Goal: Task Accomplishment & Management: Manage account settings

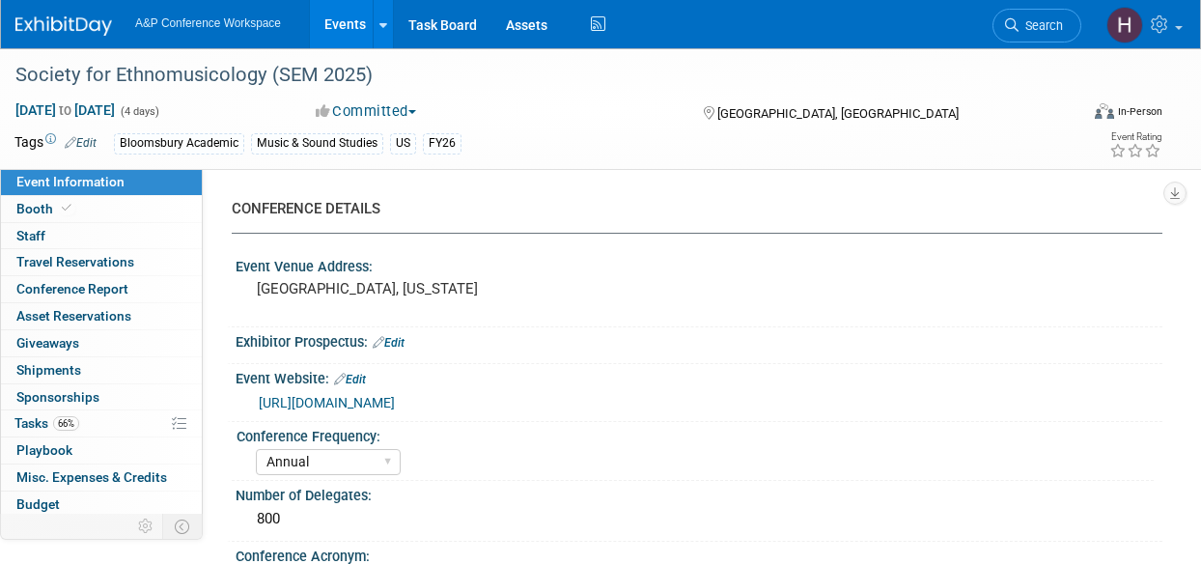
select select "Annual"
select select "Level 2"
select select "In-Person Booth"
select select "Music & Sound Studies"
select select "Bloomsbury Academic"
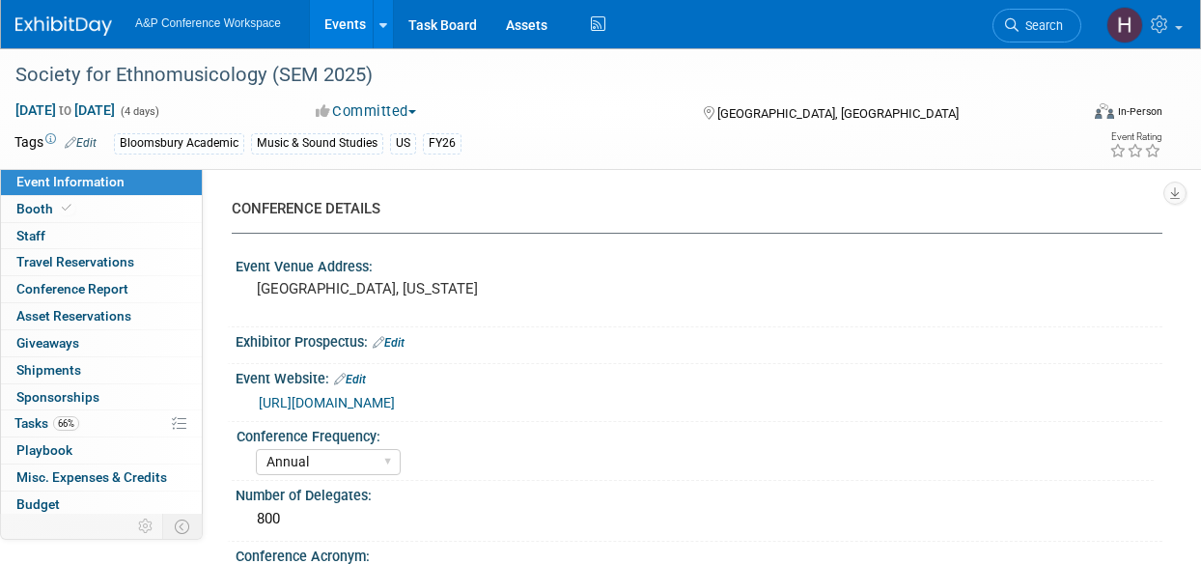
select select "[PERSON_NAME]"
select select "Brand/Subject Presence​"
click at [1034, 36] on link "Search" at bounding box center [1036, 26] width 89 height 34
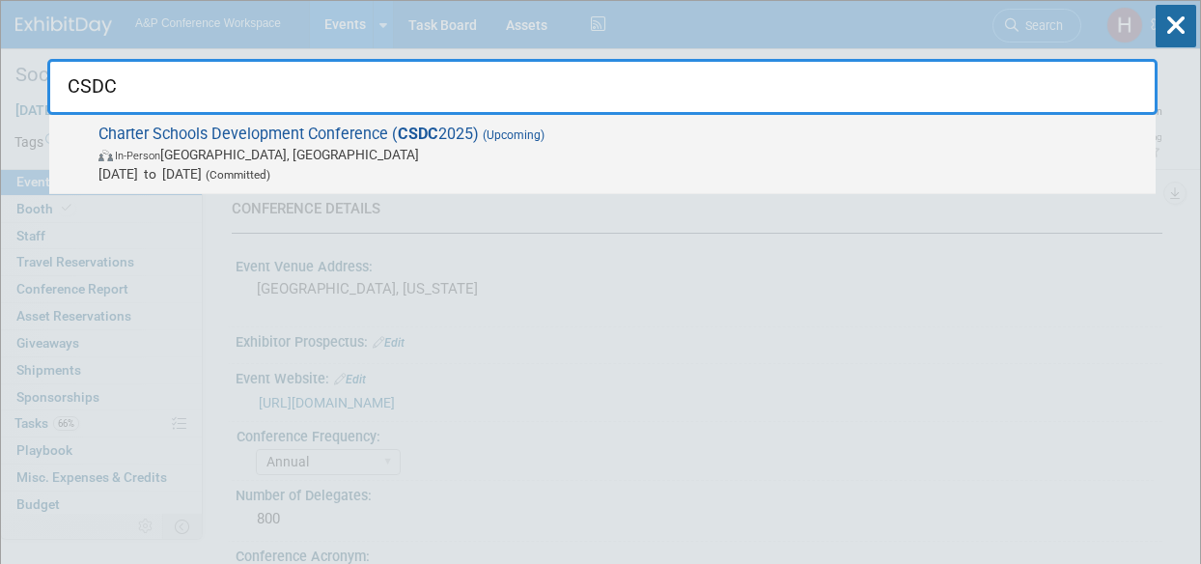
type input "CSDC"
click at [954, 130] on span "Charter Schools Development Conference ( CSDC 2025) (Upcoming) In-Person Palm S…" at bounding box center [619, 154] width 1053 height 59
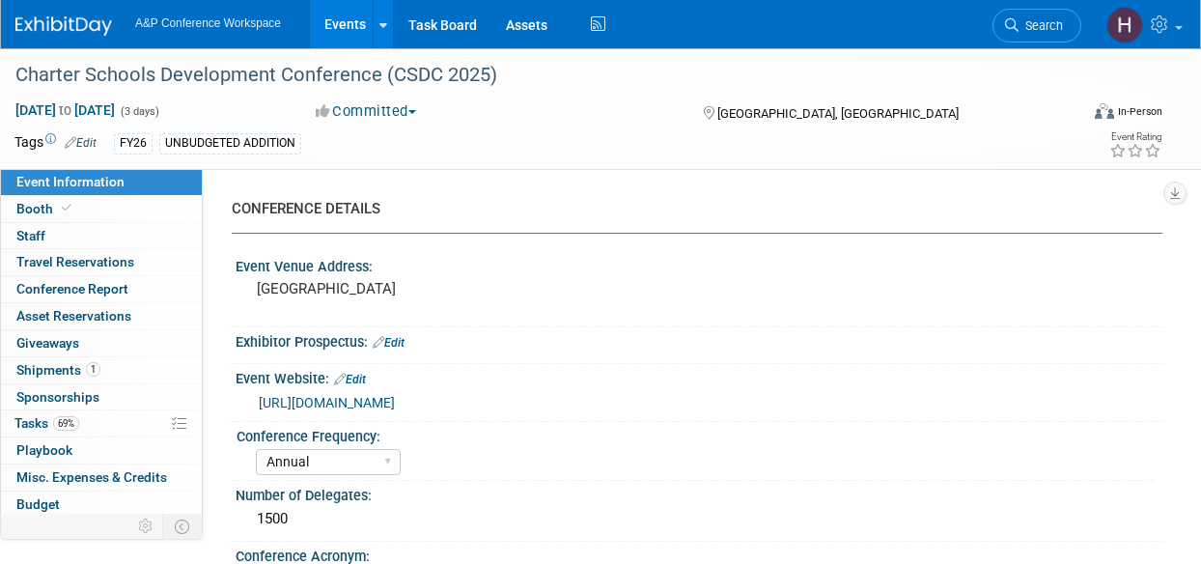
select select "Annual"
select select "Level 2"
select select "In-Person Booth"
select select "Schools"
select select "Bloomsbury Digital Resources"
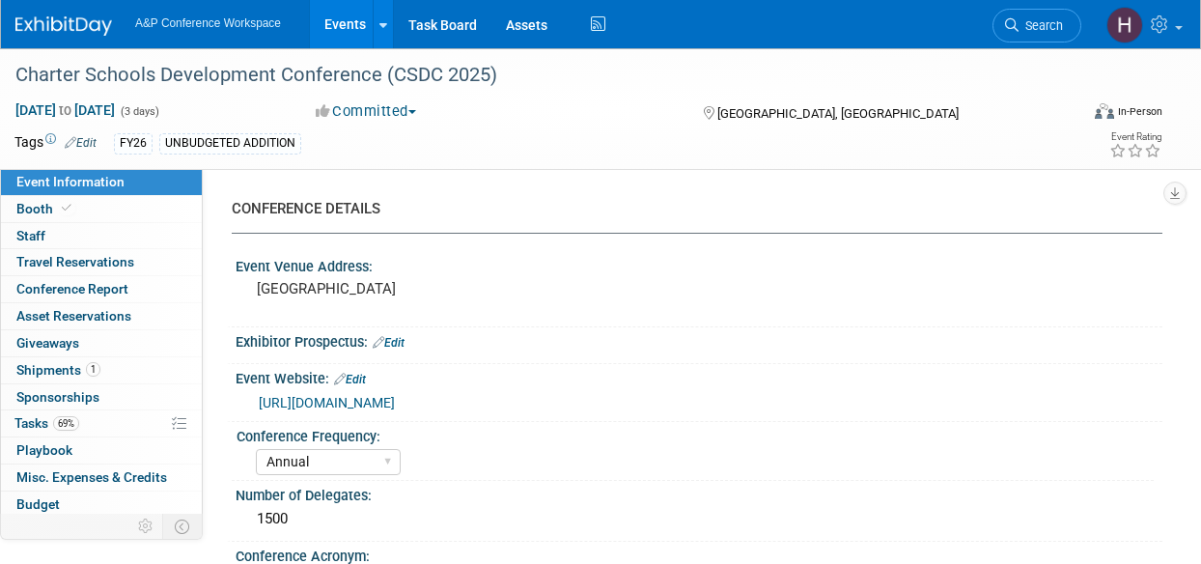
select select "Anne Weston"
select select "Mark Strong"
select select "BDR Product Awareness and Trial Generation​"
click at [71, 211] on span at bounding box center [66, 208] width 17 height 14
select select "CLDC - Digital/BDR"
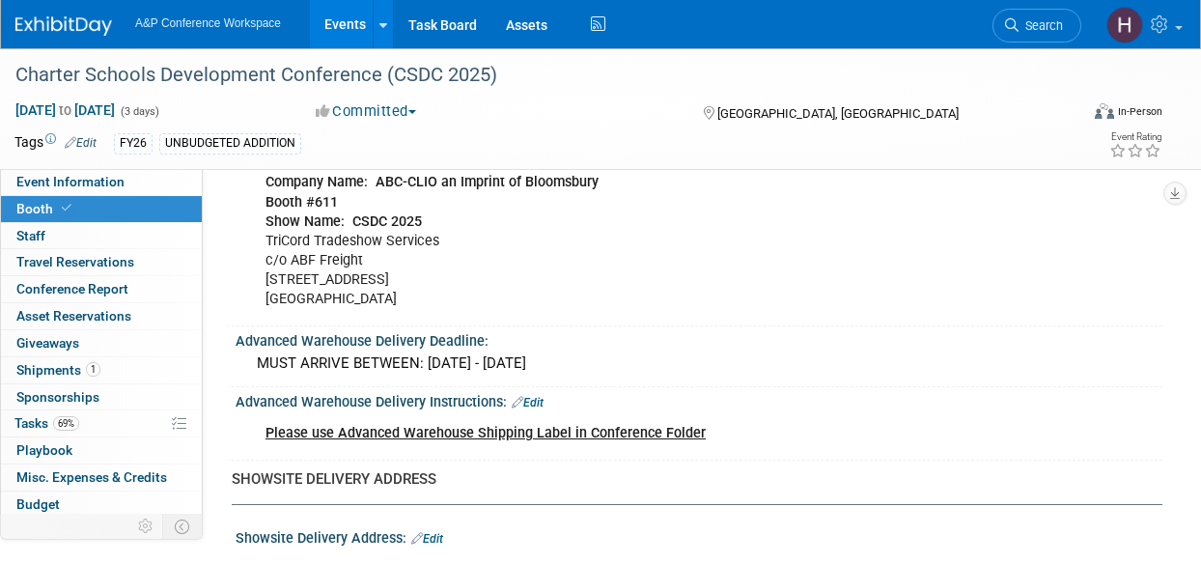
scroll to position [1952, 0]
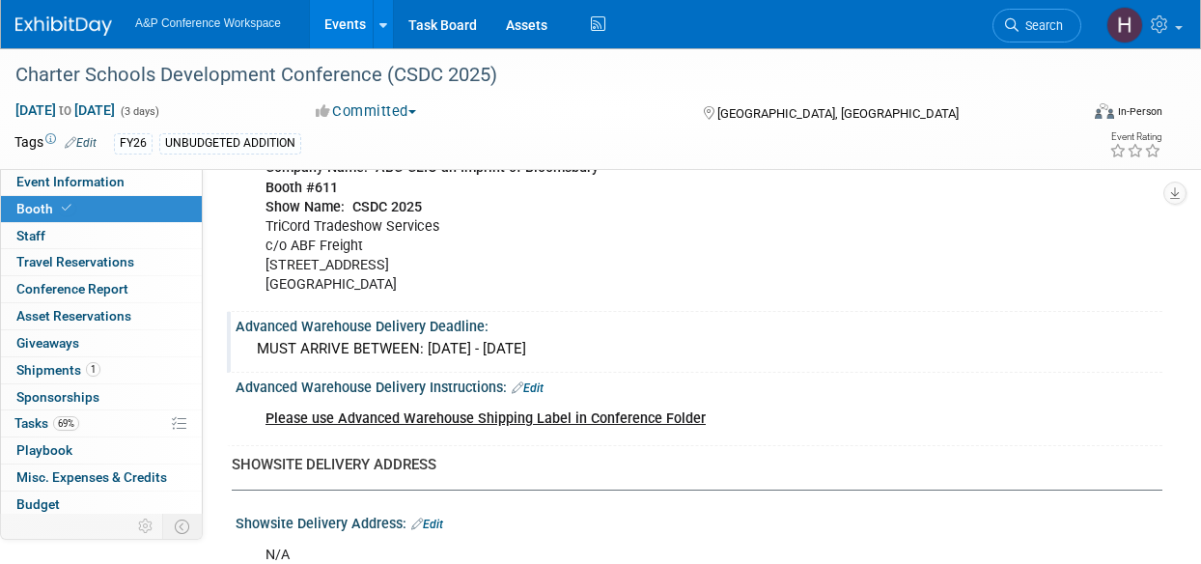
click at [778, 343] on div "MUST ARRIVE BETWEEN: Tuesday, September 2, 2025 - Thursday, October 2, 2025" at bounding box center [699, 349] width 898 height 30
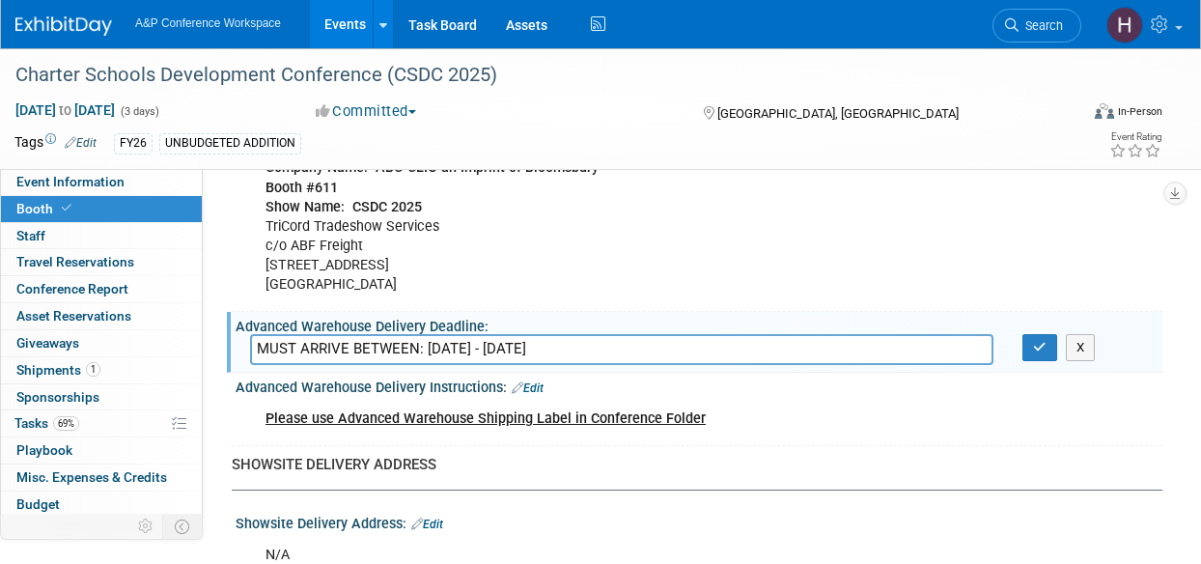
drag, startPoint x: 801, startPoint y: 343, endPoint x: 227, endPoint y: 308, distance: 575.4
click at [227, 312] on div "Advanced Warehouse Delivery Deadline: MUST ARRIVE BETWEEN: Tuesday, September 2…" at bounding box center [694, 342] width 935 height 61
click at [1041, 343] on icon "button" at bounding box center [1040, 347] width 14 height 13
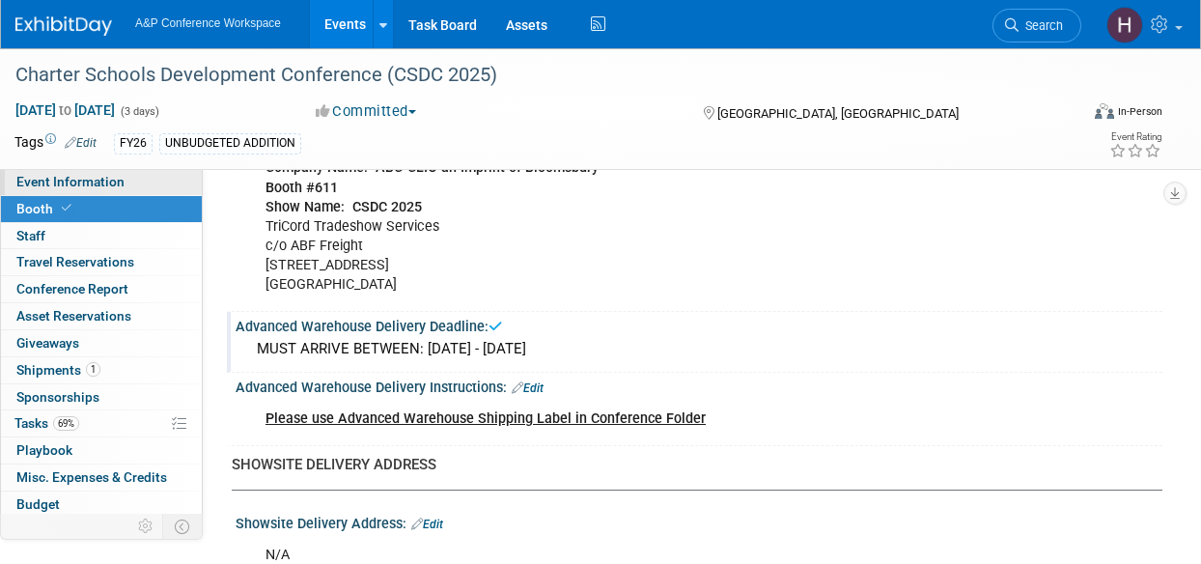
click at [89, 180] on span "Event Information" at bounding box center [70, 181] width 108 height 15
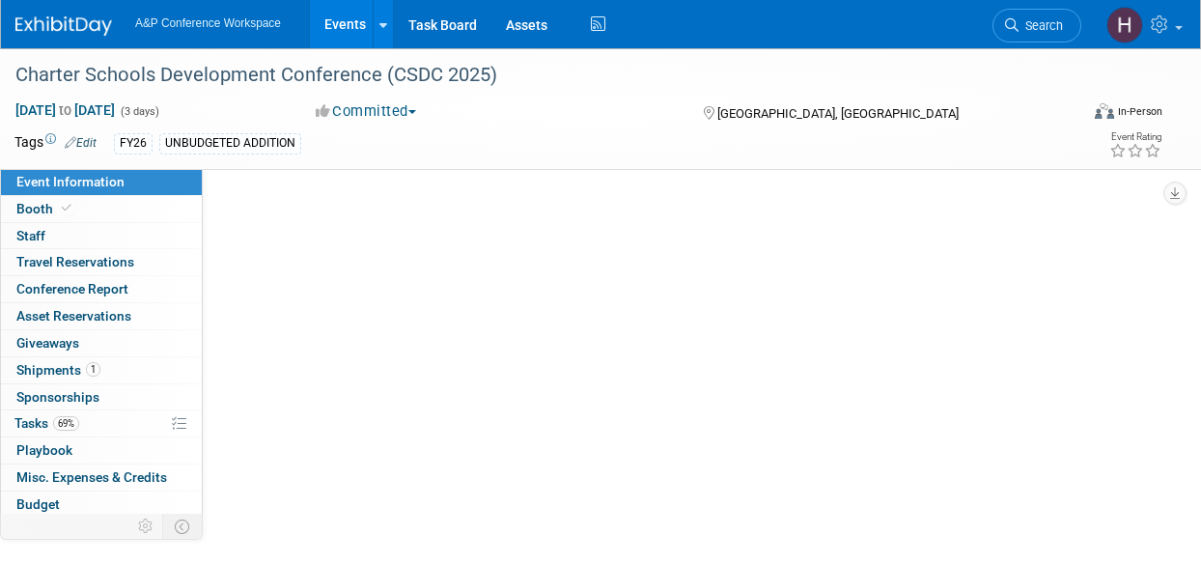
scroll to position [0, 0]
select select "Annual"
select select "Level 2"
select select "In-Person Booth"
select select "Schools"
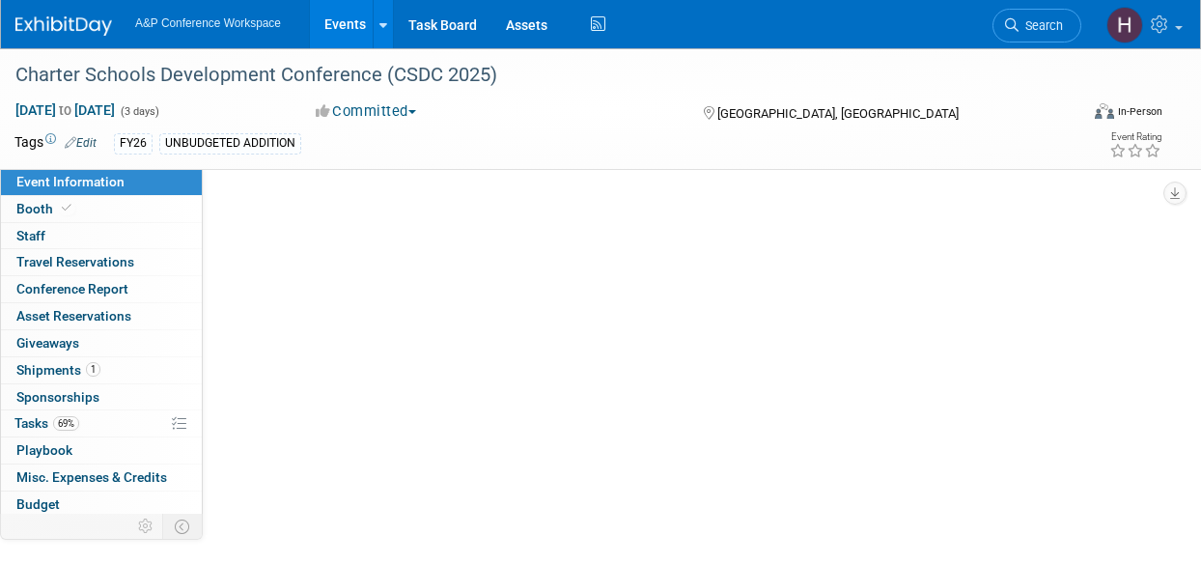
select select "Bloomsbury Digital Resources"
select select "Anne Weston"
select select "Mark Strong"
select select "BDR Product Awareness and Trial Generation​"
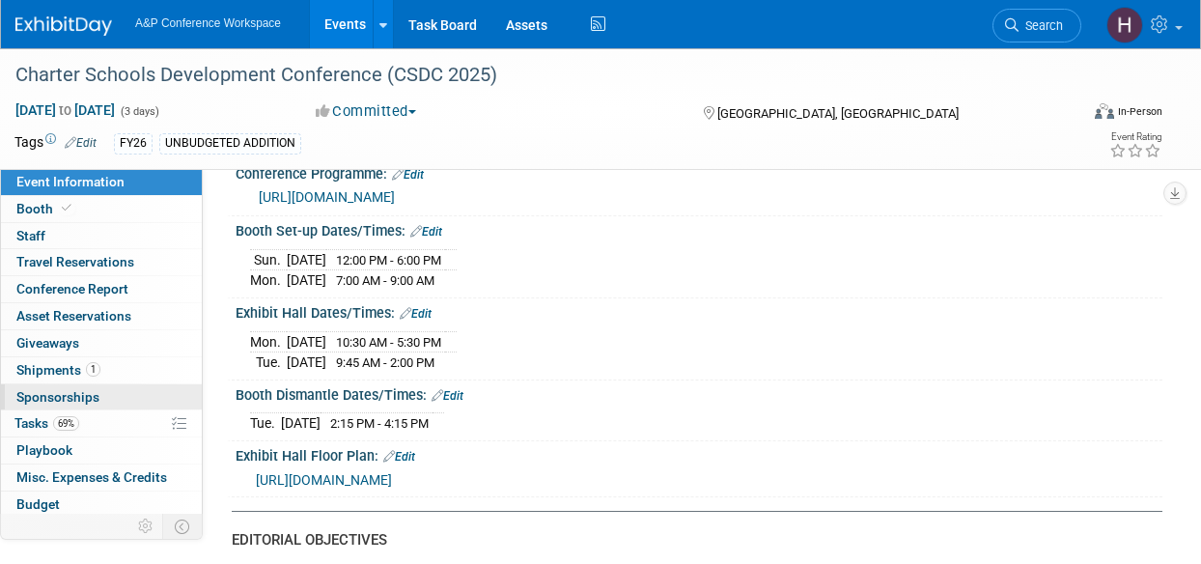
scroll to position [1450, 0]
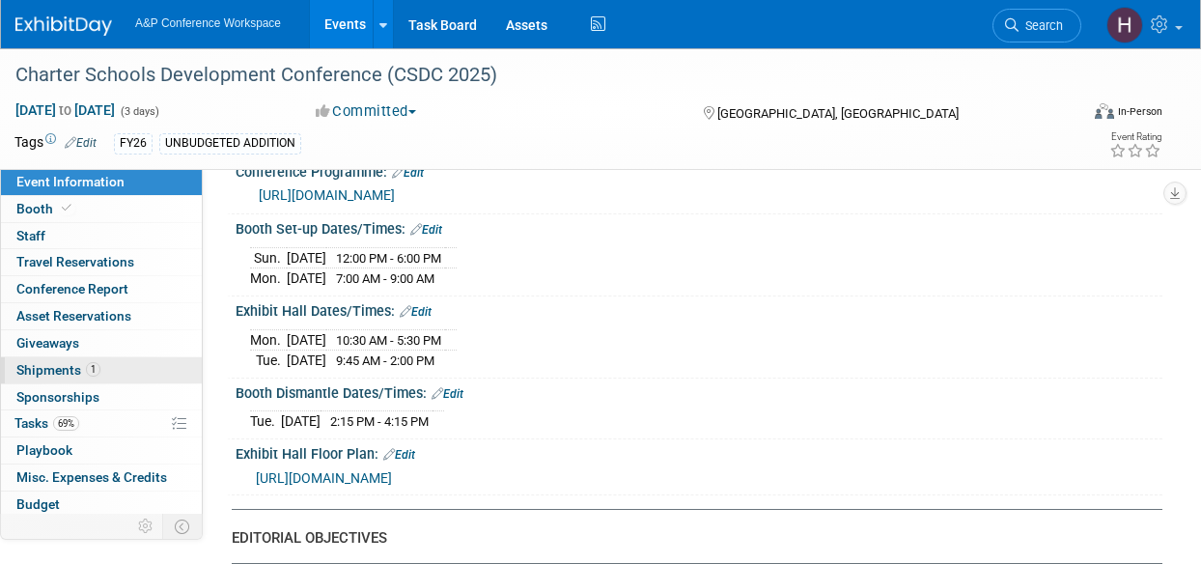
click at [91, 357] on link "1 Shipments 1" at bounding box center [101, 370] width 201 height 26
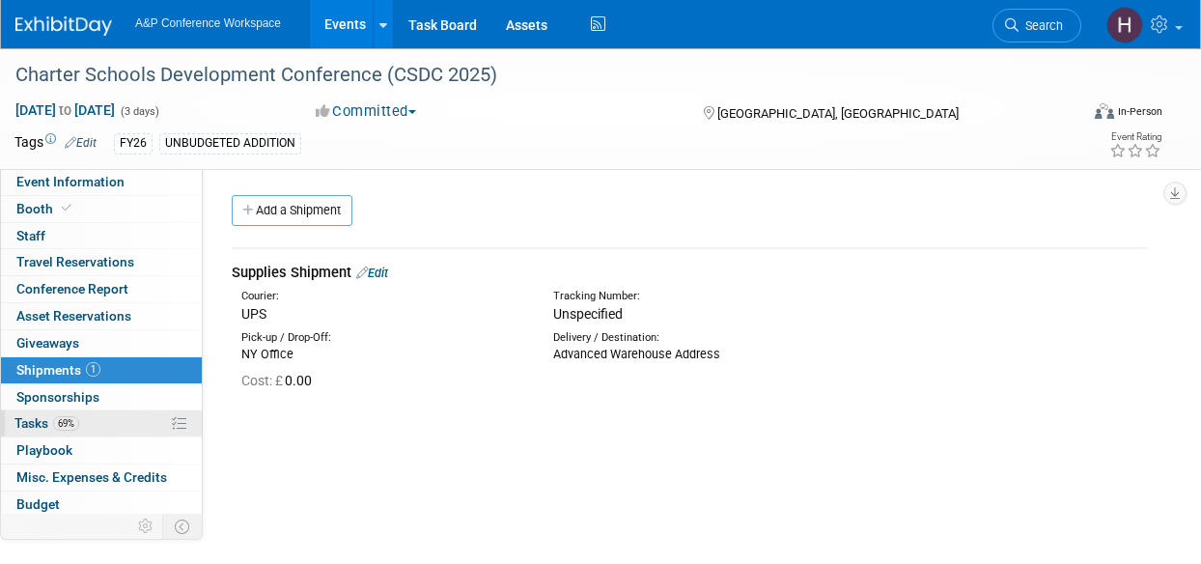
click at [128, 420] on link "69% Tasks 69%" at bounding box center [101, 423] width 201 height 26
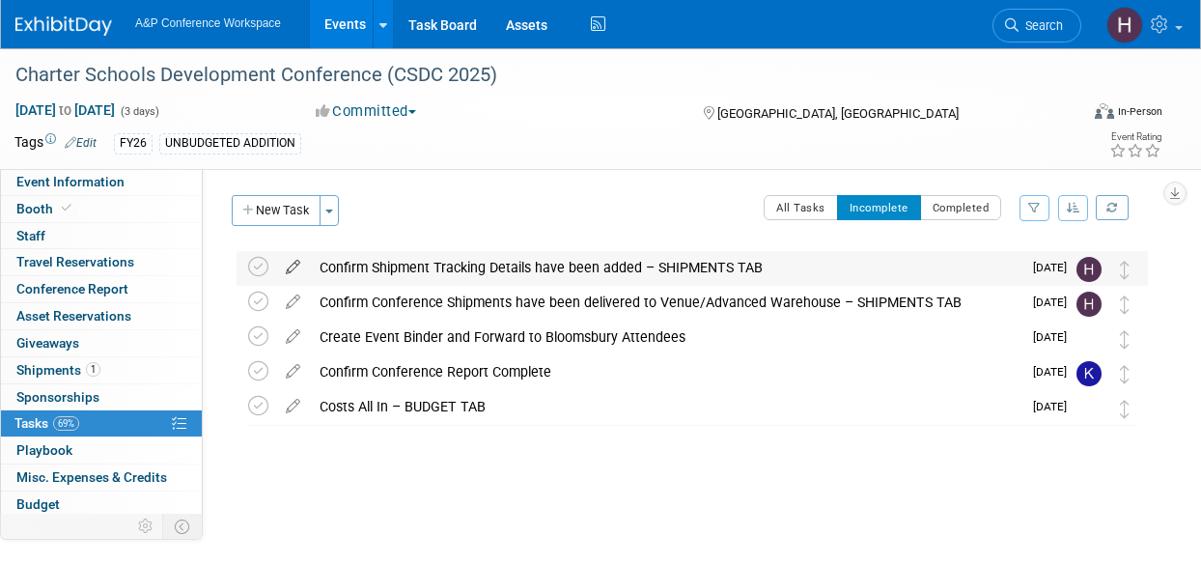
click at [293, 270] on icon at bounding box center [293, 263] width 34 height 24
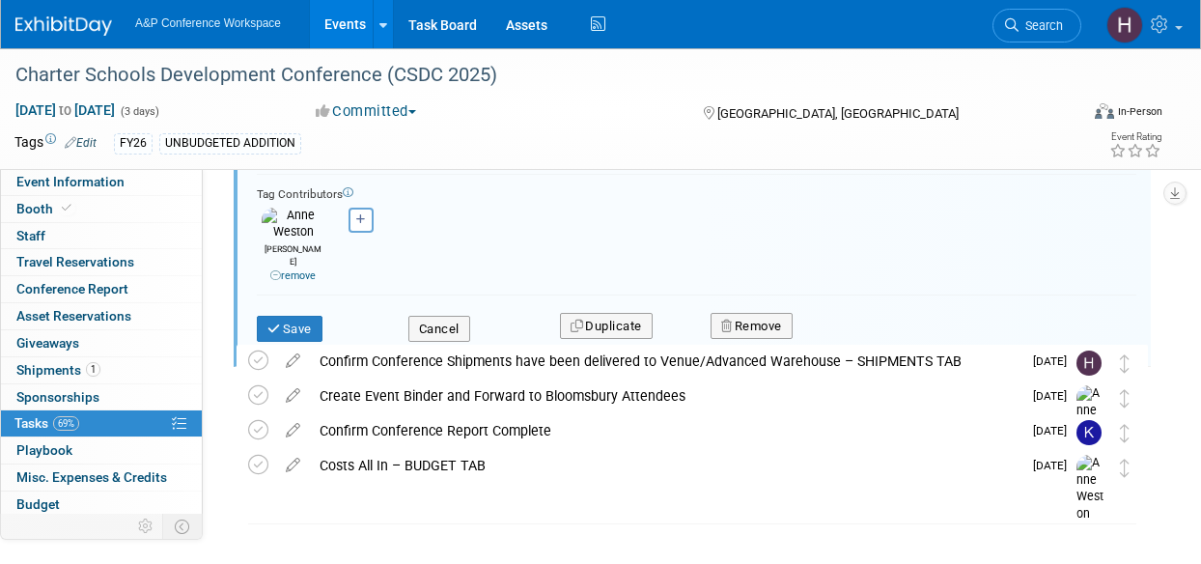
scroll to position [453, 0]
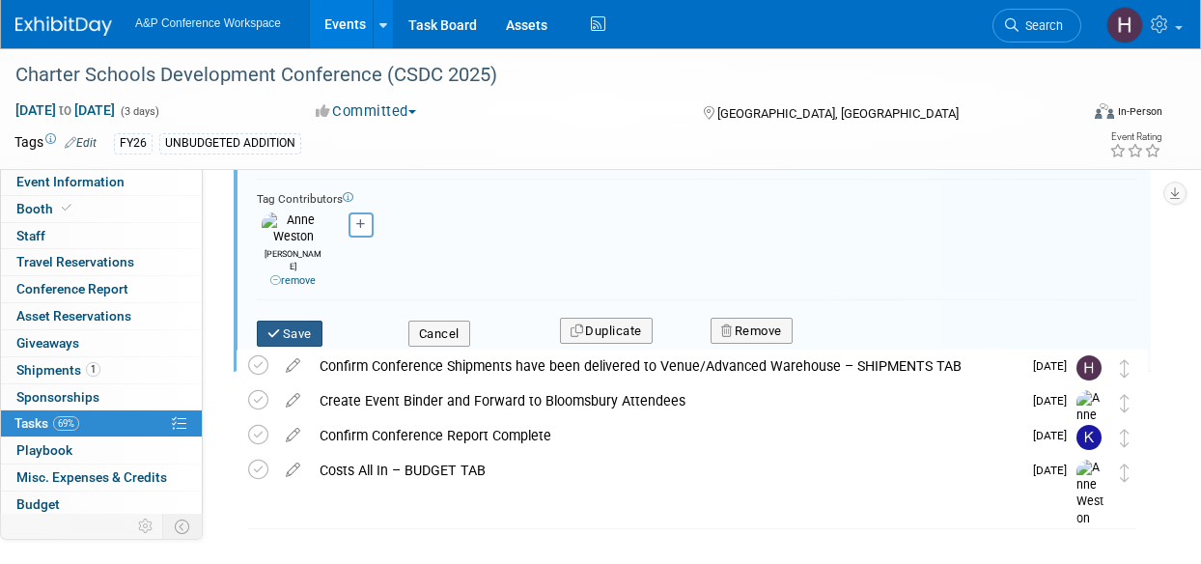
click at [292, 320] on button "Save" at bounding box center [290, 333] width 66 height 27
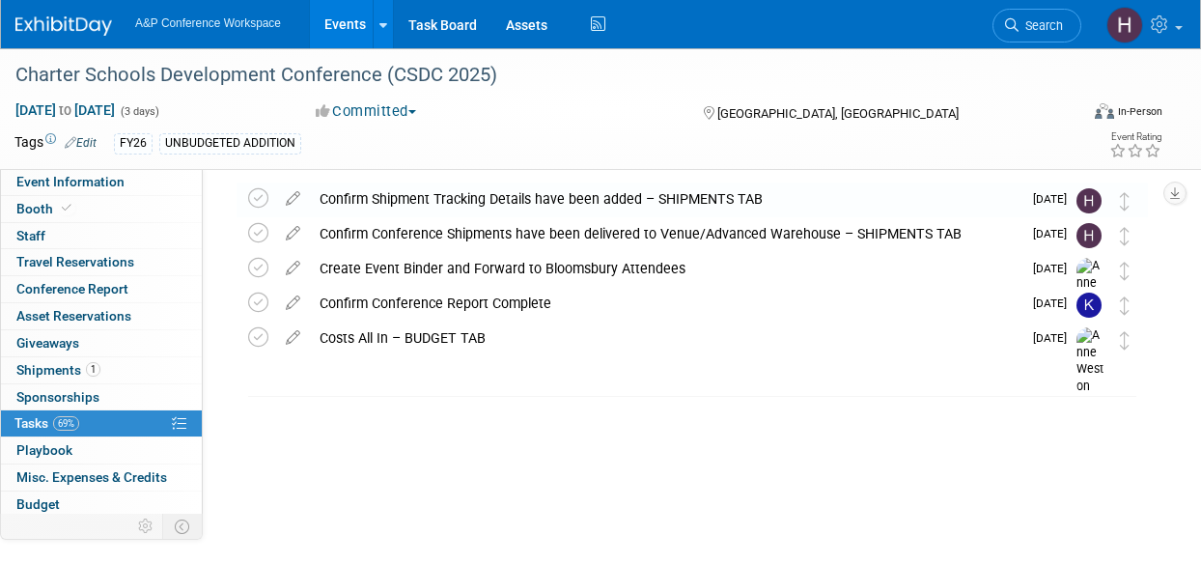
scroll to position [69, 0]
click at [125, 191] on link "Event Information" at bounding box center [101, 182] width 201 height 26
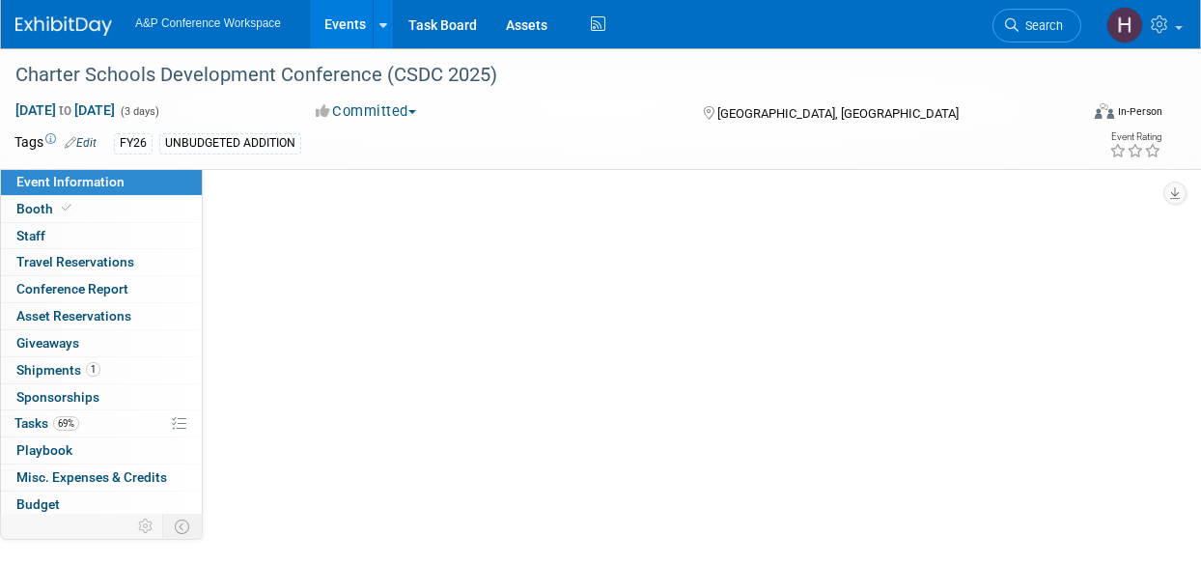
scroll to position [0, 0]
select select "Annual"
select select "Level 2"
select select "In-Person Booth"
select select "Schools"
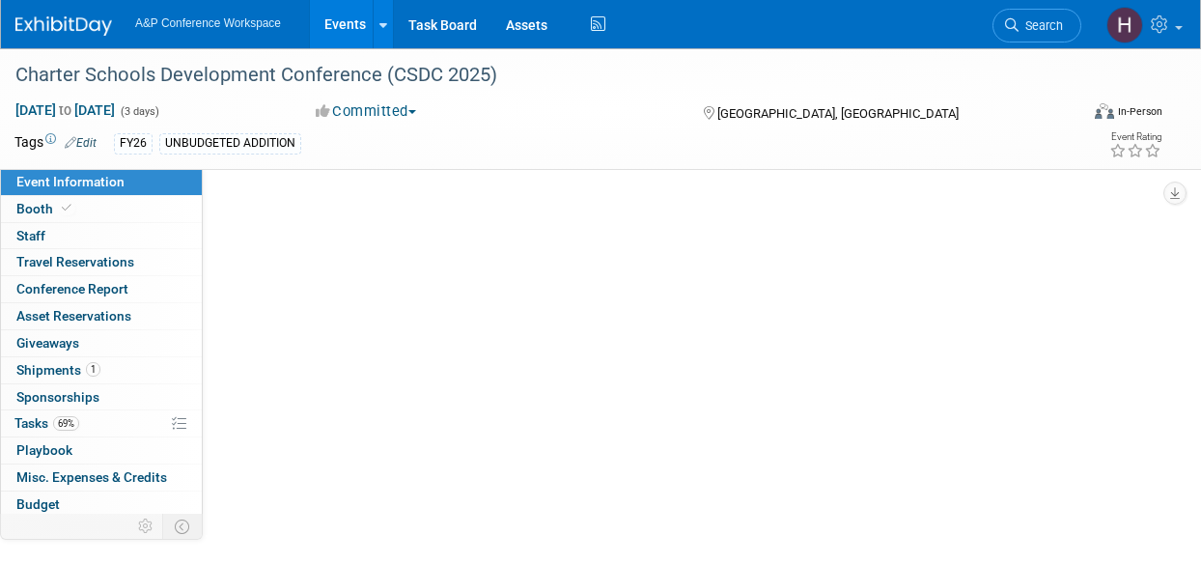
select select "Bloomsbury Digital Resources"
select select "Anne Weston"
select select "Mark Strong"
select select "BDR Product Awareness and Trial Generation​"
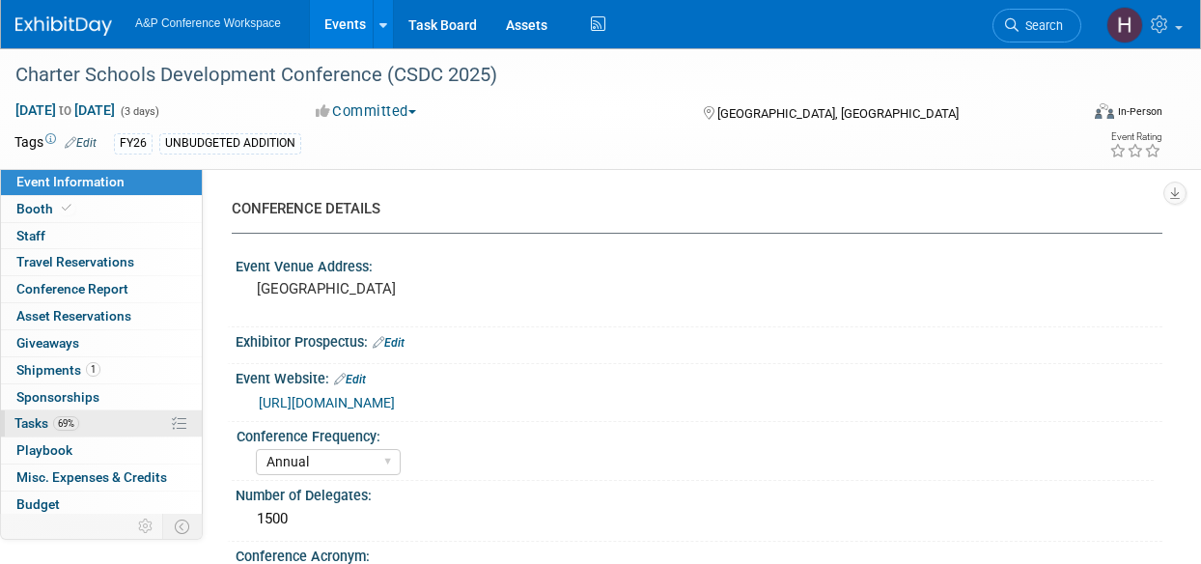
click at [83, 428] on link "69% Tasks 69%" at bounding box center [101, 423] width 201 height 26
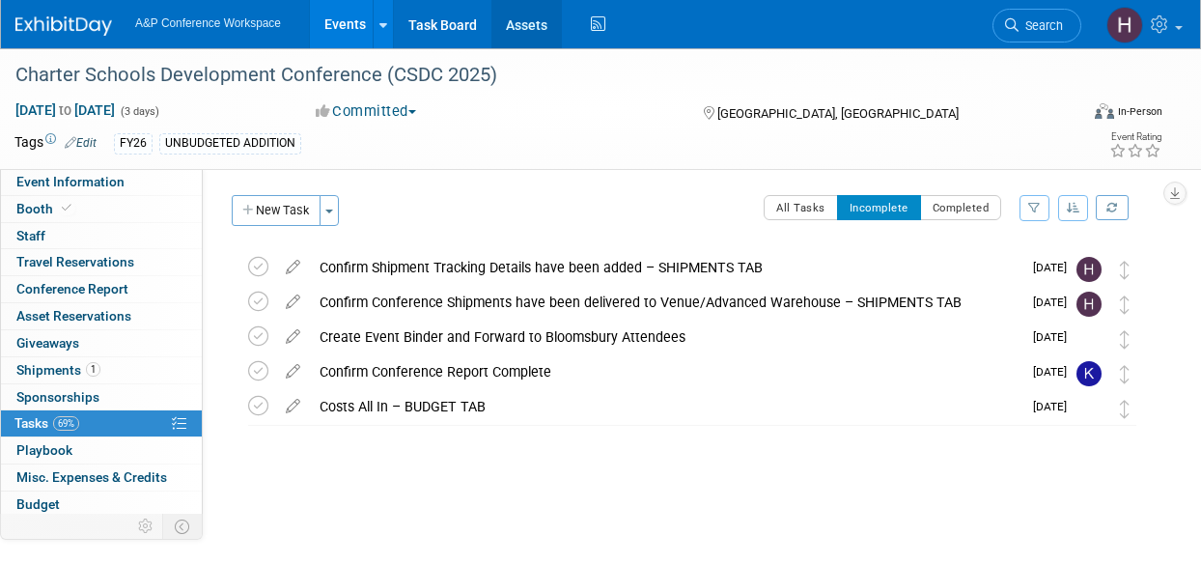
click at [547, 36] on link "Assets" at bounding box center [526, 24] width 70 height 48
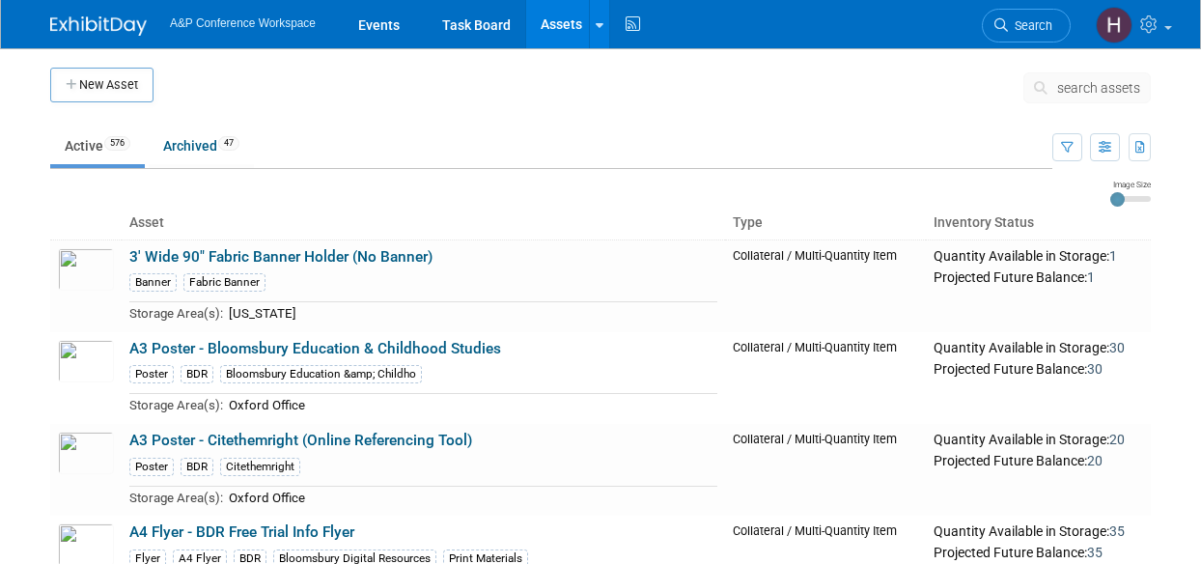
click at [1087, 83] on span "search assets" at bounding box center [1098, 87] width 83 height 15
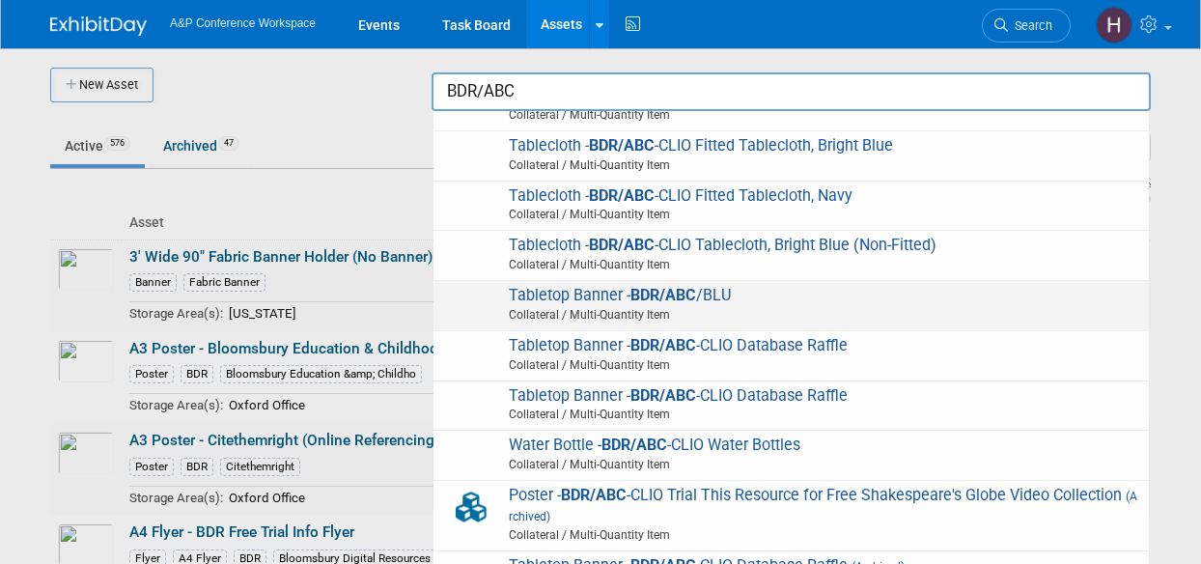
scroll to position [1327, 0]
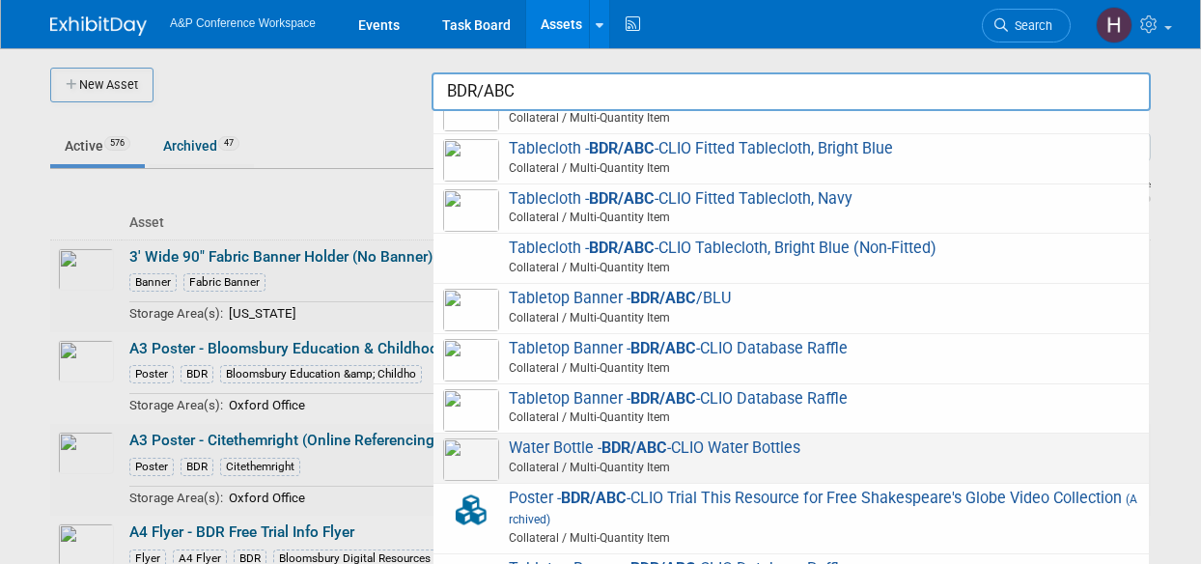
click at [701, 433] on div "Water Bottle - BDR/ABC -CLIO Water Bottles Collateral / Multi-Quantity Item" at bounding box center [790, 458] width 715 height 50
type input "Water Bottle - BDR/ABC-CLIO Water Bottles"
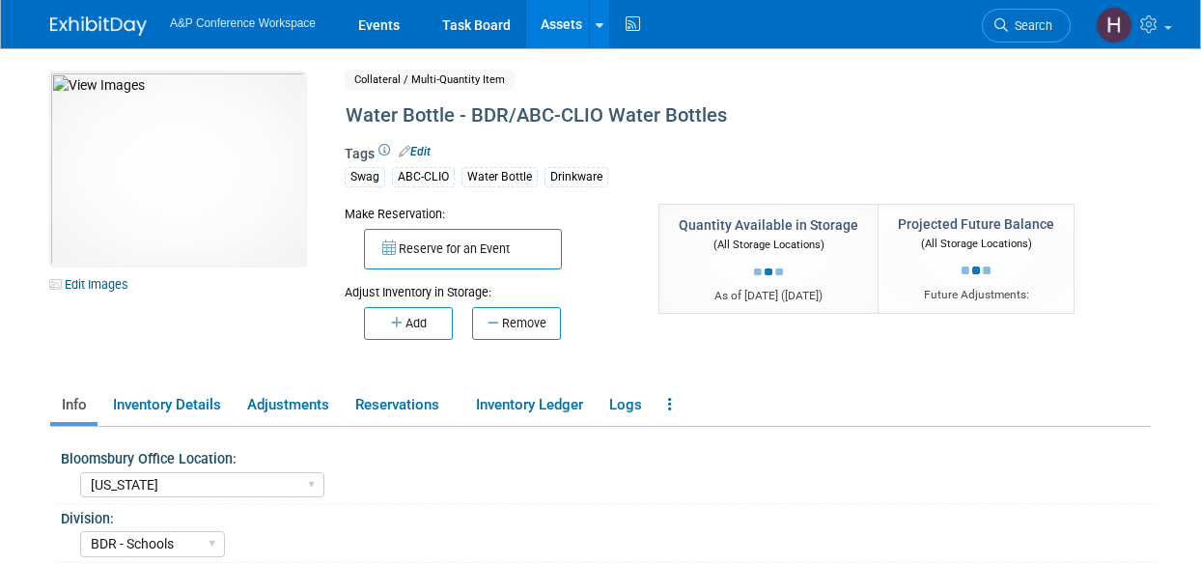
select select "[US_STATE]"
select select "BDR - Schools"
click at [415, 328] on button "Add" at bounding box center [408, 323] width 89 height 33
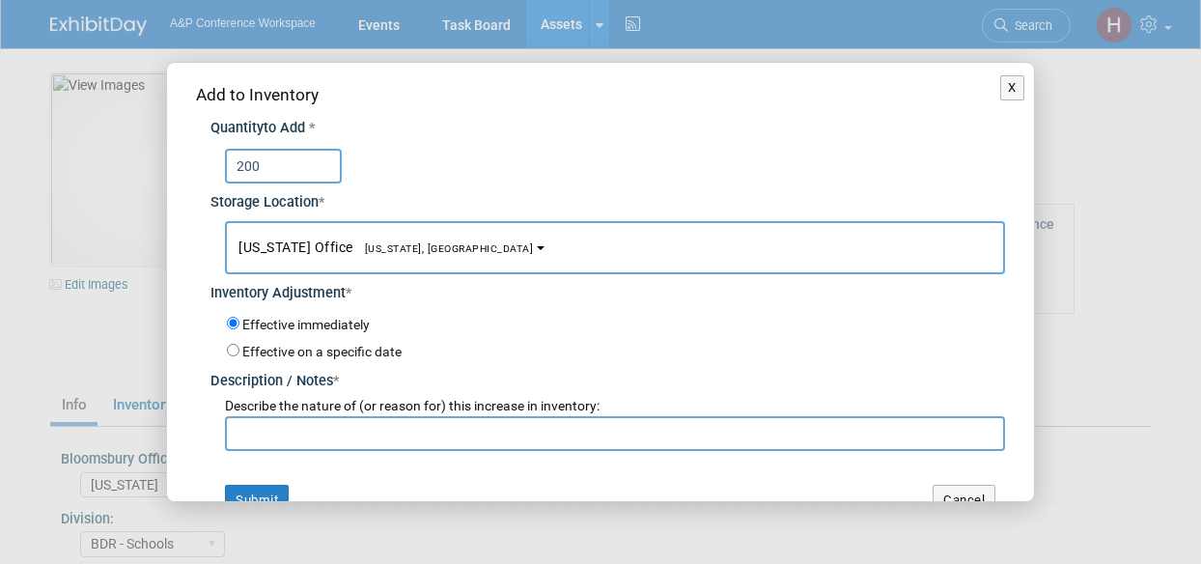
type input "200"
click at [534, 433] on input "text" at bounding box center [615, 433] width 780 height 35
type input "S"
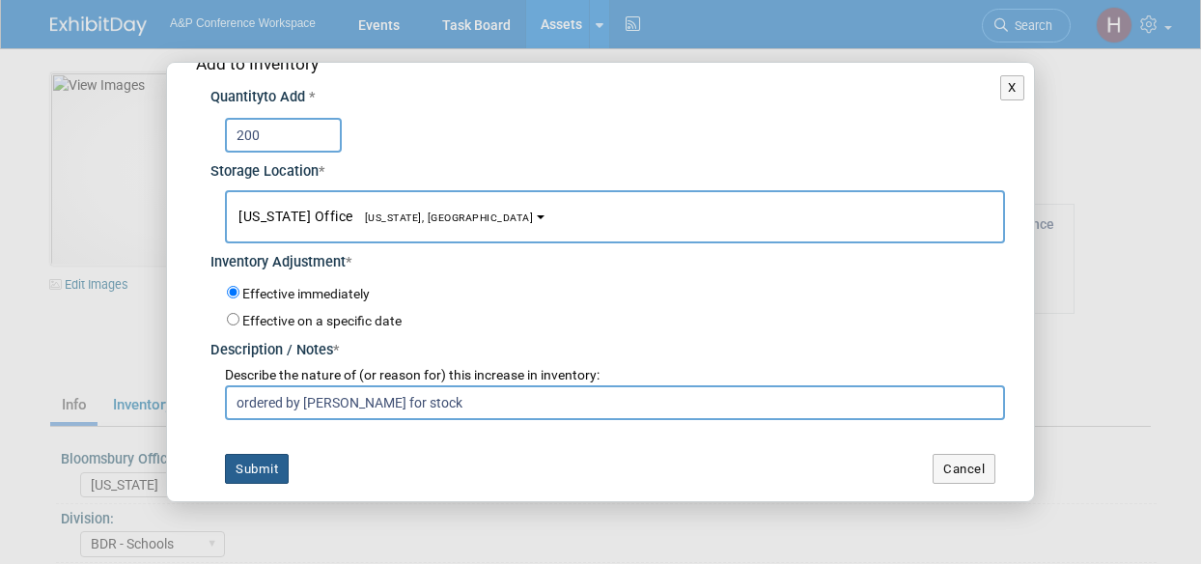
type input "ordered by Mark Strong for stock"
click at [267, 464] on button "Submit" at bounding box center [257, 469] width 64 height 31
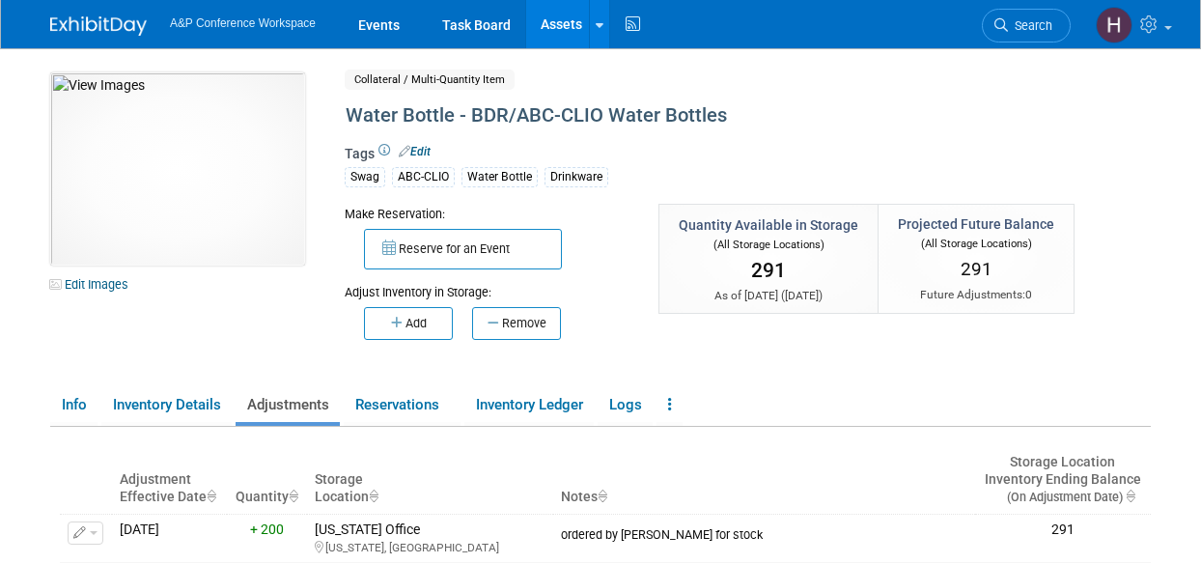
click at [597, 20] on link "Assets" at bounding box center [561, 24] width 70 height 48
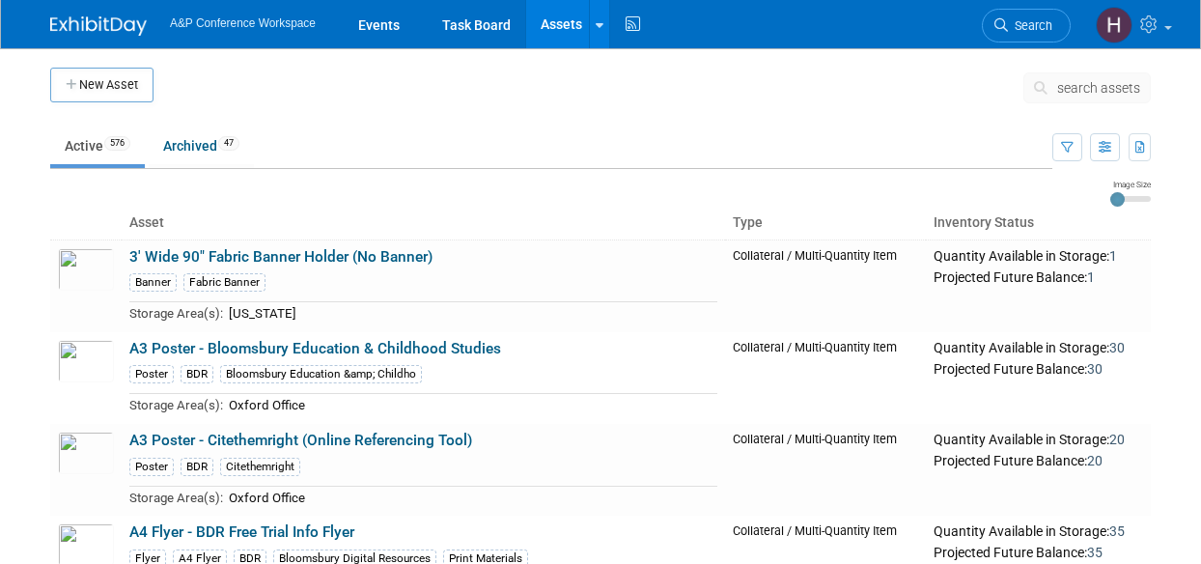
click at [1097, 94] on span "search assets" at bounding box center [1098, 87] width 83 height 15
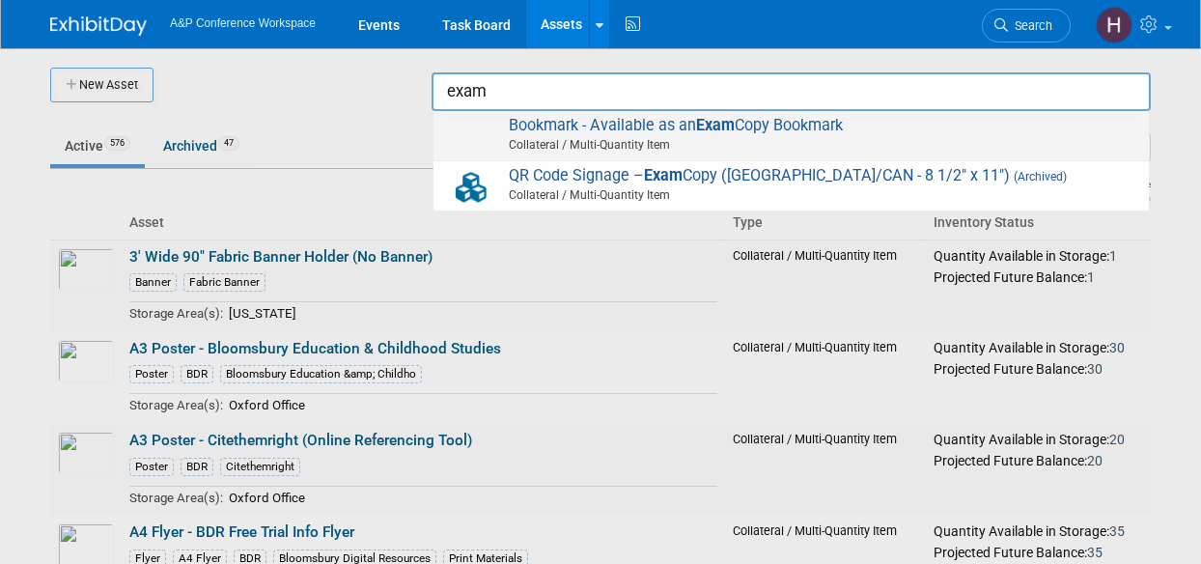
click at [969, 136] on span "Collateral / Multi-Quantity Item" at bounding box center [794, 144] width 690 height 17
type input "Bookmark - Available as an Exam Copy Bookmark"
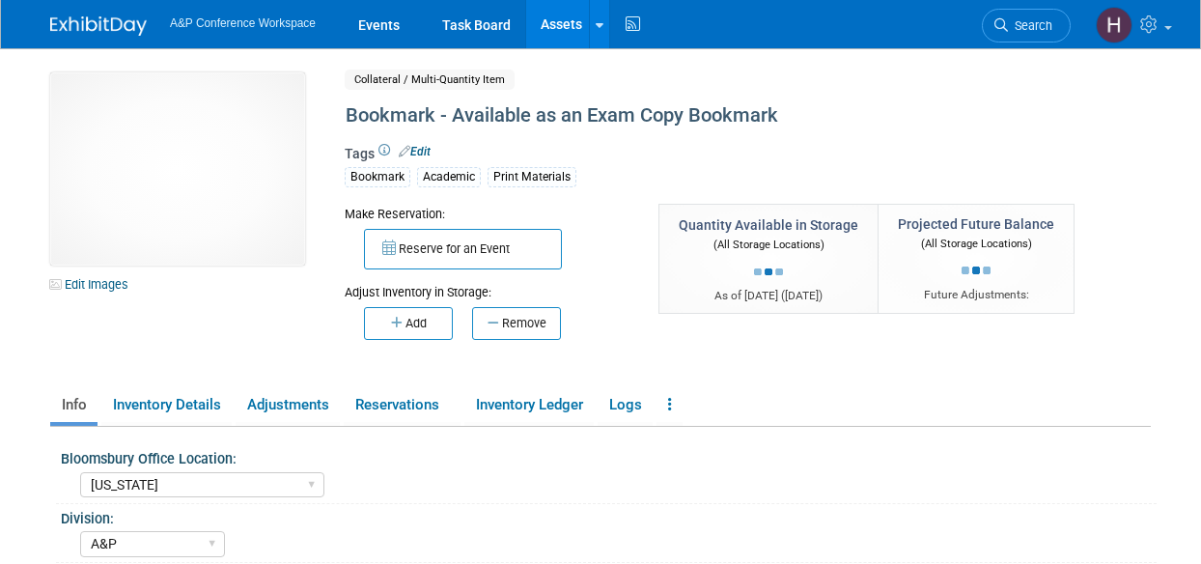
select select "[US_STATE]"
select select "A&P"
click at [430, 319] on button "Add" at bounding box center [408, 323] width 89 height 33
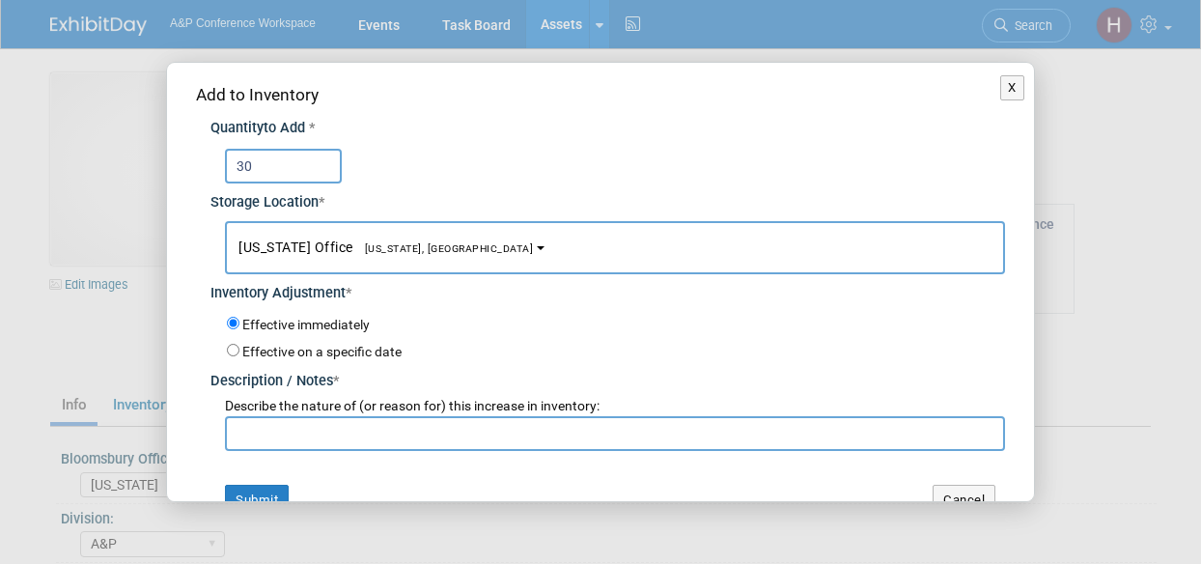
type input "30"
click at [494, 426] on input "text" at bounding box center [615, 433] width 780 height 35
click at [236, 430] on input "returns" at bounding box center [615, 433] width 780 height 35
type input "AASLH returns"
click at [272, 489] on button "Submit" at bounding box center [257, 500] width 64 height 31
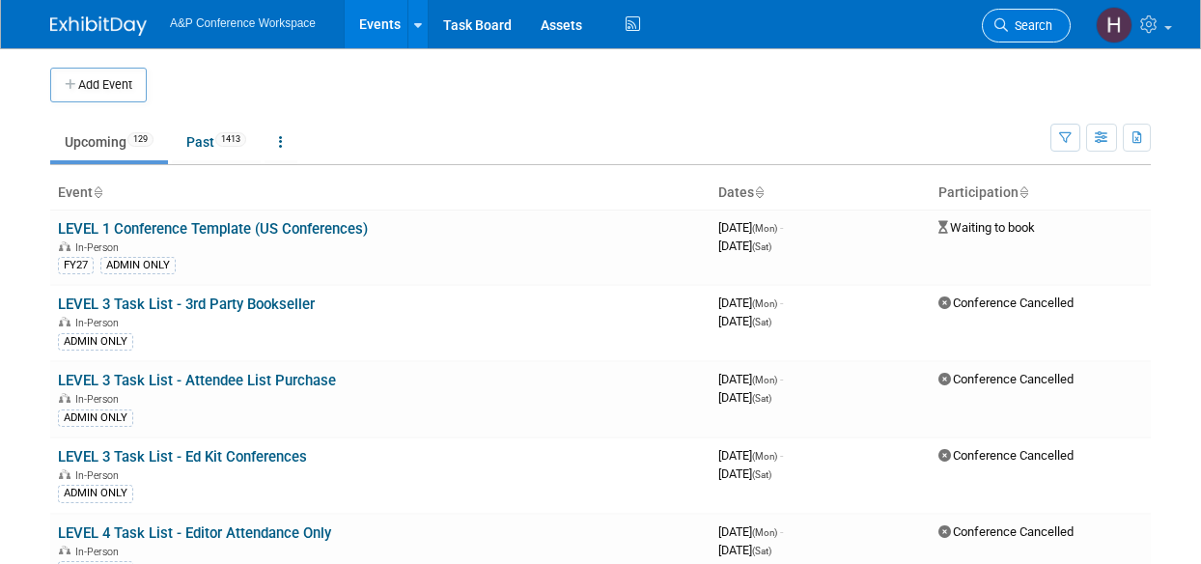
click at [1017, 16] on link "Search" at bounding box center [1026, 26] width 89 height 34
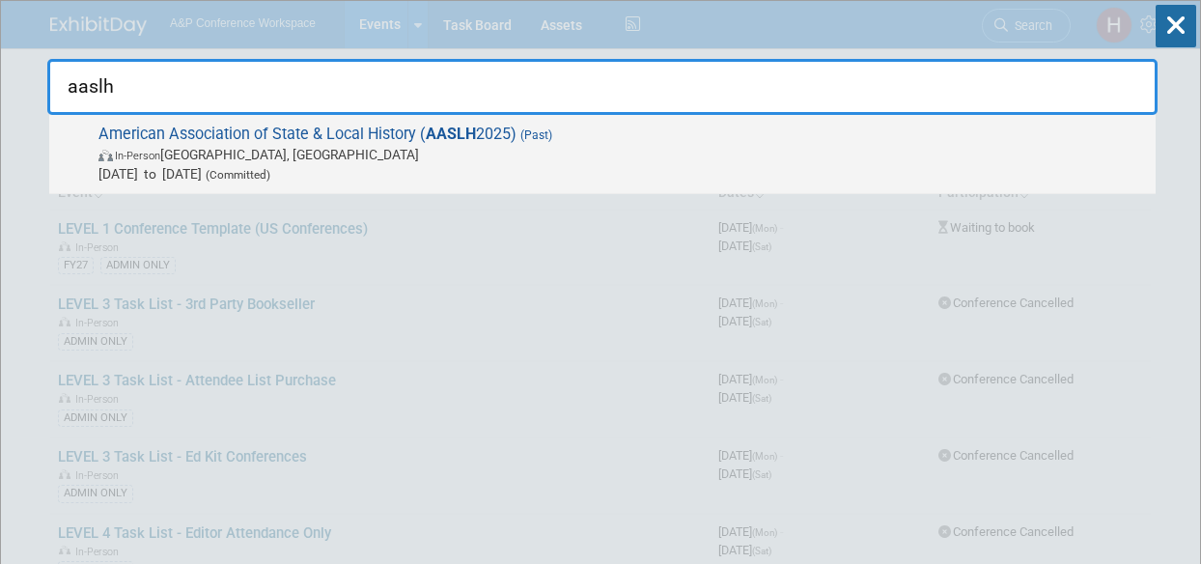
type input "aaslh"
click at [591, 145] on span "In-Person Cincinnati, OH" at bounding box center [621, 154] width 1047 height 19
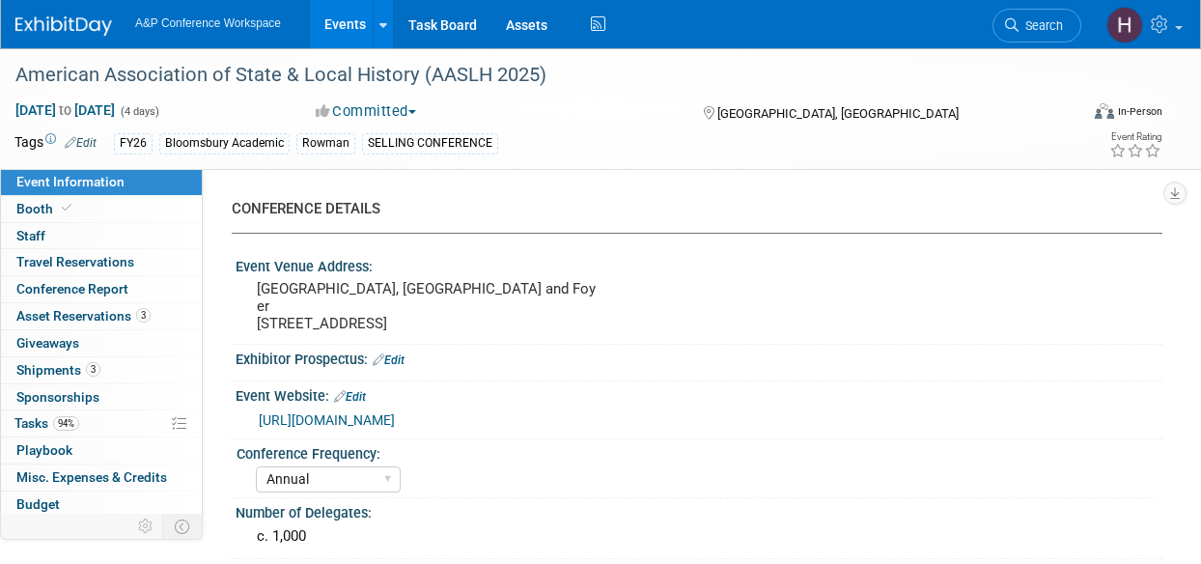
select select "Annual"
select select "Level 2"
select select "In-Person Booth"
select select "Museum Professionals"
select select "Bloomsbury Academic"
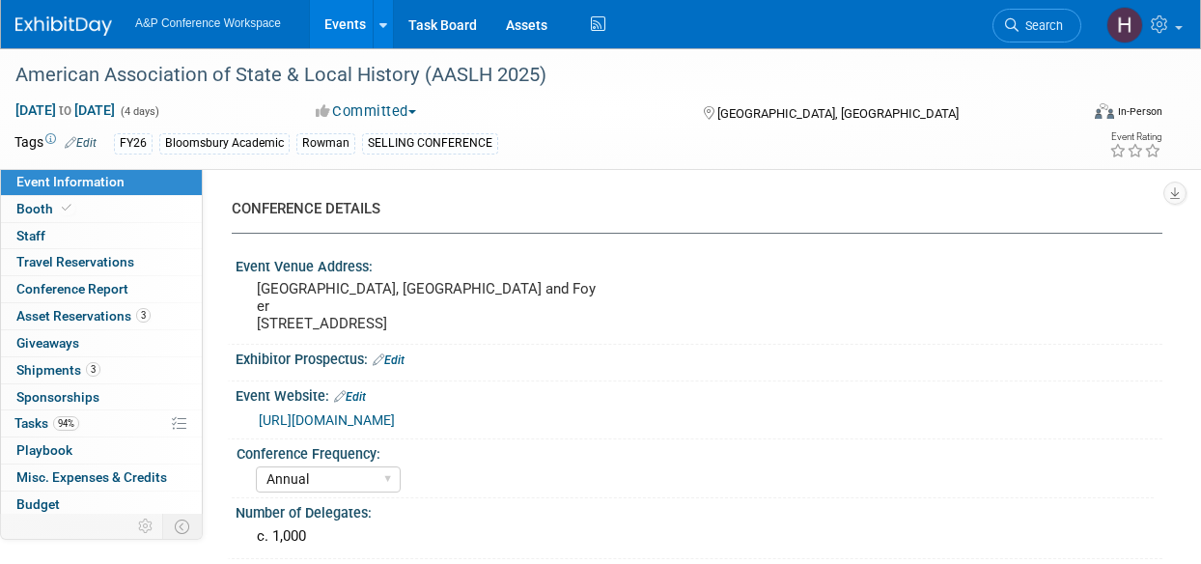
select select "Amanda Oney"
select select "Taylor Thompson"
select select "Ami Reitmeier"
select select "Brand/Subject Presence​"
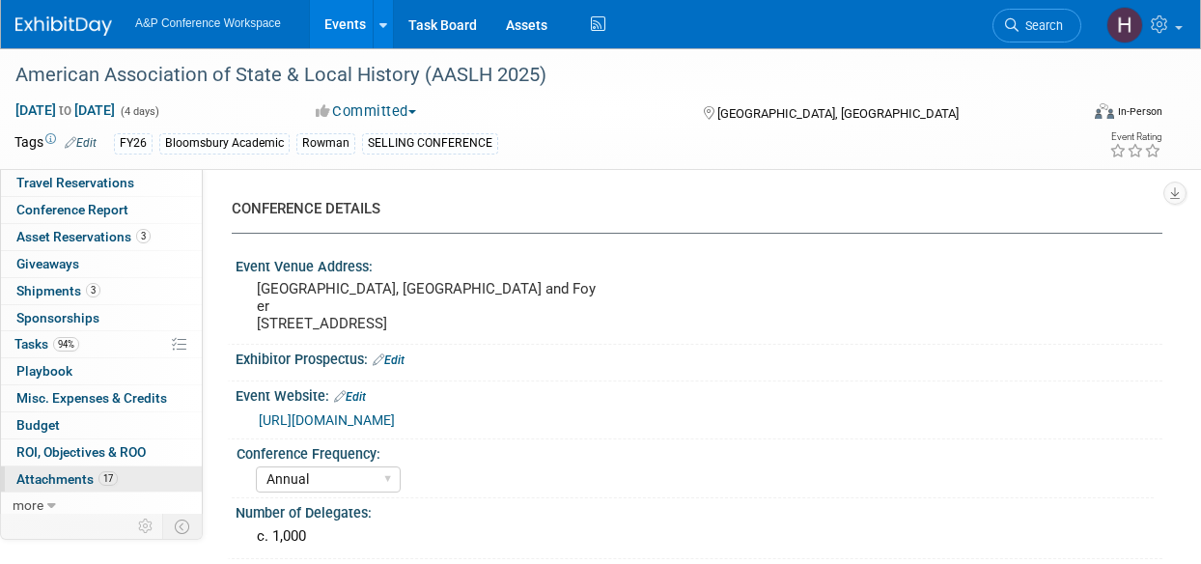
click at [93, 471] on span "Attachments 17" at bounding box center [66, 478] width 101 height 15
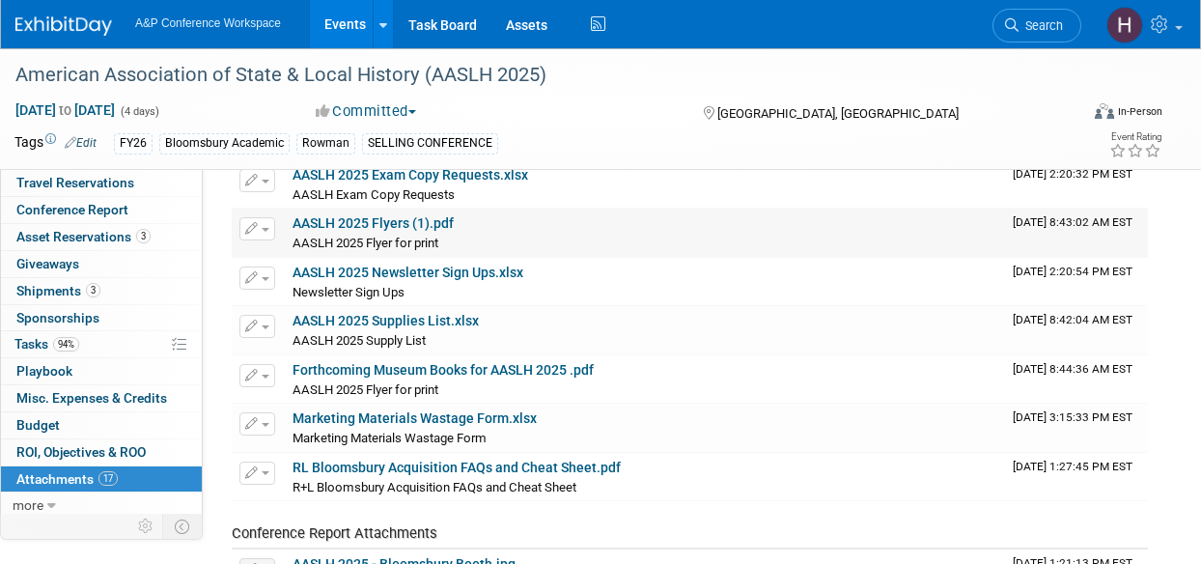
scroll to position [224, 0]
click at [425, 320] on link "AASLH 2025 Supplies List.xlsx" at bounding box center [385, 319] width 186 height 15
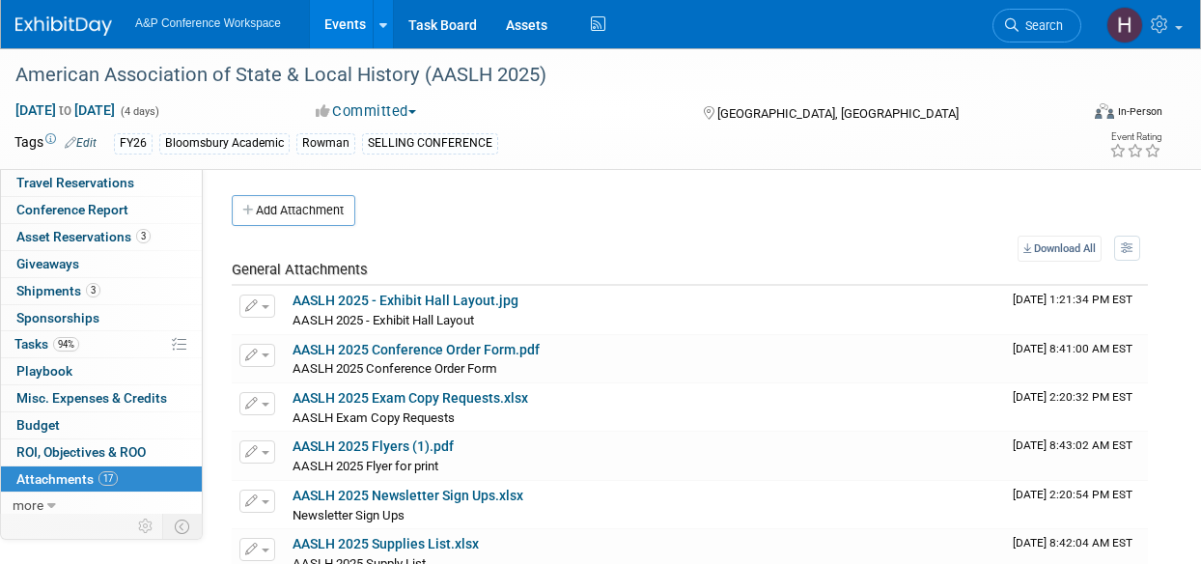
click at [243, 34] on ul "A&P Conference Workspace Events Add Event Bulk Upload Events Shareable Event Bo…" at bounding box center [372, 24] width 475 height 48
click at [375, 9] on link "Events" at bounding box center [345, 24] width 70 height 48
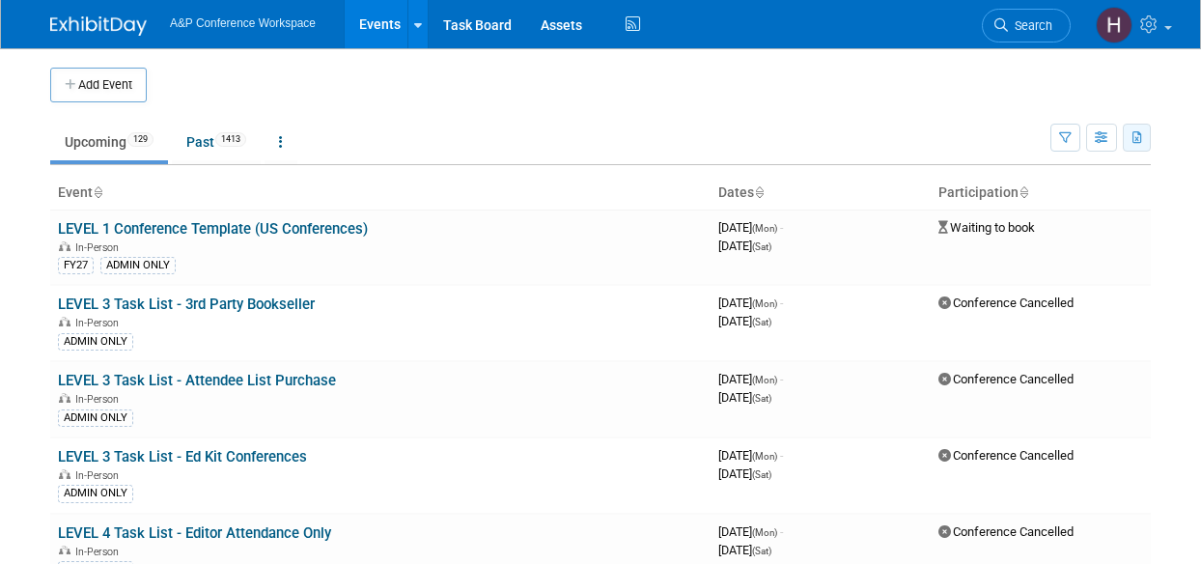
click at [1133, 135] on icon "button" at bounding box center [1137, 138] width 11 height 13
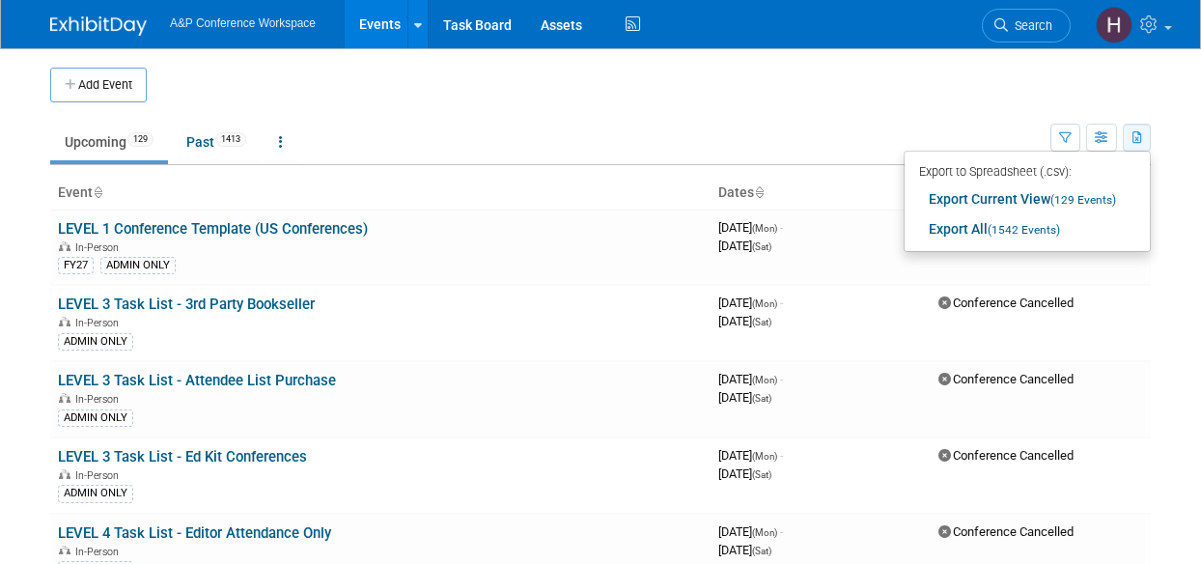
click at [1133, 135] on icon "button" at bounding box center [1137, 138] width 11 height 13
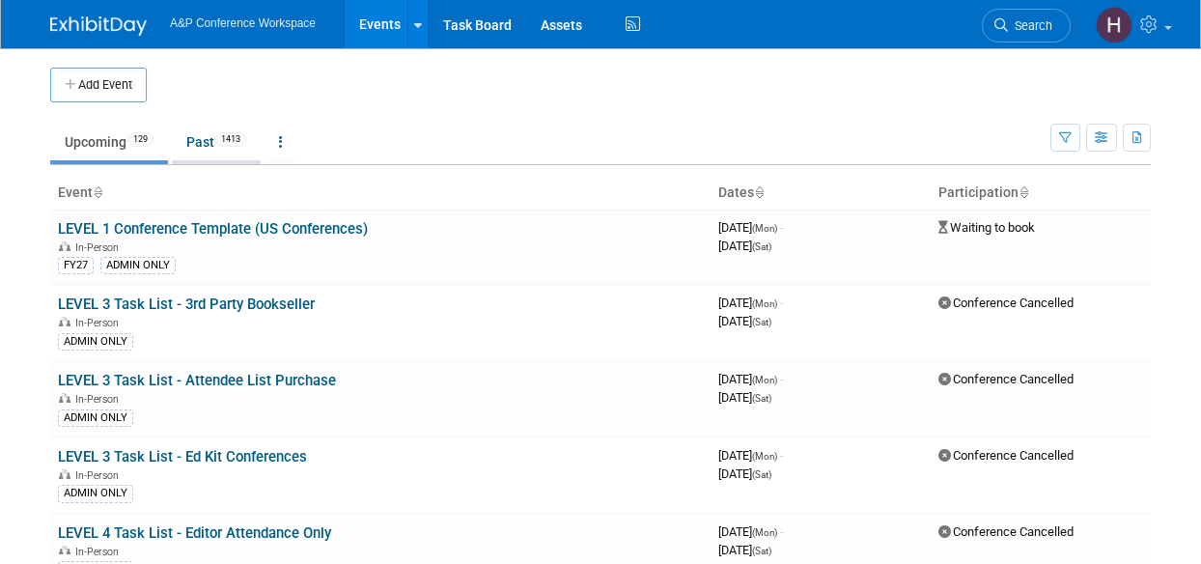
click at [208, 145] on link "Past 1413" at bounding box center [216, 142] width 89 height 37
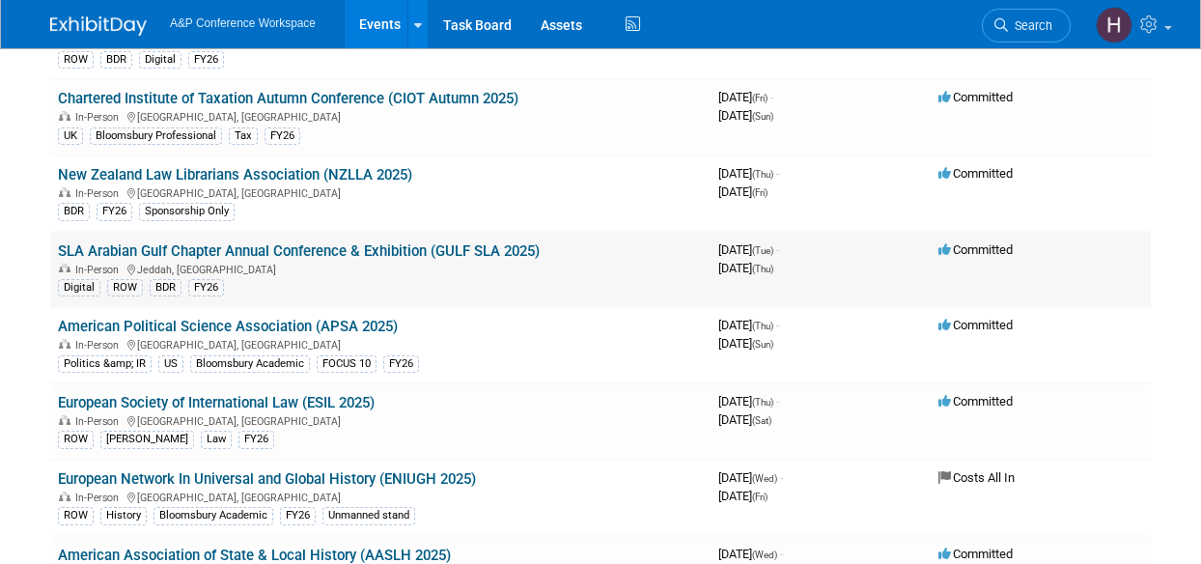
scroll to position [575, 0]
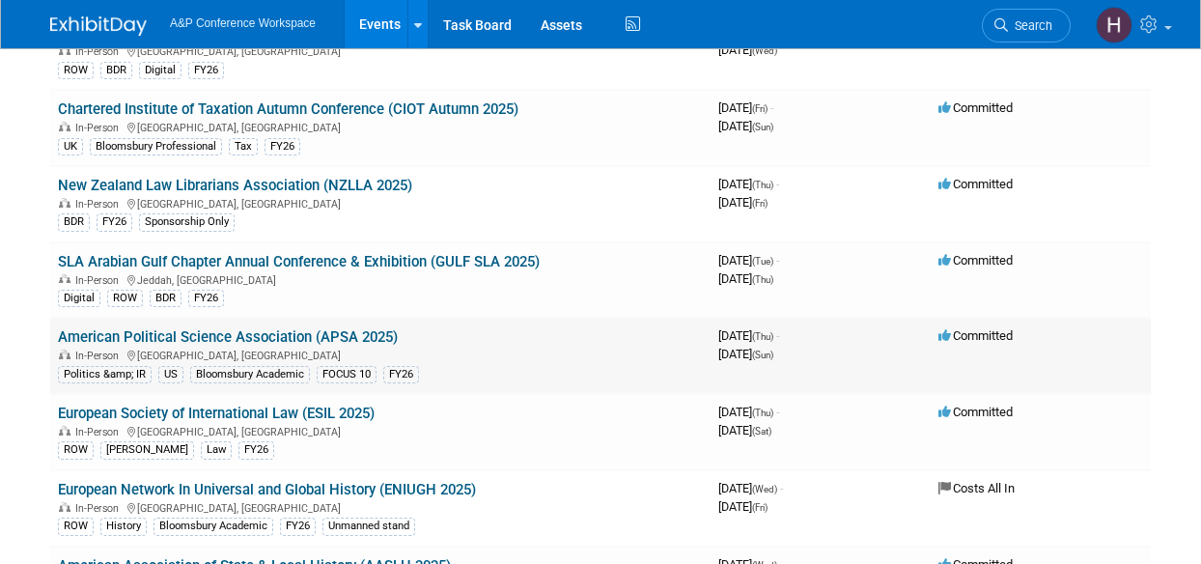
click at [371, 331] on link "American Political Science Association (APSA 2025)" at bounding box center [228, 336] width 340 height 17
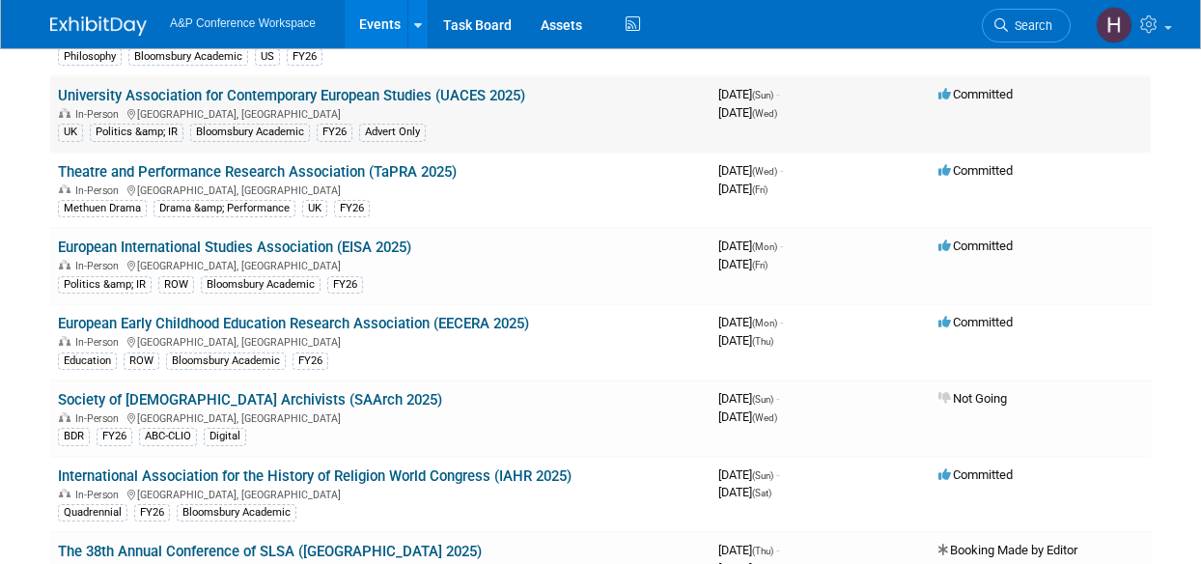
scroll to position [2690, 0]
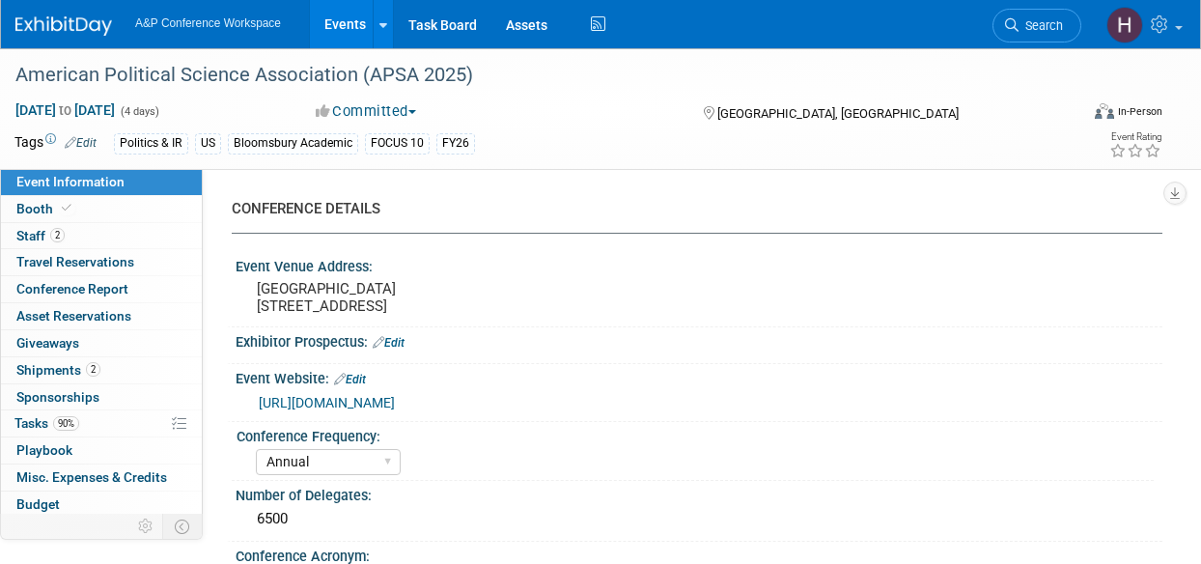
select select "Annual"
select select "Level 2"
select select "In-Person Booth"
select select "Politics & International Relations"
select select "Bloomsbury Academic"
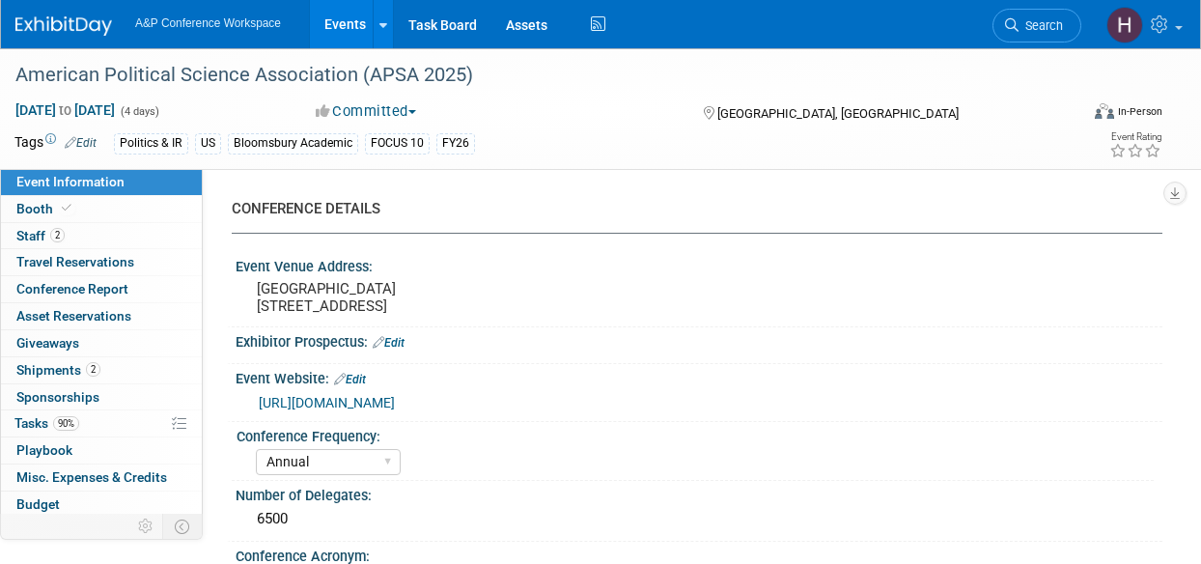
select select "Amanda Oney"
select select "Ami Reitmeier"
select select "Networking/Commissioning"
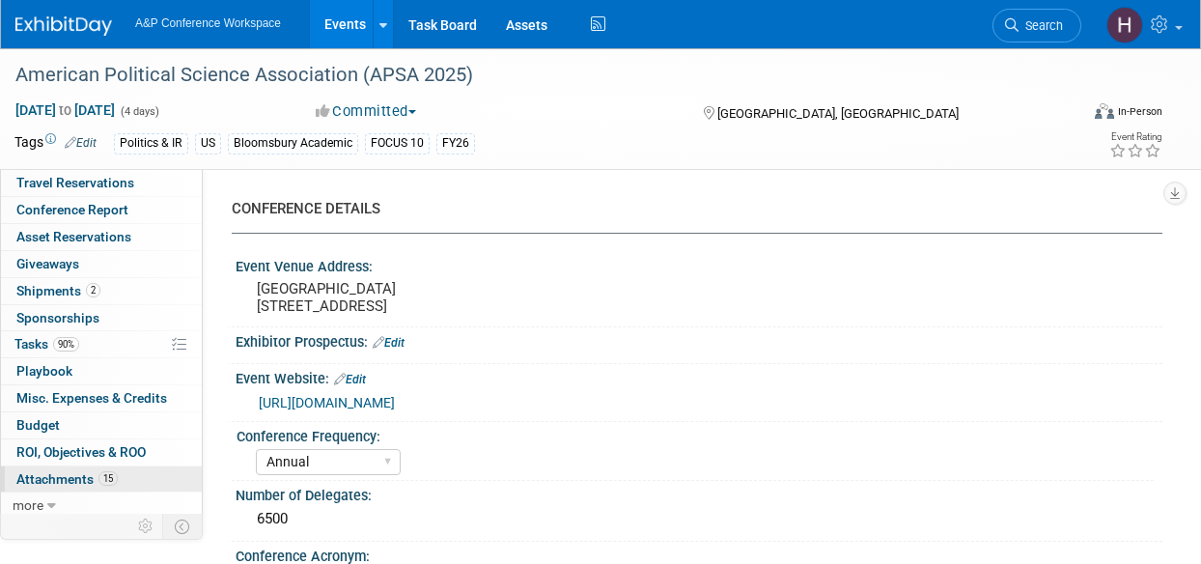
click at [112, 466] on link "15 Attachments 15" at bounding box center [101, 479] width 201 height 26
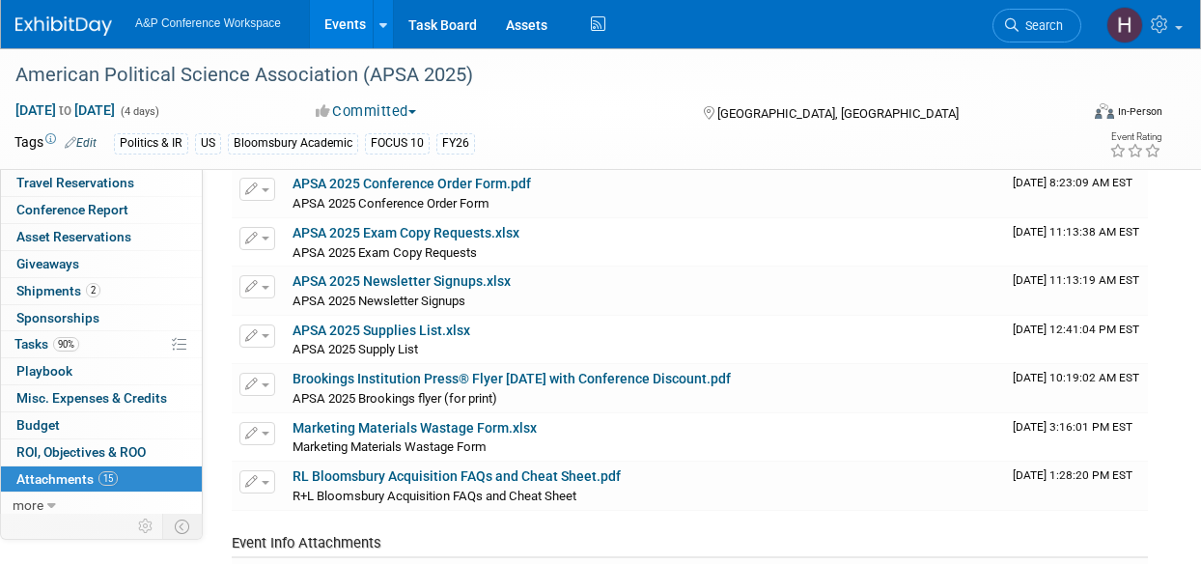
scroll to position [183, 0]
click at [426, 324] on link "APSA 2025 Supplies List.xlsx" at bounding box center [381, 328] width 178 height 15
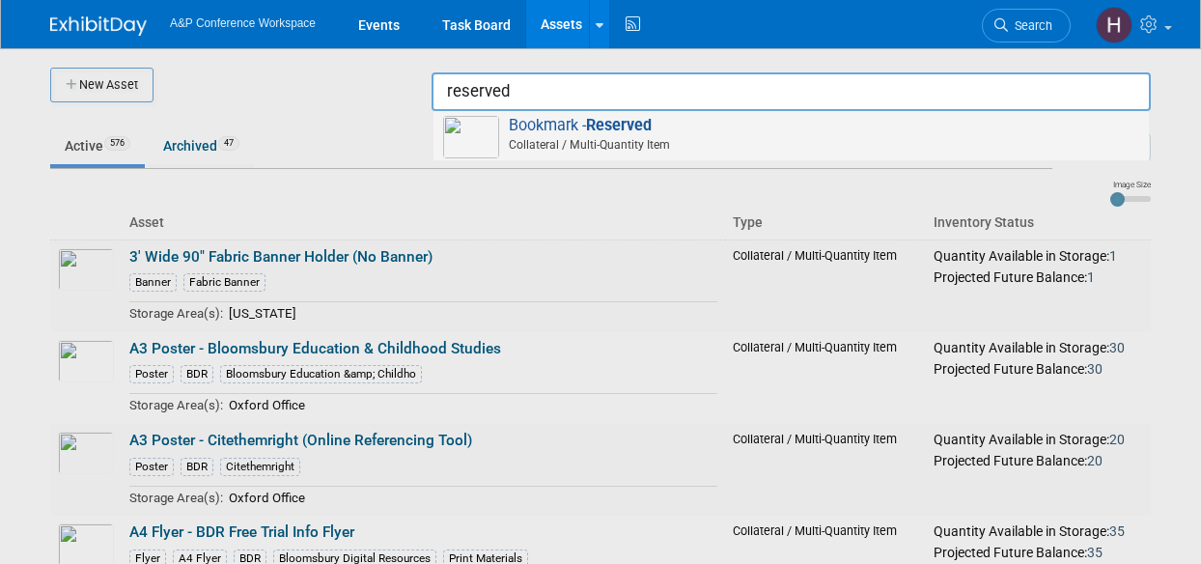
click at [1069, 140] on span "Collateral / Multi-Quantity Item" at bounding box center [794, 144] width 690 height 17
type input "Bookmark - Reserved"
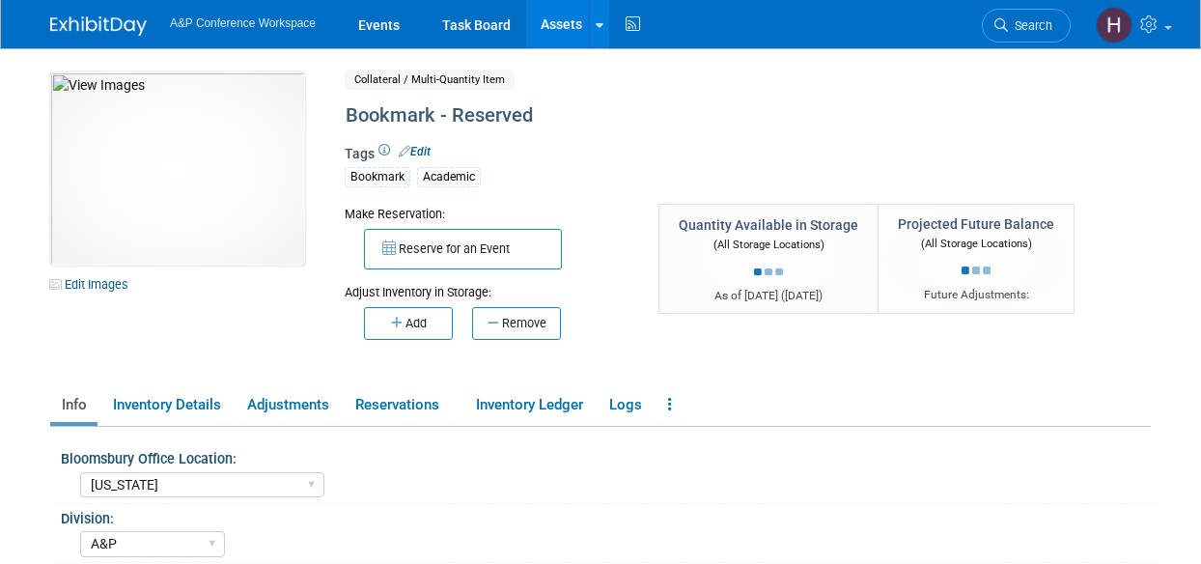
select select "[US_STATE]"
select select "A&P"
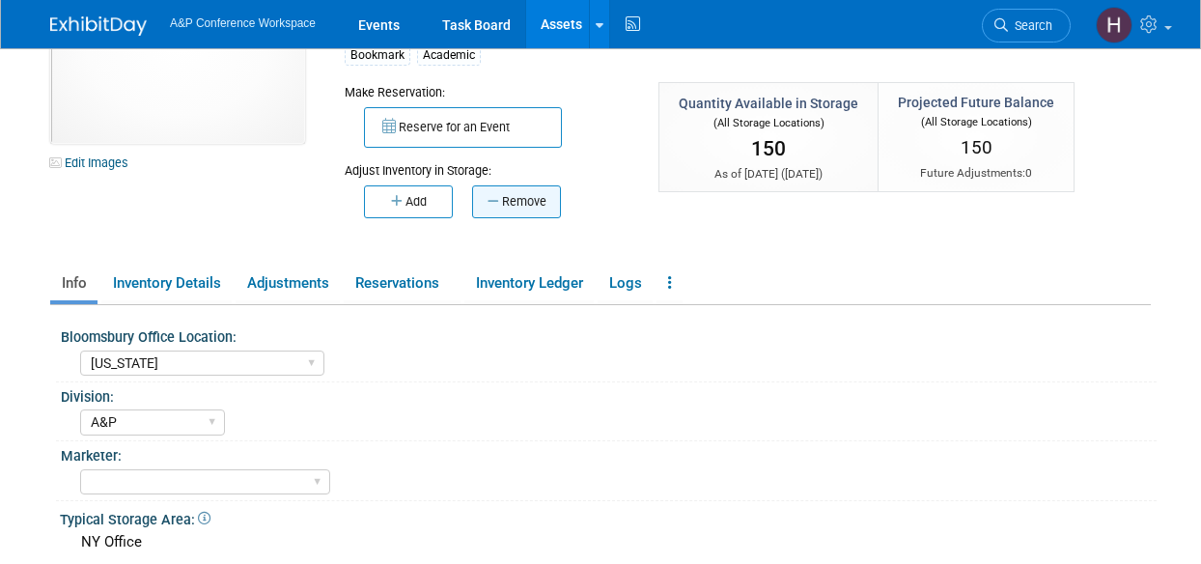
scroll to position [116, 0]
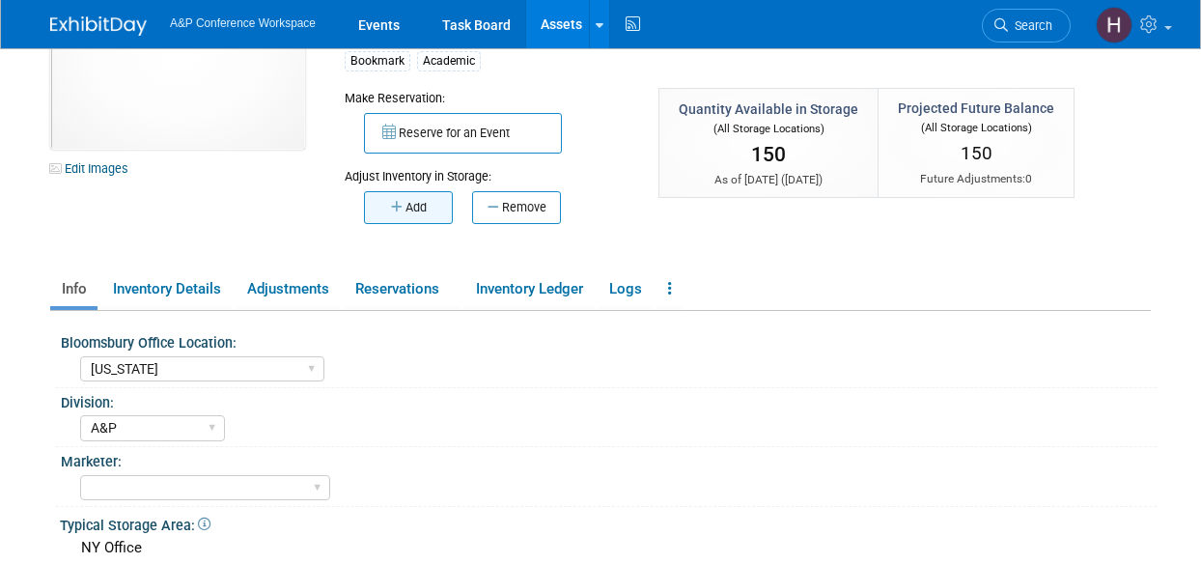
click at [427, 208] on button "Add" at bounding box center [408, 207] width 89 height 33
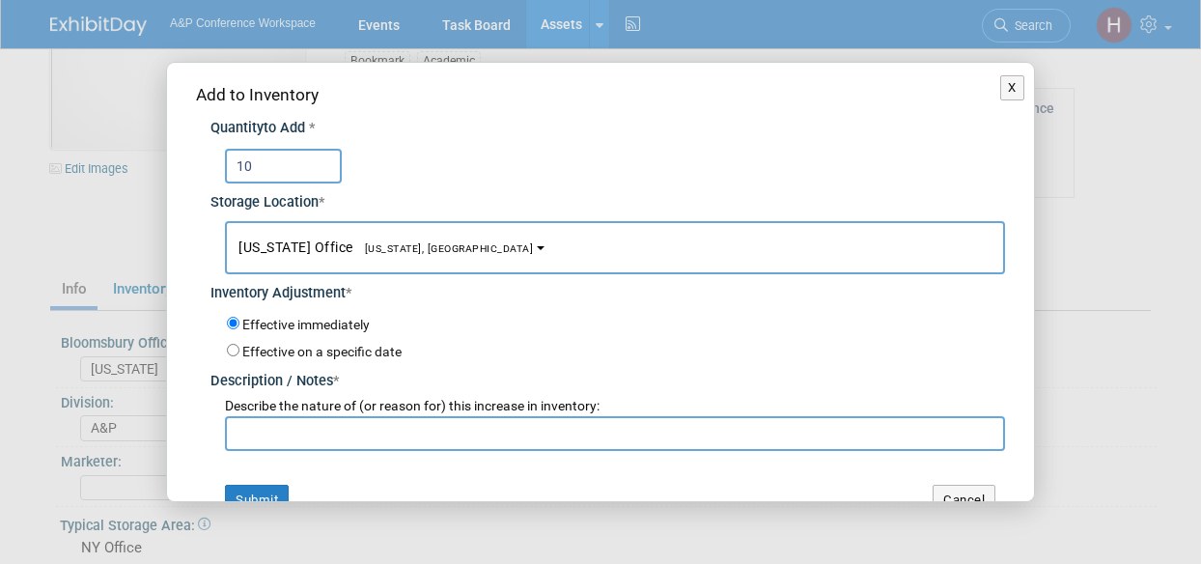
type input "10"
click at [410, 431] on input "text" at bounding box center [615, 433] width 780 height 35
click at [287, 431] on input "AASLH Returns" at bounding box center [615, 433] width 780 height 35
type input "AASLH returns"
click at [264, 492] on button "Submit" at bounding box center [257, 500] width 64 height 31
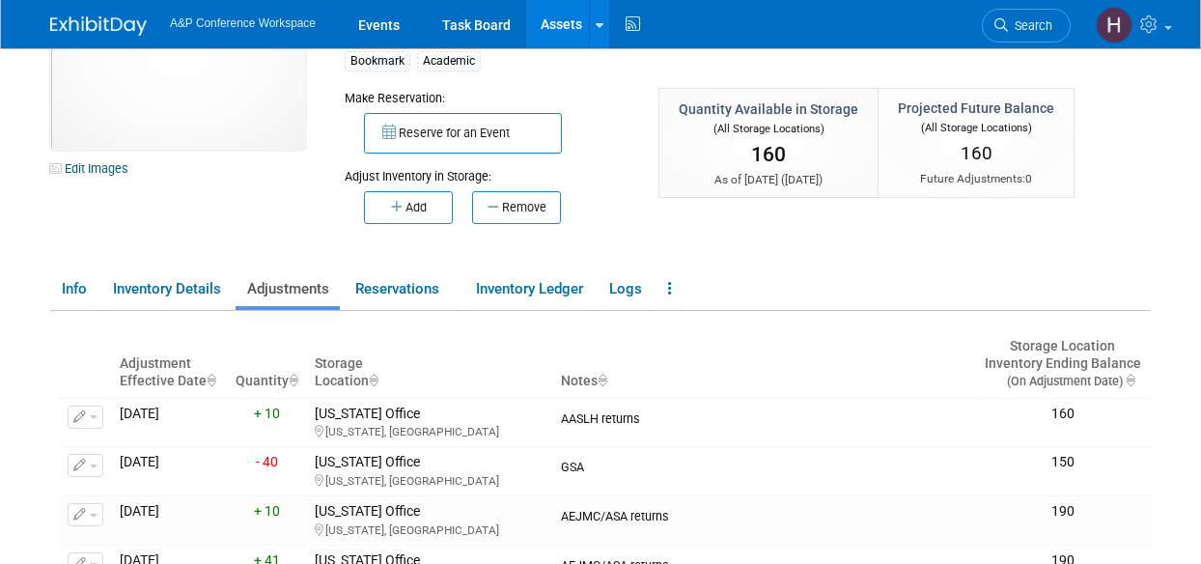
scroll to position [0, 0]
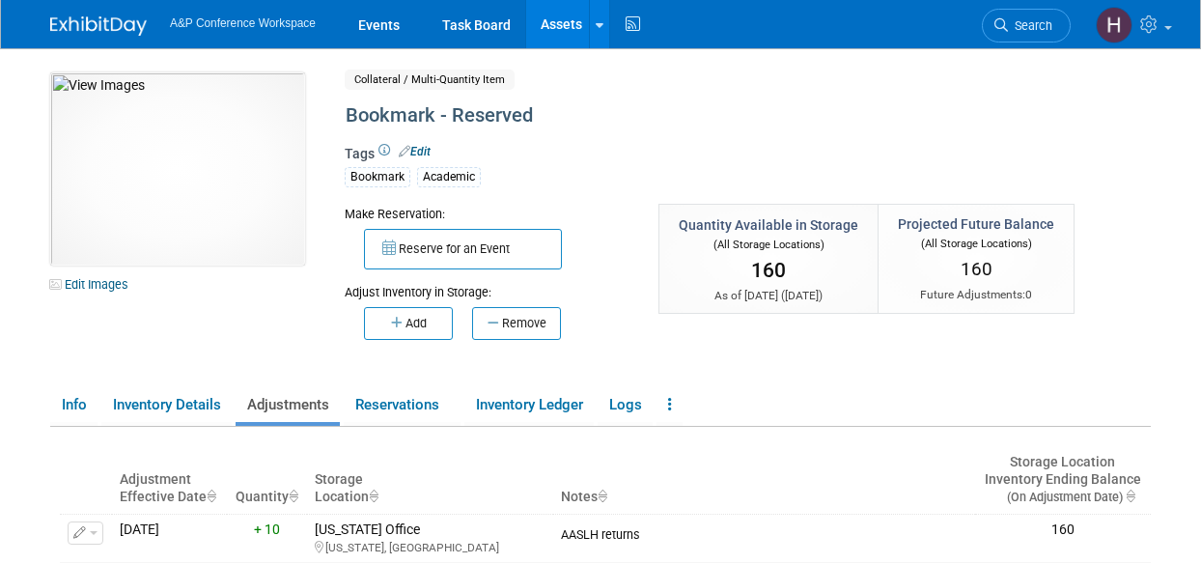
click at [574, 42] on link "Assets" at bounding box center [561, 24] width 70 height 48
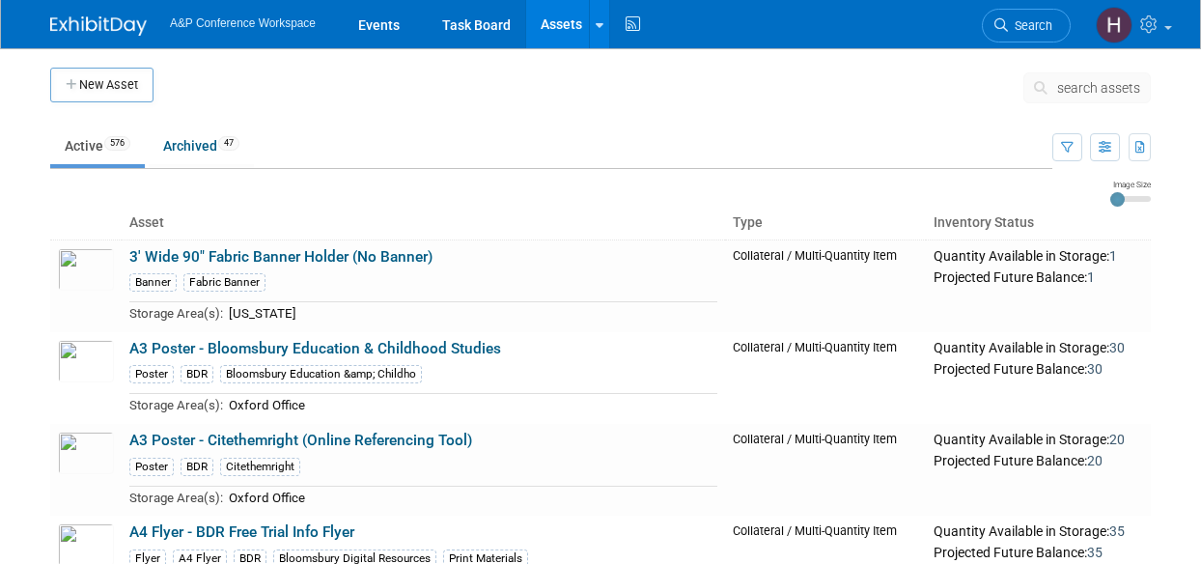
click at [1061, 97] on button "search assets" at bounding box center [1086, 87] width 127 height 31
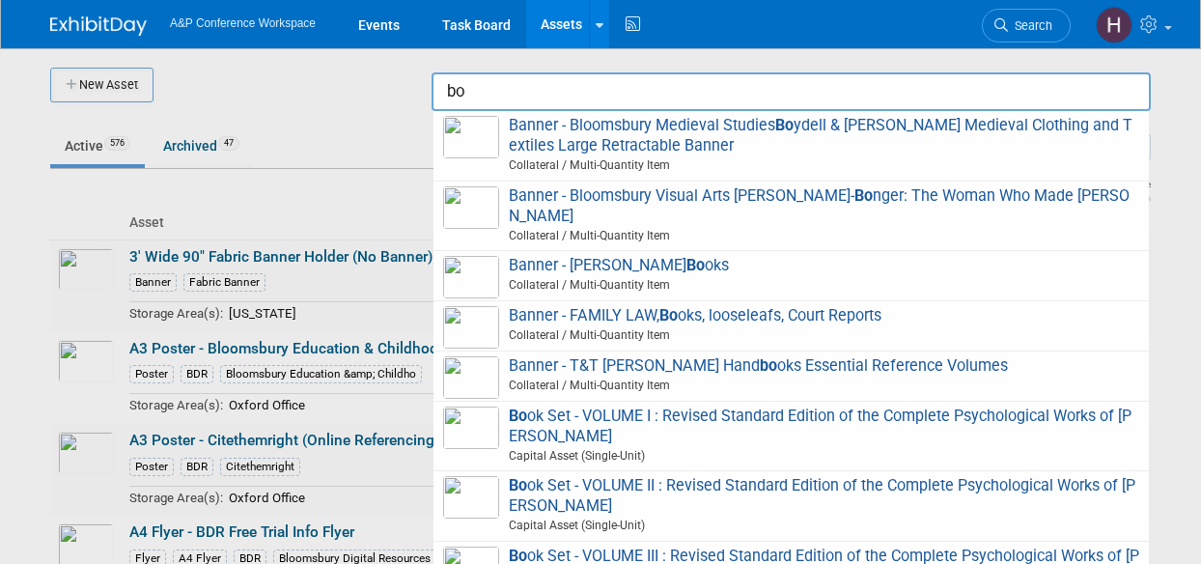
type input "b"
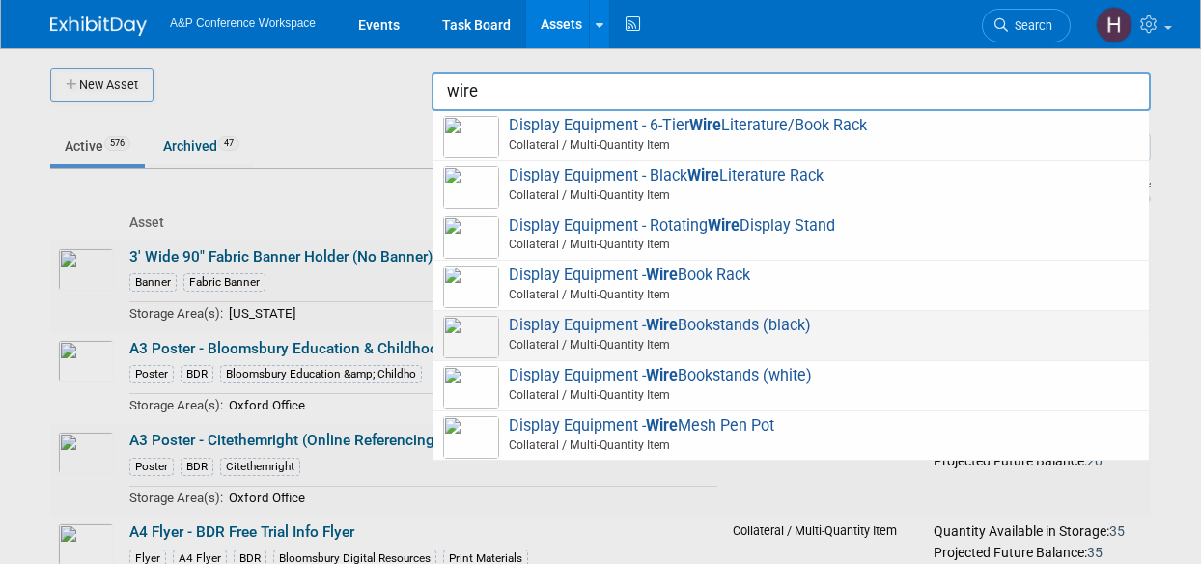
click at [620, 346] on span "Collateral / Multi-Quantity Item" at bounding box center [794, 344] width 690 height 17
type input "Display Equipment - Wire Bookstands (black)"
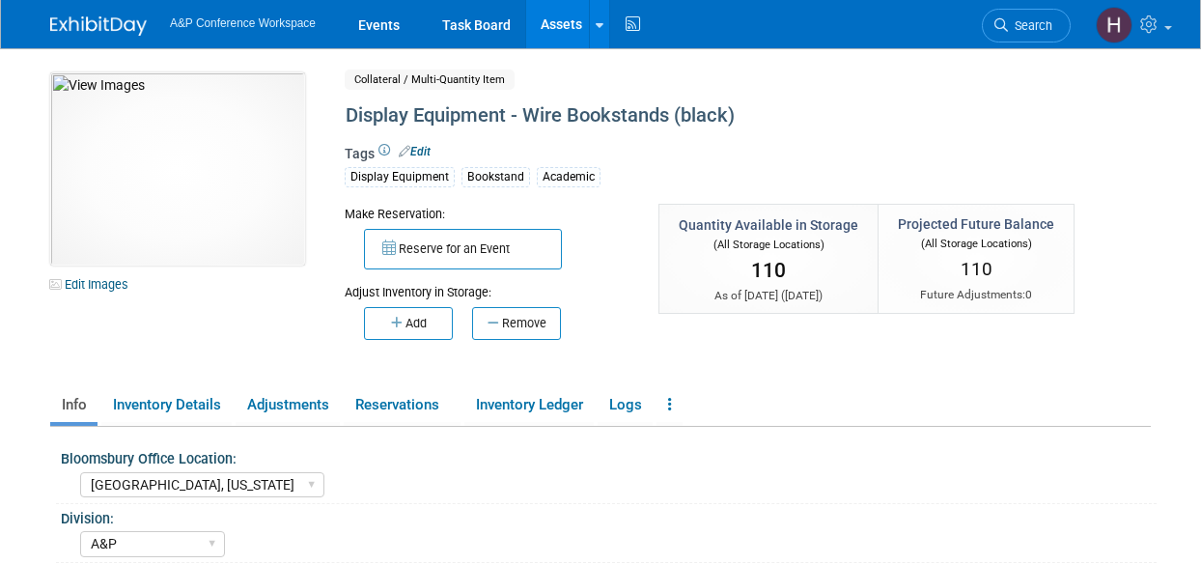
select select "[GEOGRAPHIC_DATA], [US_STATE]"
select select "A&P"
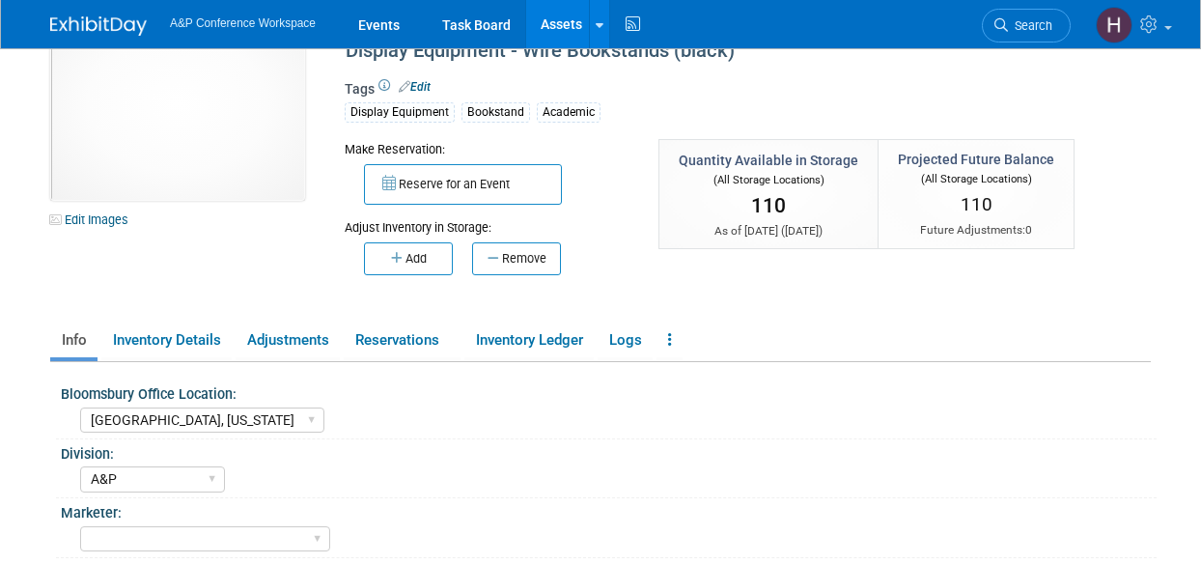
scroll to position [68, 0]
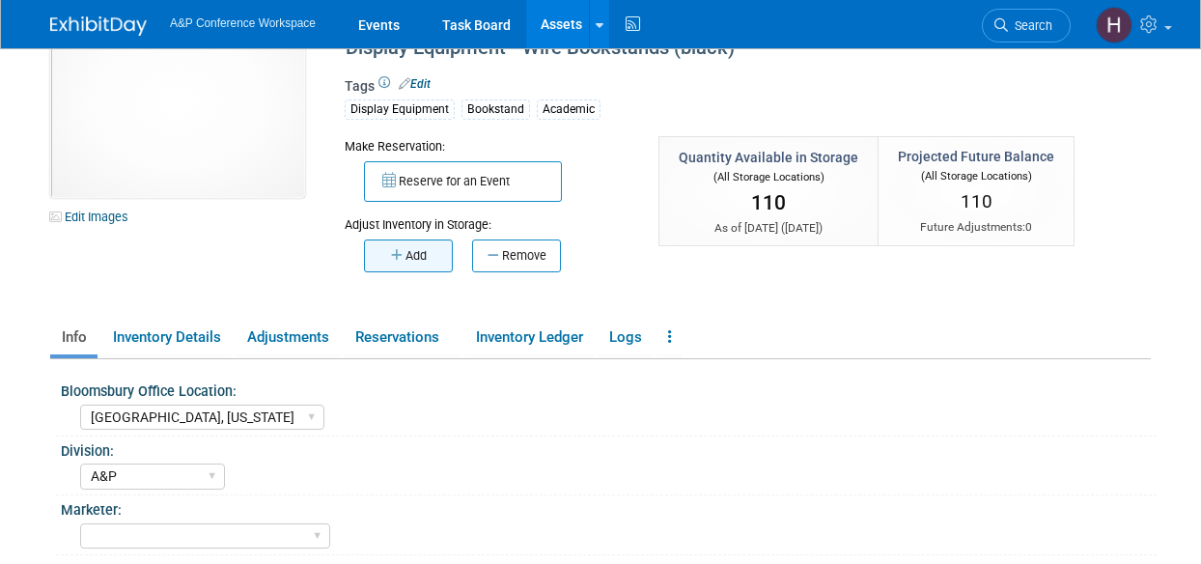
click at [402, 252] on icon "button" at bounding box center [398, 255] width 14 height 13
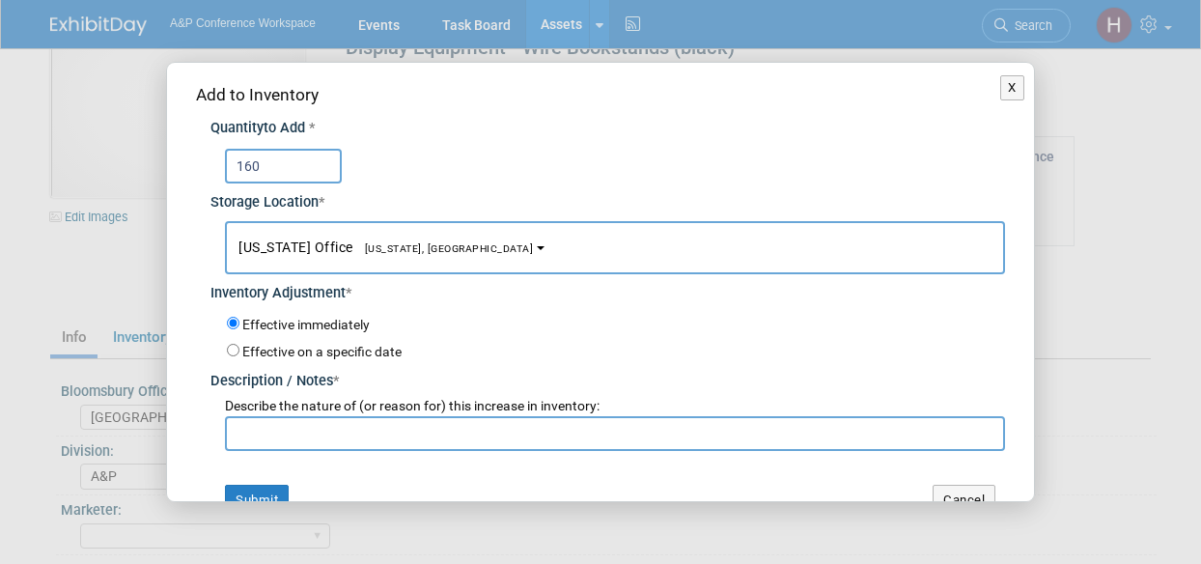
type input "160"
click at [321, 426] on input "text" at bounding box center [615, 433] width 780 height 35
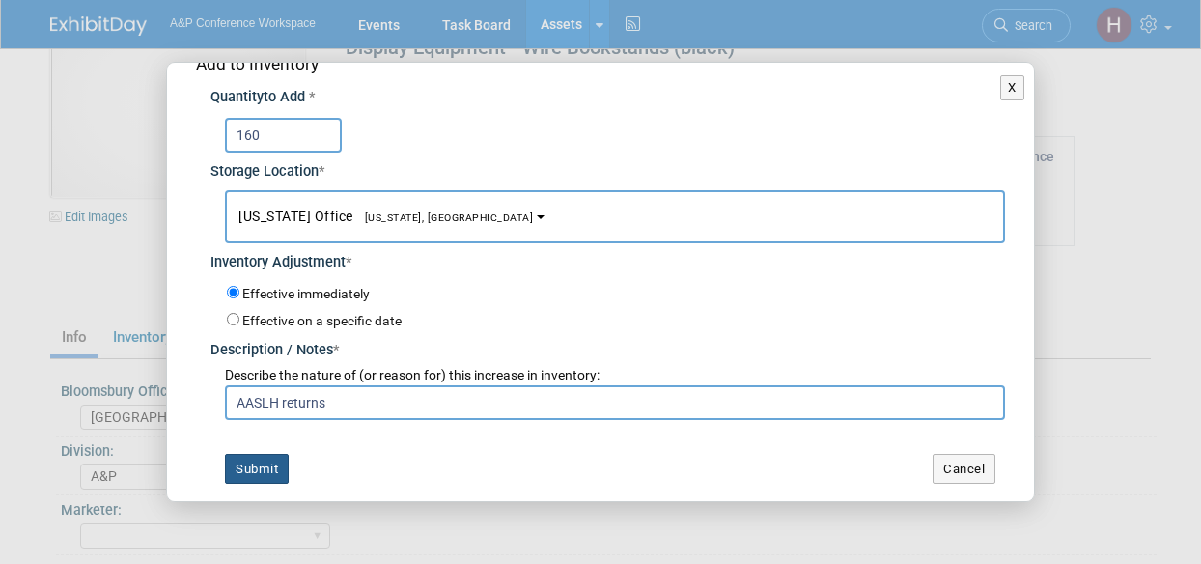
scroll to position [27, 0]
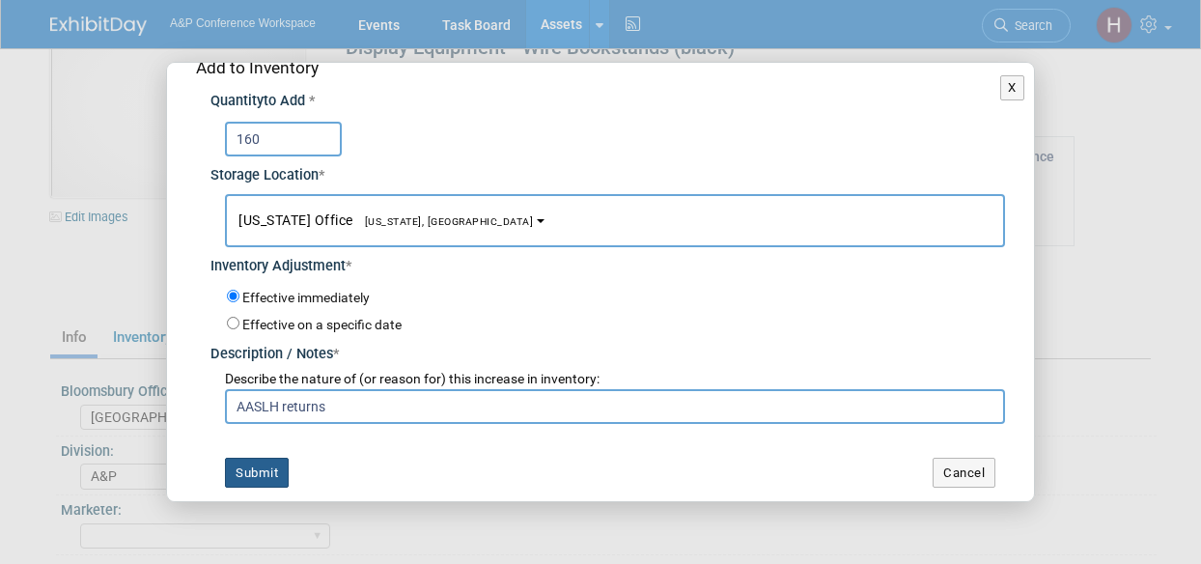
type input "AASLH returns"
click at [259, 474] on button "Submit" at bounding box center [257, 473] width 64 height 31
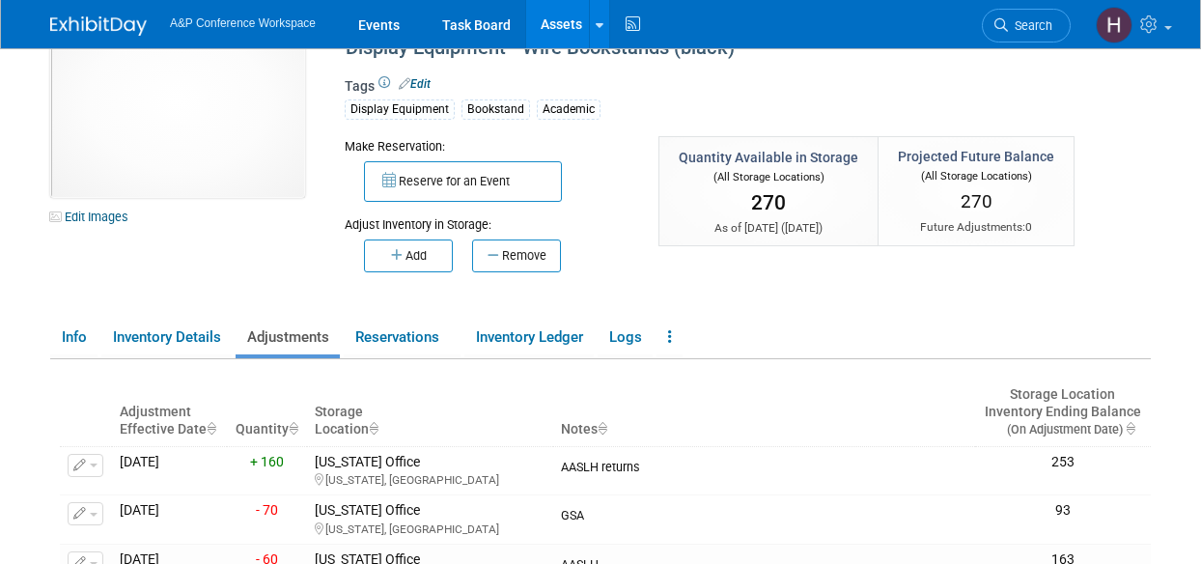
click at [597, 28] on link "Assets" at bounding box center [561, 24] width 70 height 48
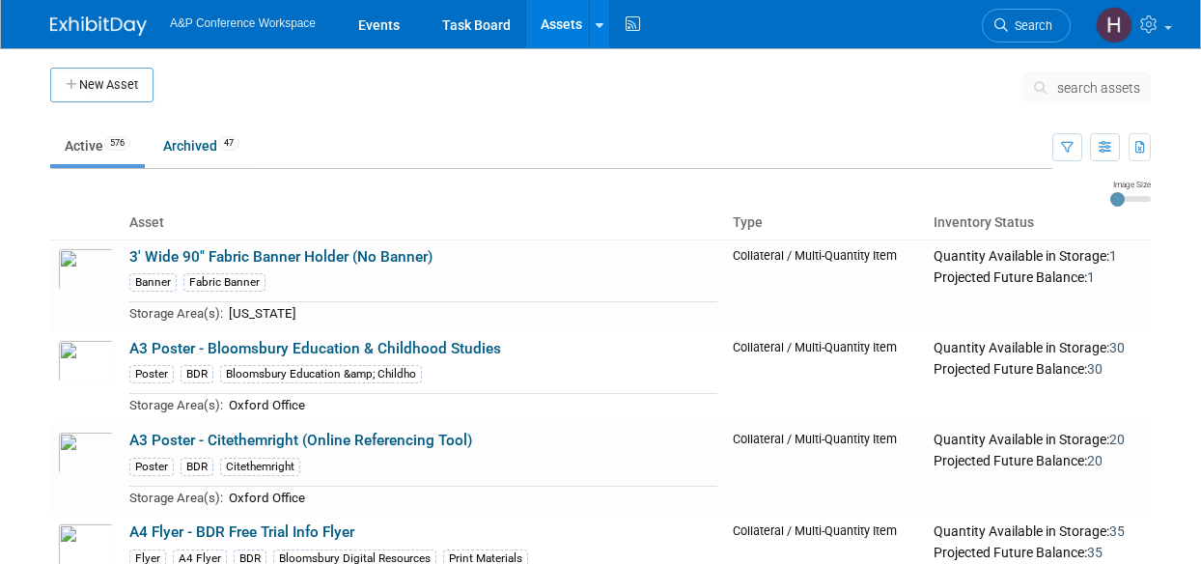
click at [1056, 72] on button "search assets" at bounding box center [1086, 87] width 127 height 31
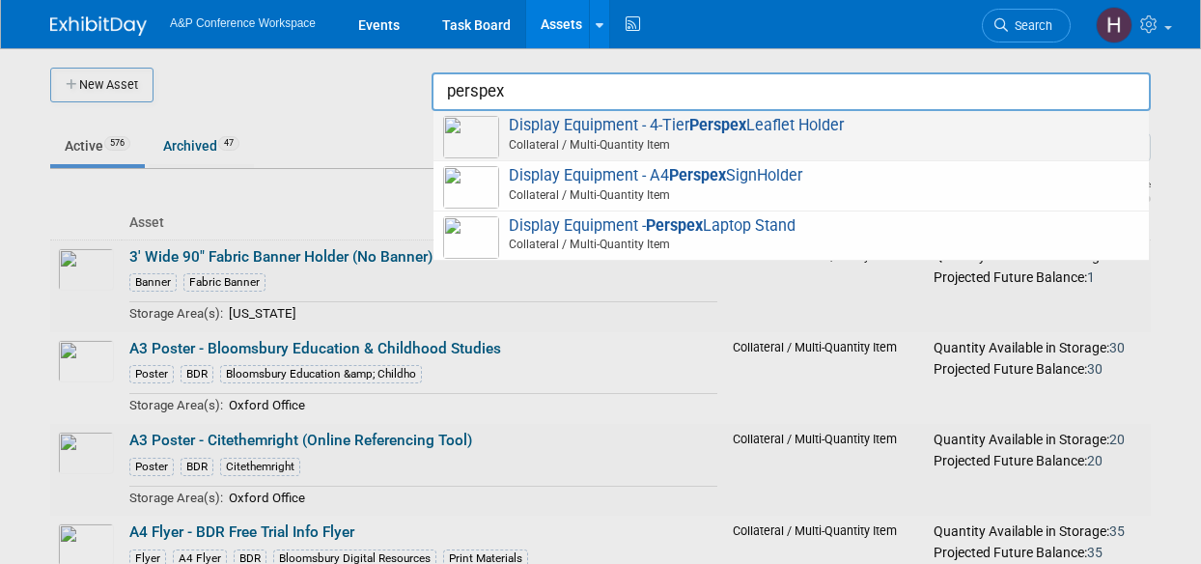
click at [924, 134] on span "Display Equipment - 4-Tier Perspex Leaflet Holder Collateral / Multi-Quantity I…" at bounding box center [791, 136] width 696 height 40
type input "Display Equipment - 4-Tier Perspex Leaflet Holder"
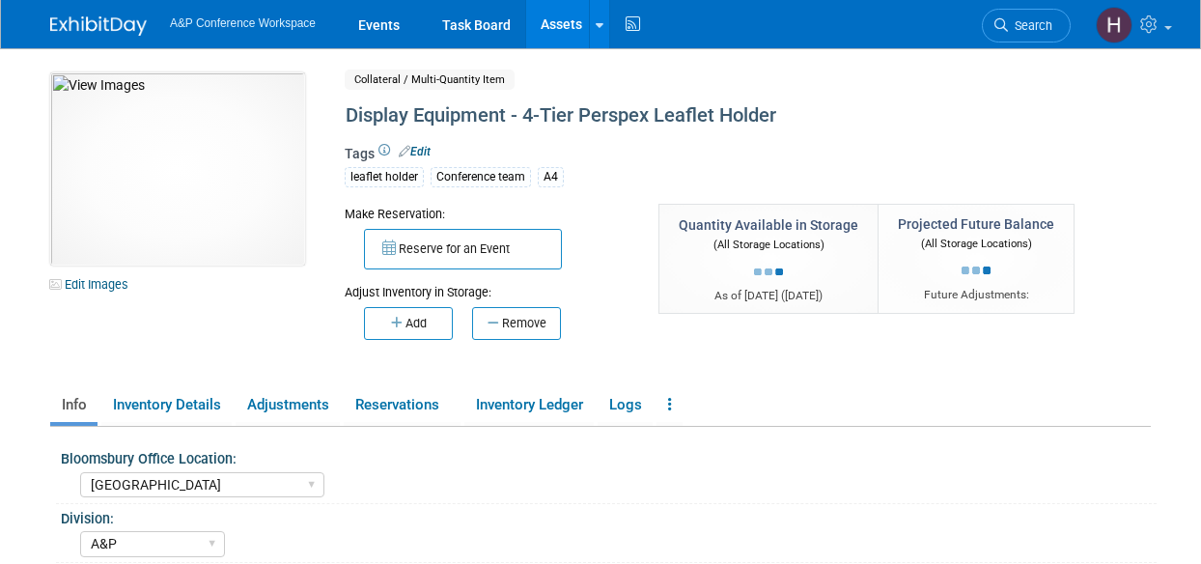
select select "[GEOGRAPHIC_DATA]"
select select "A&P"
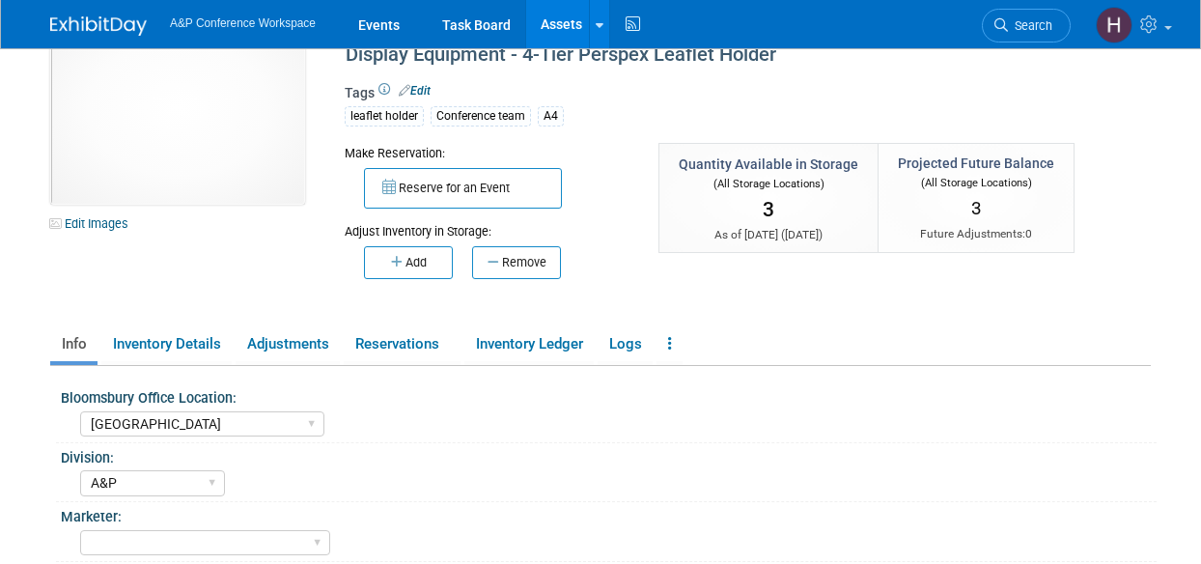
scroll to position [63, 0]
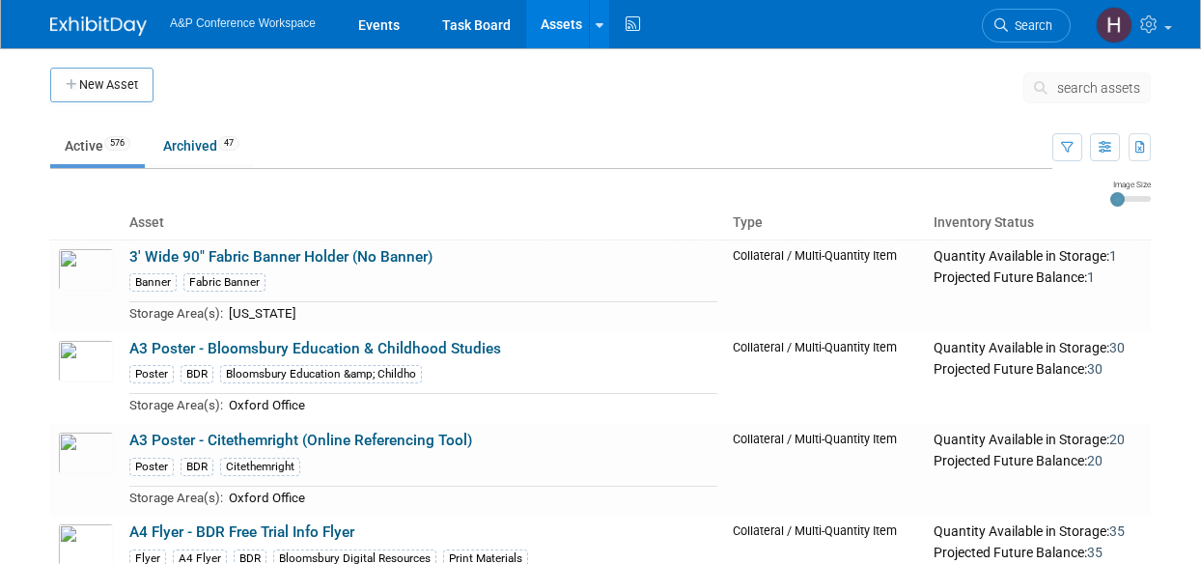
click at [1037, 86] on icon at bounding box center [1044, 88] width 20 height 14
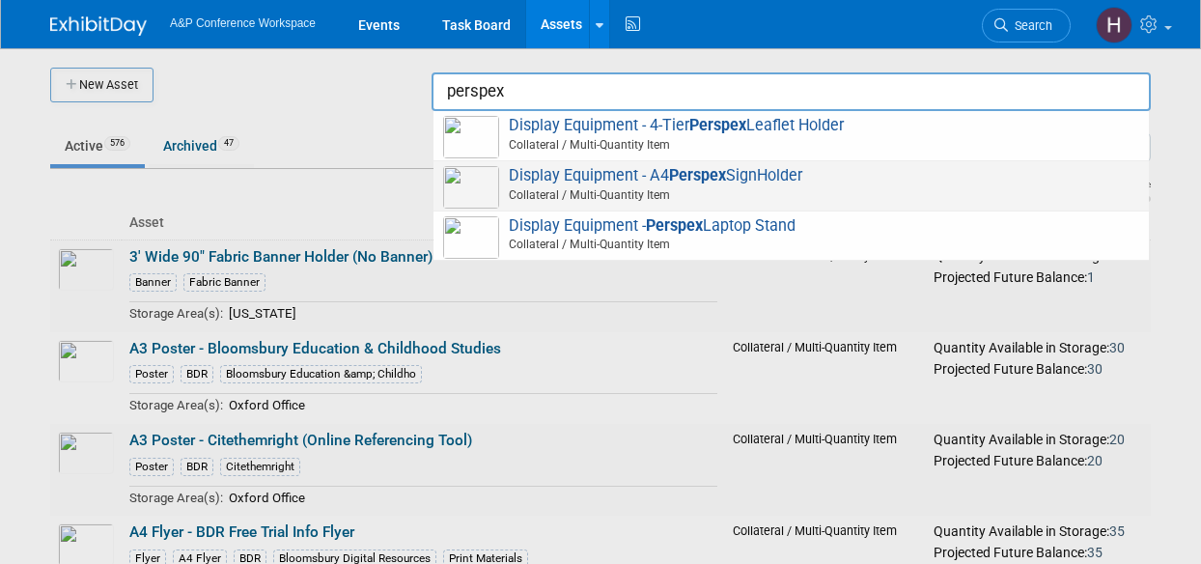
click at [849, 174] on span "Display Equipment - A4 Perspex SignHolder Collateral / Multi-Quantity Item" at bounding box center [791, 186] width 696 height 40
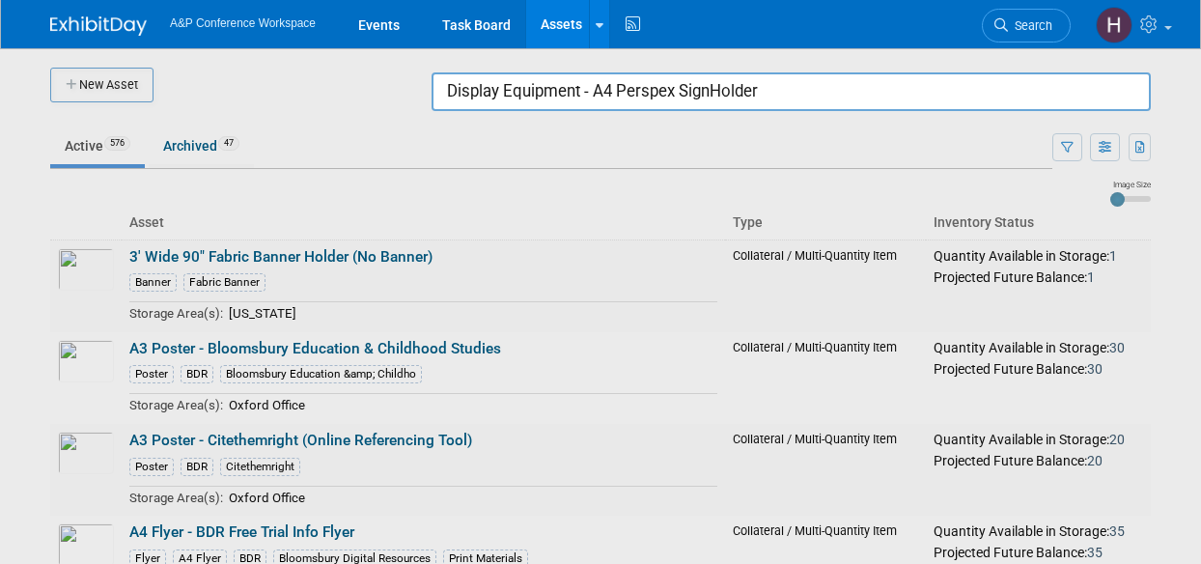
drag, startPoint x: 875, startPoint y: 91, endPoint x: 312, endPoint y: 53, distance: 565.0
click at [312, 53] on body "A&P Conference Workspace Events Task Board Assets New Asset Search Assets Bulk …" at bounding box center [600, 282] width 1201 height 564
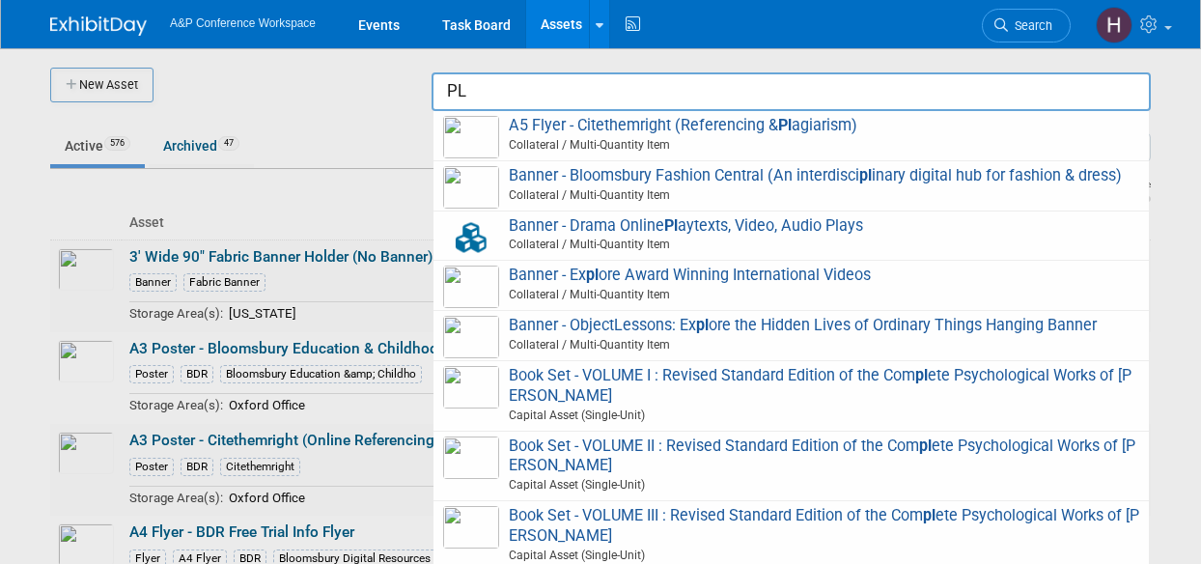
type input "P"
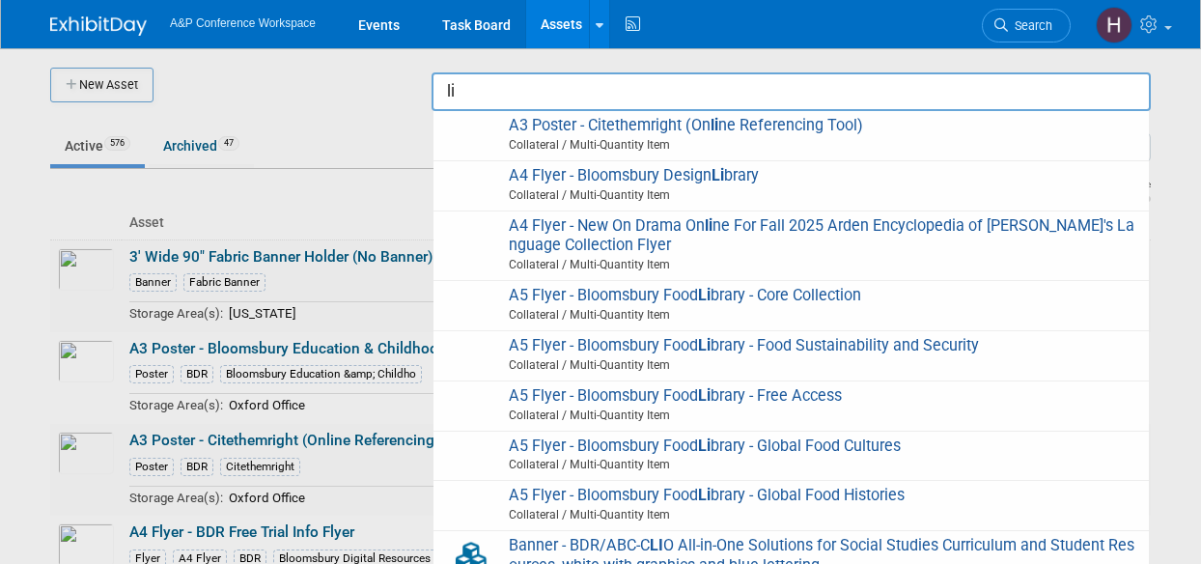
type input "l"
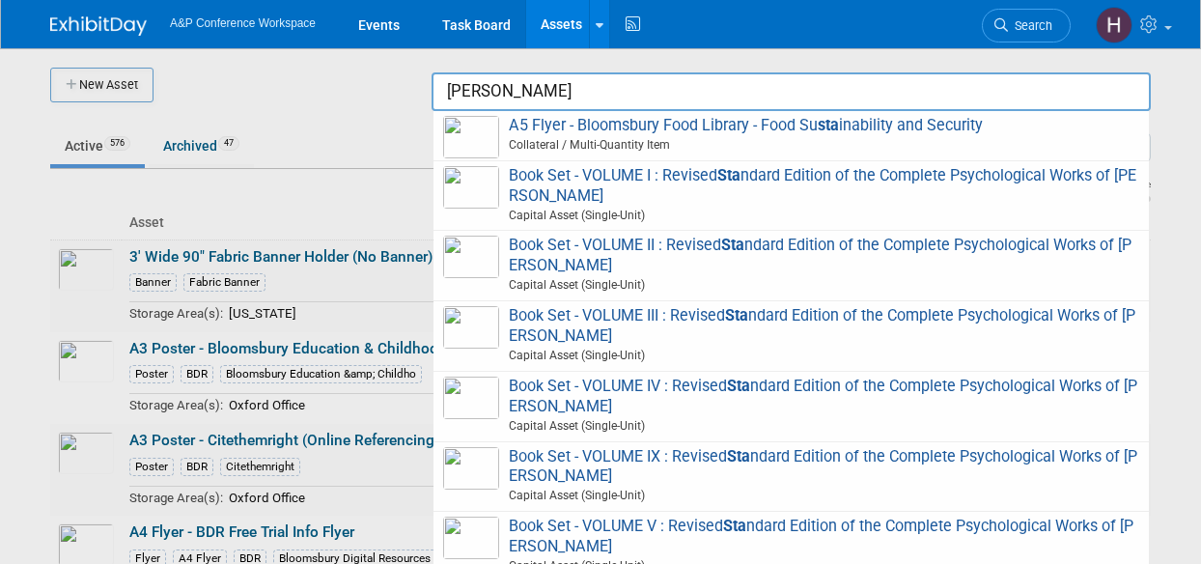
type input "stand"
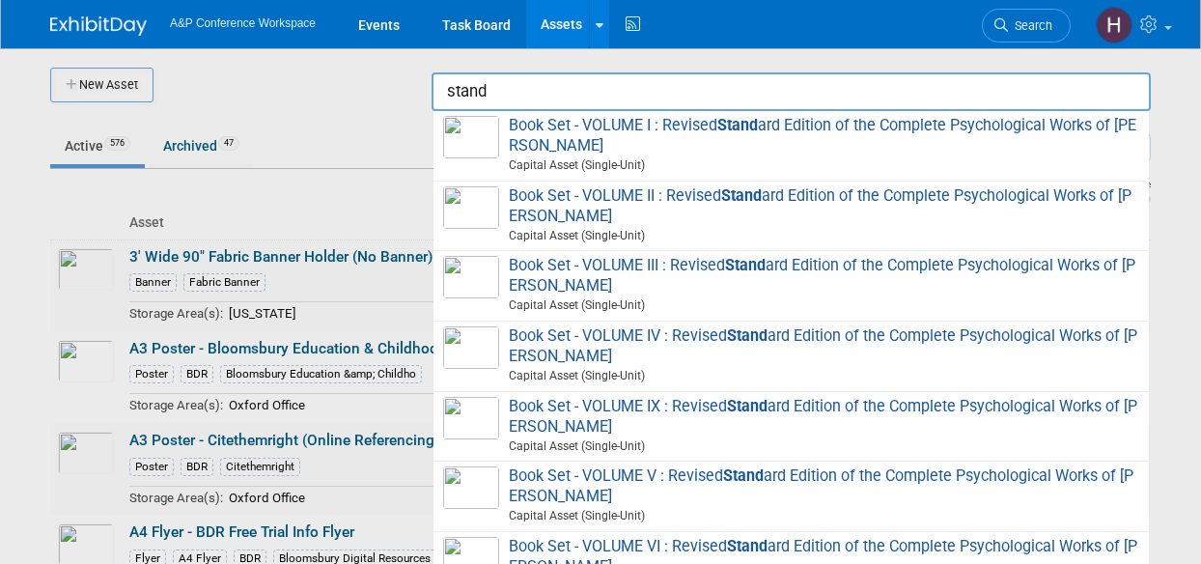
drag, startPoint x: 515, startPoint y: 96, endPoint x: 429, endPoint y: 93, distance: 86.9
click at [442, 94] on input "stand" at bounding box center [790, 91] width 719 height 39
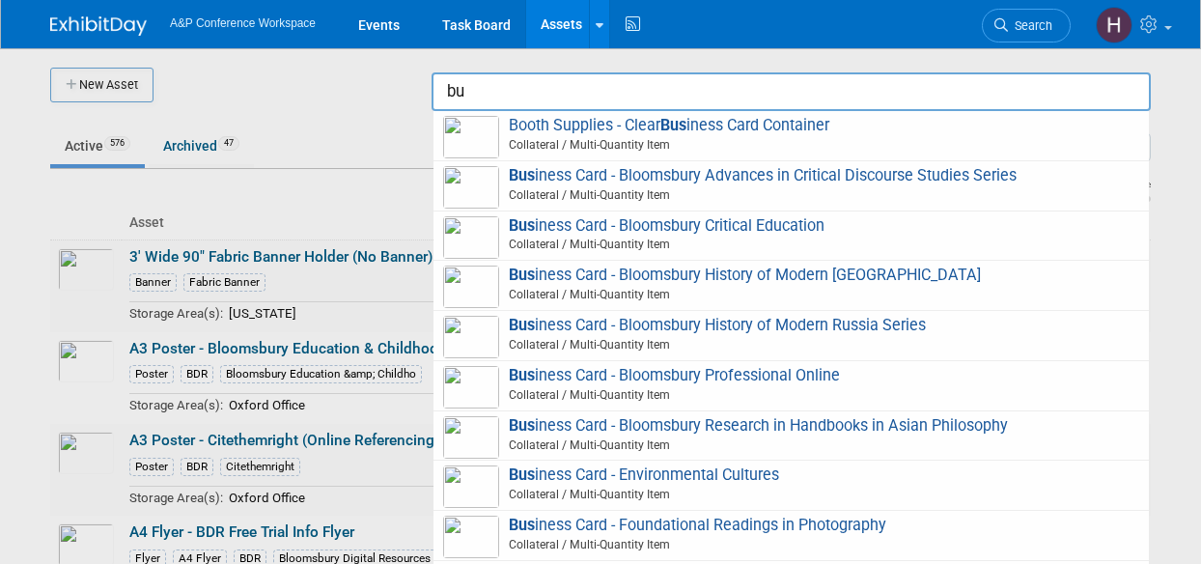
type input "b"
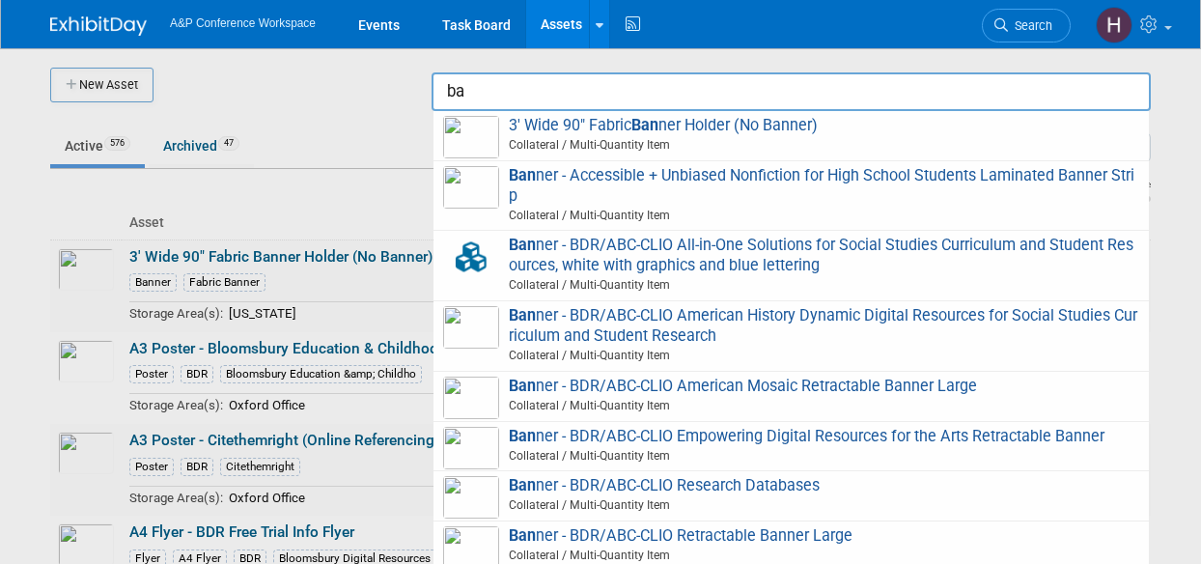
type input "b"
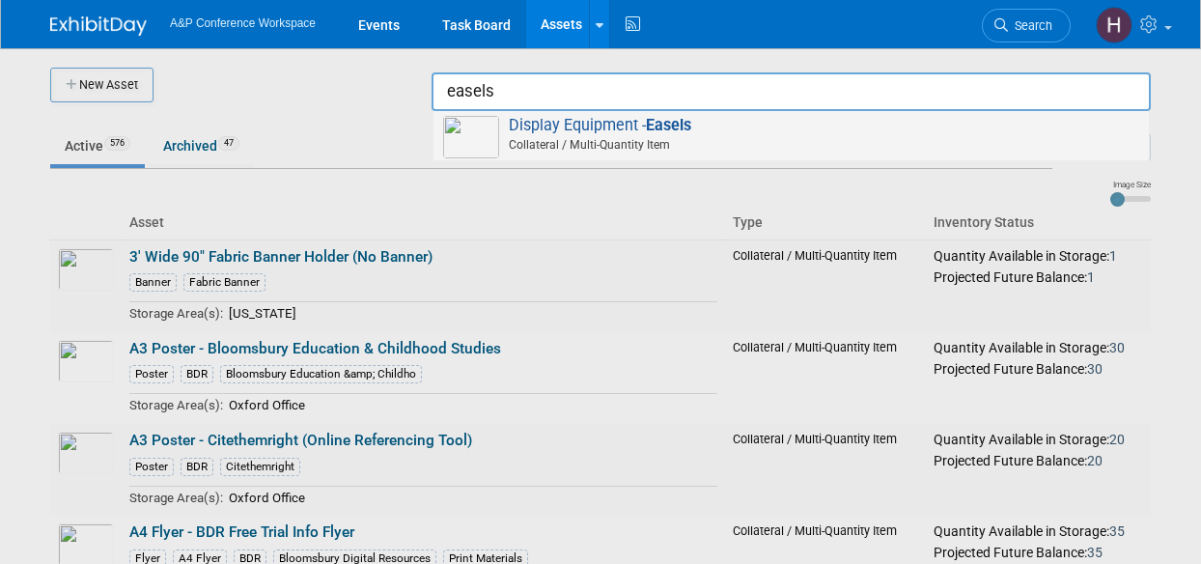
click at [560, 155] on div "Display Equipment - Easels Collateral / Multi-Quantity Item" at bounding box center [790, 136] width 715 height 50
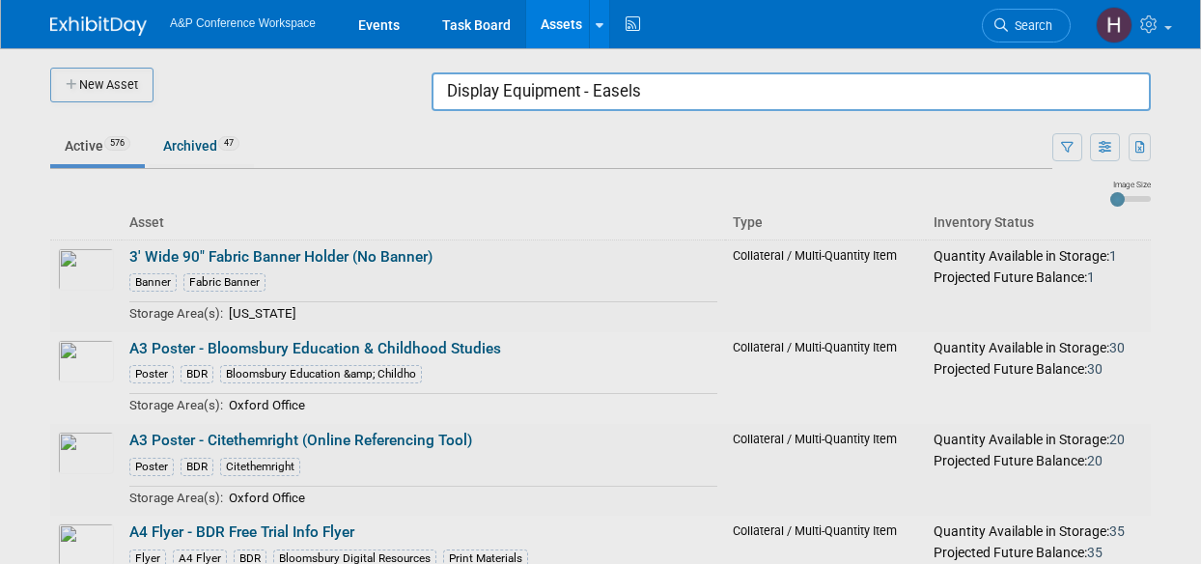
drag, startPoint x: 759, startPoint y: 103, endPoint x: 304, endPoint y: 34, distance: 459.9
click at [304, 34] on body "A&P Conference Workspace Events Task Board Assets New Asset Search Assets Bulk …" at bounding box center [600, 282] width 1201 height 564
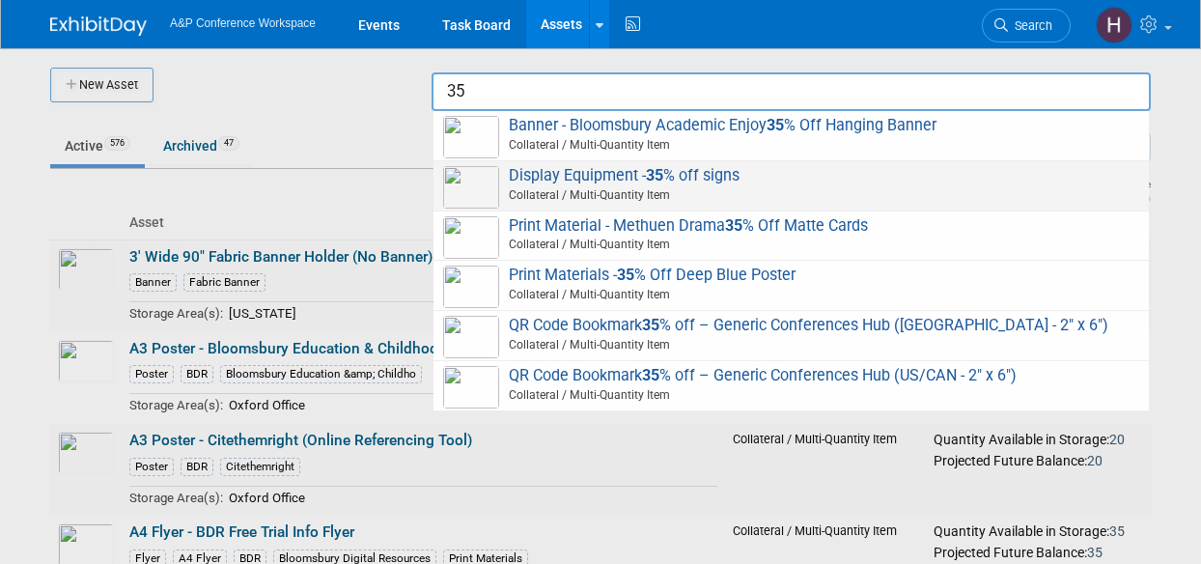
click at [596, 194] on span "Collateral / Multi-Quantity Item" at bounding box center [794, 194] width 690 height 17
type input "Display Equipment - 35% off signs"
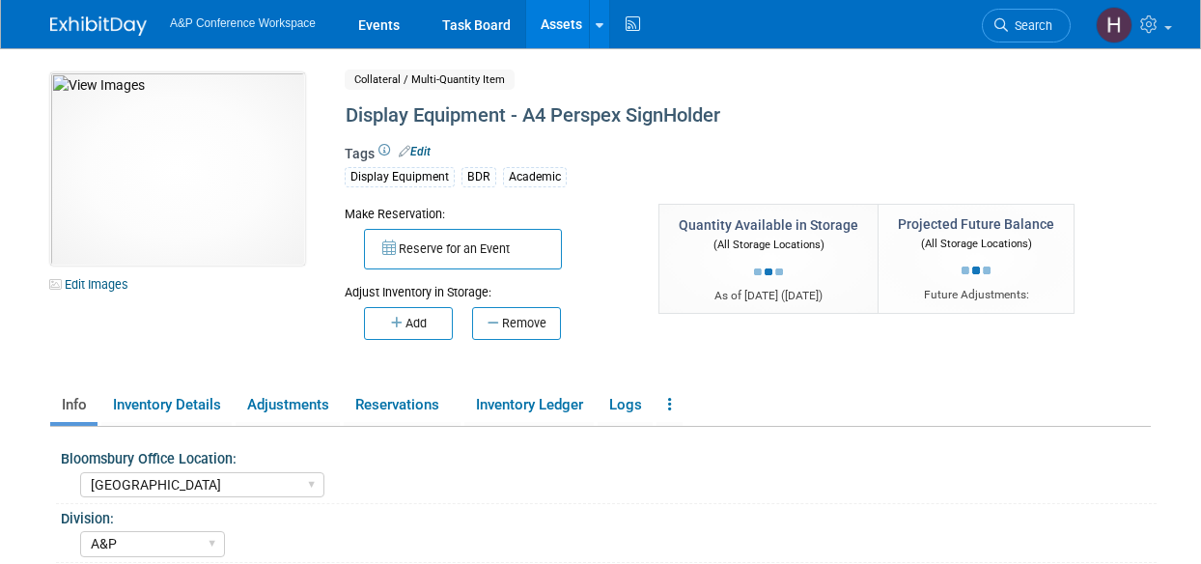
select select "[GEOGRAPHIC_DATA]"
select select "A&P"
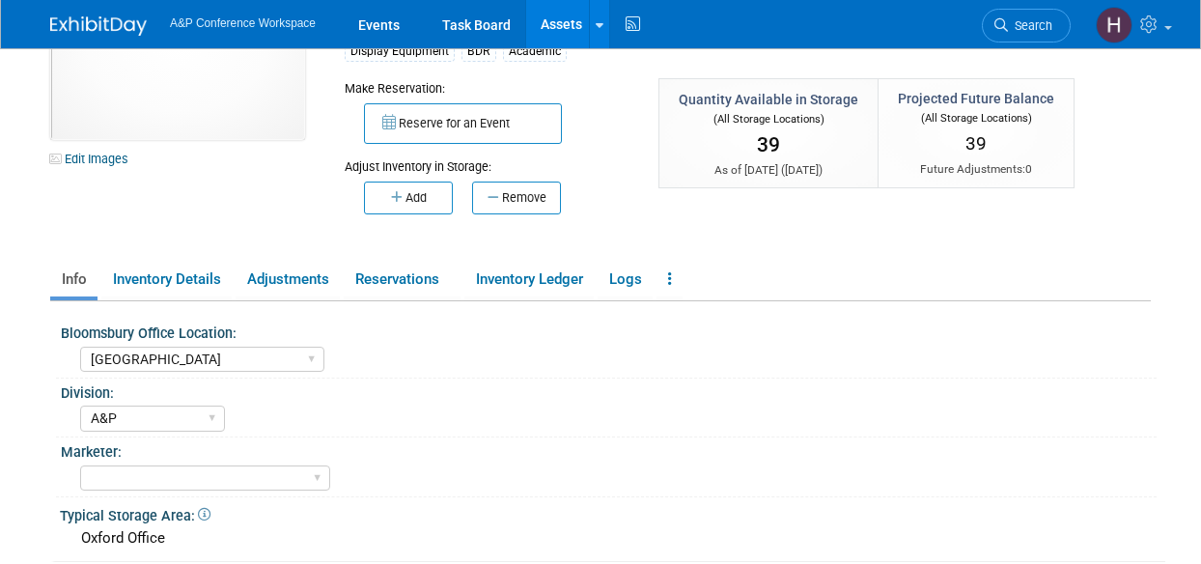
scroll to position [125, 0]
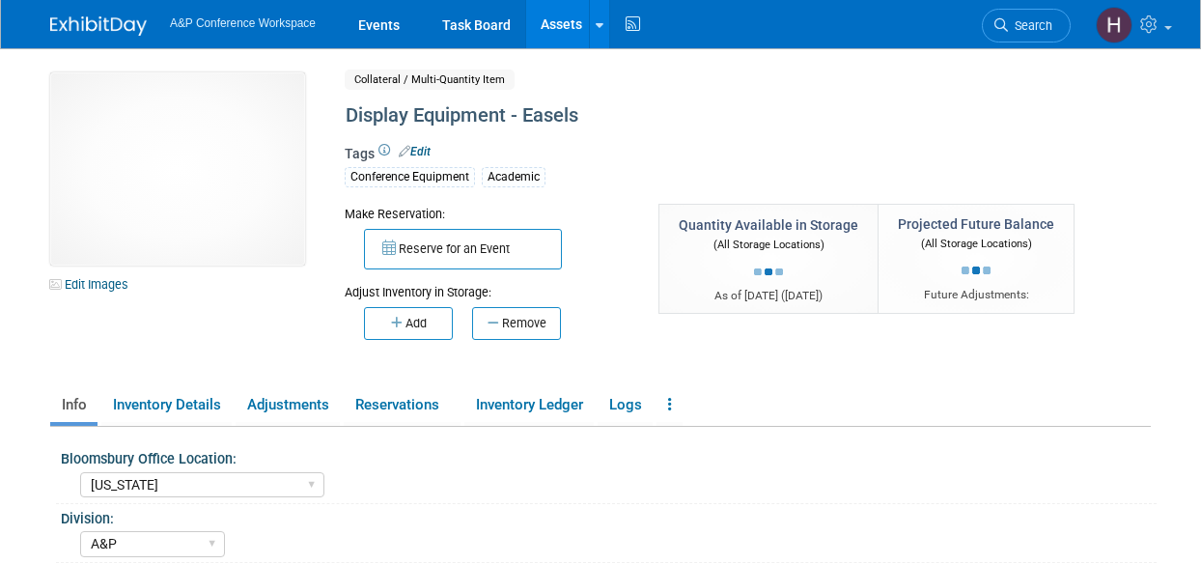
select select "[US_STATE]"
select select "A&P"
click at [412, 322] on button "Add" at bounding box center [408, 323] width 89 height 33
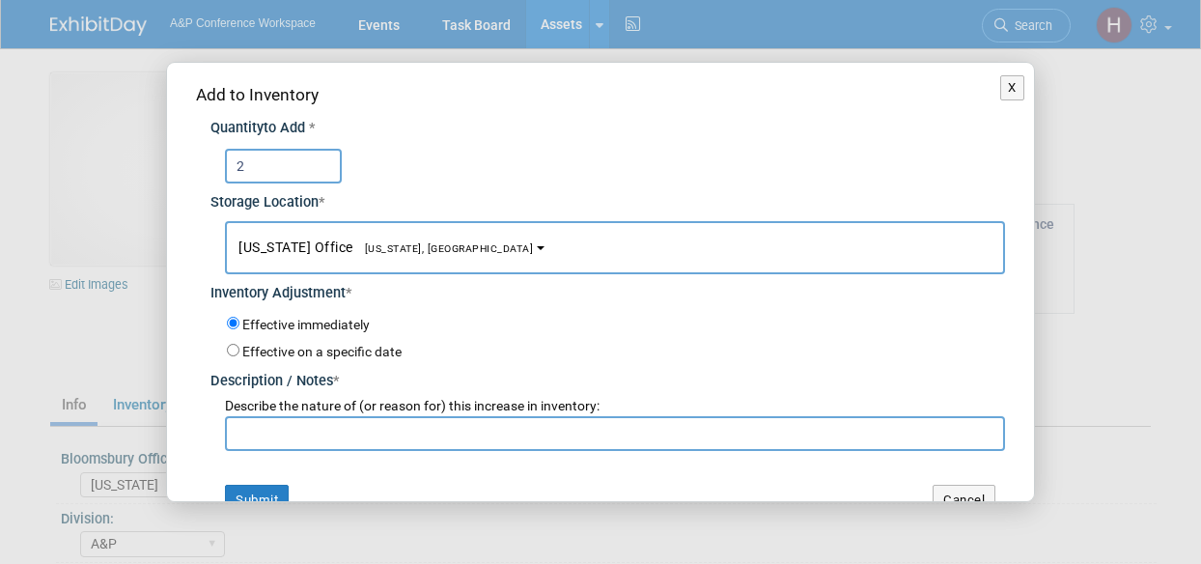
type input "2"
click at [387, 441] on input "text" at bounding box center [615, 433] width 780 height 35
type input "a"
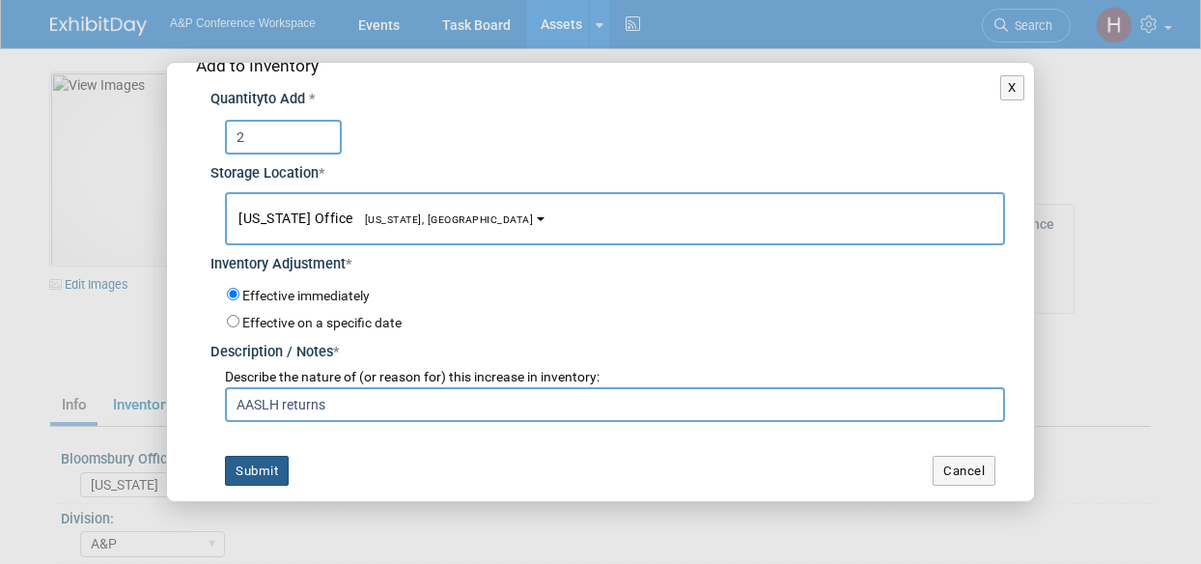
type input "AASLH returns"
click at [236, 476] on button "Submit" at bounding box center [257, 471] width 64 height 31
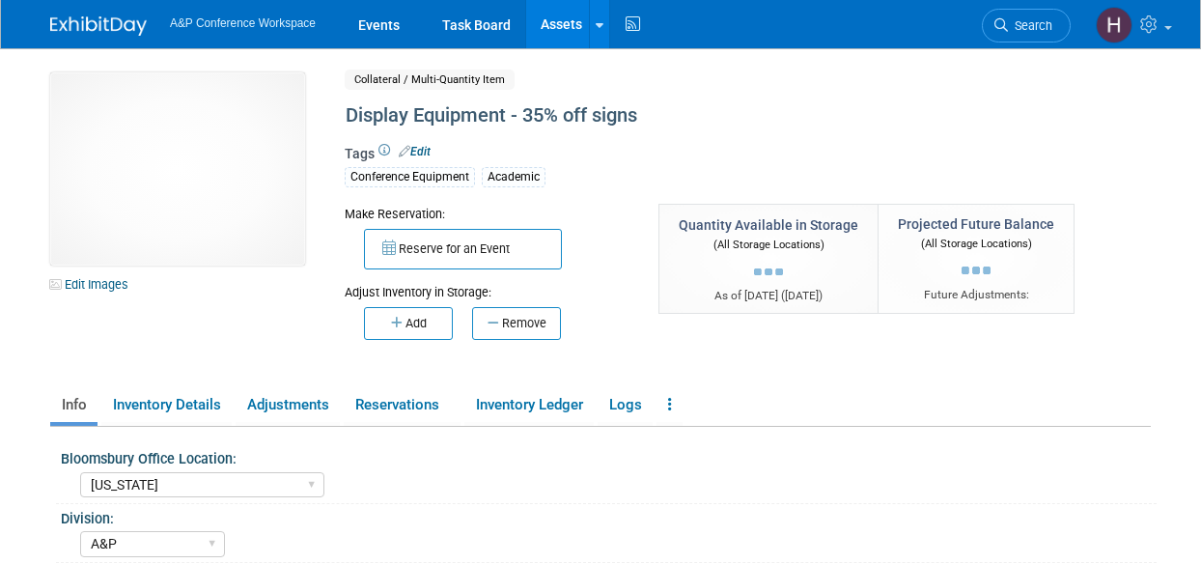
select select "[US_STATE]"
select select "A&P"
click at [407, 312] on button "Add" at bounding box center [408, 323] width 89 height 33
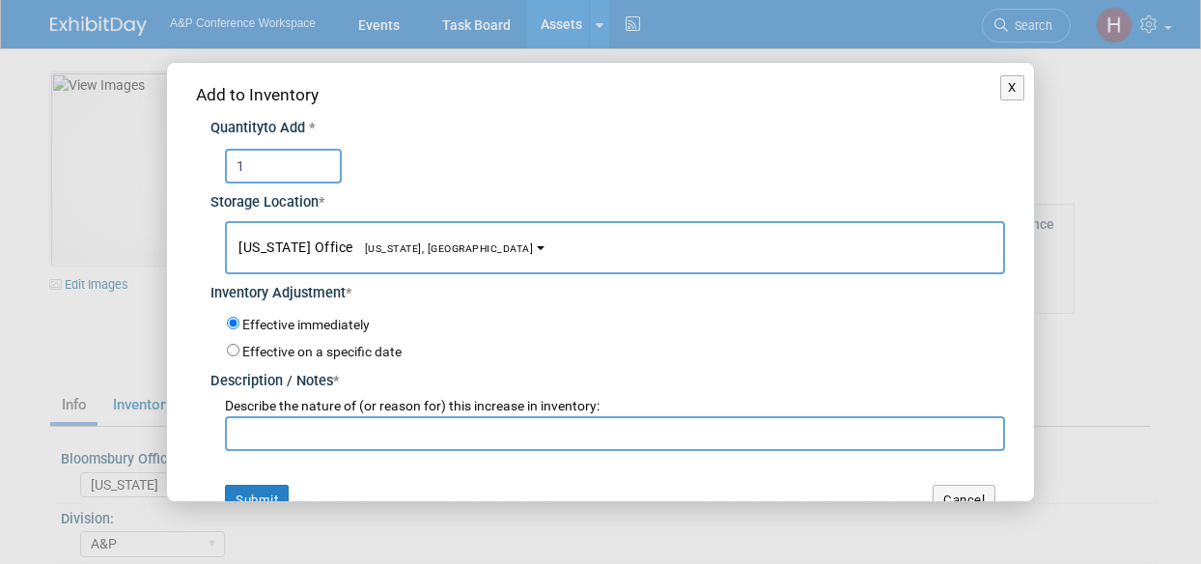
type input "1"
click at [409, 430] on input "text" at bounding box center [615, 433] width 780 height 35
type input "a"
type input "AASLH returns"
click at [266, 487] on button "Submit" at bounding box center [257, 500] width 64 height 31
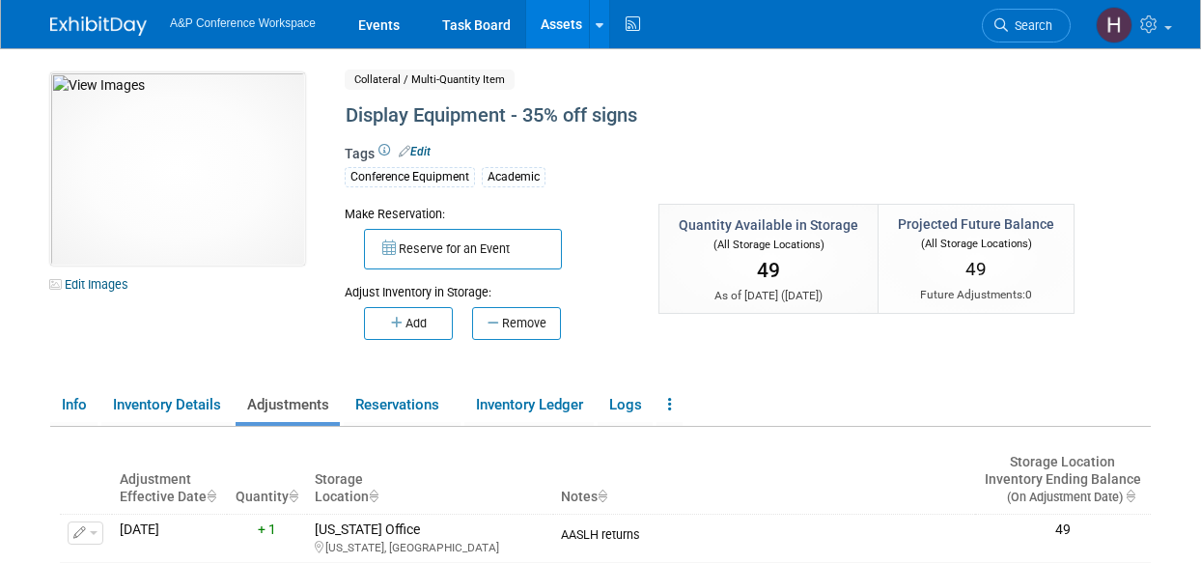
click at [591, 29] on link "Assets" at bounding box center [561, 24] width 70 height 48
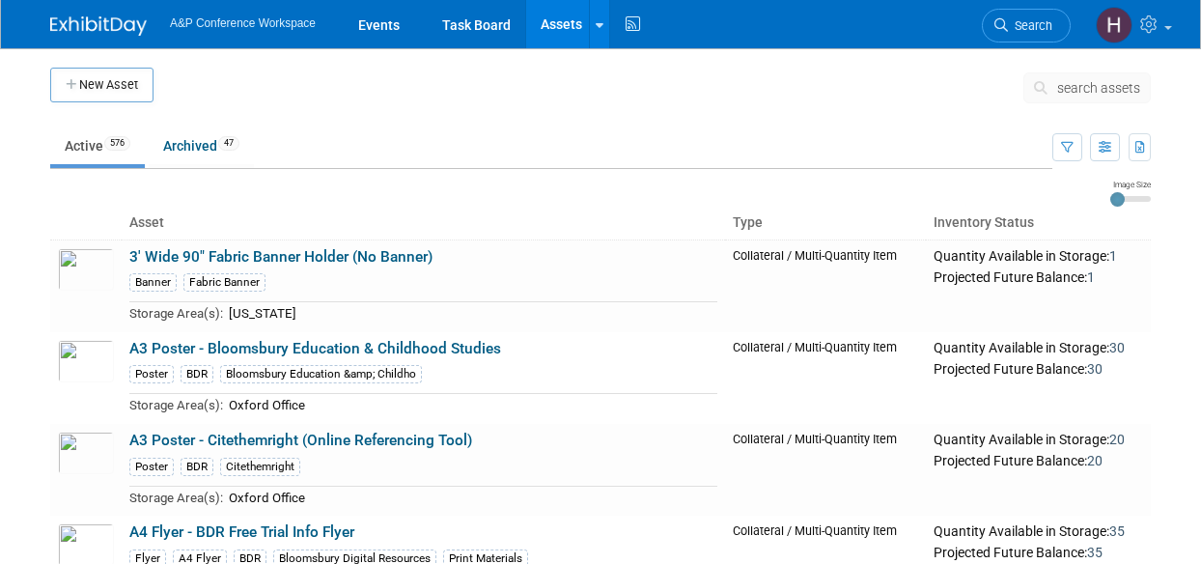
click at [1048, 82] on icon at bounding box center [1044, 88] width 20 height 14
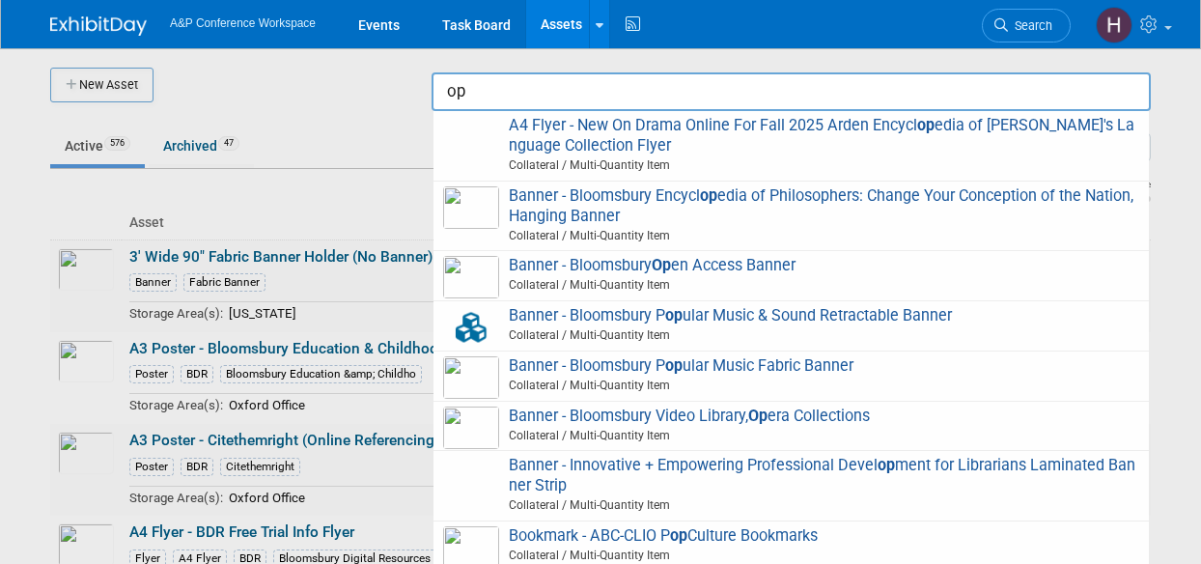
type input "o"
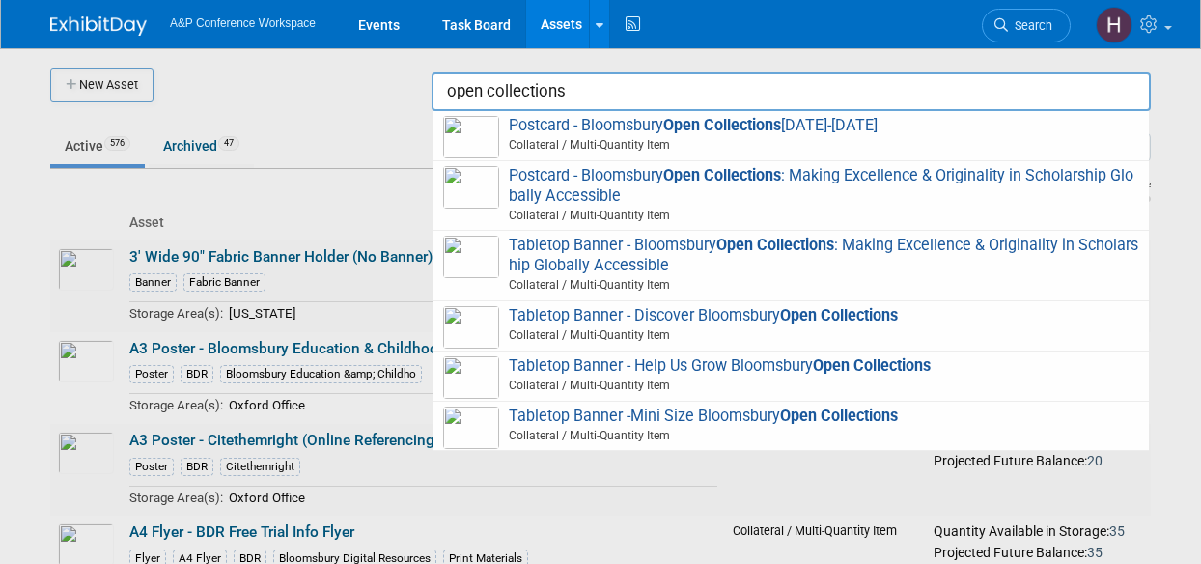
click at [708, 126] on strong "Open Collections" at bounding box center [722, 125] width 118 height 18
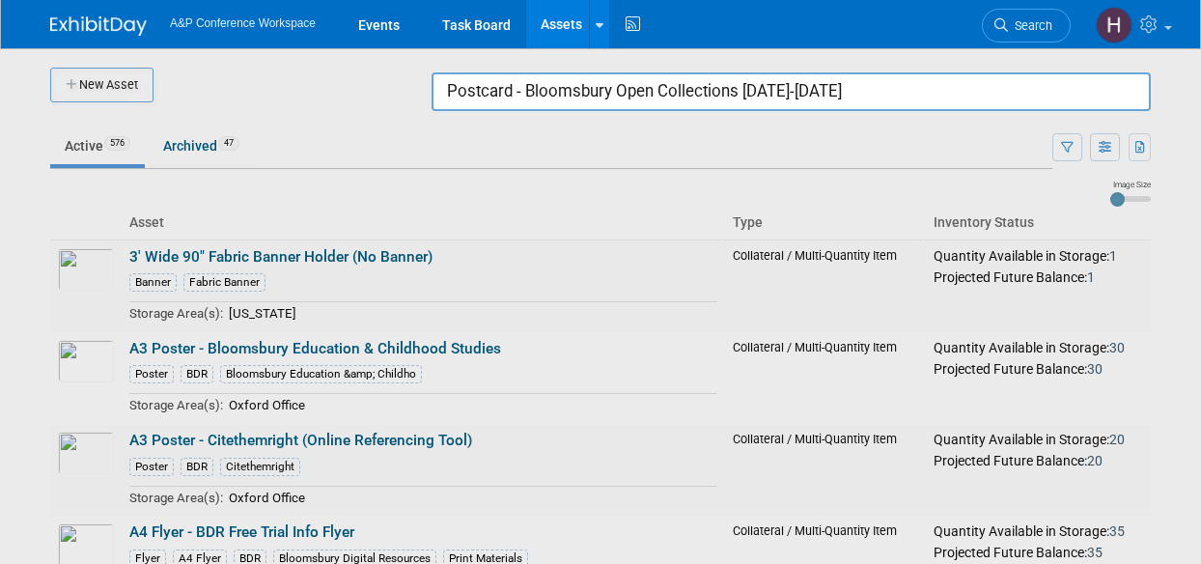
drag, startPoint x: 880, startPoint y: 99, endPoint x: 186, endPoint y: 26, distance: 697.9
click at [186, 26] on body "A&P Conference Workspace Events Task Board Assets New Asset Search Assets Bulk …" at bounding box center [600, 282] width 1201 height 564
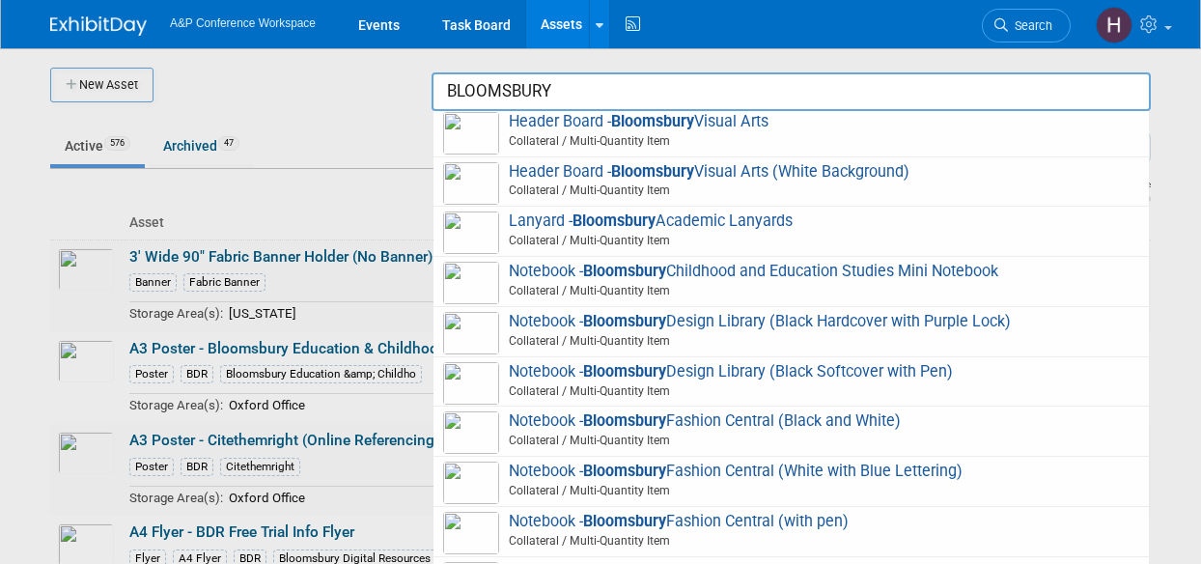
scroll to position [3896, 0]
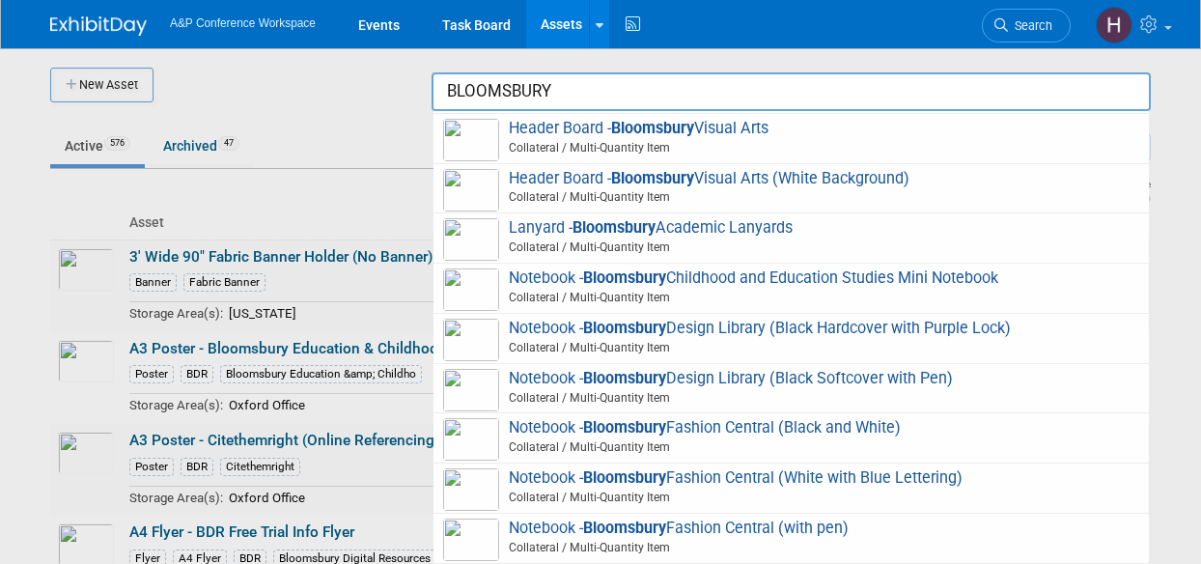
drag, startPoint x: 560, startPoint y: 74, endPoint x: 310, endPoint y: 26, distance: 254.6
click at [310, 26] on body "A&P Conference Workspace Events Task Board Assets New Asset Search Assets Bulk …" at bounding box center [600, 282] width 1201 height 564
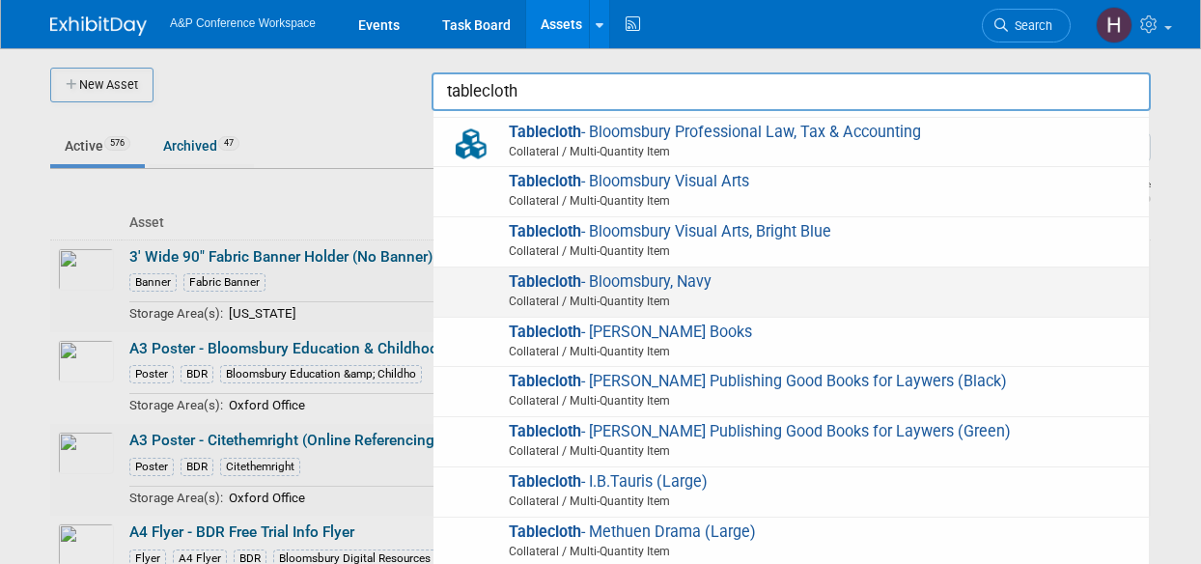
scroll to position [494, 0]
click at [617, 277] on span "Tablecloth - Bloomsbury, Navy Collateral / Multi-Quantity Item" at bounding box center [791, 291] width 696 height 40
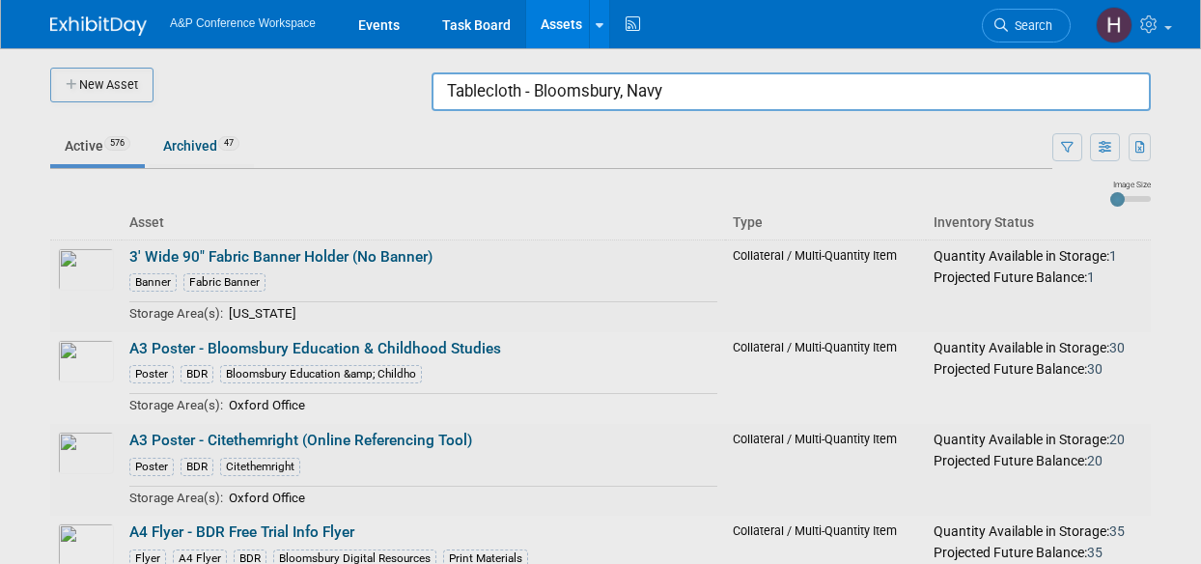
drag, startPoint x: 672, startPoint y: 92, endPoint x: 364, endPoint y: 94, distance: 307.9
click at [364, 94] on body "A&P Conference Workspace Events Task Board Assets New Asset Search Assets Bulk …" at bounding box center [600, 282] width 1201 height 564
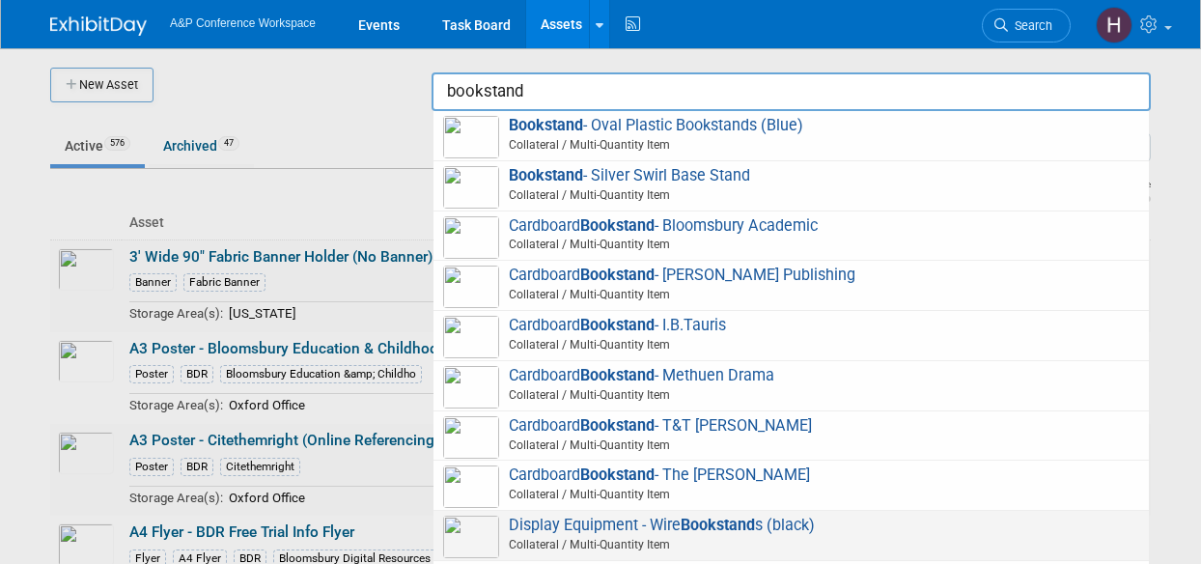
click at [560, 520] on span "Display Equipment - Wire Bookstand s (black) Collateral / Multi-Quantity Item" at bounding box center [791, 535] width 696 height 40
type input "Display Equipment - Wire Bookstands (black)"
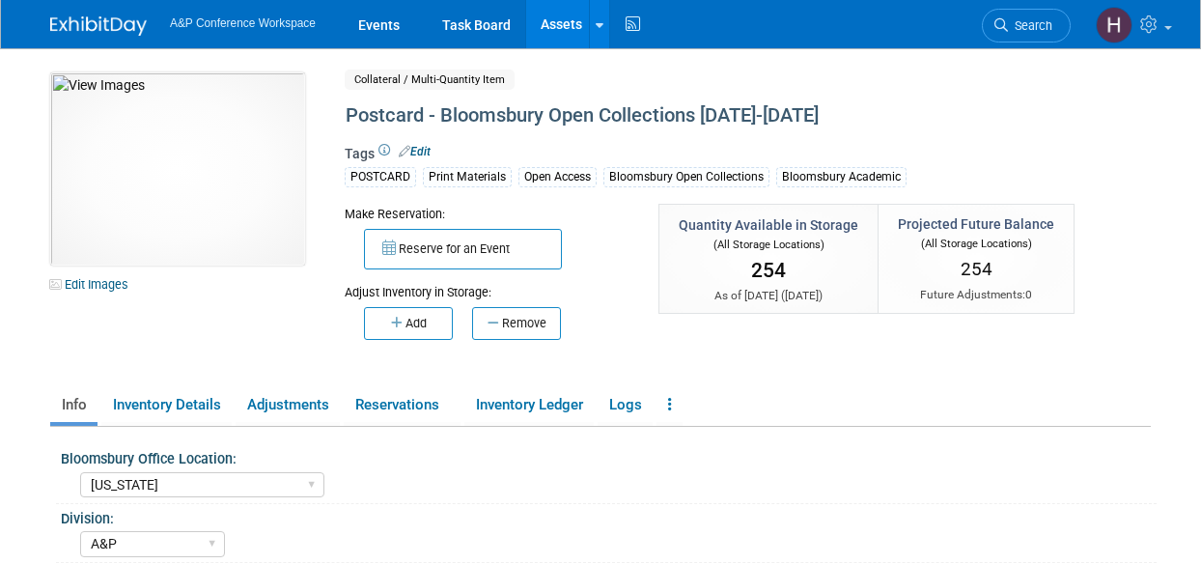
select select "[US_STATE]"
select select "A&P"
click at [408, 319] on button "Add" at bounding box center [408, 323] width 89 height 33
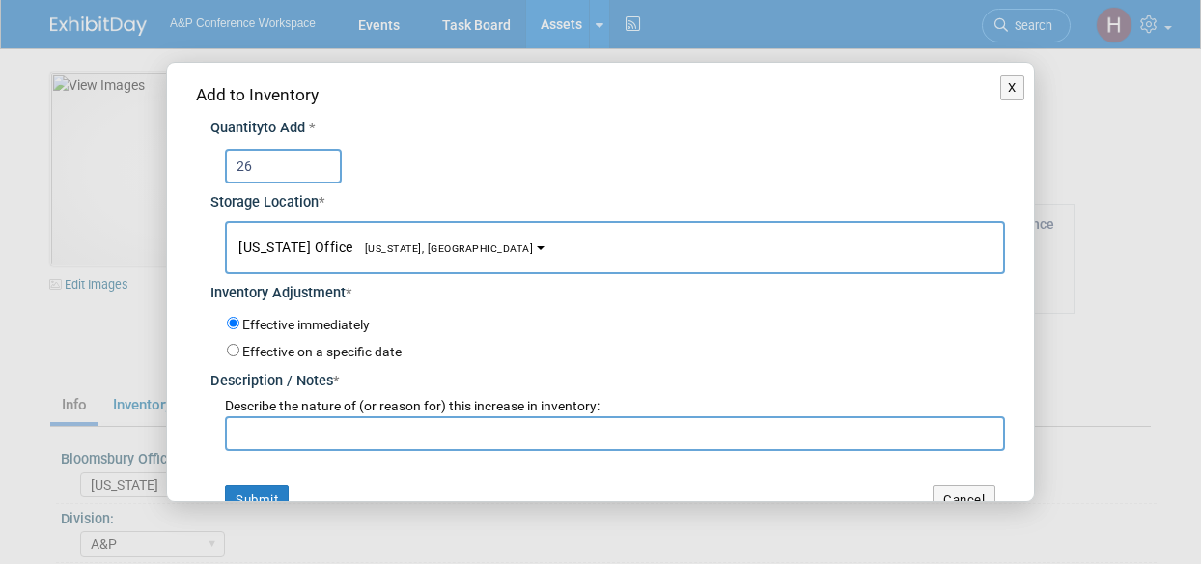
type input "26"
click at [461, 454] on div "Add to Inventory Quantity to Add * 26 Storage Location * New York Office<span s…" at bounding box center [600, 299] width 867 height 472
click at [421, 433] on input "text" at bounding box center [615, 433] width 780 height 35
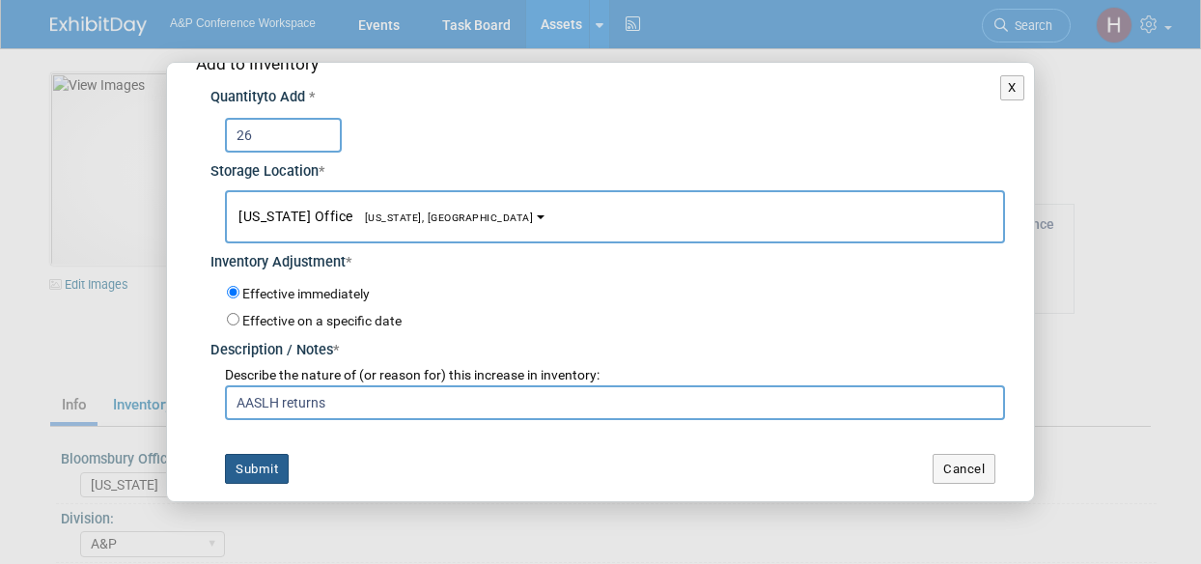
type input "AASLH returns"
click at [241, 458] on button "Submit" at bounding box center [257, 469] width 64 height 31
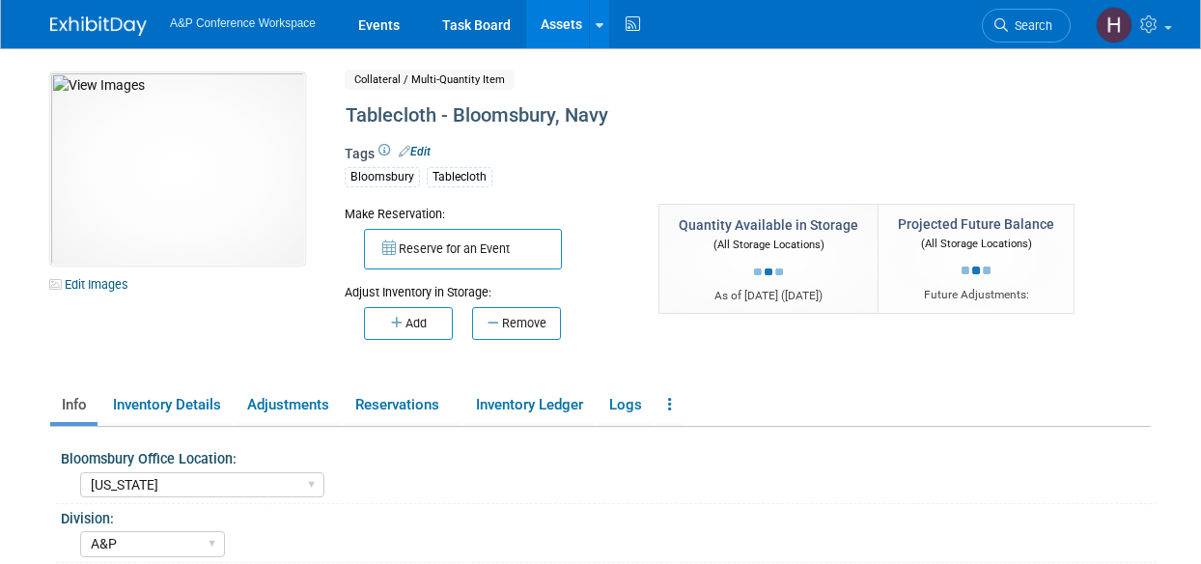
select select "[US_STATE]"
select select "A&P"
click at [540, 381] on div "10031442-10721179-d8e0f5c0-defc-428d-bd0b-30a2422dc738.jpg Edit Images Collater…" at bounding box center [600, 447] width 1100 height 751
click at [555, 407] on link "Inventory Ledger" at bounding box center [528, 405] width 129 height 34
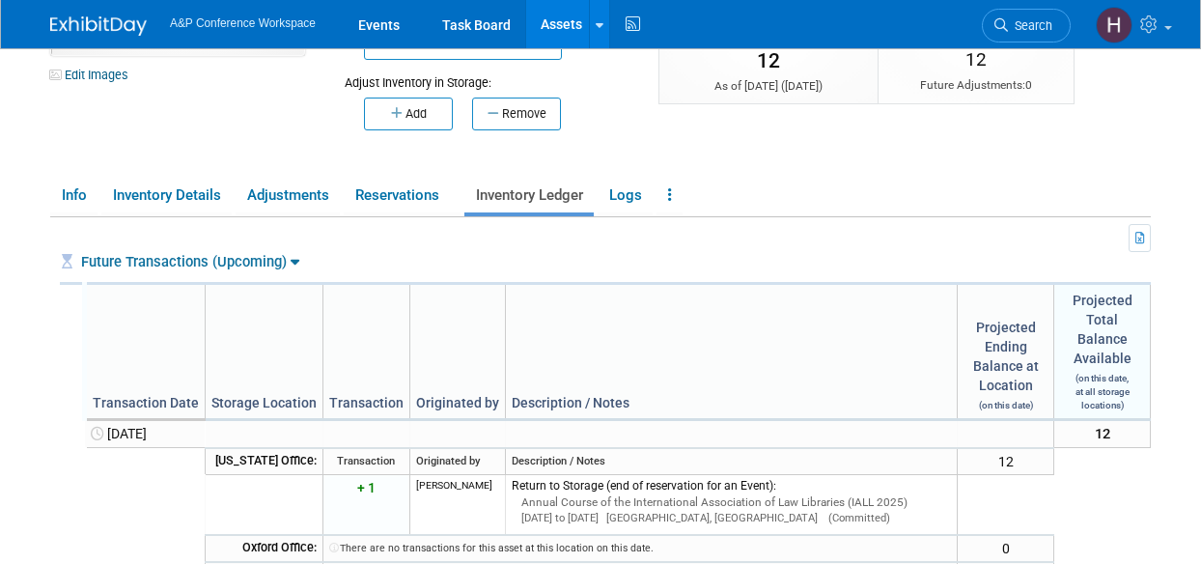
scroll to position [210, 0]
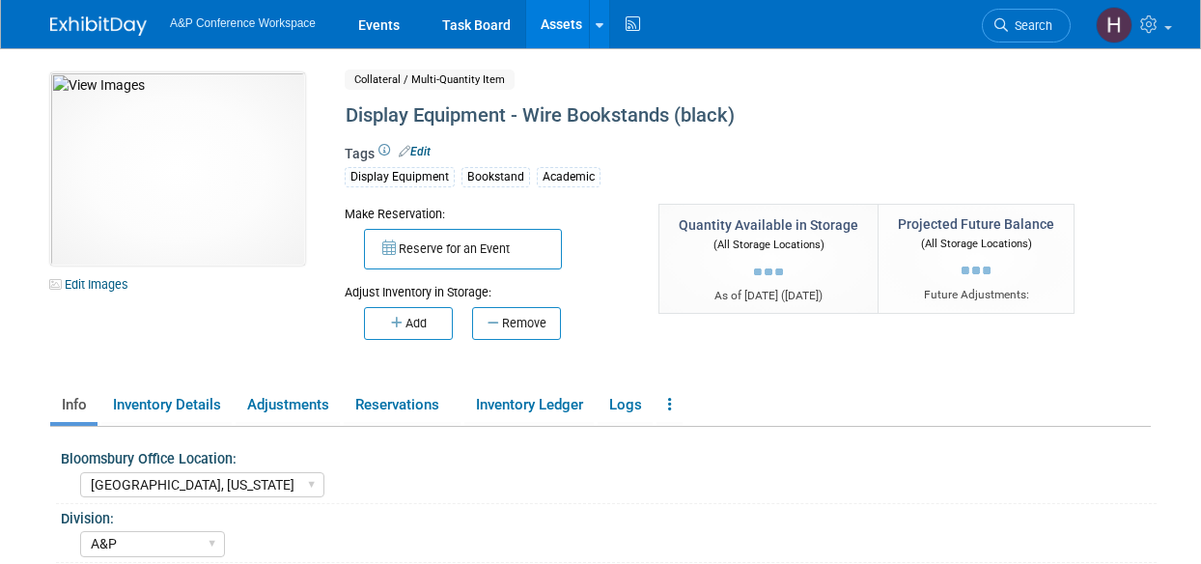
select select "[GEOGRAPHIC_DATA], [US_STATE]"
select select "A&P"
click at [440, 323] on button "Add" at bounding box center [408, 323] width 89 height 33
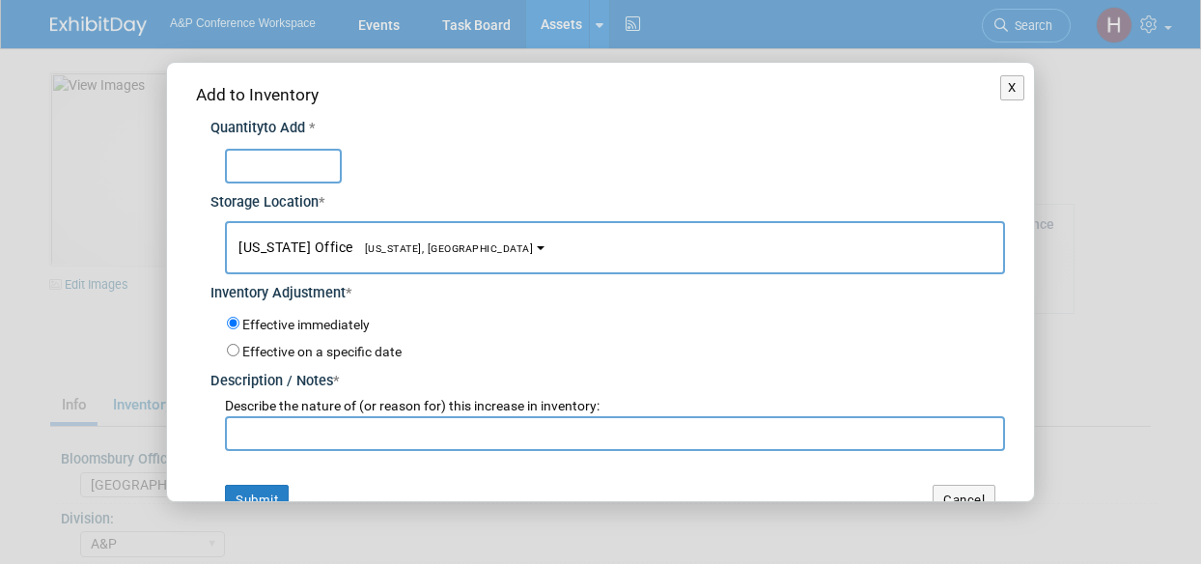
type input "2"
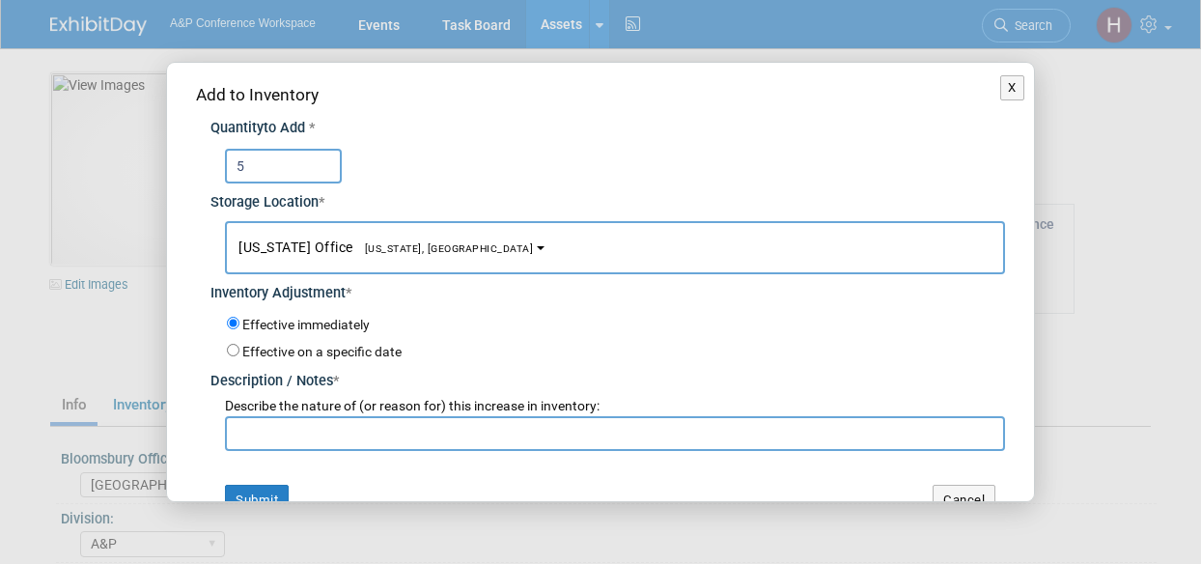
type input "5"
click at [425, 445] on input "text" at bounding box center [615, 433] width 780 height 35
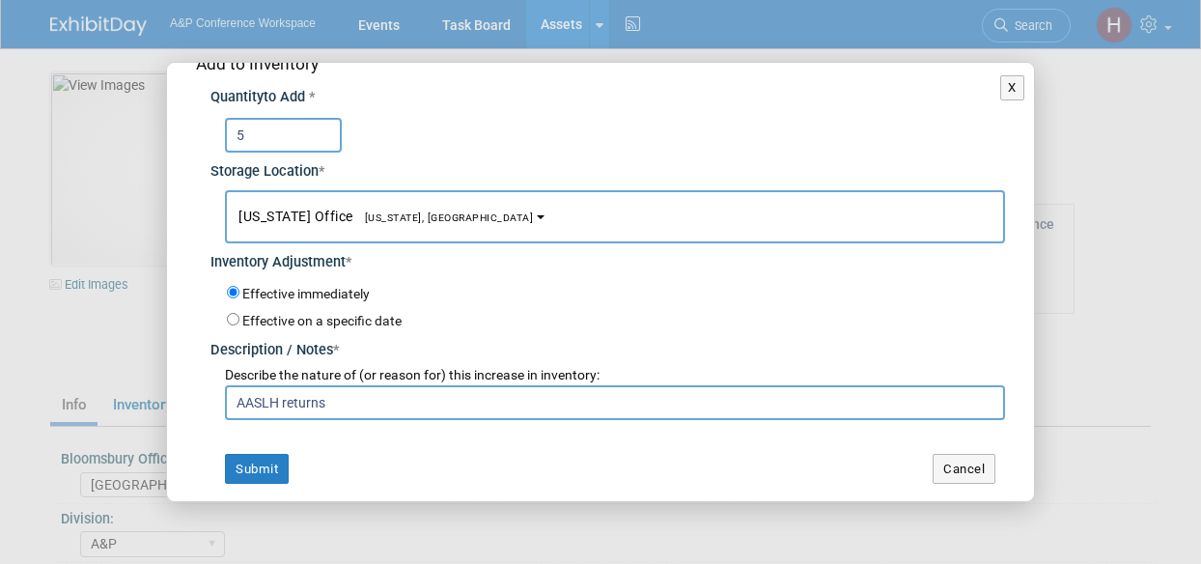
scroll to position [31, 0]
type input "AASLH returns"
click at [269, 466] on button "Submit" at bounding box center [257, 469] width 64 height 31
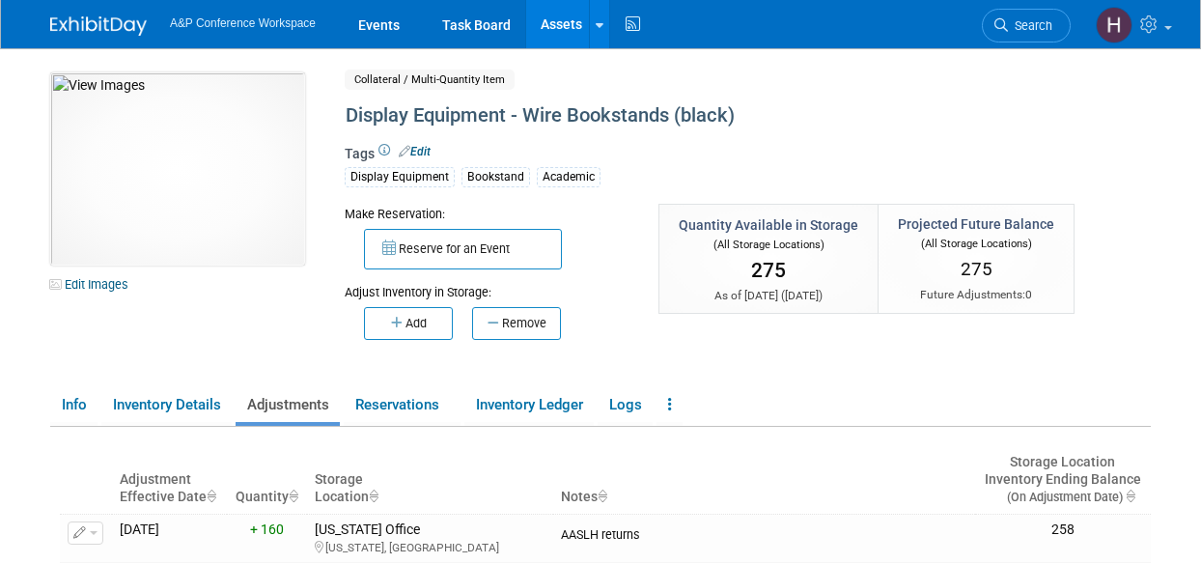
click at [585, 20] on link "Assets" at bounding box center [561, 24] width 70 height 48
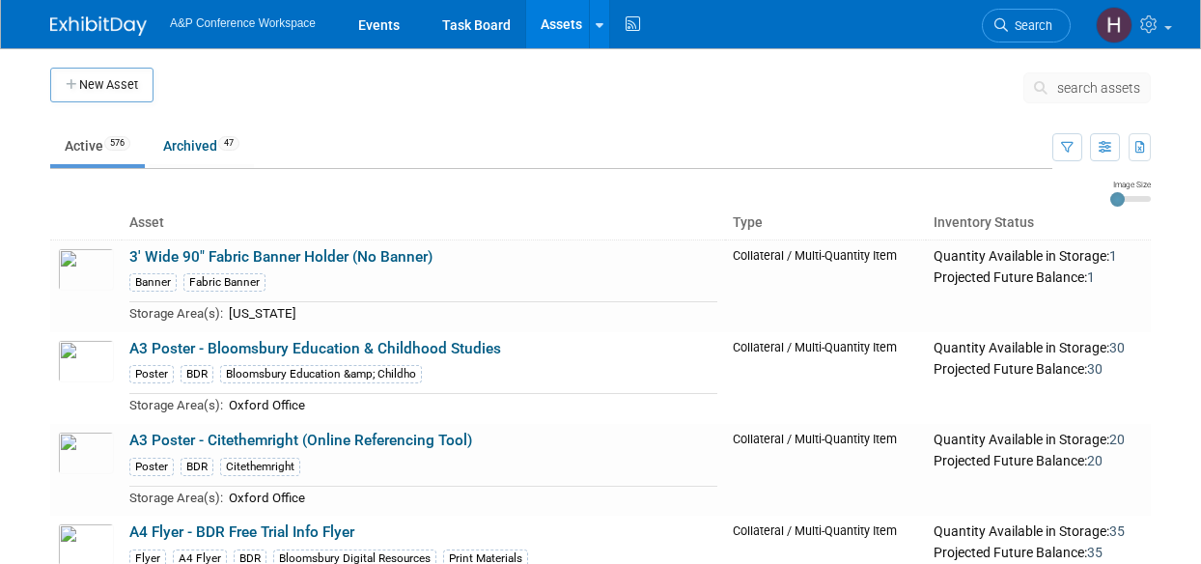
click at [1077, 92] on span "search assets" at bounding box center [1098, 87] width 83 height 15
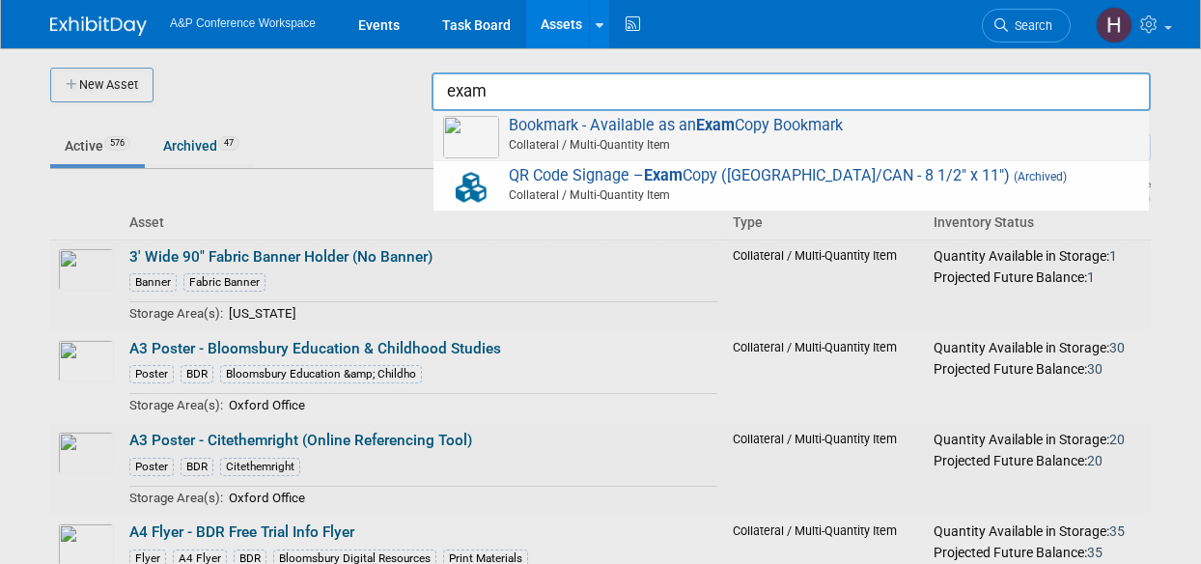
click at [1031, 117] on span "Bookmark - Available as an Exam Copy Bookmark Collateral / Multi-Quantity Item" at bounding box center [791, 136] width 696 height 40
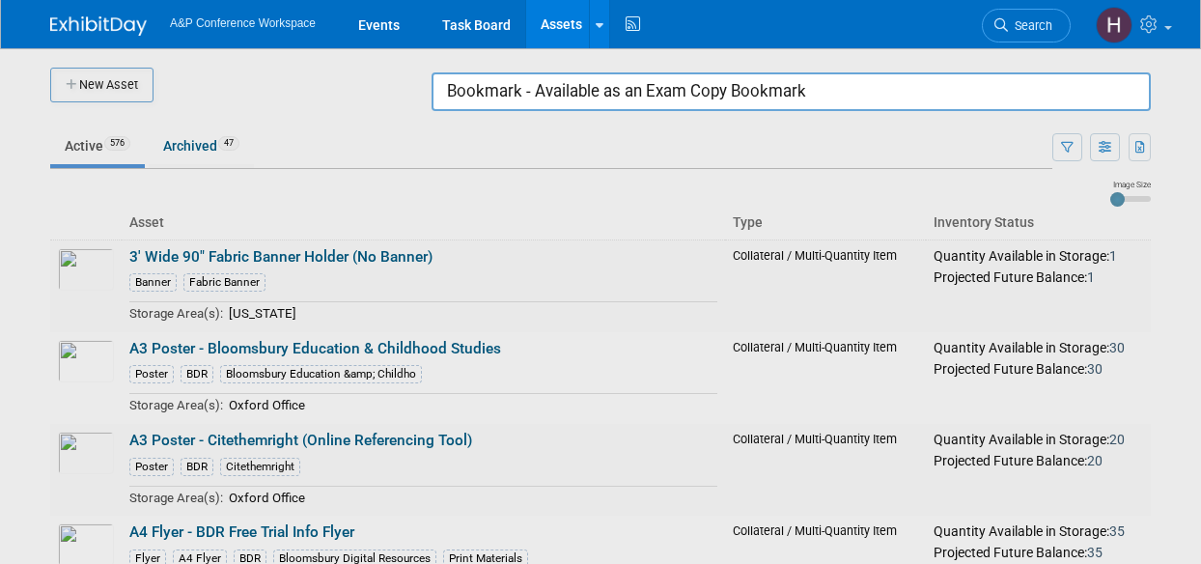
drag, startPoint x: 892, startPoint y: 98, endPoint x: 256, endPoint y: 23, distance: 640.5
click at [256, 23] on body "A&P Conference Workspace Events Task Board Assets New Asset Search Assets Bulk …" at bounding box center [600, 282] width 1201 height 564
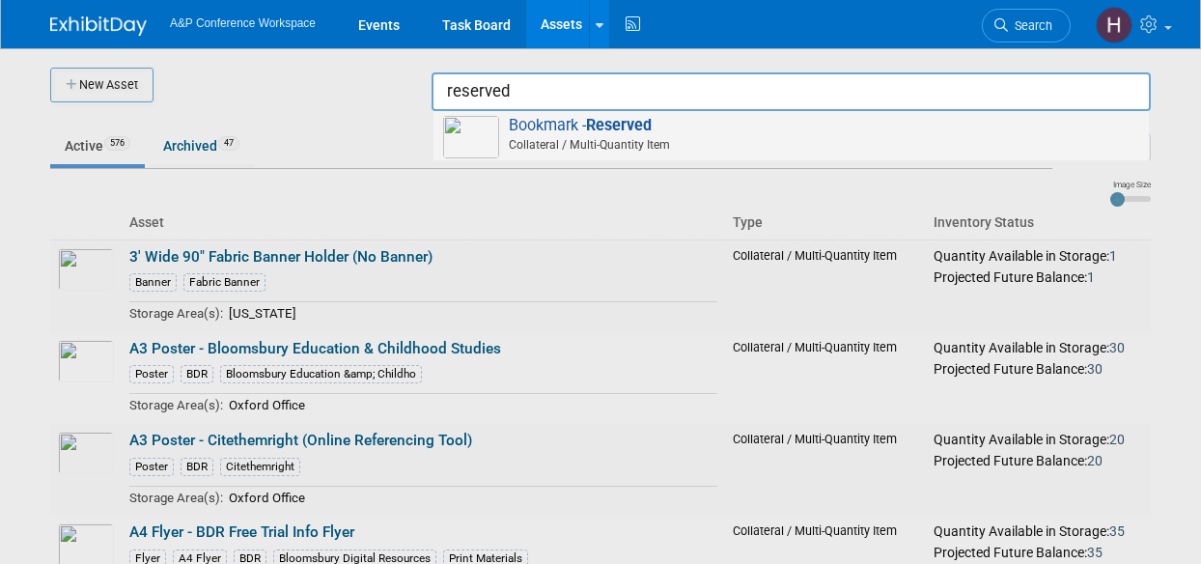
click at [575, 133] on span "Bookmark - Reserved Collateral / Multi-Quantity Item" at bounding box center [791, 136] width 696 height 40
type input "Bookmark - Reserved"
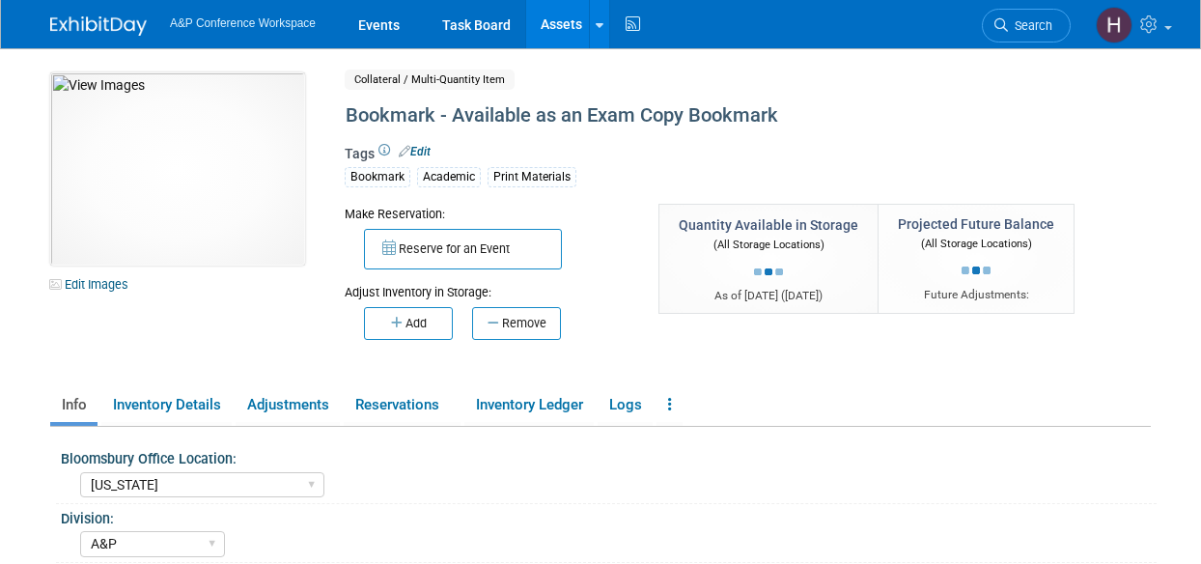
select select "[US_STATE]"
select select "A&P"
click at [414, 319] on button "Add" at bounding box center [408, 323] width 89 height 33
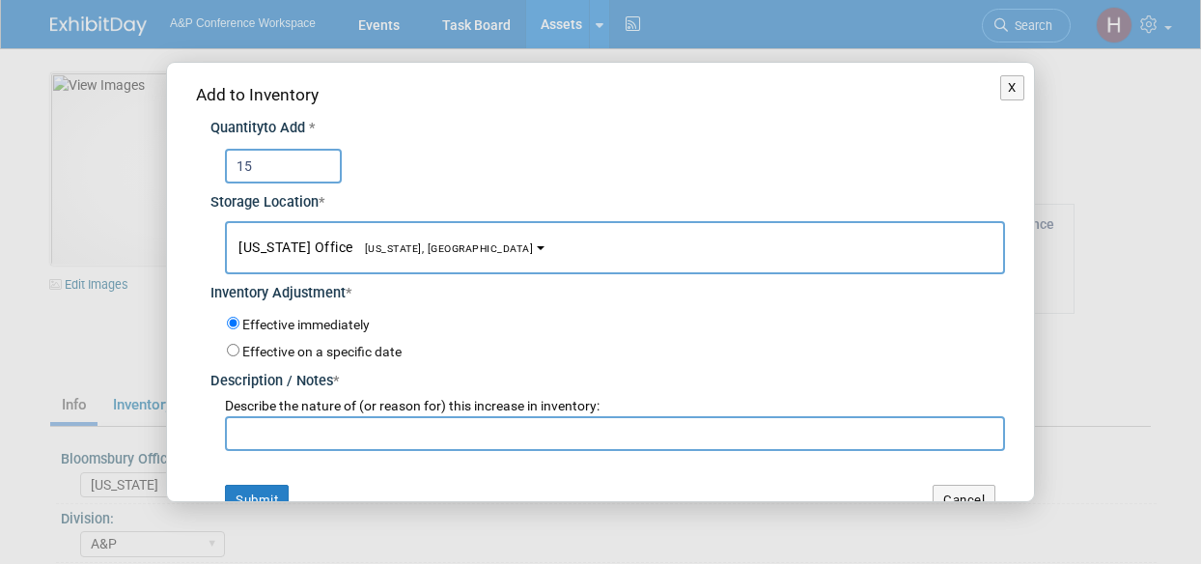
type input "15"
click at [465, 417] on input "text" at bounding box center [615, 433] width 780 height 35
type input "a"
type input "AASLH returns"
click at [264, 477] on div "Add to Inventory Quantity to Add * 15 Storage Location * New York Office<span s…" at bounding box center [600, 299] width 867 height 472
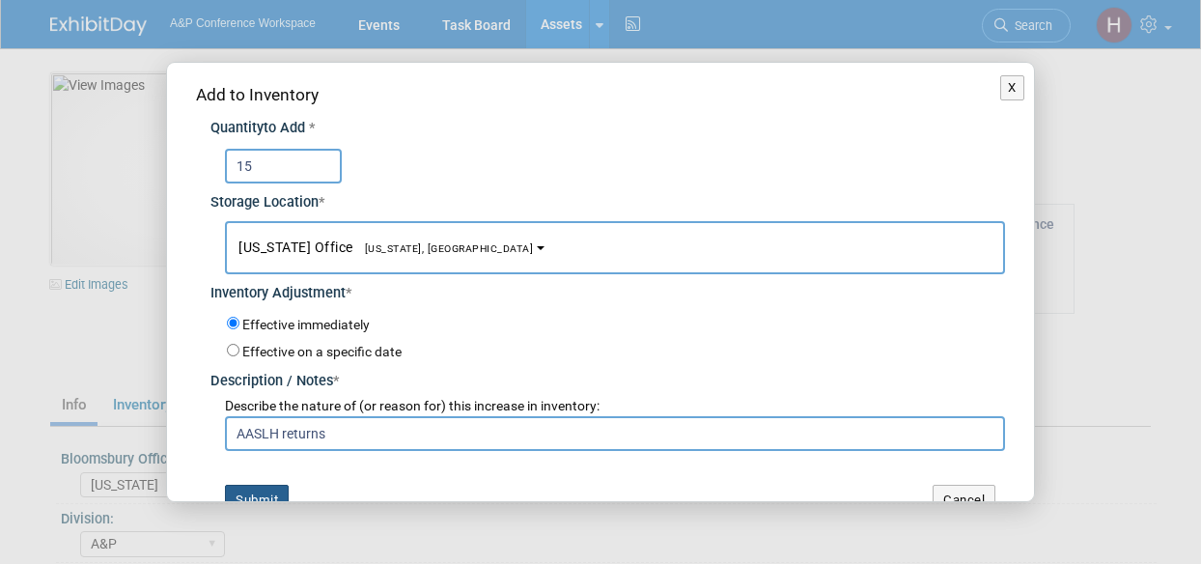
click at [257, 491] on button "Submit" at bounding box center [257, 500] width 64 height 31
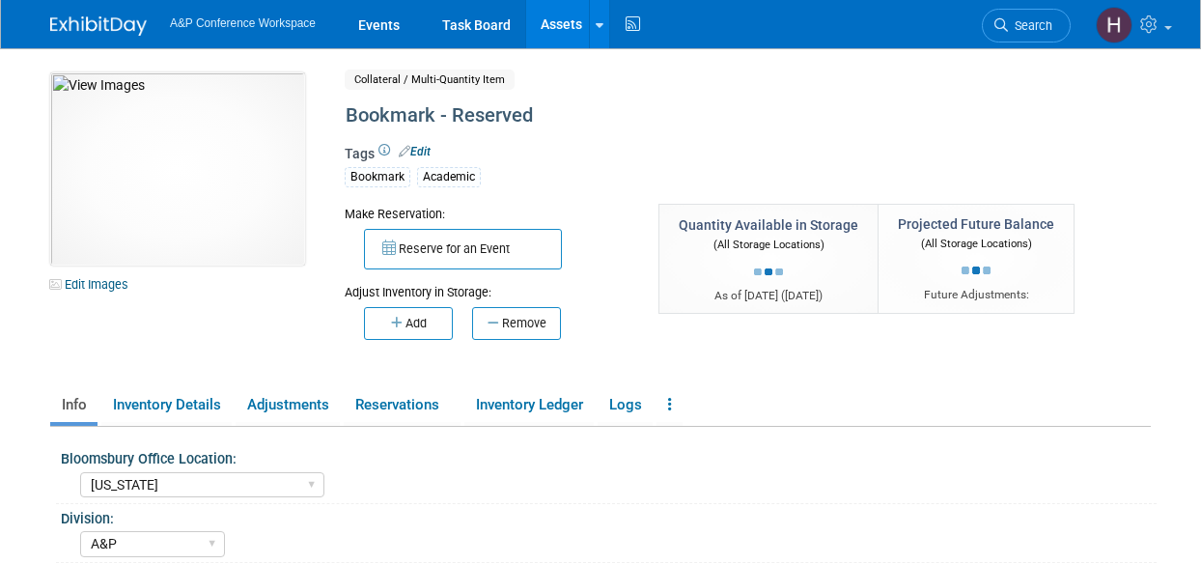
select select "[US_STATE]"
select select "A&P"
click at [407, 323] on button "Add" at bounding box center [408, 323] width 89 height 33
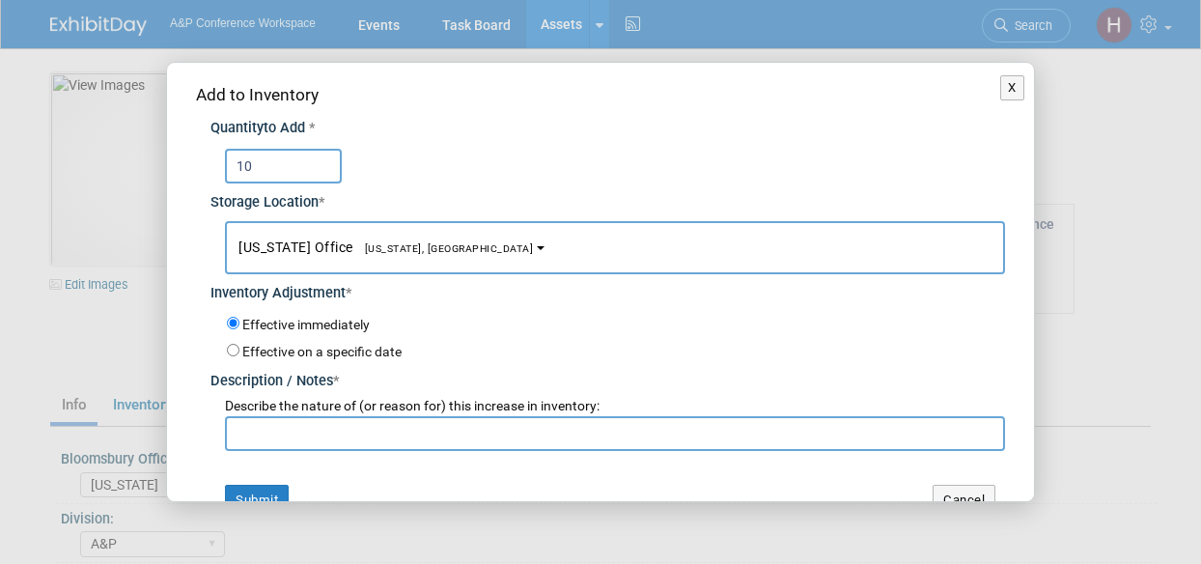
type input "10"
click at [322, 441] on input "text" at bounding box center [615, 433] width 780 height 35
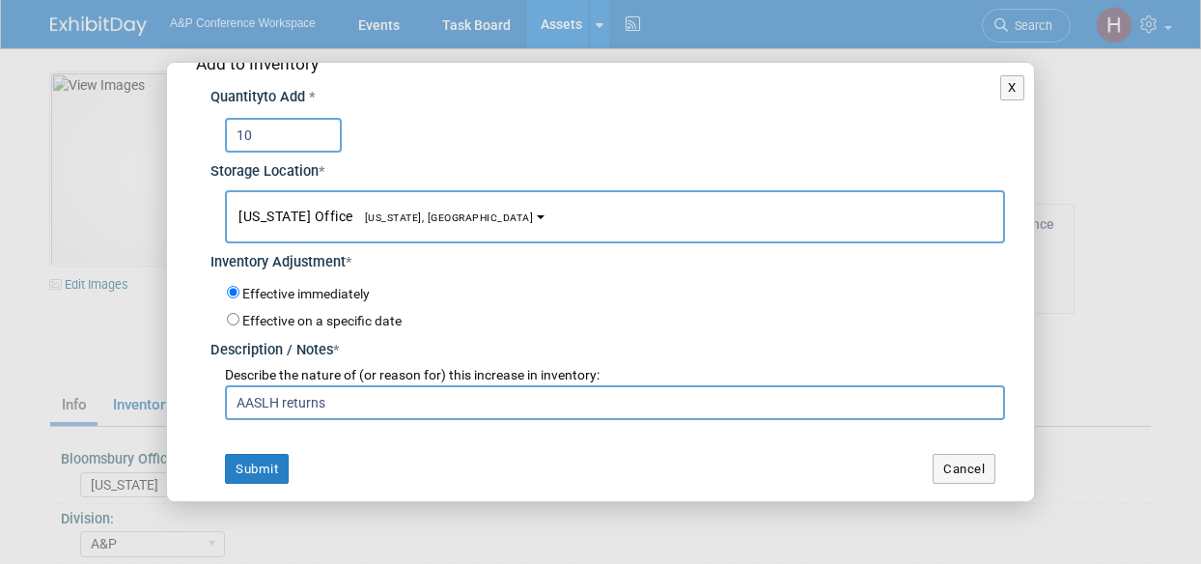
scroll to position [31, 0]
type input "AASLH returns"
click at [290, 447] on div "Add to Inventory Quantity to Add * 10 Storage Location * [US_STATE] Office<span…" at bounding box center [600, 268] width 867 height 472
click at [277, 454] on button "Submit" at bounding box center [257, 469] width 64 height 31
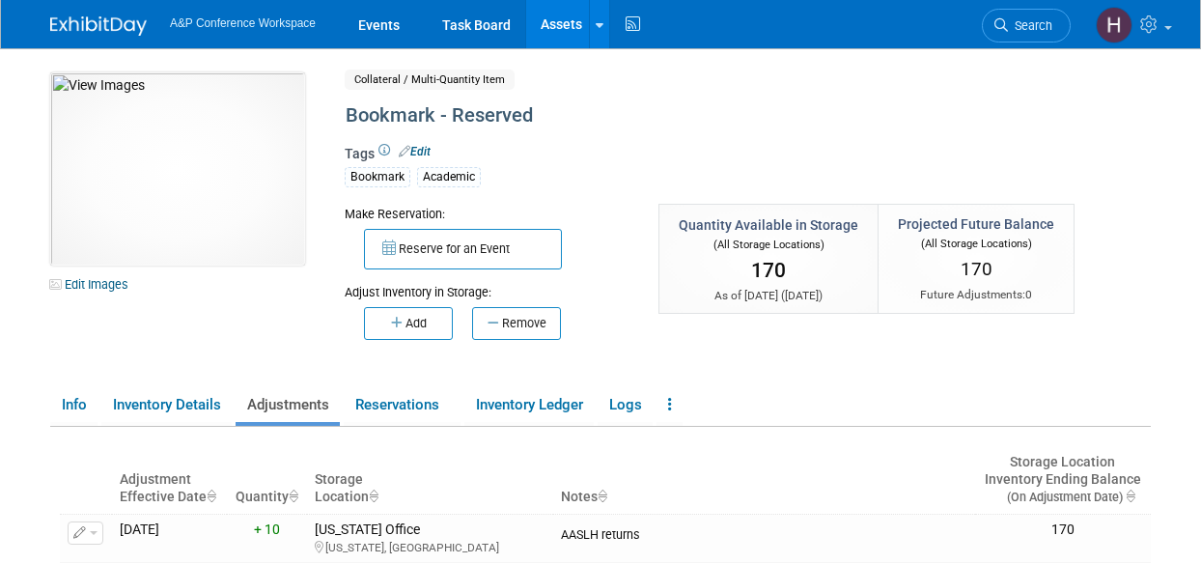
click at [597, 37] on link "Assets" at bounding box center [561, 24] width 70 height 48
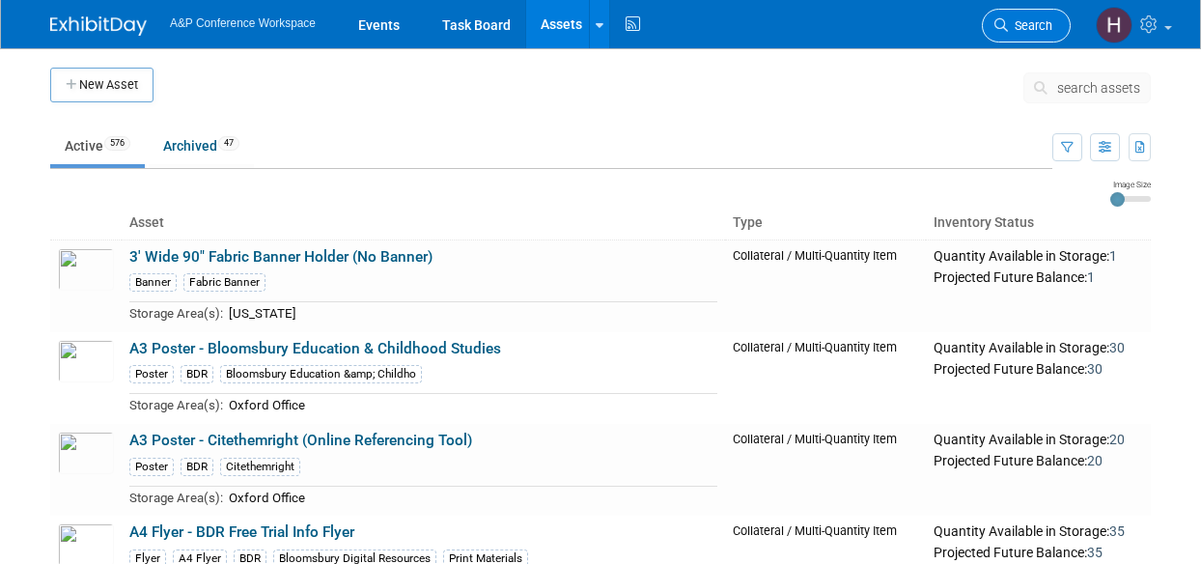
click at [985, 27] on link "Search" at bounding box center [1026, 26] width 89 height 34
click at [1086, 82] on span "search assets" at bounding box center [1098, 87] width 83 height 15
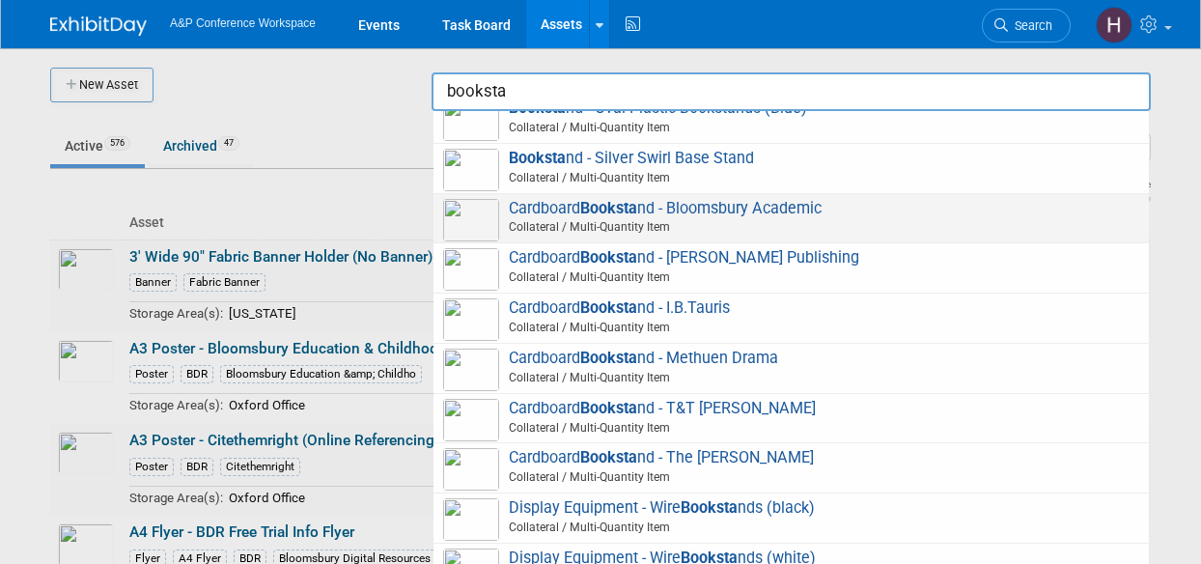
scroll to position [13, 0]
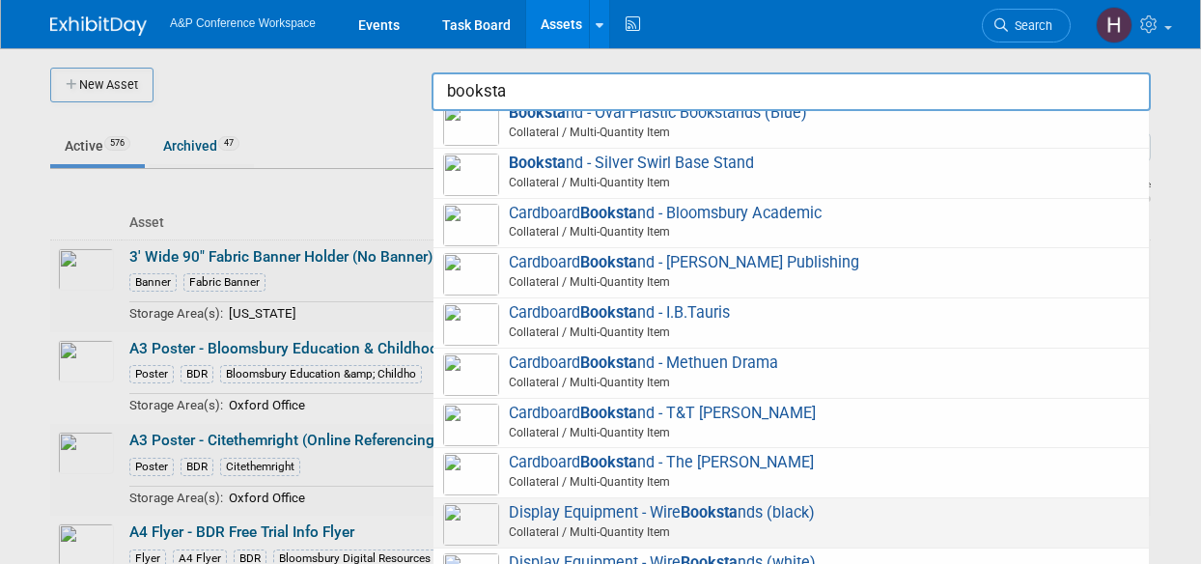
click at [778, 503] on span "Display Equipment - Wire Booksta nds (black) Collateral / Multi-Quantity Item" at bounding box center [791, 523] width 696 height 40
type input "Display Equipment - Wire Bookstands (black)"
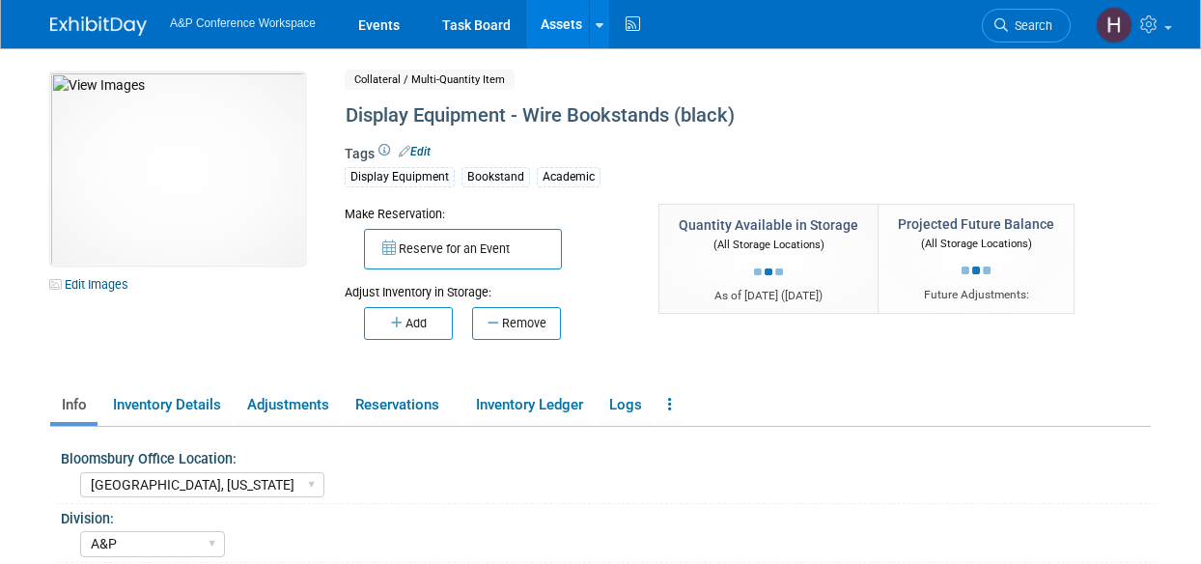
select select "[GEOGRAPHIC_DATA], [US_STATE]"
select select "A&P"
click at [400, 321] on icon "button" at bounding box center [398, 323] width 14 height 13
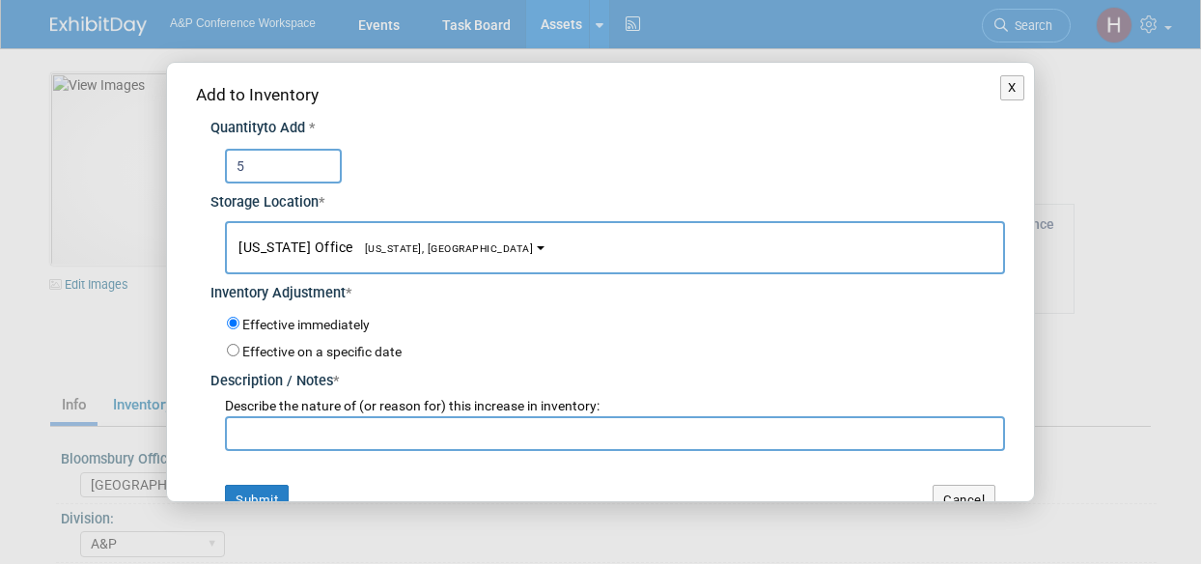
type input "5"
click at [413, 439] on input "text" at bounding box center [615, 433] width 780 height 35
type input "a"
type input "AASLH returns"
click at [255, 493] on button "Submit" at bounding box center [257, 500] width 64 height 31
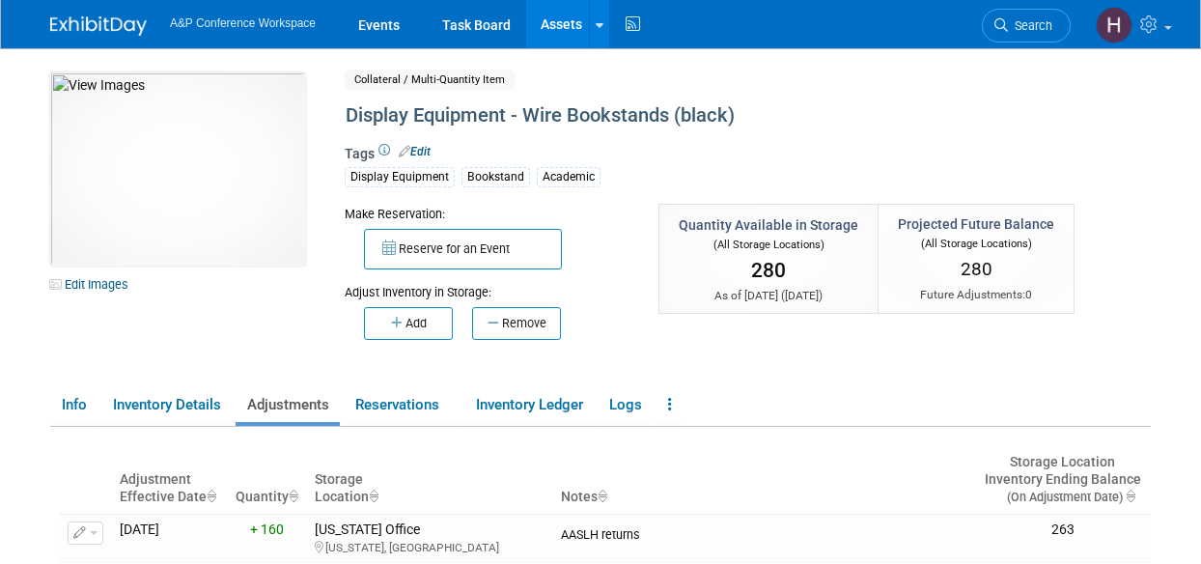
click at [595, 28] on link "Assets" at bounding box center [561, 24] width 70 height 48
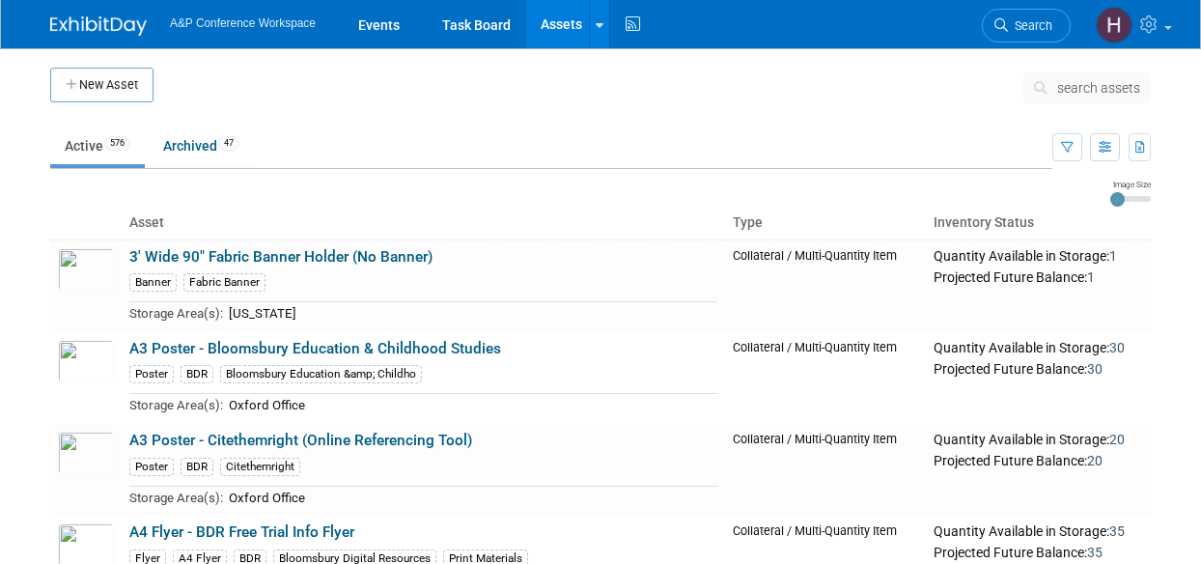
click at [1062, 85] on span "search assets" at bounding box center [1098, 87] width 83 height 15
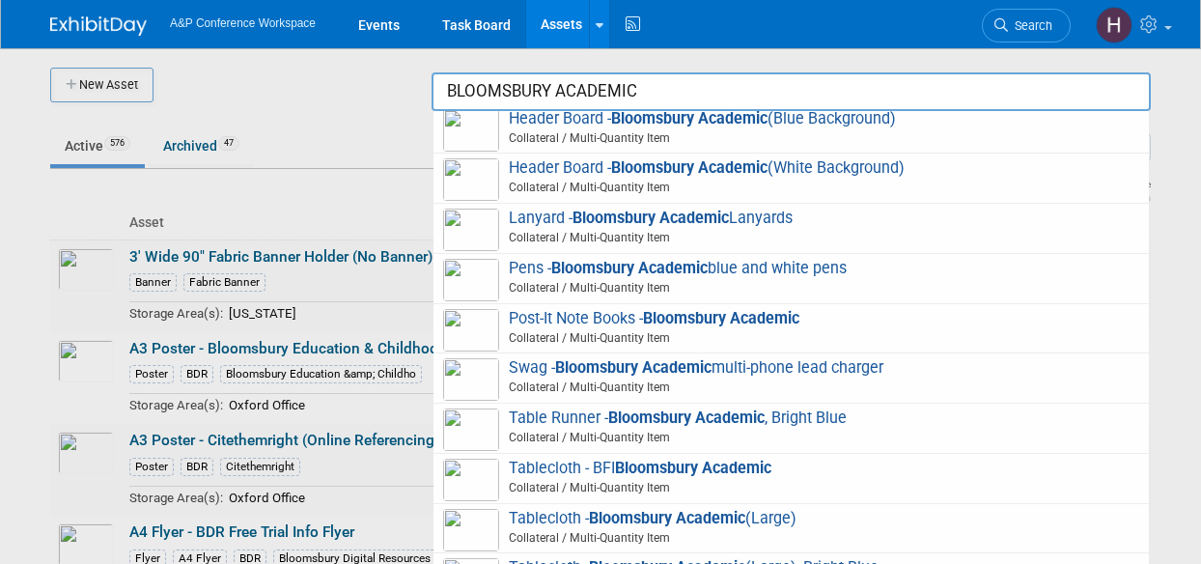
scroll to position [463, 0]
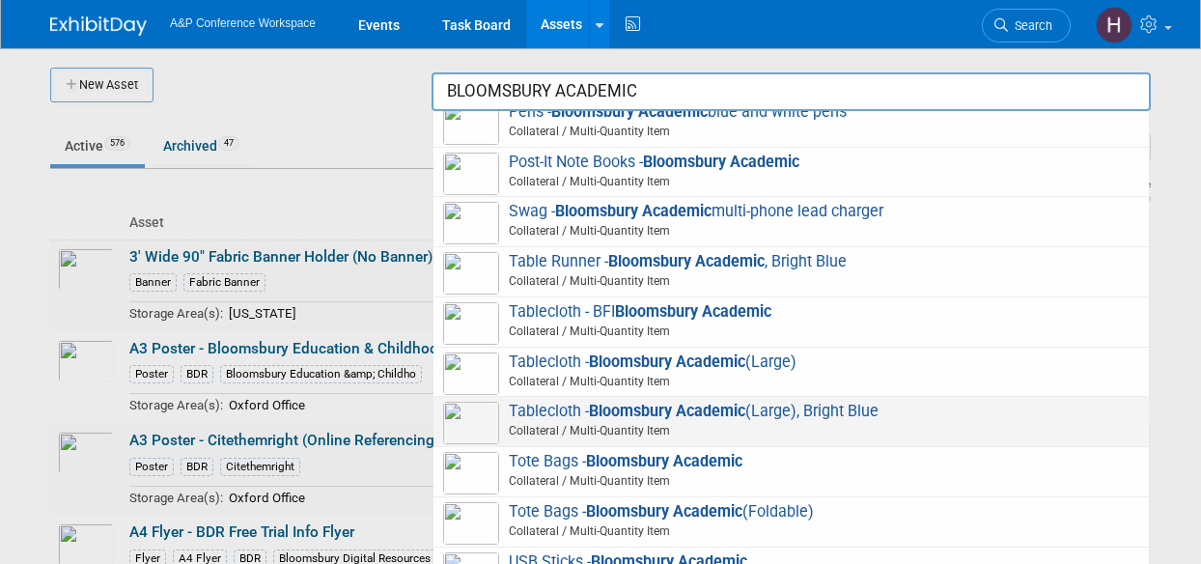
click at [652, 412] on strong "Bloomsbury Academic" at bounding box center [667, 411] width 156 height 18
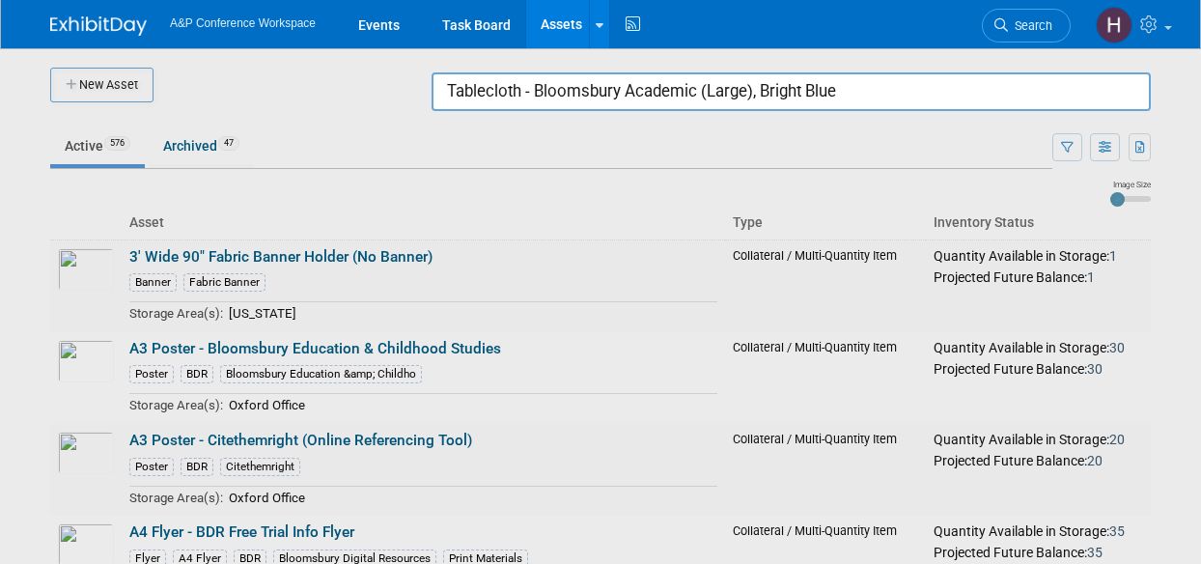
click at [600, 113] on div at bounding box center [600, 282] width 0 height 564
drag, startPoint x: 858, startPoint y: 90, endPoint x: 183, endPoint y: 53, distance: 675.7
click at [183, 53] on body "A&P Conference Workspace Events Task Board Assets New Asset Search Assets Bulk …" at bounding box center [600, 282] width 1201 height 564
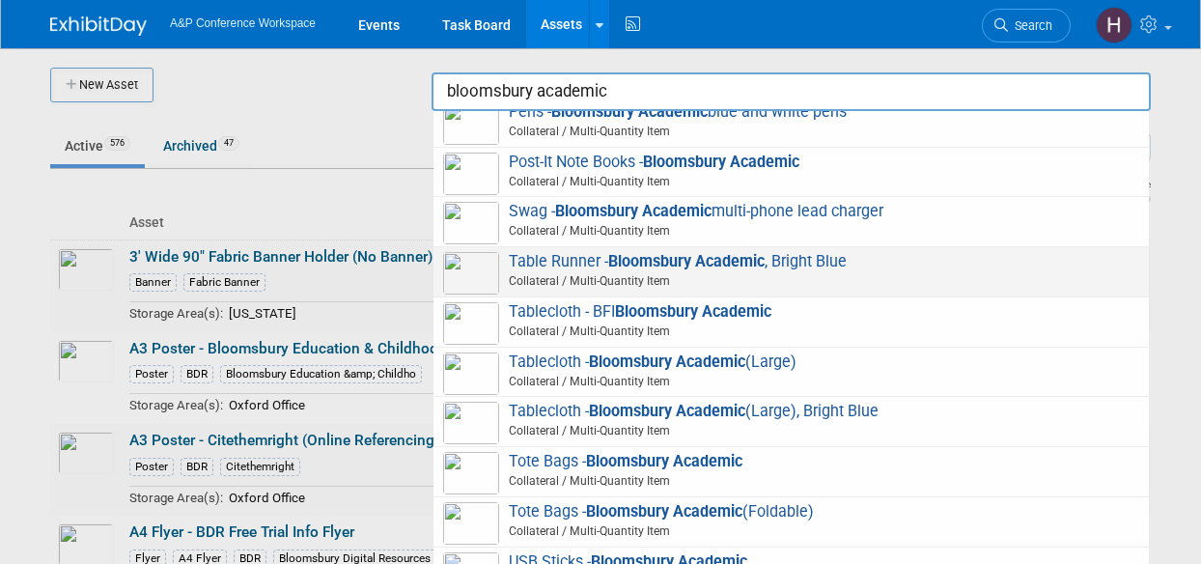
click at [618, 273] on span "Collateral / Multi-Quantity Item" at bounding box center [794, 280] width 690 height 17
type input "Table Runner - Bloomsbury Academic, Bright Blue"
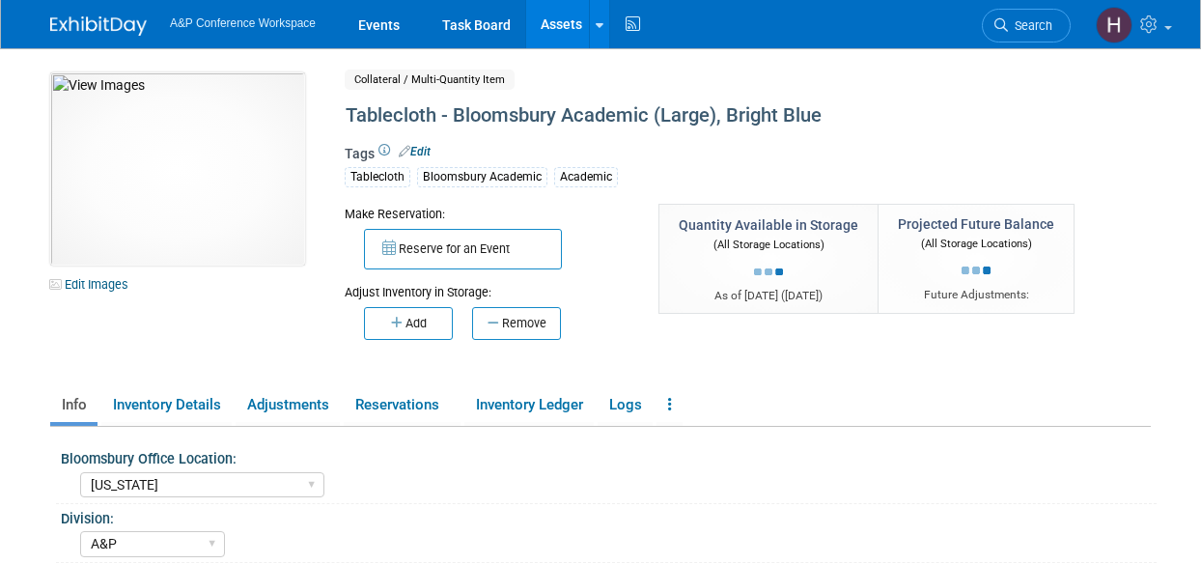
select select "[US_STATE]"
select select "A&P"
click at [430, 316] on button "Add" at bounding box center [408, 323] width 89 height 33
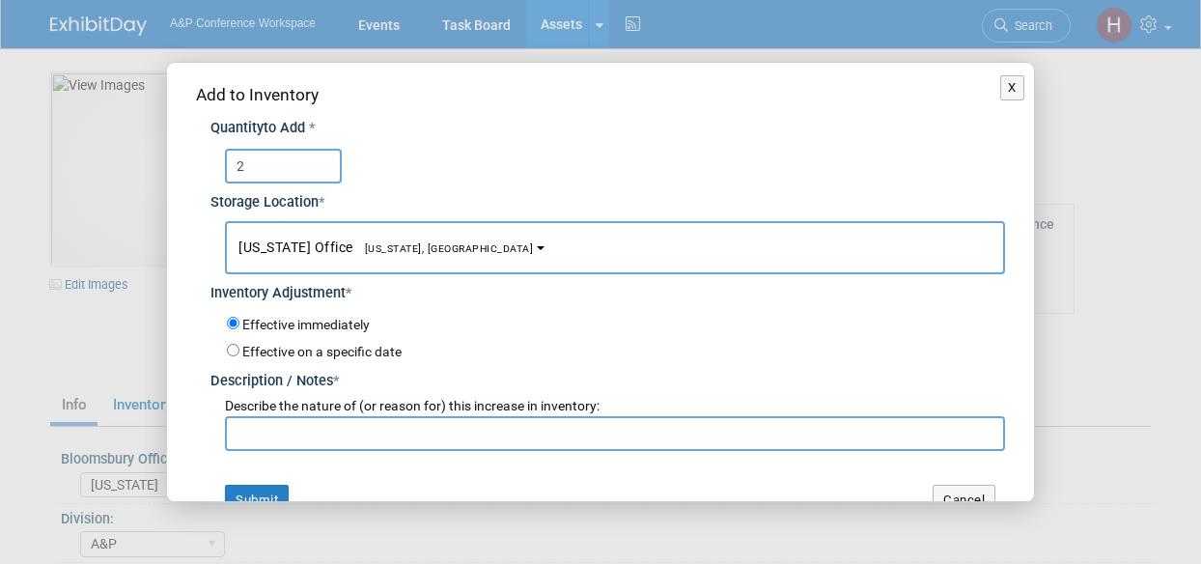
type input "2"
click at [472, 432] on input "text" at bounding box center [615, 433] width 780 height 35
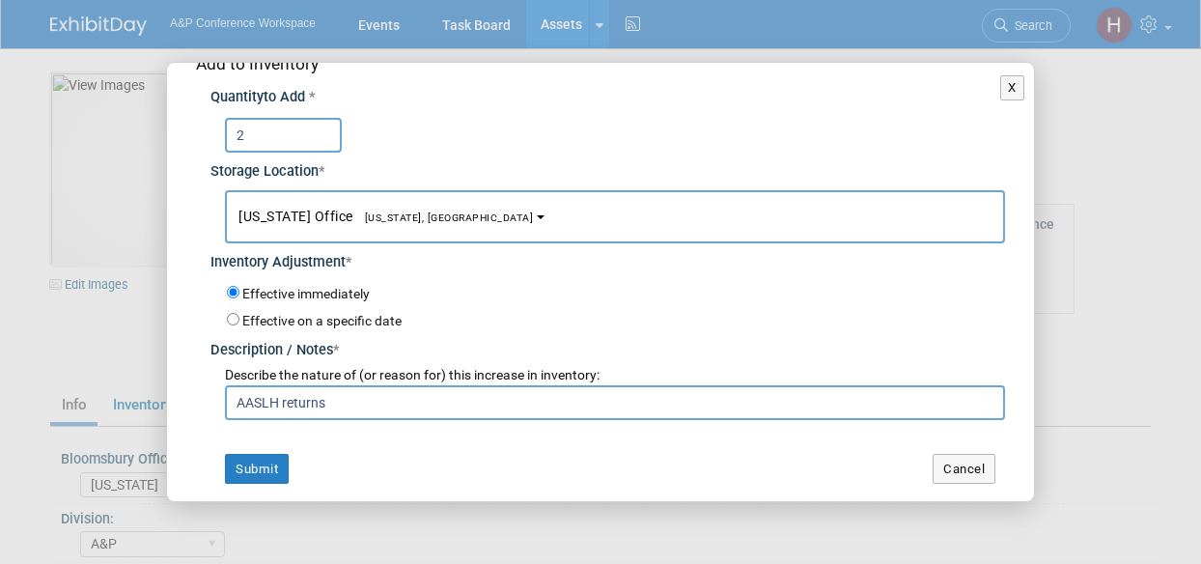
scroll to position [23, 0]
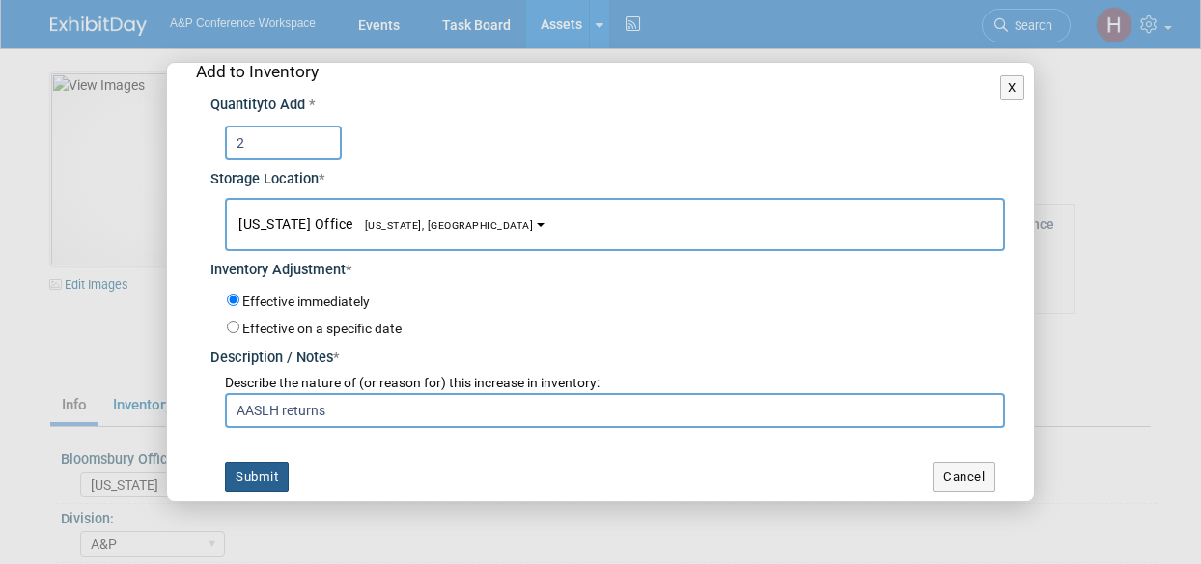
type input "AASLH returns"
click at [263, 469] on button "Submit" at bounding box center [257, 476] width 64 height 31
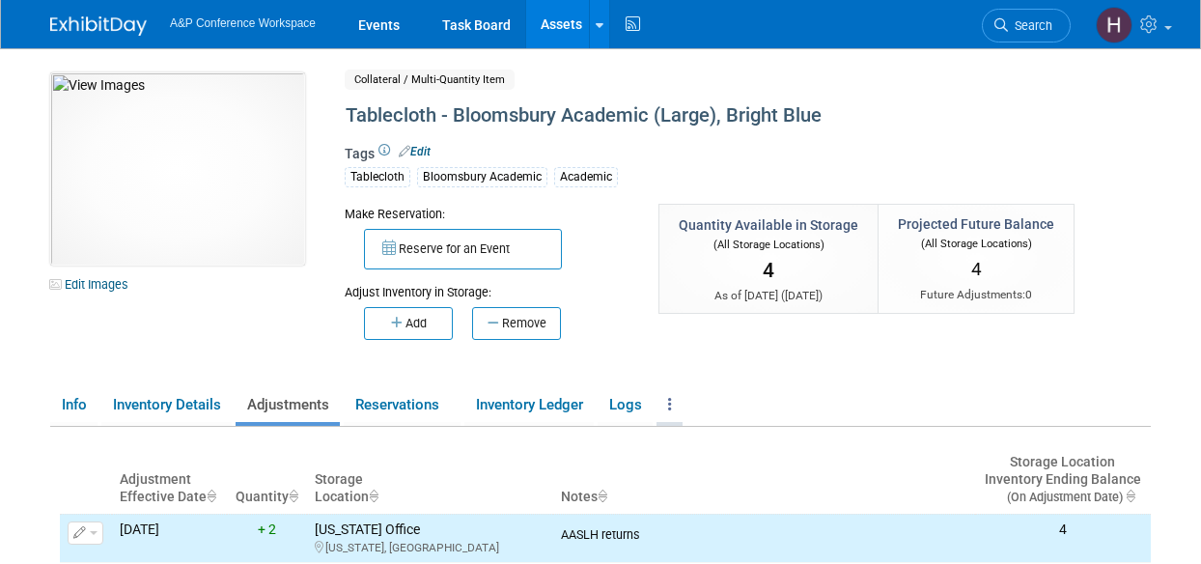
click at [668, 403] on link at bounding box center [669, 405] width 26 height 34
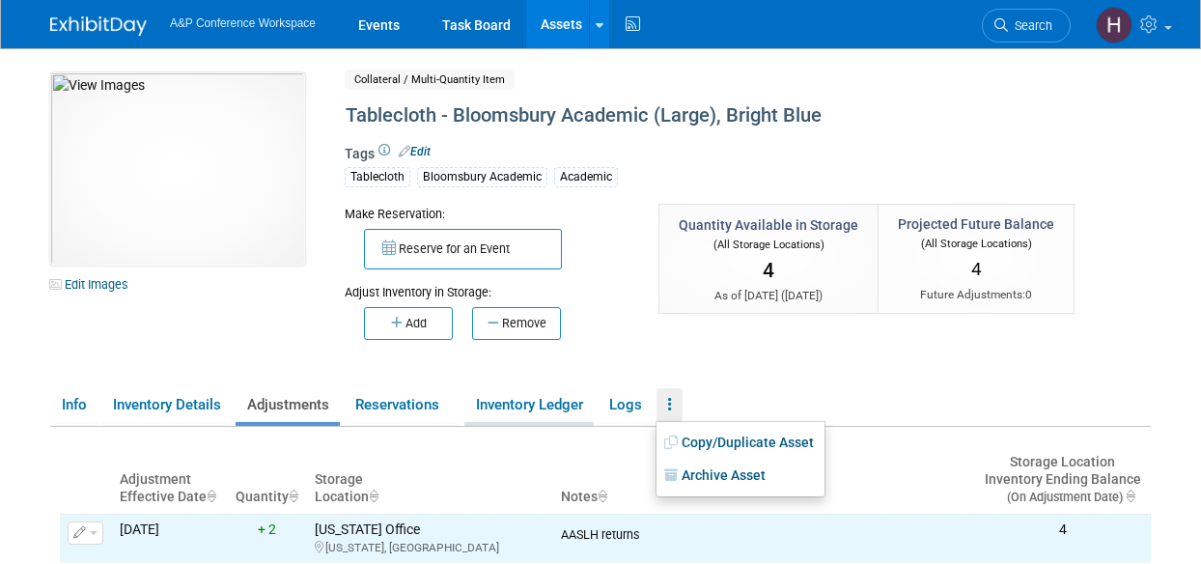
click at [533, 398] on link "Inventory Ledger" at bounding box center [528, 405] width 129 height 34
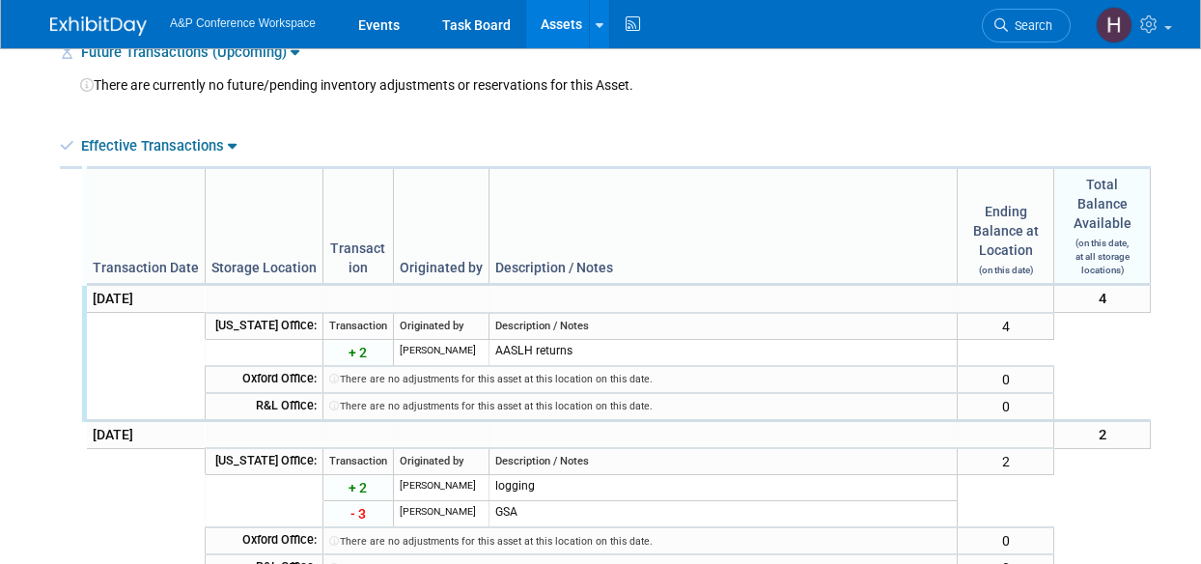
scroll to position [0, 0]
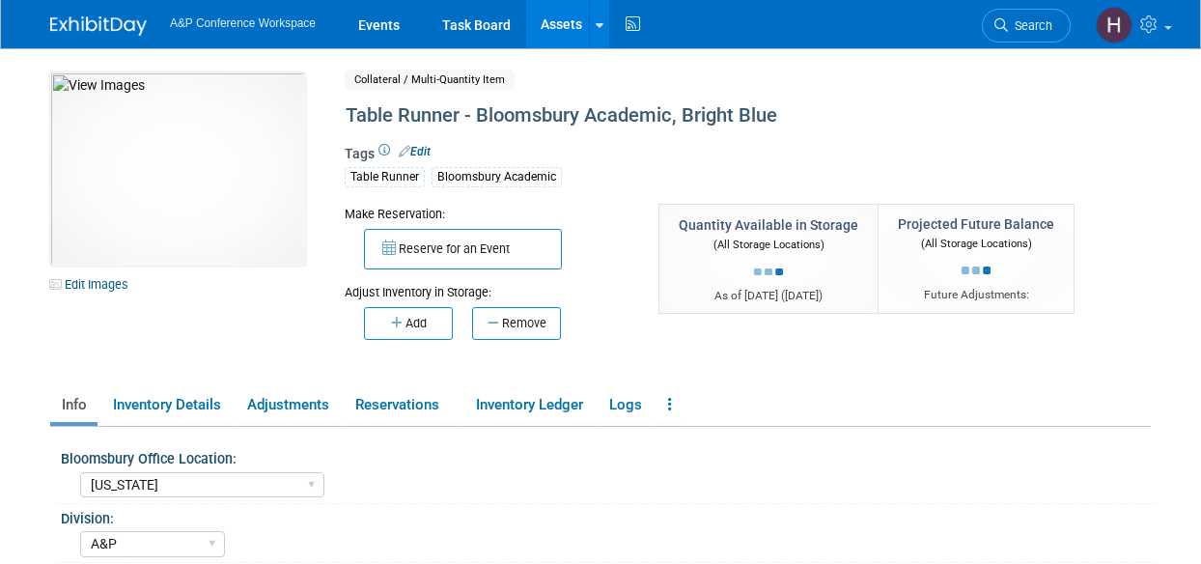
select select "[US_STATE]"
select select "A&P"
click at [435, 316] on button "Add" at bounding box center [408, 323] width 89 height 33
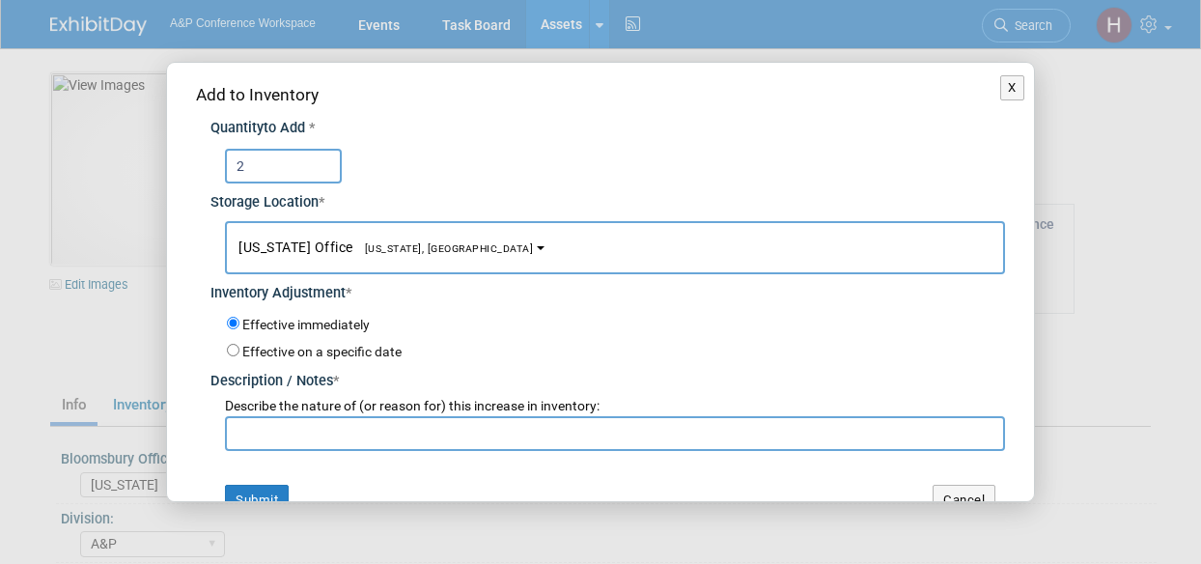
type input "2"
click at [415, 430] on input "text" at bounding box center [615, 433] width 780 height 35
type input "AASLH returns"
click at [243, 487] on button "Submit" at bounding box center [257, 500] width 64 height 31
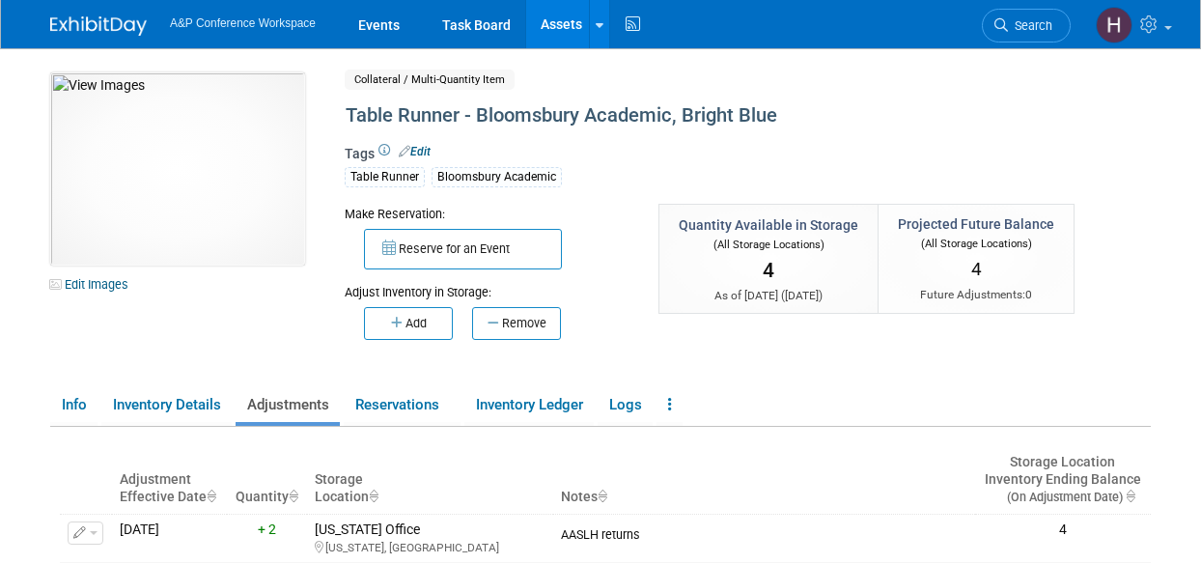
click at [582, 7] on link "Assets" at bounding box center [561, 24] width 70 height 48
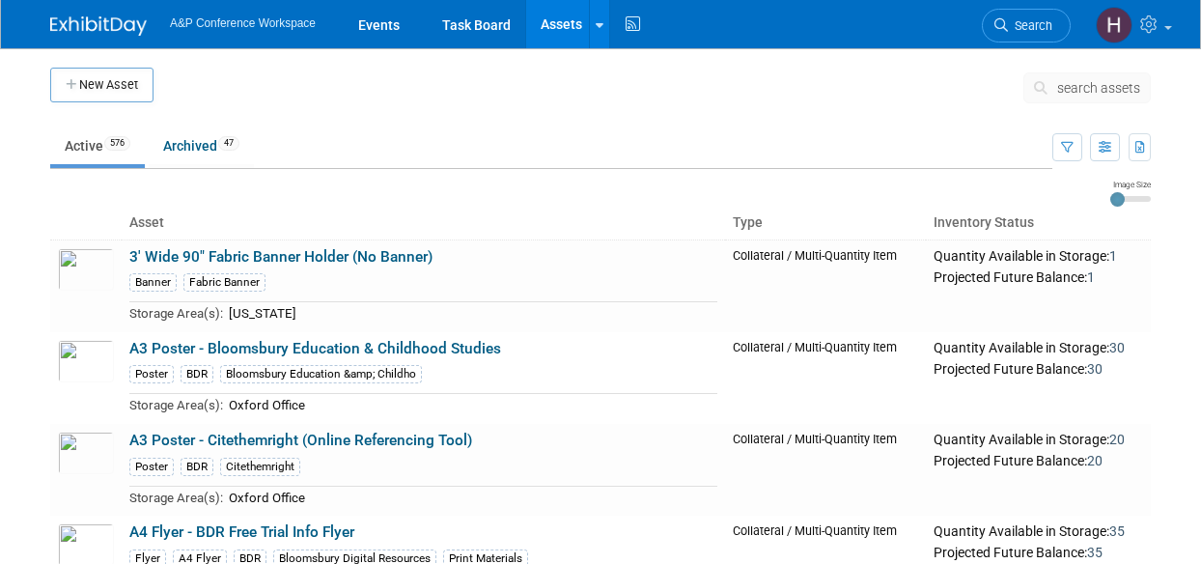
click at [1064, 85] on span "search assets" at bounding box center [1098, 87] width 83 height 15
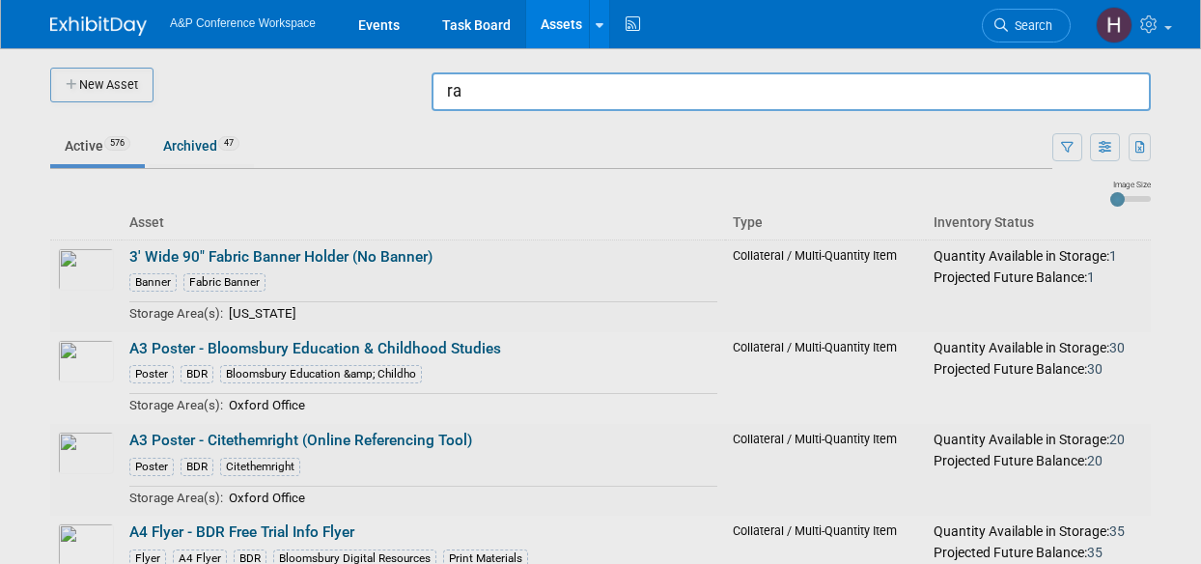
type input "r"
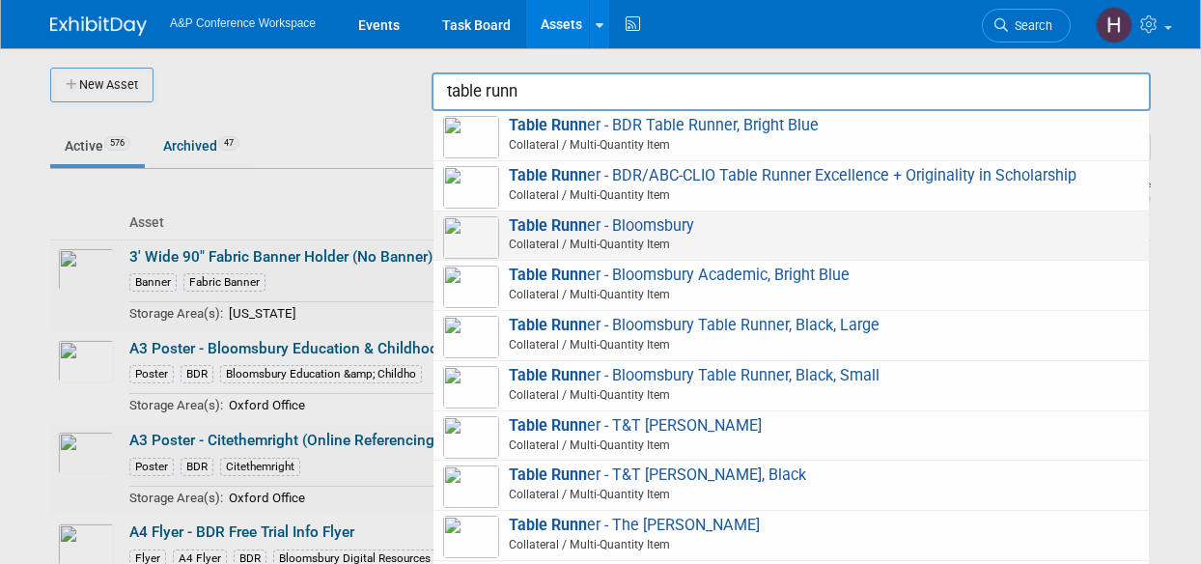
click at [764, 225] on span "Table Runn er - Bloomsbury Collateral / Multi-Quantity Item" at bounding box center [791, 236] width 696 height 40
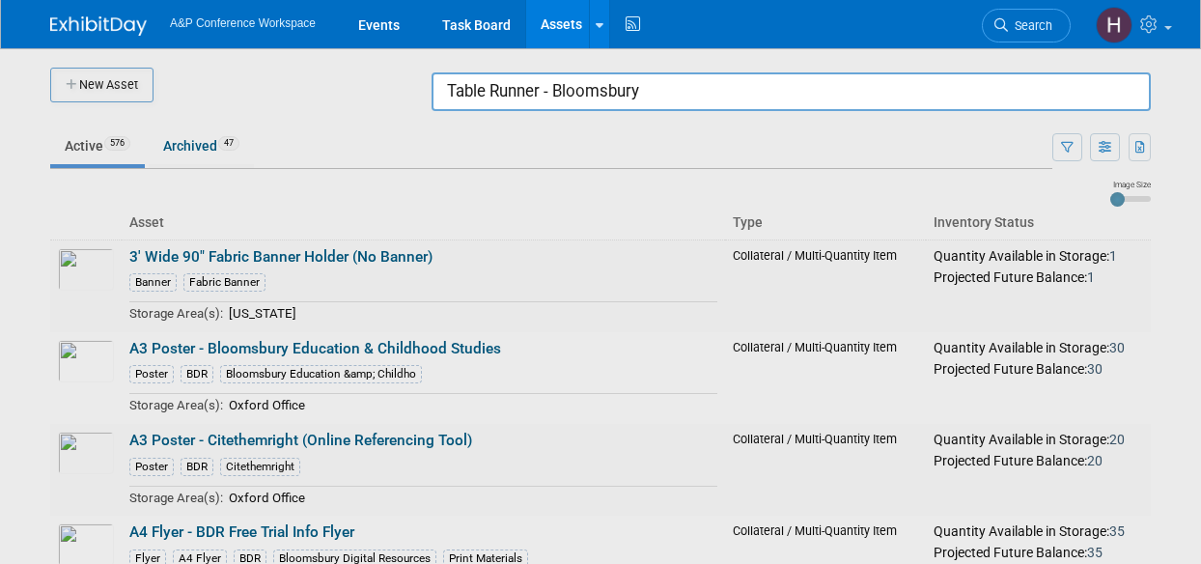
drag, startPoint x: 670, startPoint y: 86, endPoint x: 353, endPoint y: 7, distance: 326.3
click at [353, 7] on body "A&P Conference Workspace Events Task Board Assets New Asset Search Assets Bulk …" at bounding box center [600, 282] width 1201 height 564
type input "a"
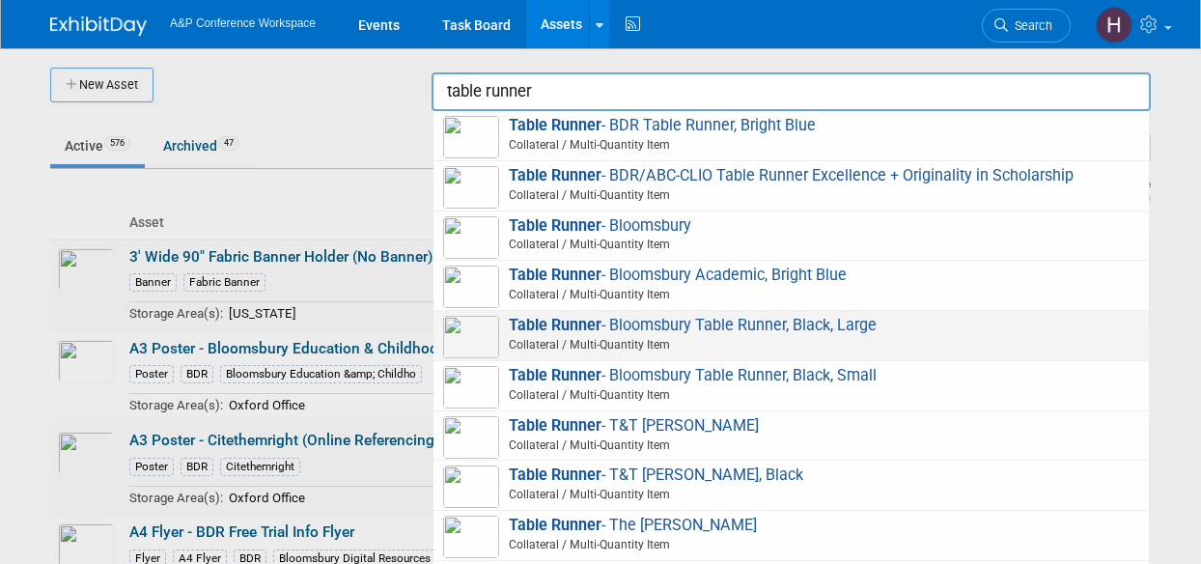
click at [589, 334] on span "Table Runner - Bloomsbury Table Runner, Black, Large Collateral / Multi-Quantit…" at bounding box center [791, 336] width 696 height 40
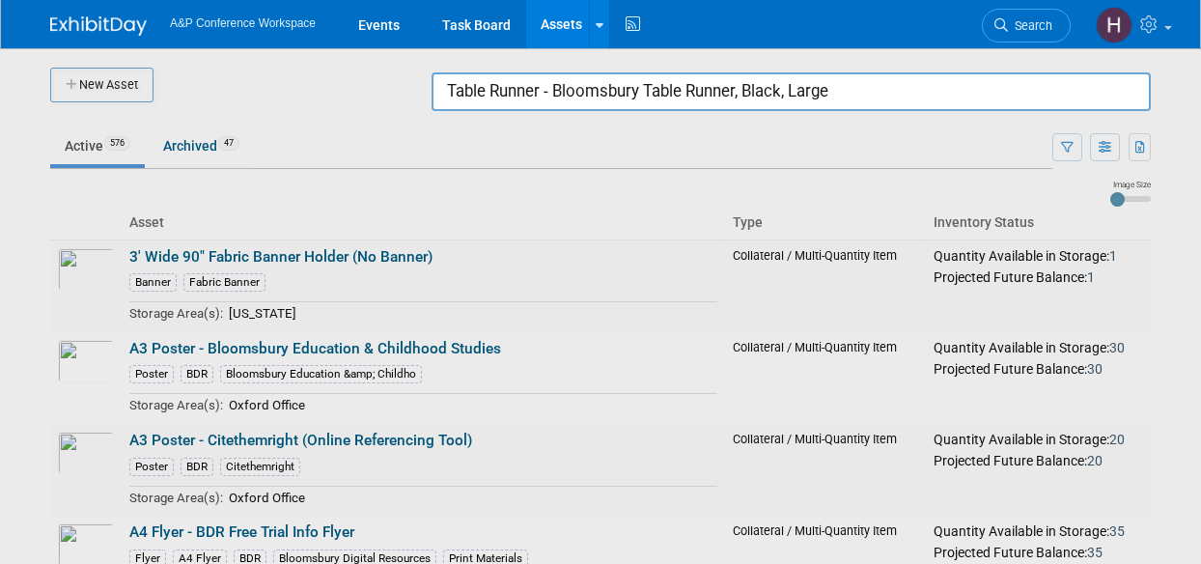
drag, startPoint x: 861, startPoint y: 105, endPoint x: -2, endPoint y: 74, distance: 863.5
click at [0, 74] on html "A&P Conference Workspace Events Task Board Assets New Asset Search Assets Bulk …" at bounding box center [600, 282] width 1201 height 564
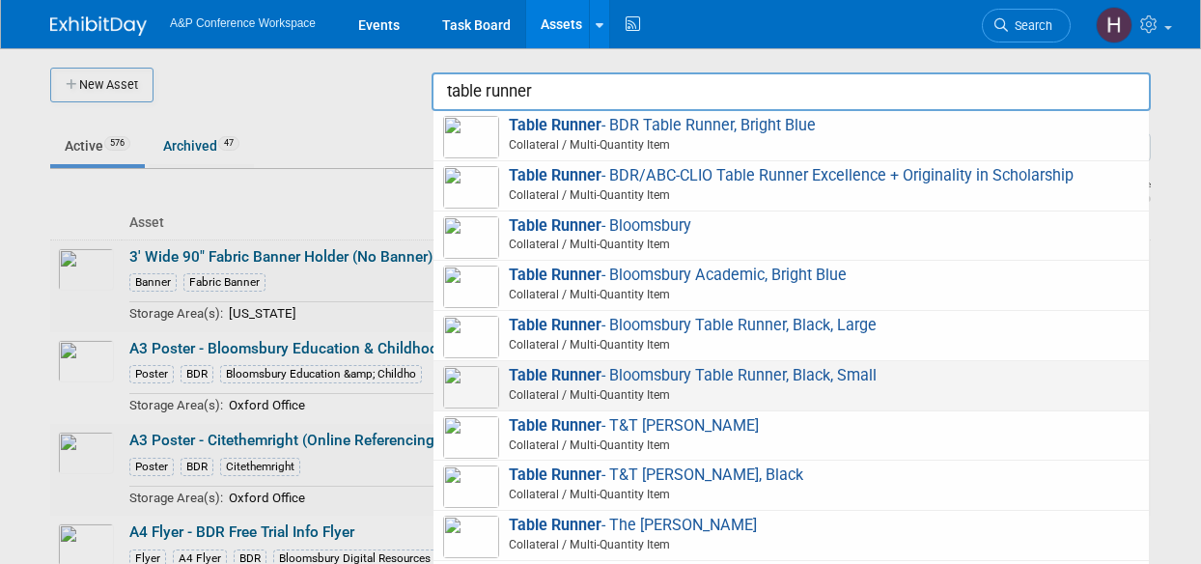
click at [481, 374] on img at bounding box center [471, 387] width 56 height 42
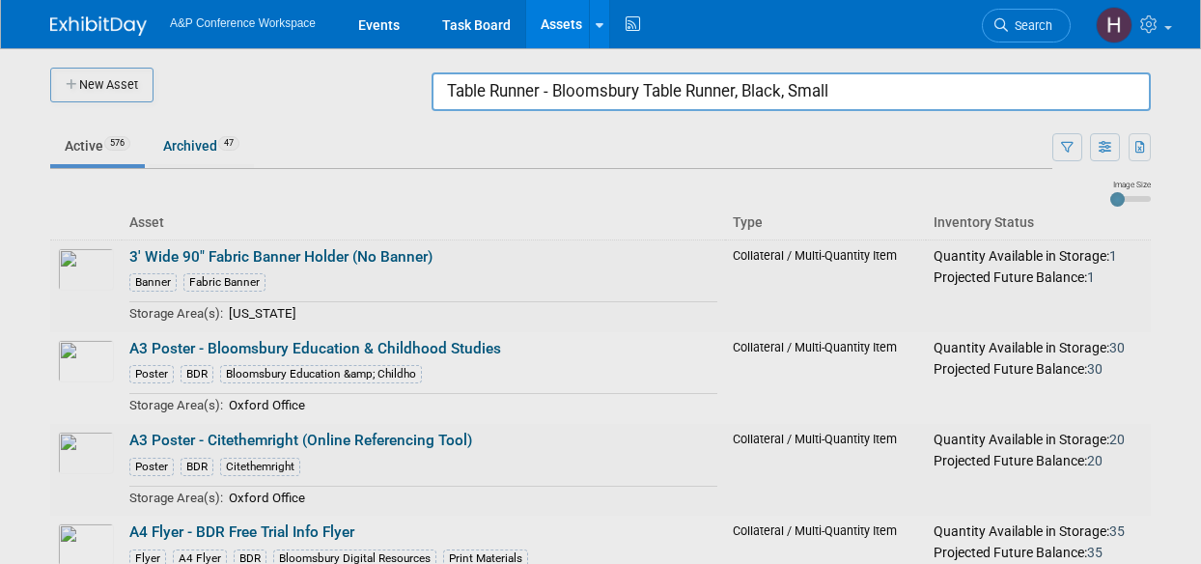
click at [600, 111] on div at bounding box center [600, 282] width 0 height 564
drag, startPoint x: 858, startPoint y: 95, endPoint x: 347, endPoint y: 58, distance: 511.9
click at [347, 58] on body "A&P Conference Workspace Events Task Board Assets New Asset Search Assets Bulk …" at bounding box center [600, 282] width 1201 height 564
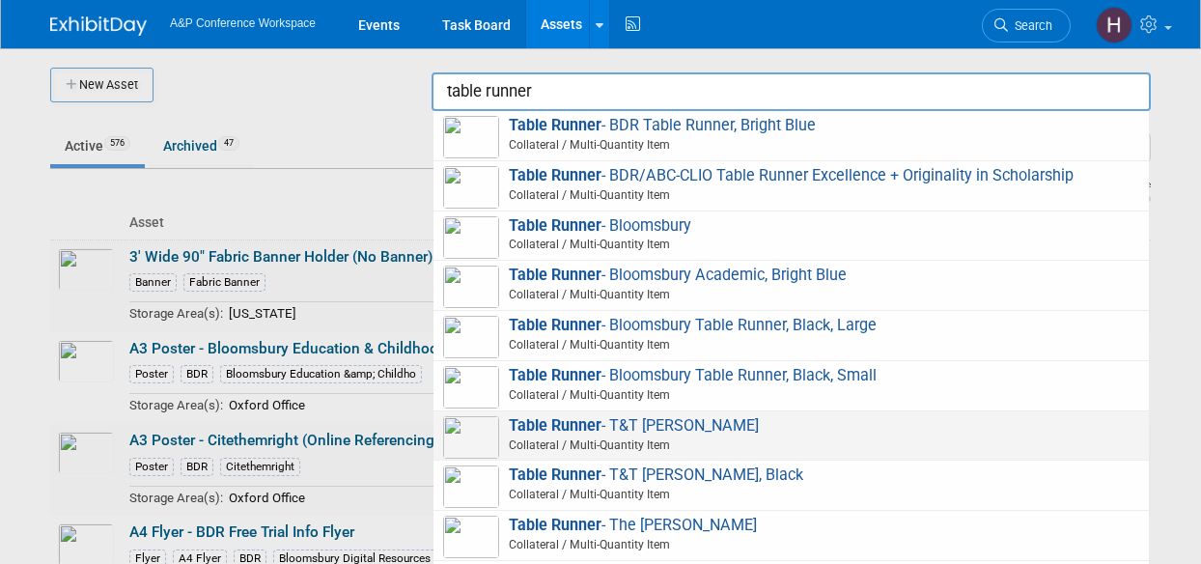
scroll to position [17, 0]
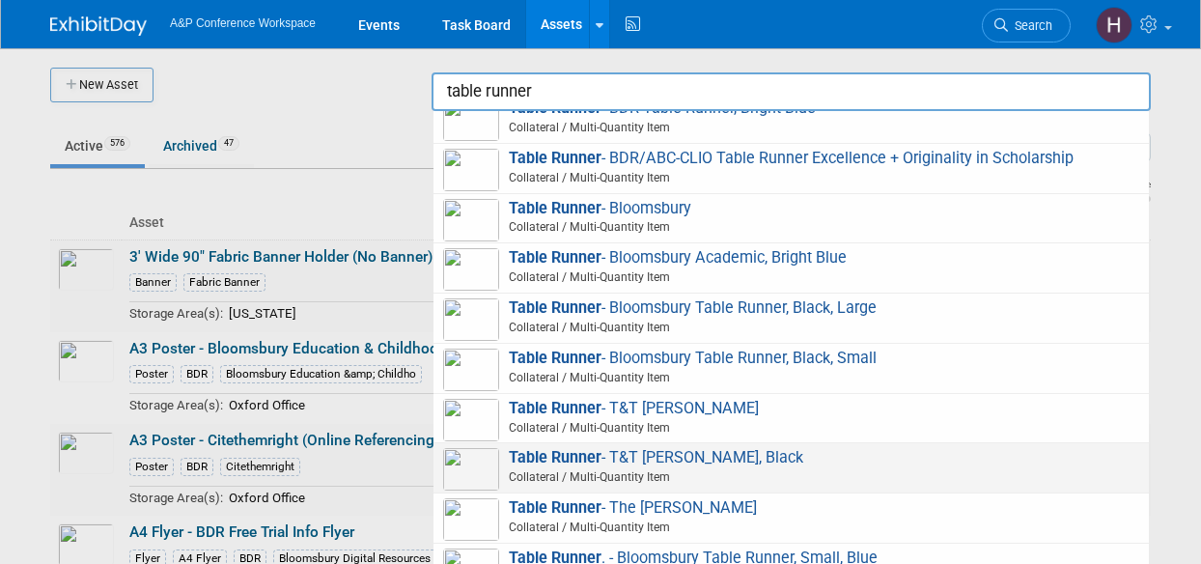
click at [625, 462] on span "Table Runner - T&T Clark, Black Collateral / Multi-Quantity Item" at bounding box center [791, 468] width 696 height 40
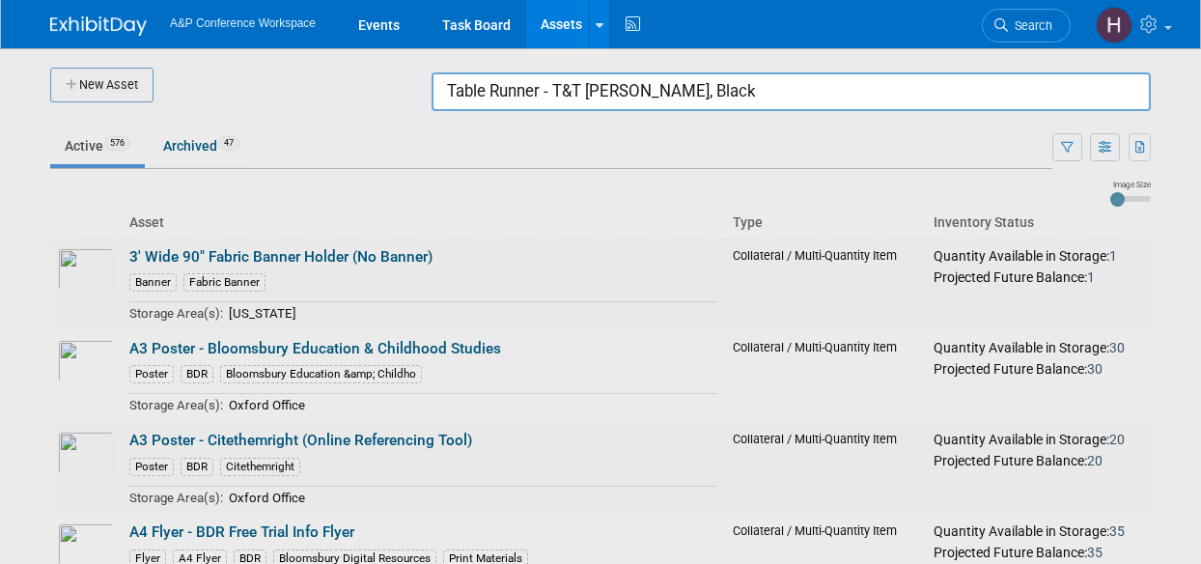
click at [661, 93] on input "Table Runner - T&T Clark, Black" at bounding box center [790, 91] width 719 height 39
drag, startPoint x: 678, startPoint y: 92, endPoint x: 336, endPoint y: 53, distance: 343.9
click at [336, 53] on body "A&P Conference Workspace Events Task Board Assets New Asset Search Assets Bulk …" at bounding box center [600, 282] width 1201 height 564
type input "r"
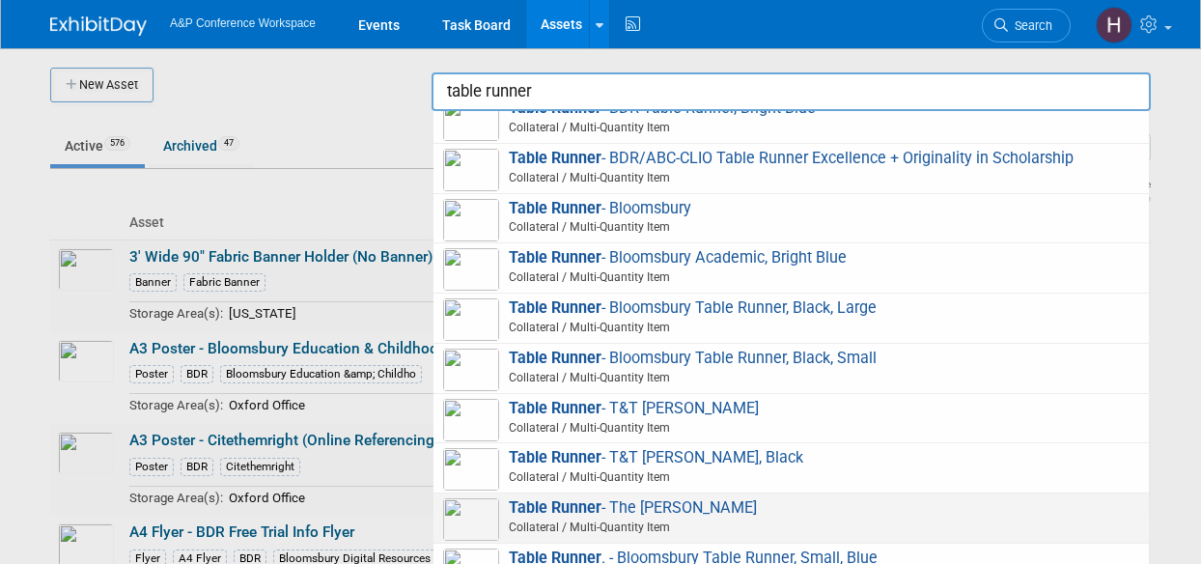
scroll to position [15, 0]
click at [598, 509] on strong "Table Runner" at bounding box center [555, 509] width 93 height 18
type input "Table Runner - The [PERSON_NAME]"
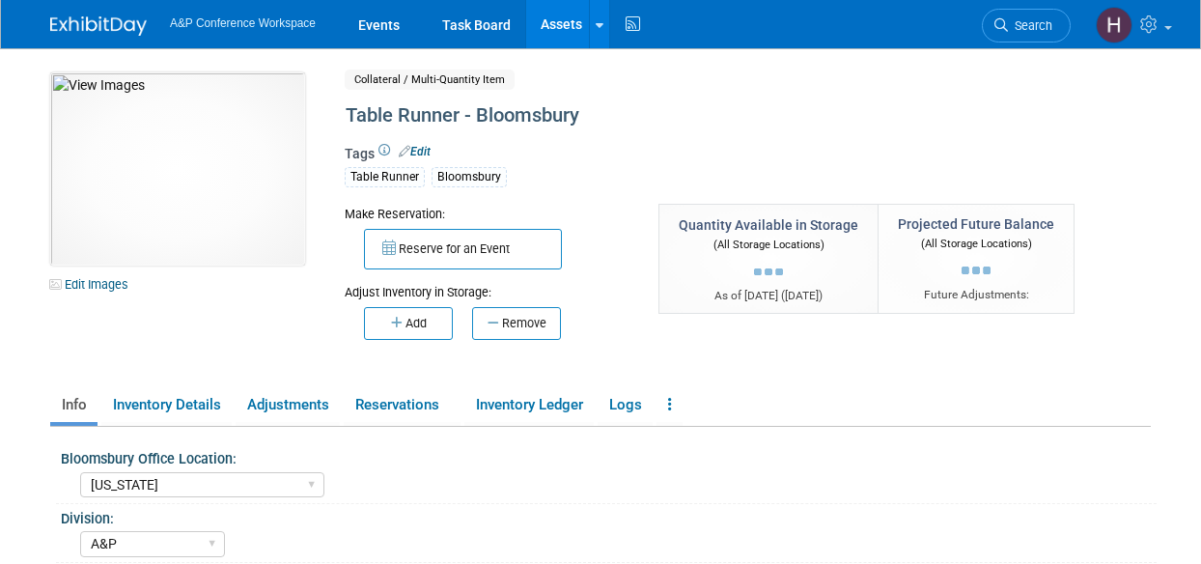
select select "[US_STATE]"
select select "A&P"
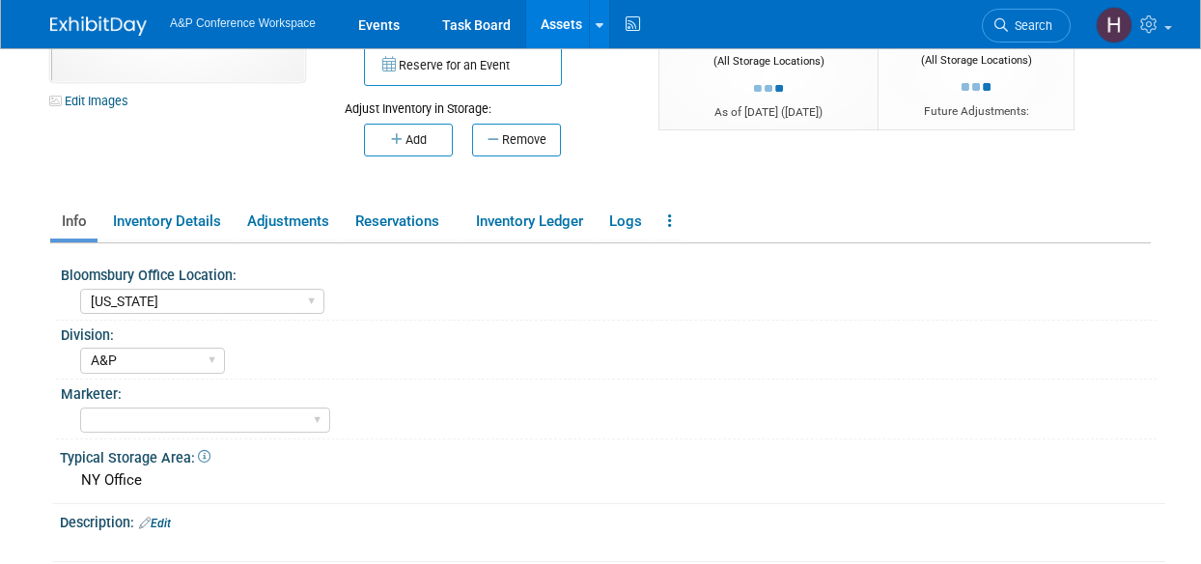
scroll to position [197, 0]
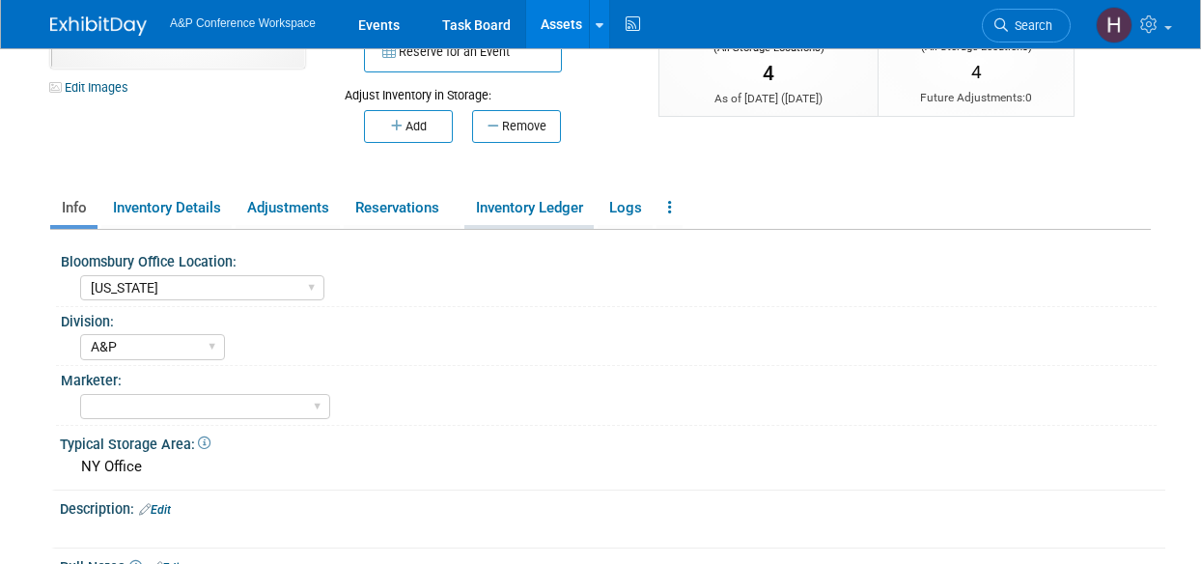
click at [546, 200] on link "Inventory Ledger" at bounding box center [528, 208] width 129 height 34
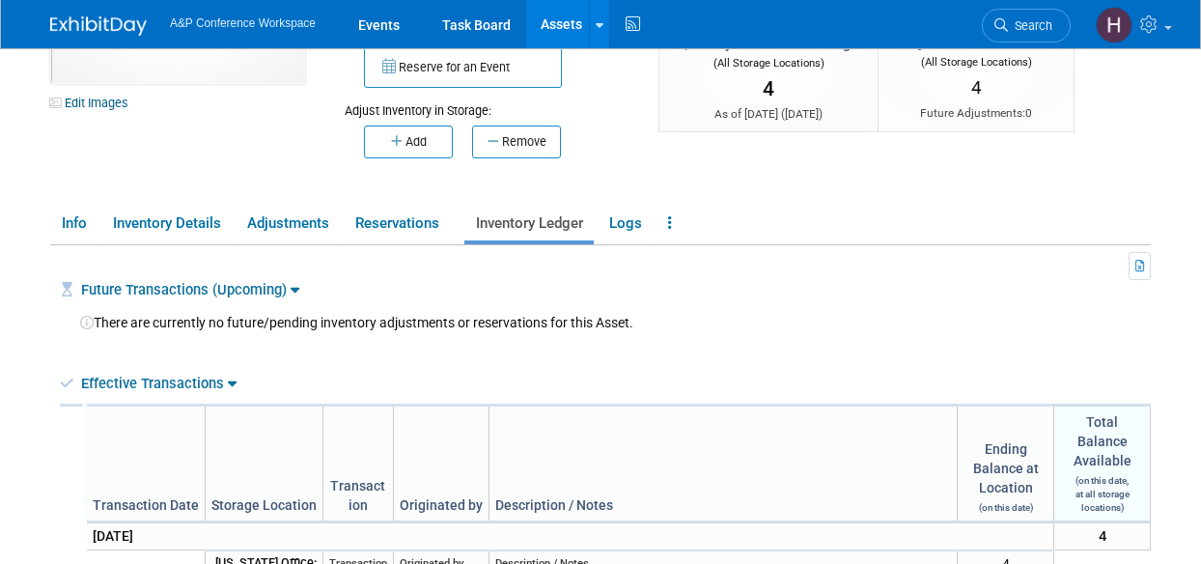
scroll to position [0, 0]
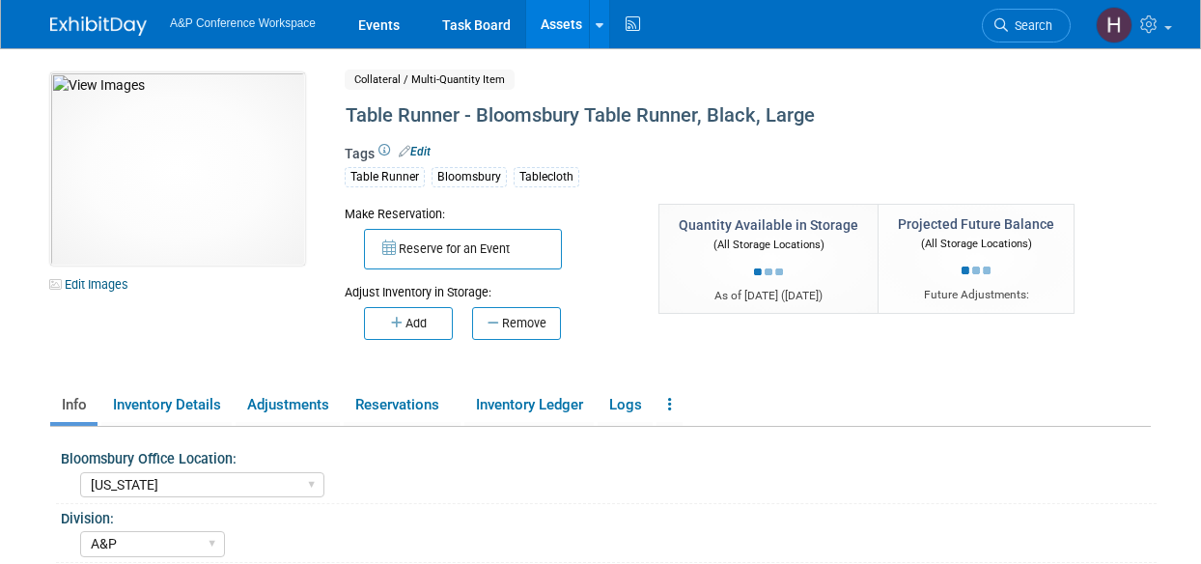
select select "[US_STATE]"
select select "A&P"
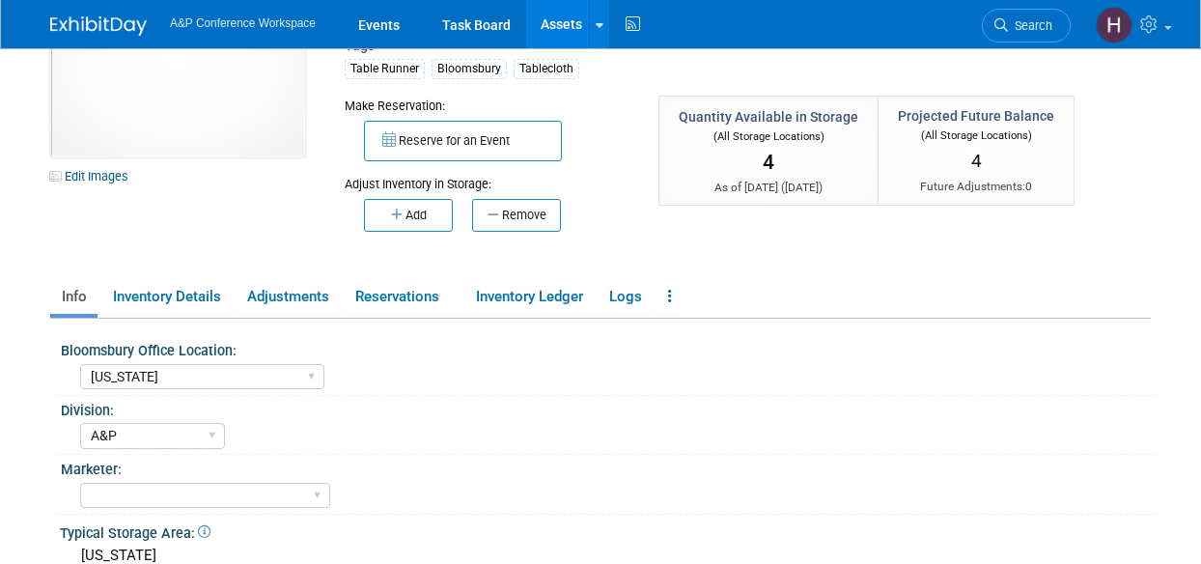
scroll to position [99, 0]
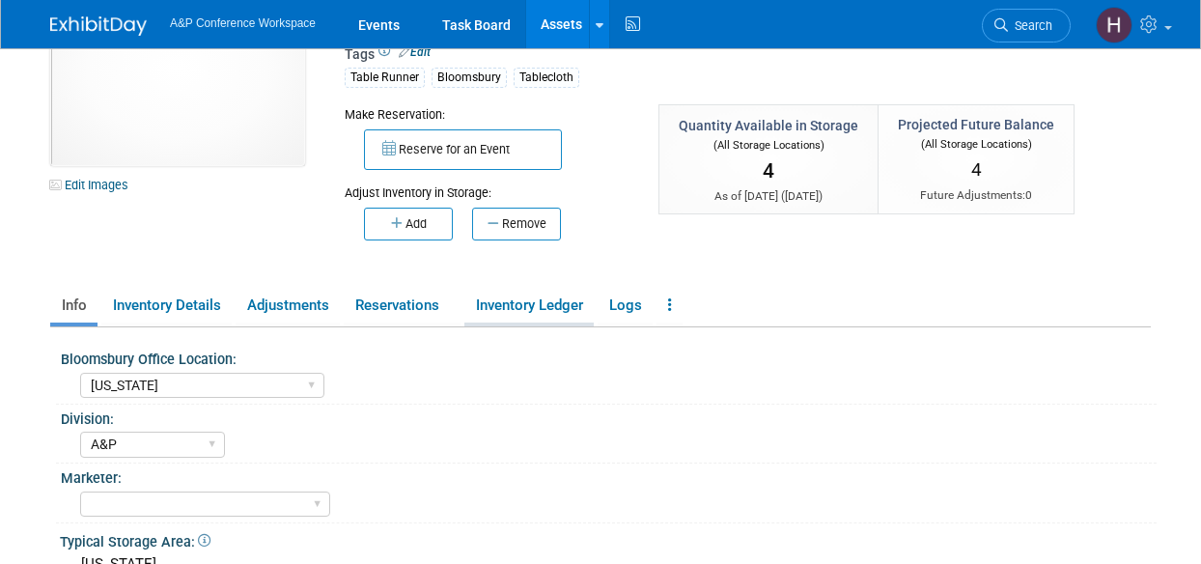
click at [550, 303] on link "Inventory Ledger" at bounding box center [528, 306] width 129 height 34
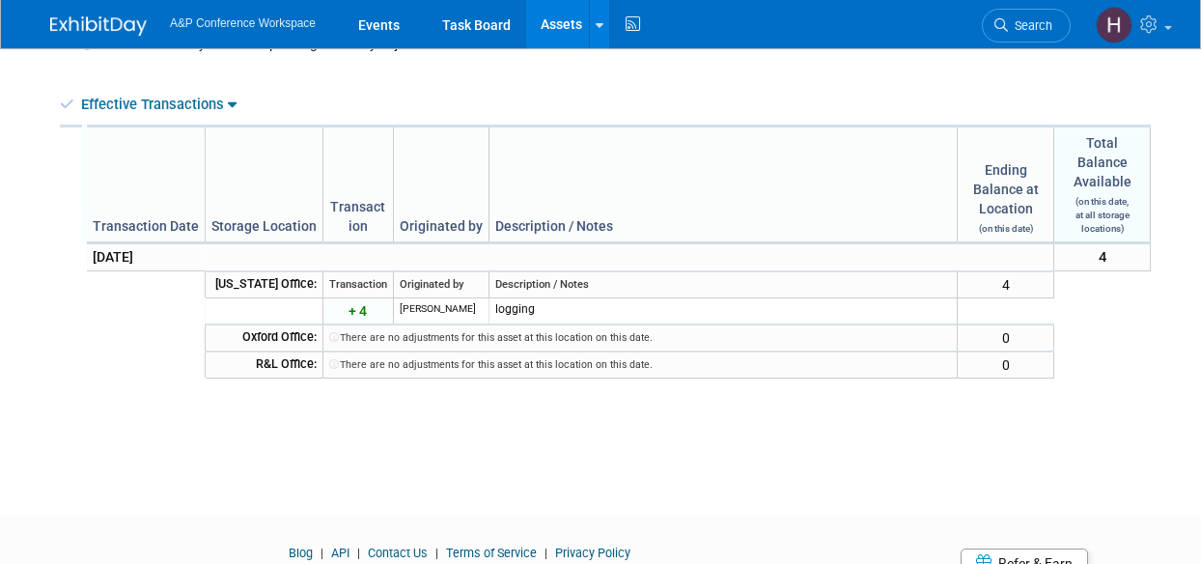
scroll to position [462, 0]
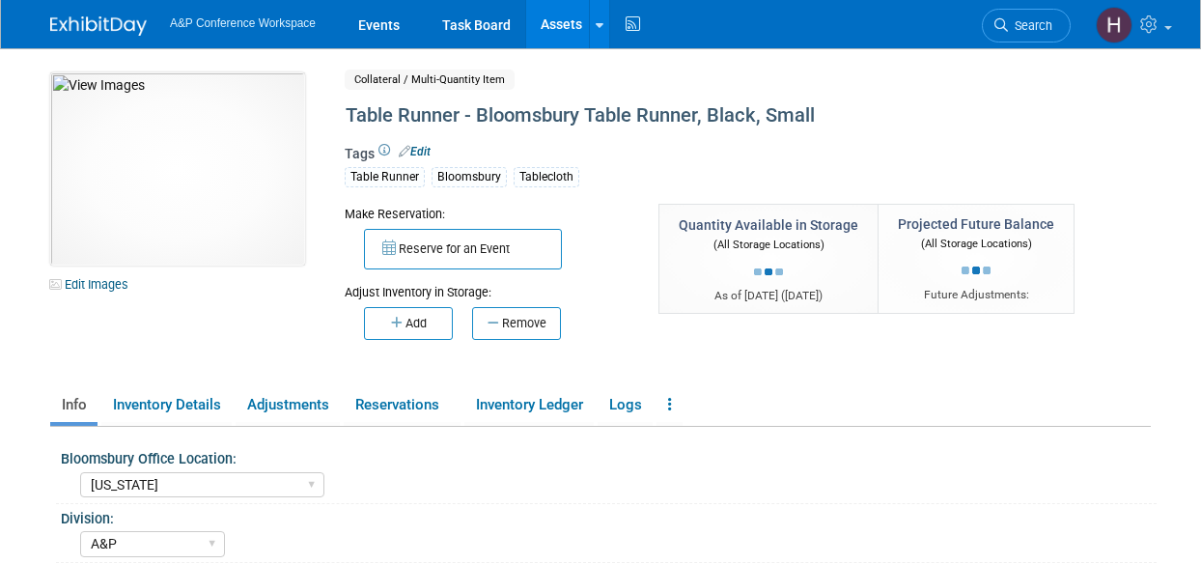
select select "[US_STATE]"
select select "A&P"
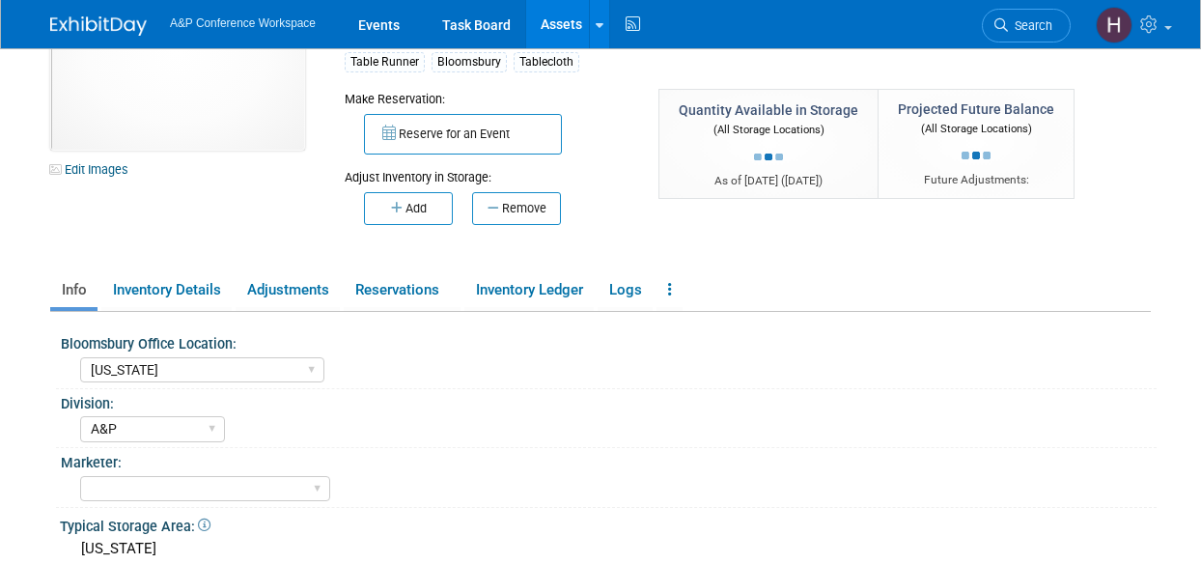
scroll to position [131, 0]
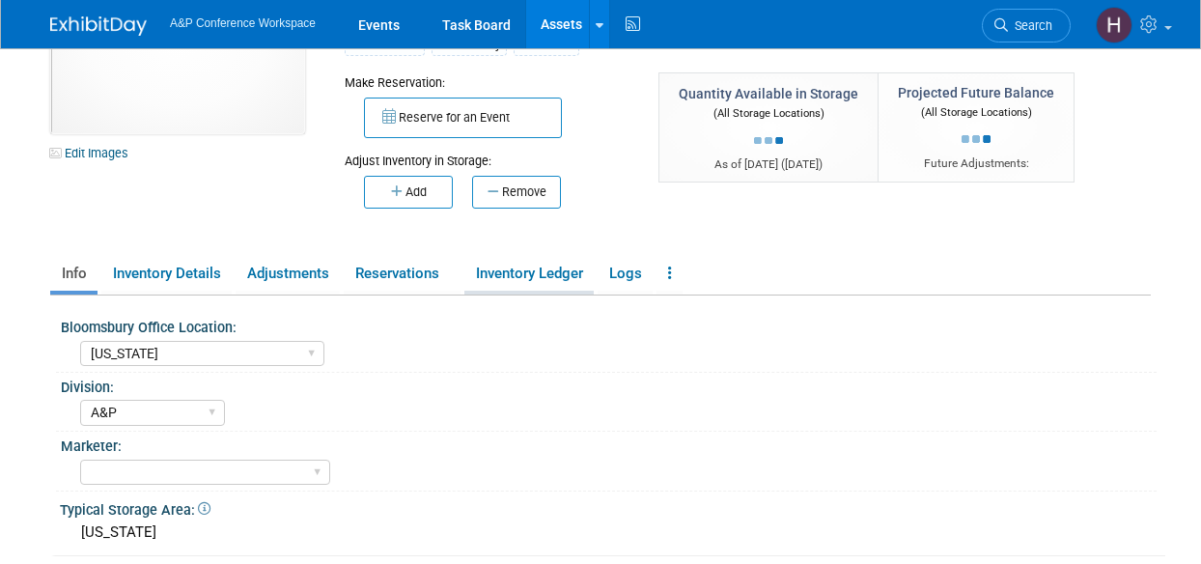
click at [521, 287] on link "Inventory Ledger" at bounding box center [528, 274] width 129 height 34
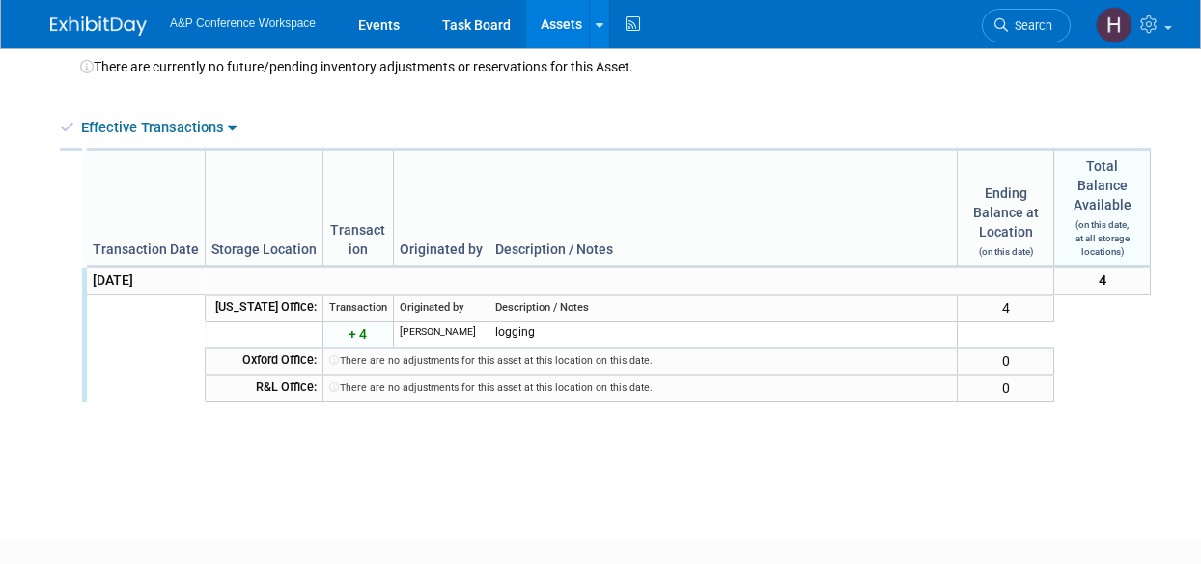
scroll to position [438, 0]
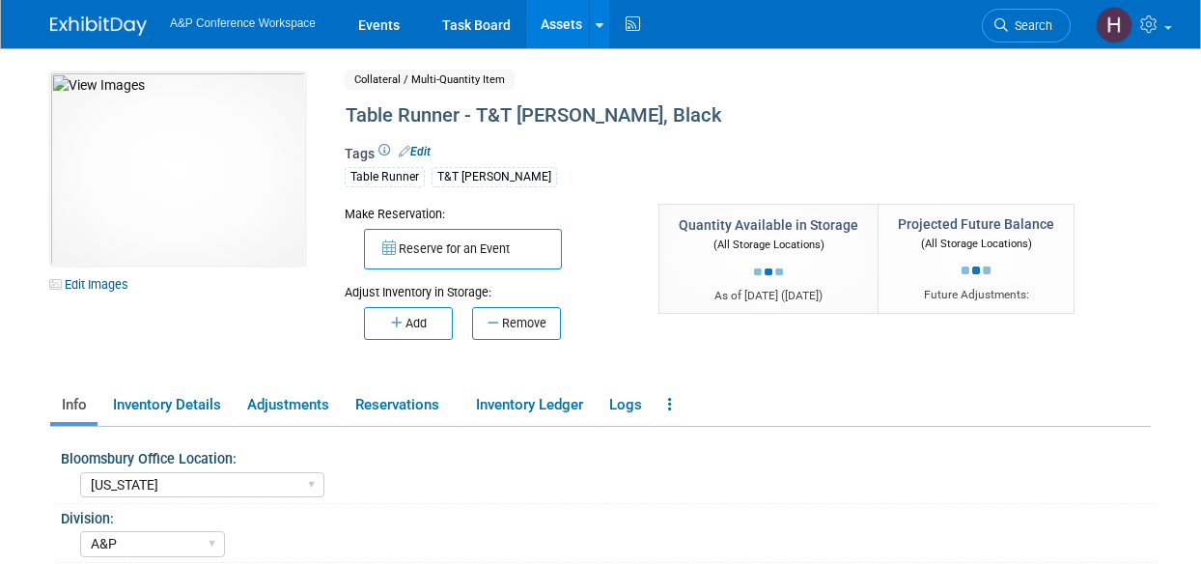
select select "[US_STATE]"
select select "A&P"
click at [589, 411] on link "Inventory Ledger" at bounding box center [528, 405] width 129 height 34
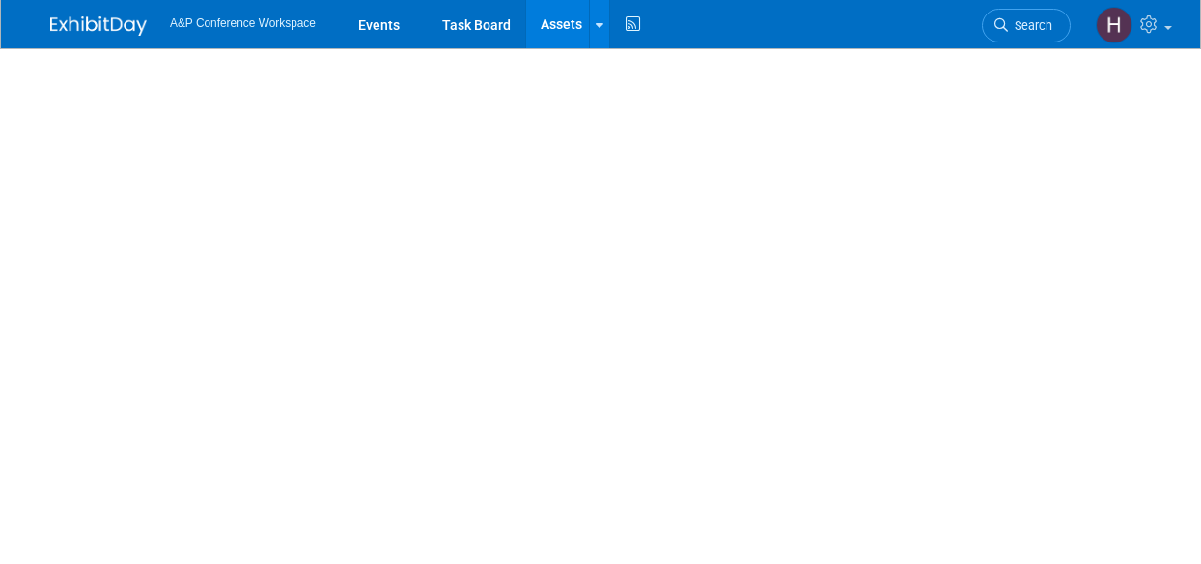
scroll to position [494, 0]
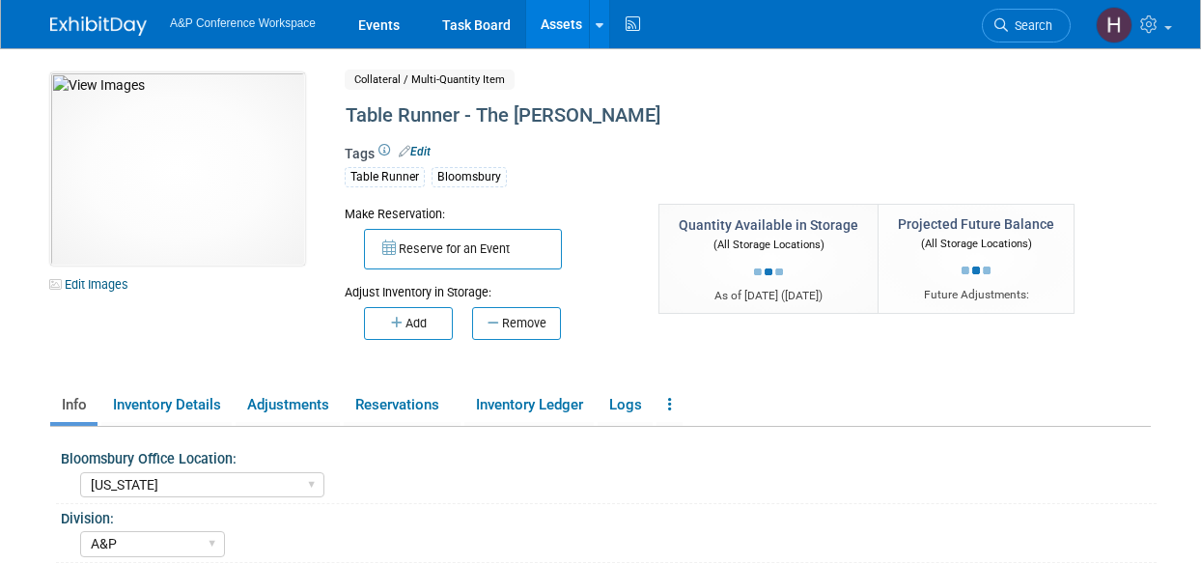
select select "[US_STATE]"
select select "A&P"
click at [563, 391] on link "Inventory Ledger" at bounding box center [528, 405] width 129 height 34
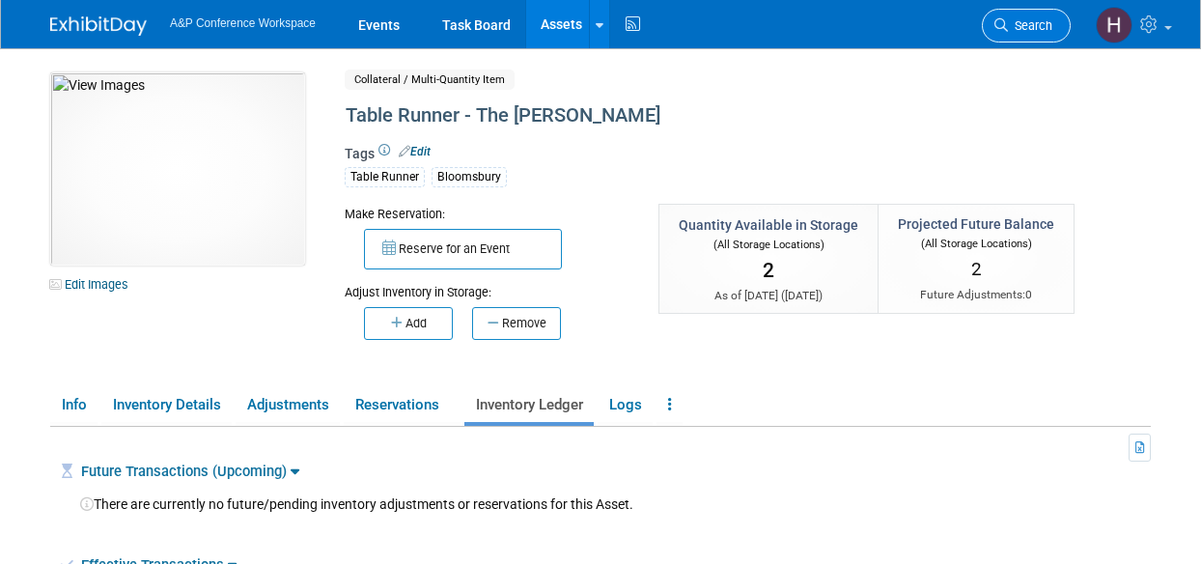
click at [1017, 35] on link "Search" at bounding box center [1026, 26] width 89 height 34
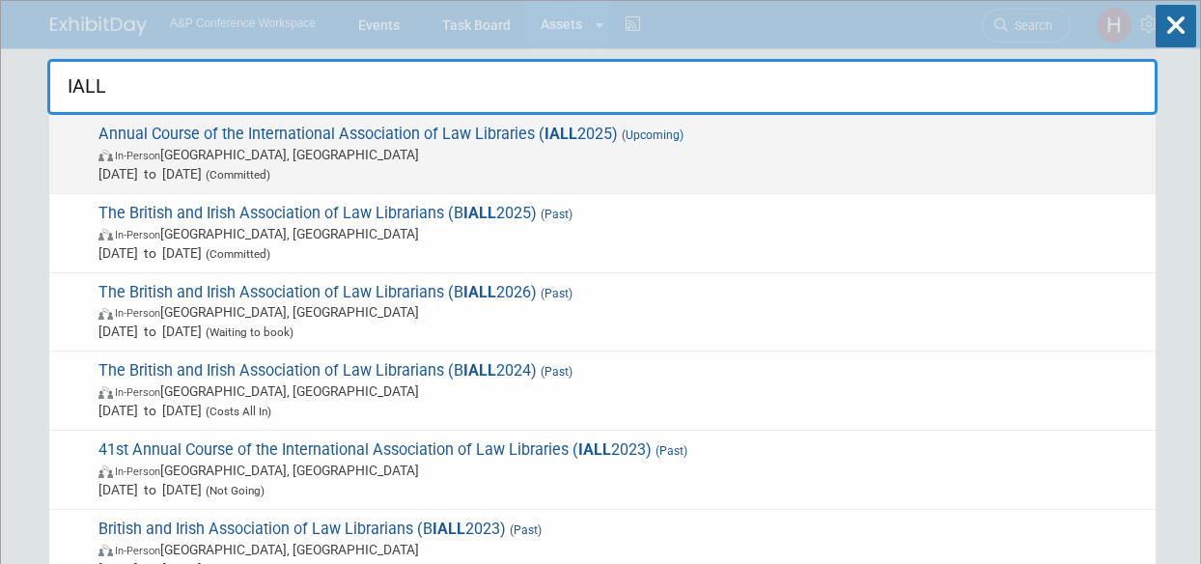
type input "IALL"
click at [882, 128] on span "Annual Course of the International Association of Law Libraries ( IALL 2025) (U…" at bounding box center [619, 154] width 1053 height 59
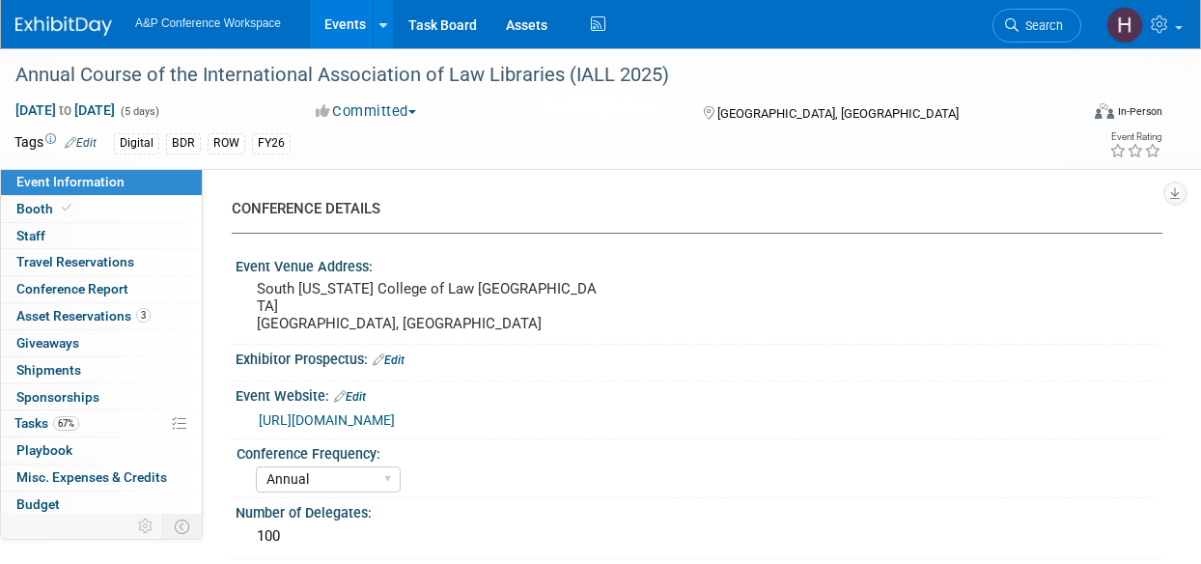
select select "Annual"
select select "Level 2"
select select "In-Person Booth"
select select "Libraries"
select select "Bloomsbury Digital Resources"
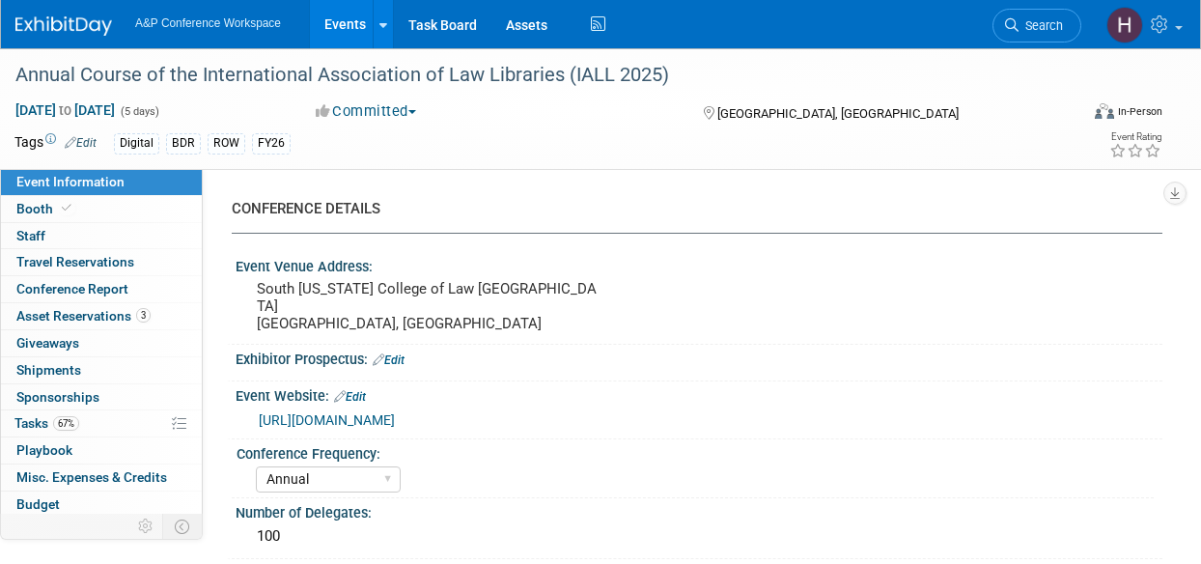
select select "[PERSON_NAME]"
select select "BDR Product Awareness and Trial Generation​"
click at [124, 296] on link "Conference Report" at bounding box center [101, 289] width 201 height 26
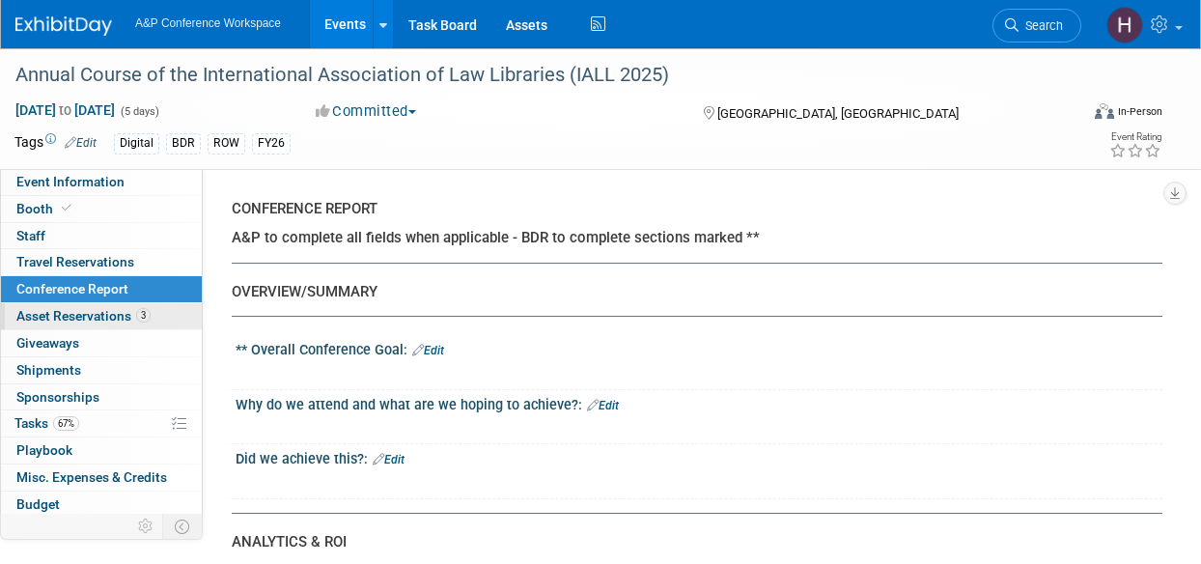
click at [120, 318] on span "Asset Reservations 3" at bounding box center [83, 315] width 134 height 15
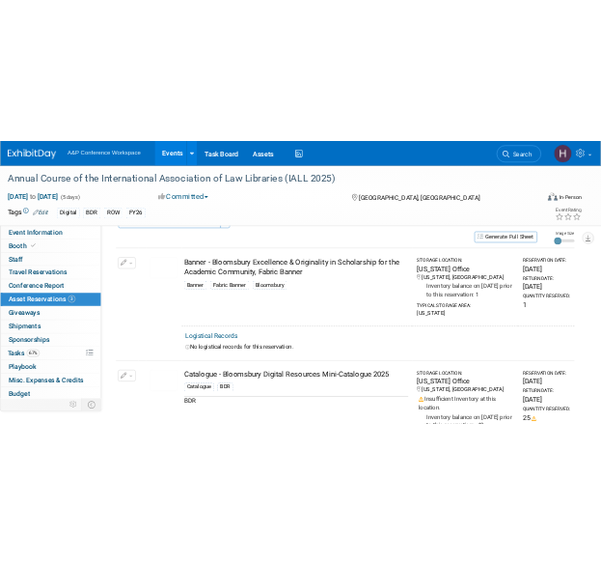
scroll to position [51, 0]
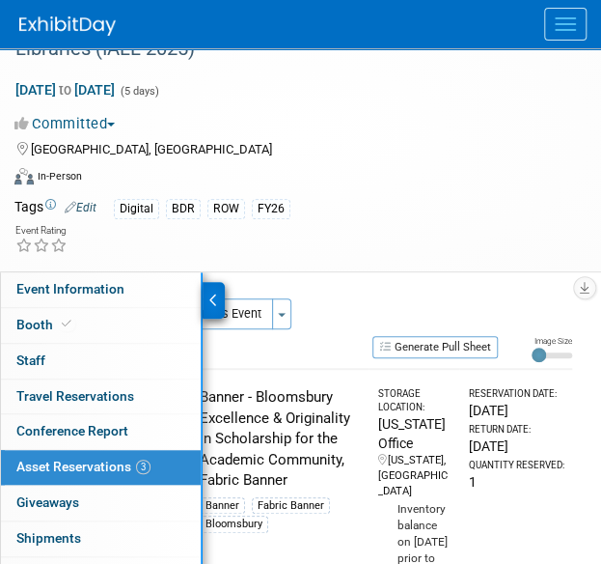
click at [560, 29] on span "Menu" at bounding box center [565, 30] width 21 height 2
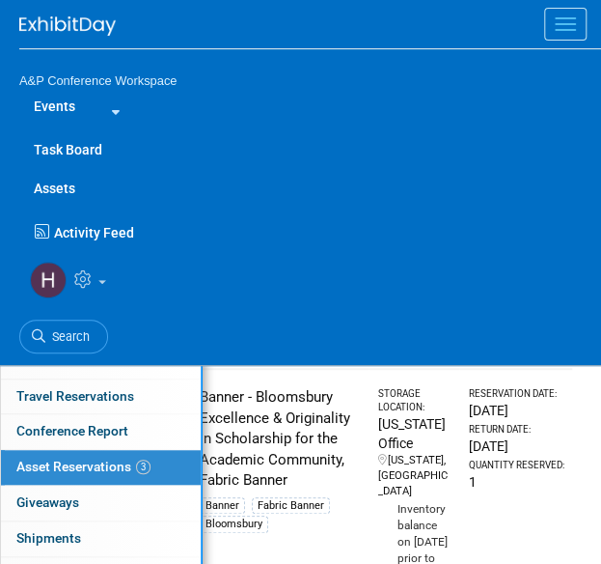
click at [63, 182] on link "Assets" at bounding box center [310, 188] width 582 height 39
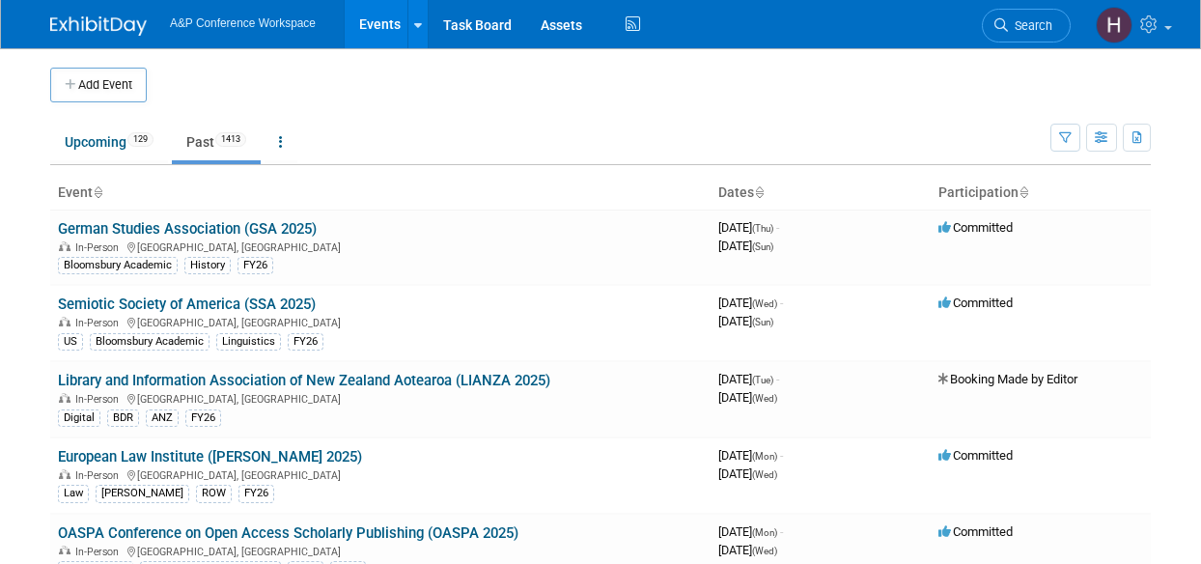
click at [1017, 25] on span "Search" at bounding box center [1030, 25] width 44 height 14
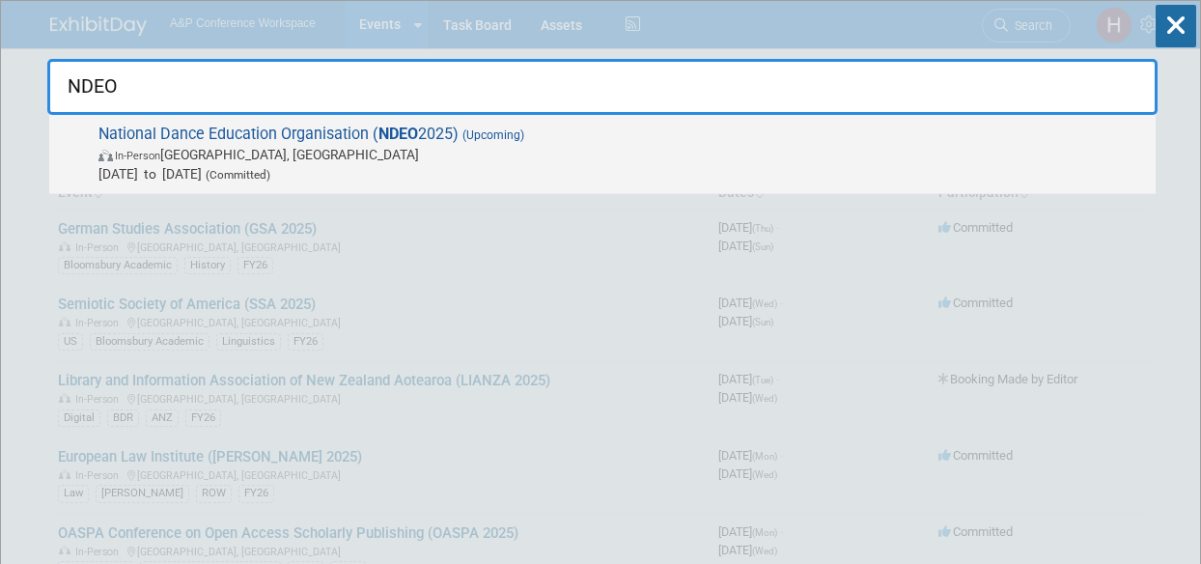
type input "NDEO"
click at [841, 180] on span "Oct 3, 2025 to Oct 6, 2025 (Committed)" at bounding box center [621, 173] width 1047 height 19
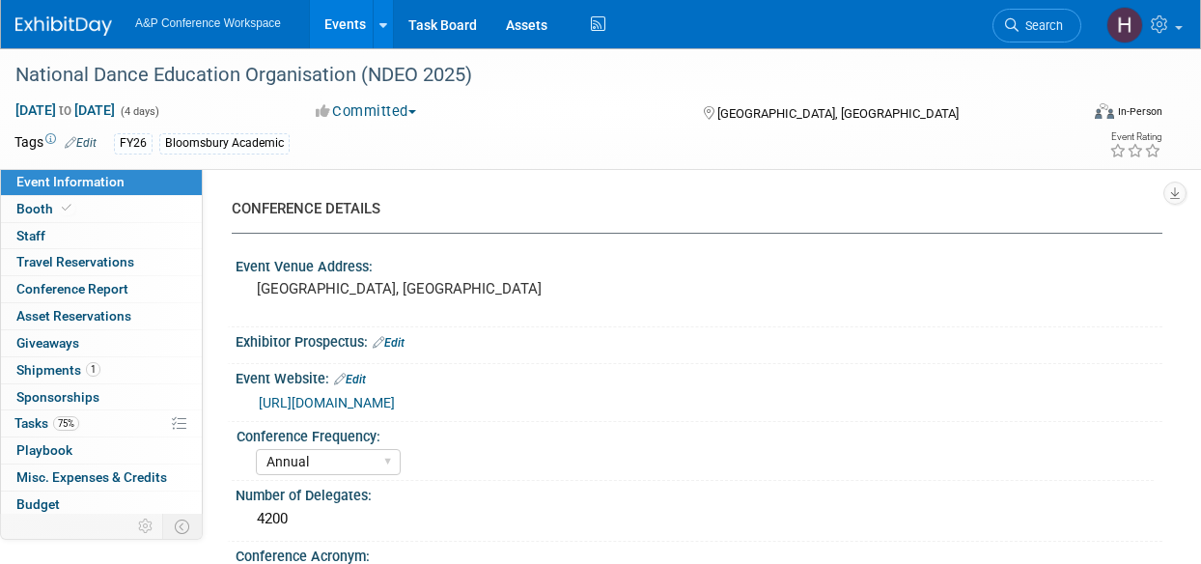
select select "Annual"
select select "Level 2"
select select "In-Person Booth"
select select "Drama & Performance Studies"
select select "Methuen Drama"
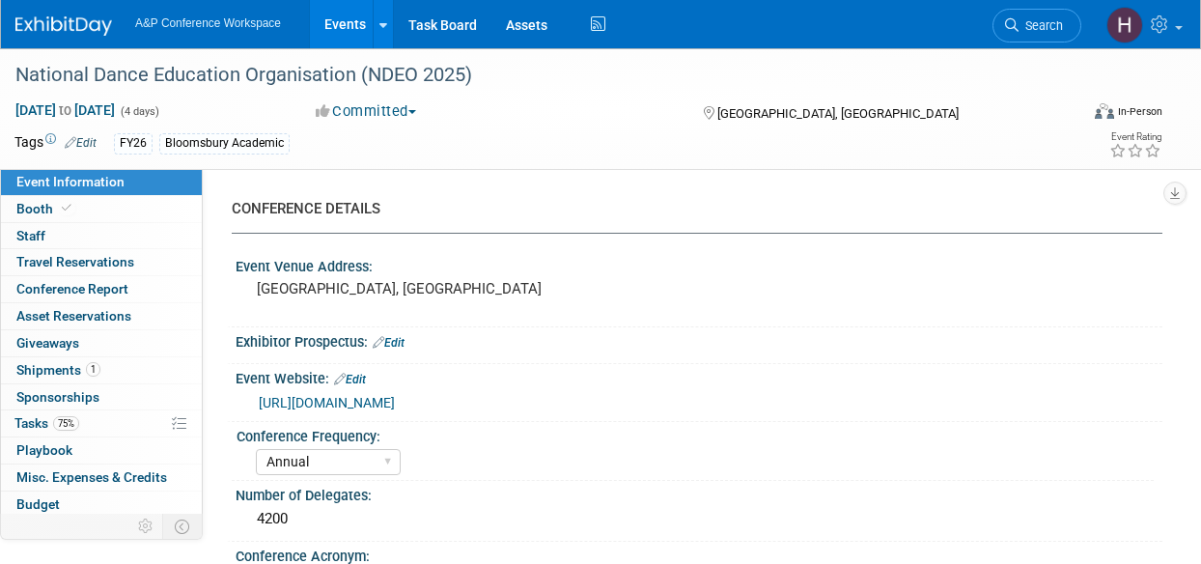
select select "[PERSON_NAME]"
select select "Networking/Commissioning"
click at [110, 406] on link "0 Sponsorships 0" at bounding box center [101, 397] width 201 height 26
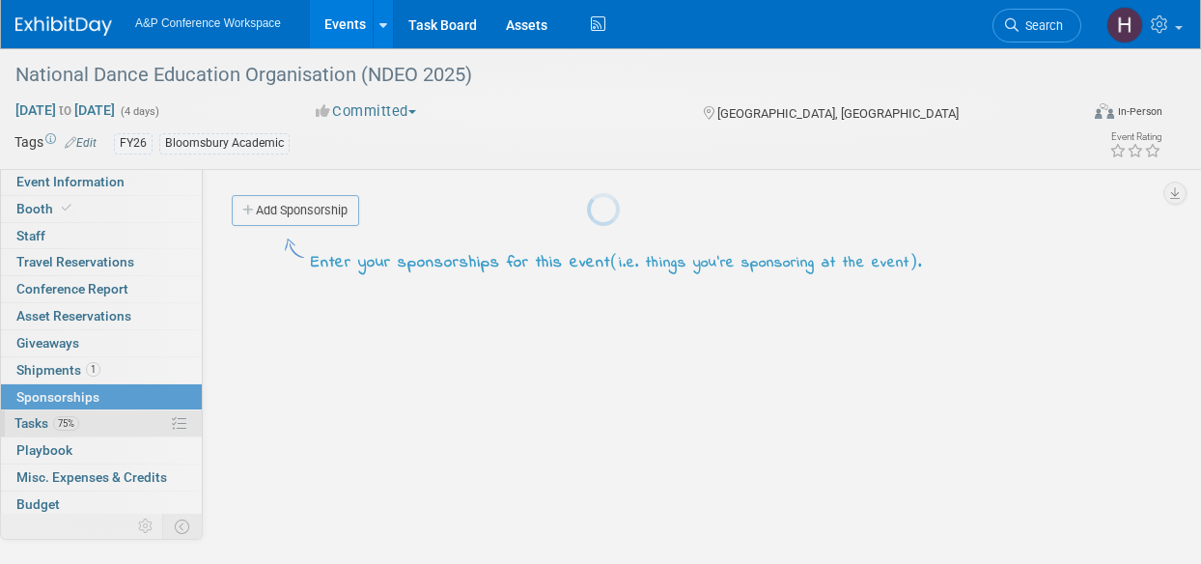
click at [80, 421] on link "75% Tasks 75%" at bounding box center [101, 423] width 201 height 26
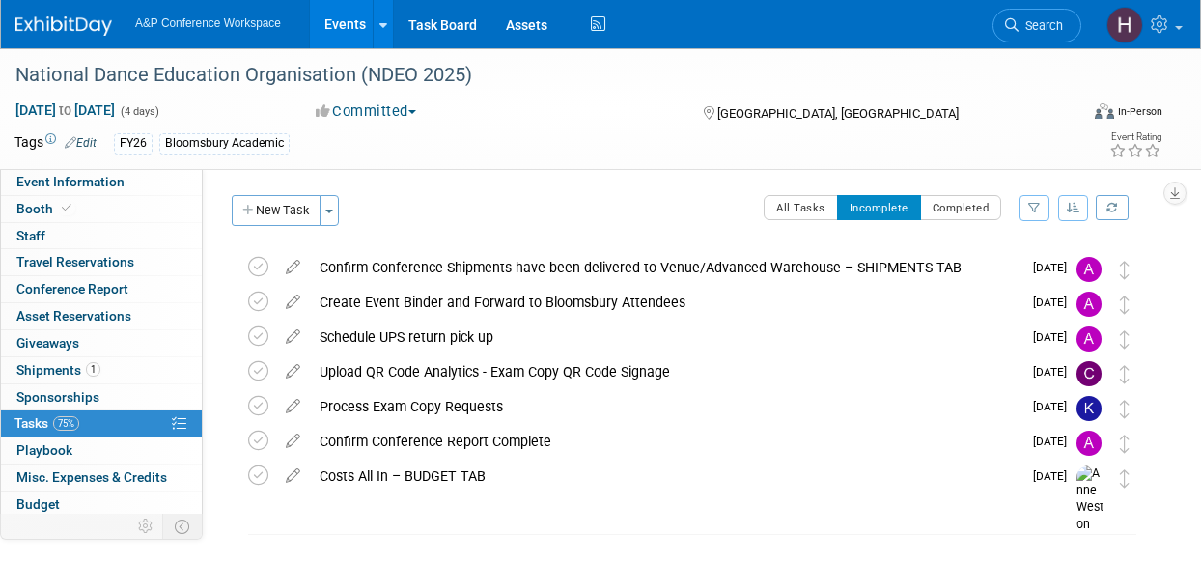
scroll to position [79, 0]
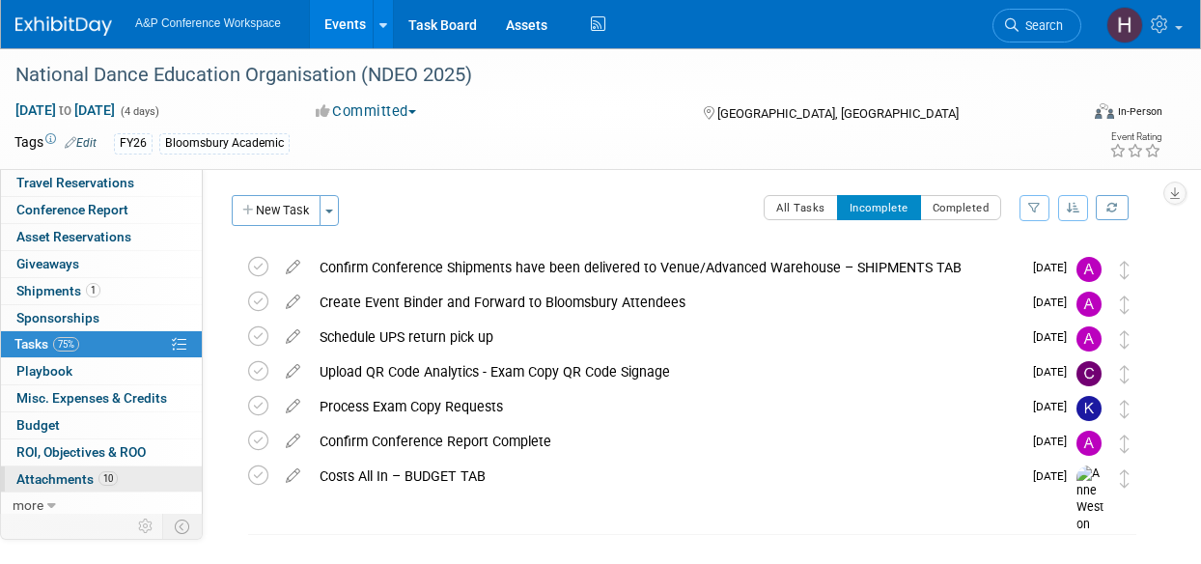
click at [87, 471] on span "Attachments 10" at bounding box center [66, 478] width 101 height 15
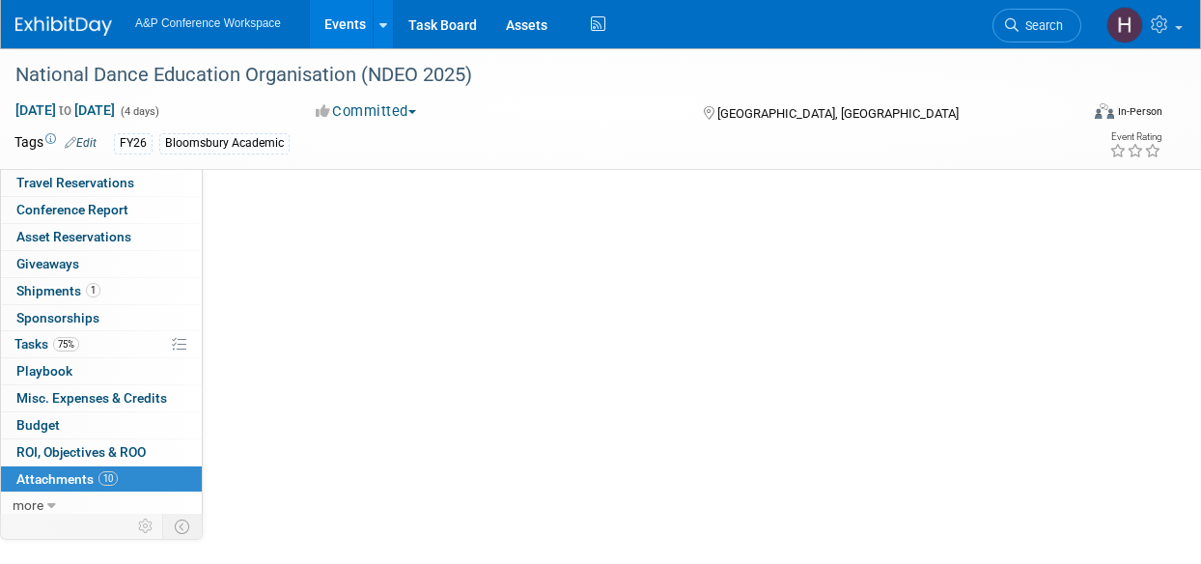
click at [87, 471] on span "Attachments 10" at bounding box center [66, 478] width 101 height 15
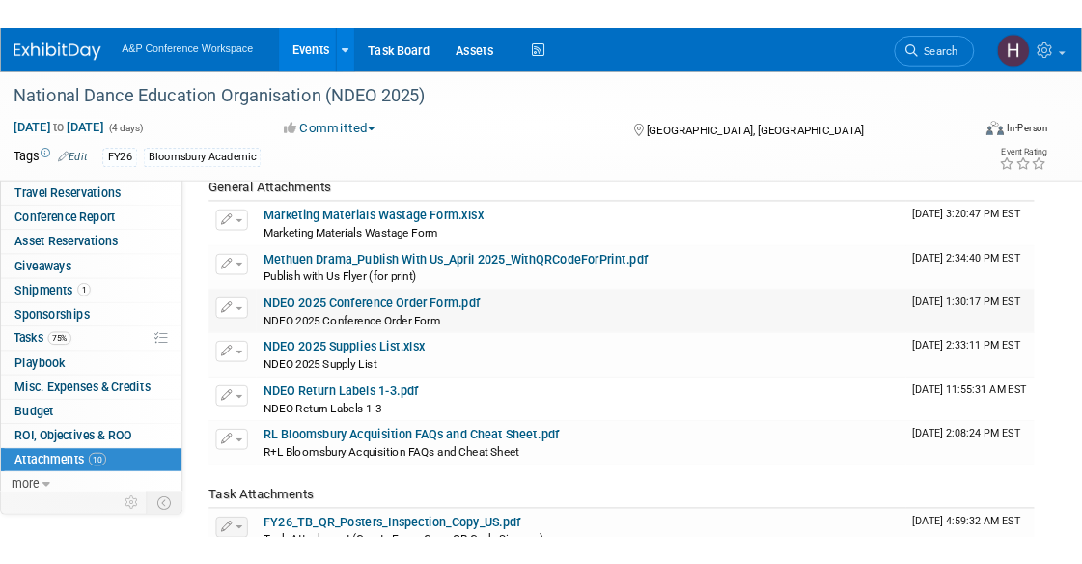
scroll to position [97, 0]
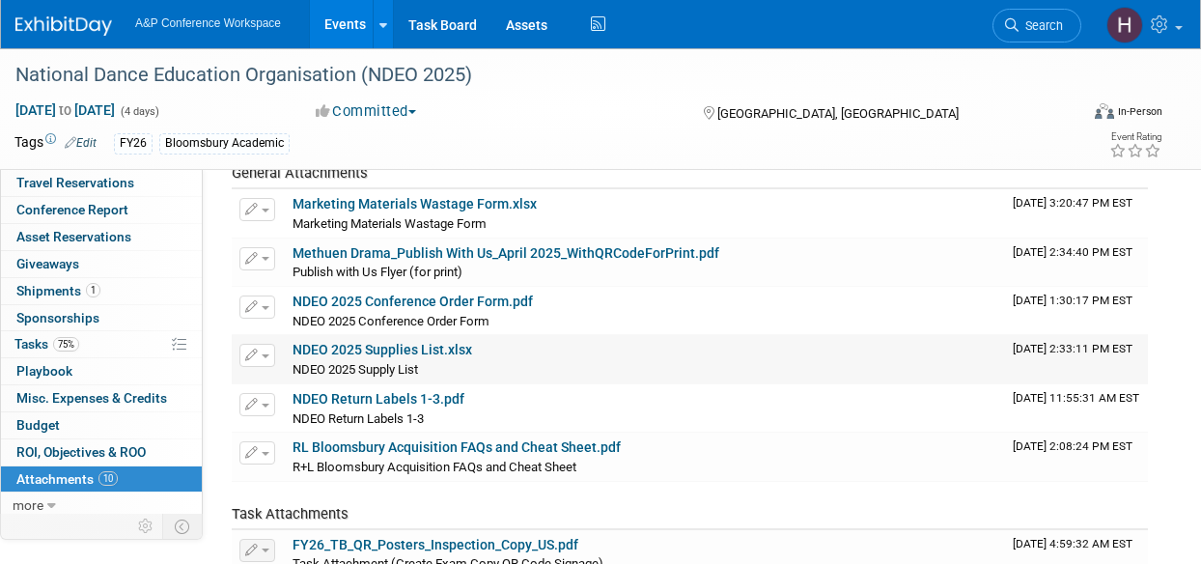
click at [407, 348] on link "NDEO 2025 Supplies List.xlsx" at bounding box center [382, 349] width 180 height 15
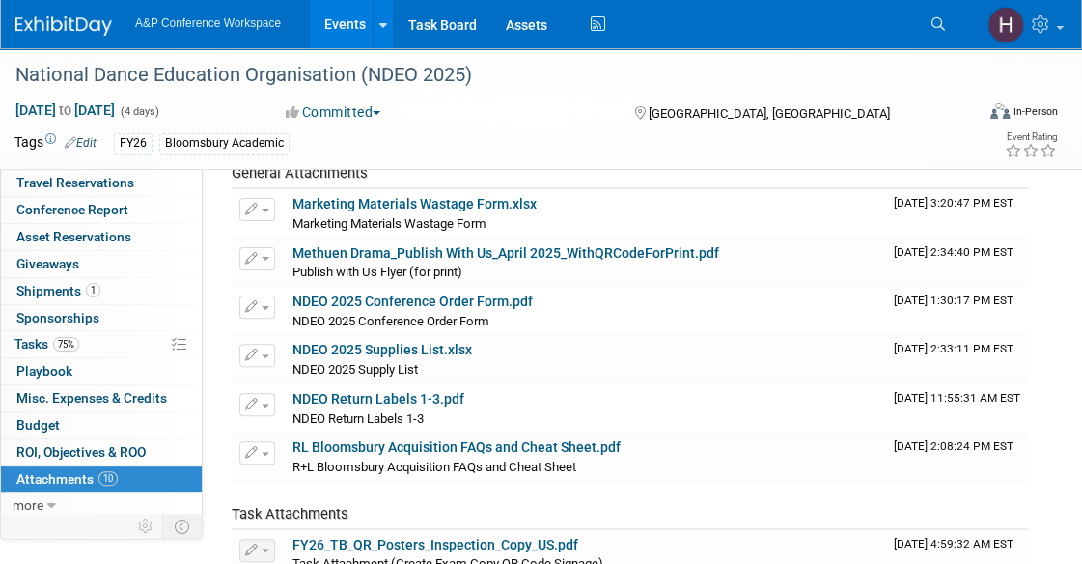
drag, startPoint x: 616, startPoint y: 2, endPoint x: 502, endPoint y: 139, distance: 178.2
click at [502, 139] on div "FY26 Bloomsbury Academic" at bounding box center [490, 143] width 753 height 21
click at [944, 27] on link "Search" at bounding box center [941, 24] width 42 height 31
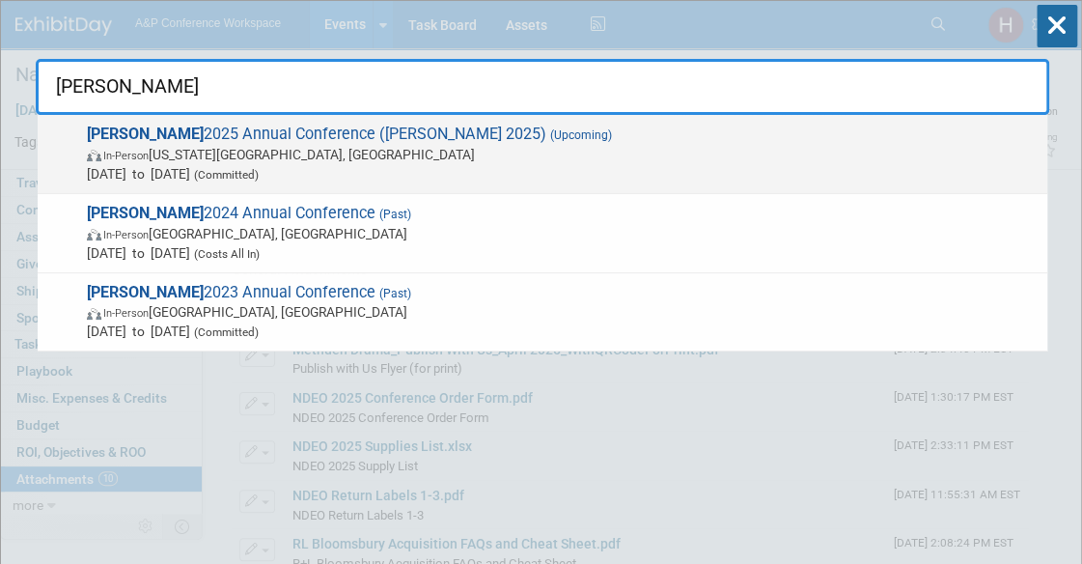
type input "[PERSON_NAME]"
click at [893, 125] on span "[PERSON_NAME] 2025 Annual Conference ([PERSON_NAME] 2025) (Upcoming) In-Person …" at bounding box center [559, 154] width 957 height 59
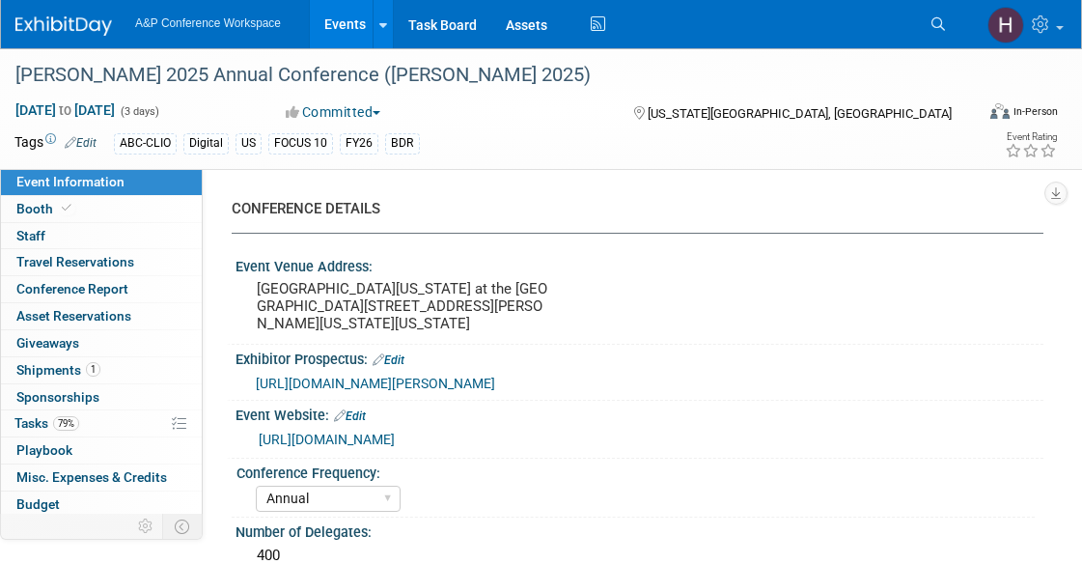
select select "Annual"
select select "Level 2"
select select "In-Person Booth"
select select "Library & Information Science"
select select "Bloomsbury Libraries Unlimited"
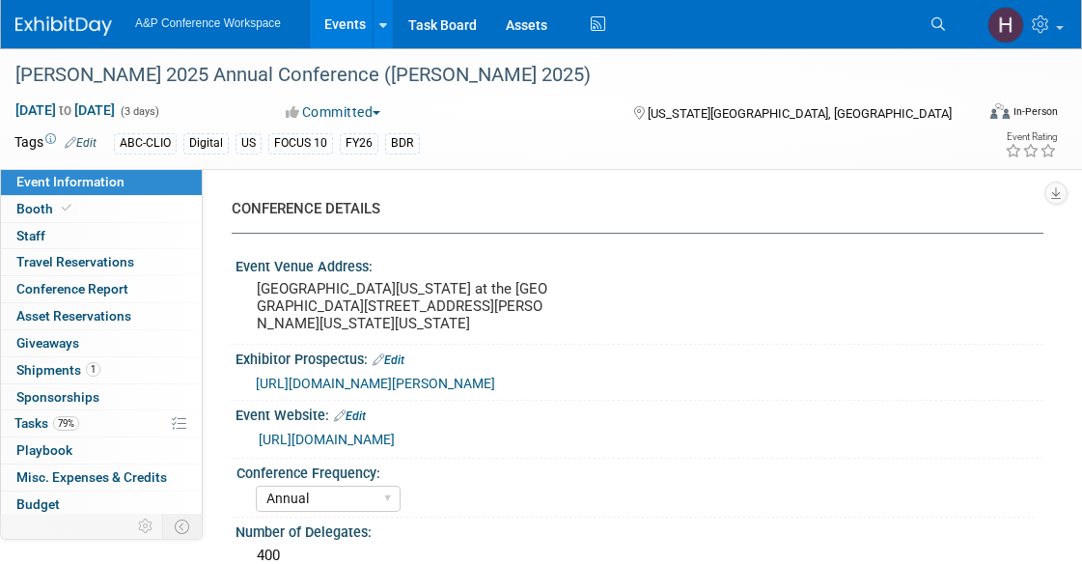
select select "[PERSON_NAME]"
select select "Brand/Subject Presence​"
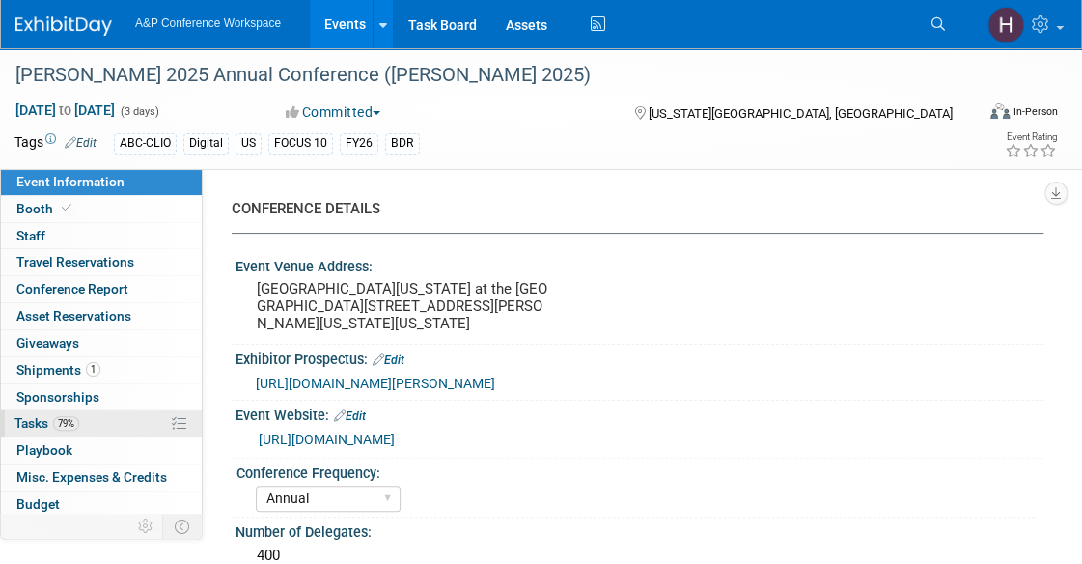
scroll to position [79, 0]
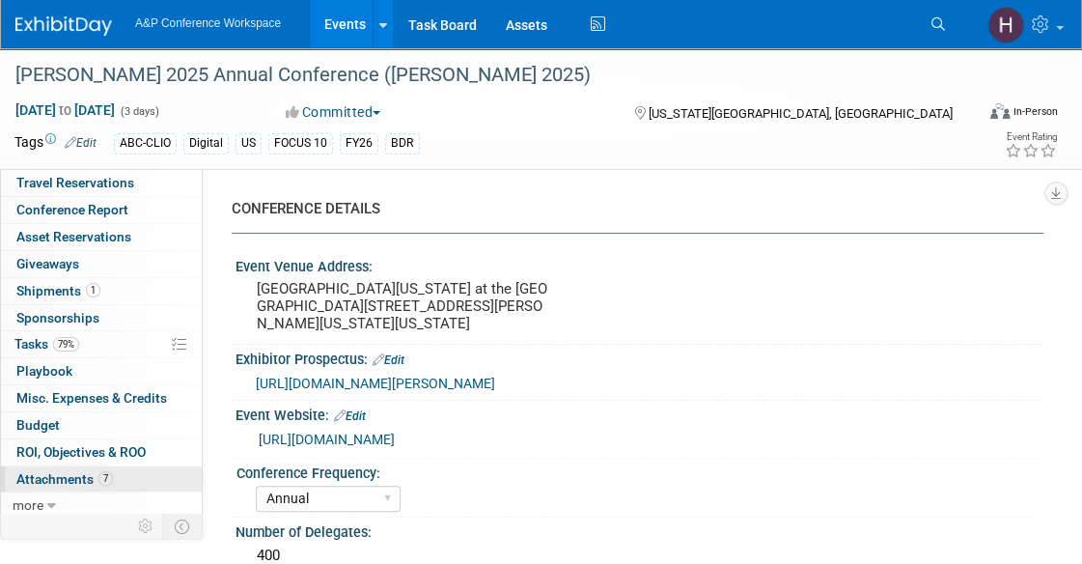
click at [71, 471] on span "Attachments 7" at bounding box center [64, 478] width 97 height 15
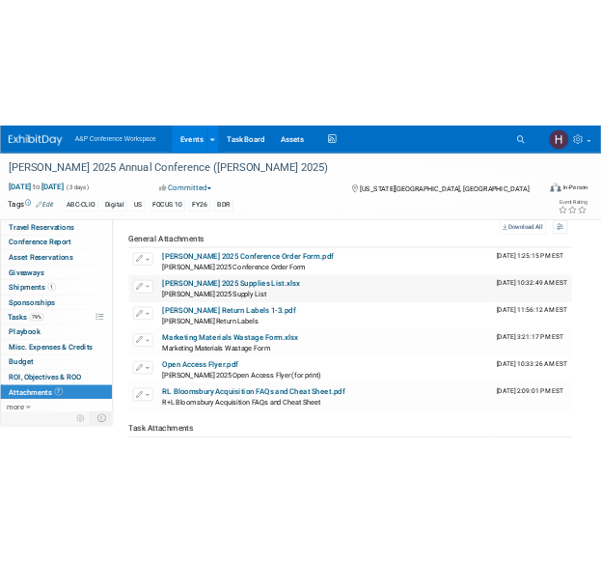
scroll to position [68, 0]
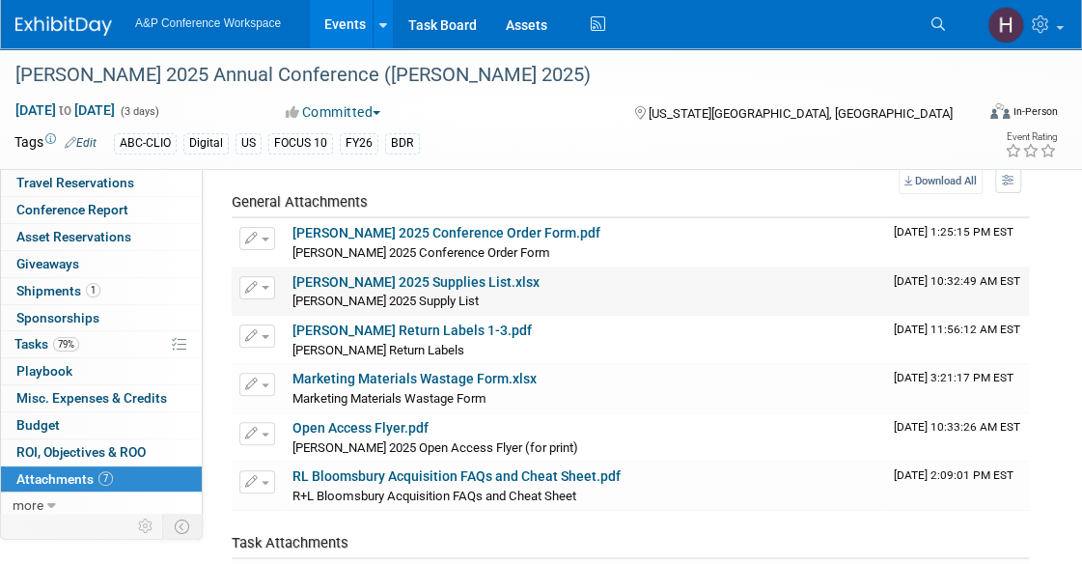
click at [383, 293] on span "ALISE 2025 Supply List" at bounding box center [385, 300] width 186 height 14
click at [367, 282] on link "ALISE 2025 Supplies List.xlsx" at bounding box center [415, 281] width 247 height 15
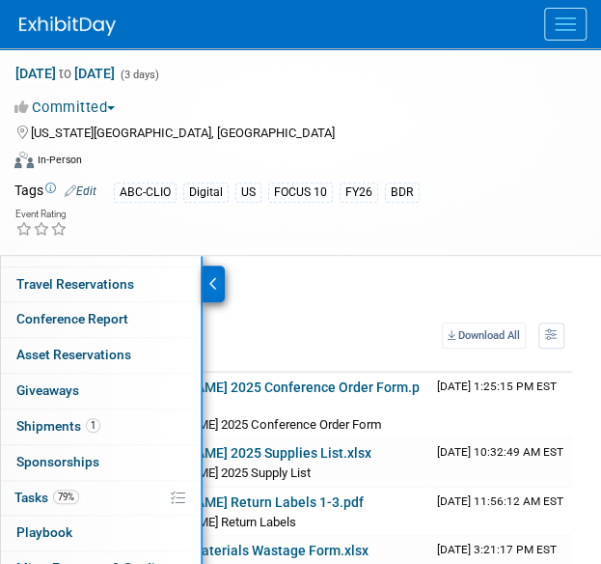
scroll to position [97, 0]
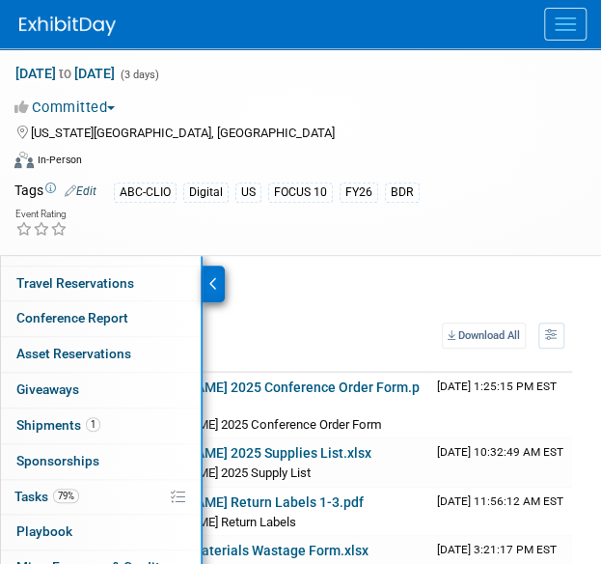
click at [305, 282] on div "Add Attachment" at bounding box center [318, 297] width 509 height 31
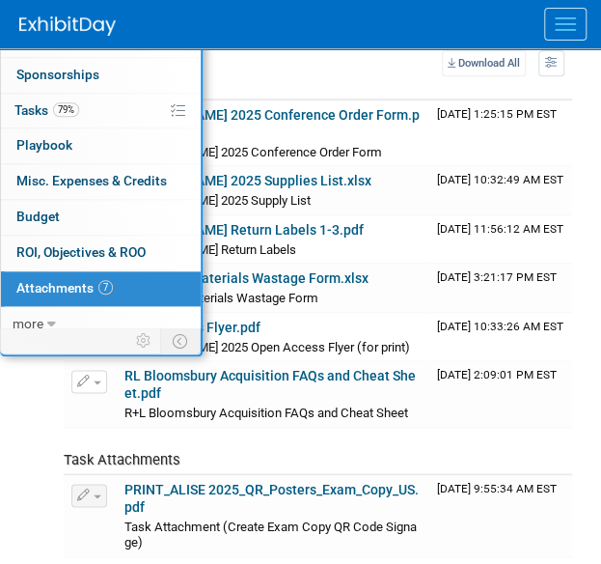
scroll to position [0, 0]
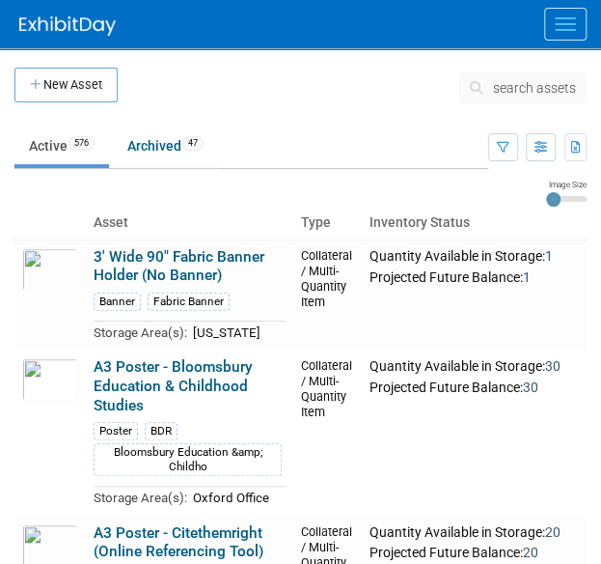
scroll to position [2, 0]
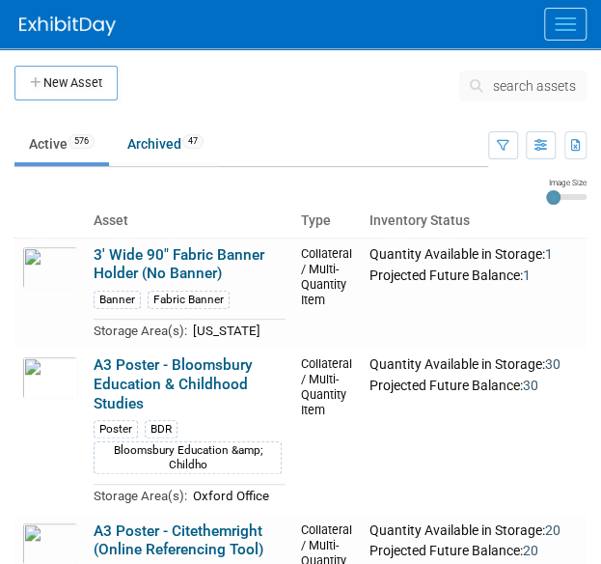
click at [519, 92] on span "search assets" at bounding box center [534, 85] width 83 height 15
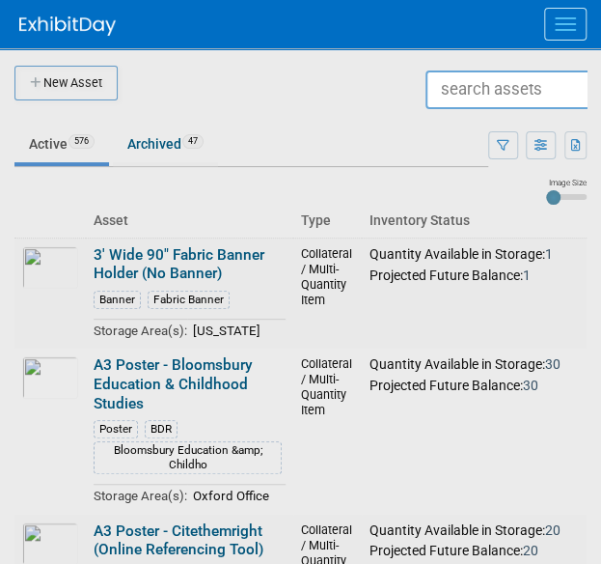
scroll to position [0, 0]
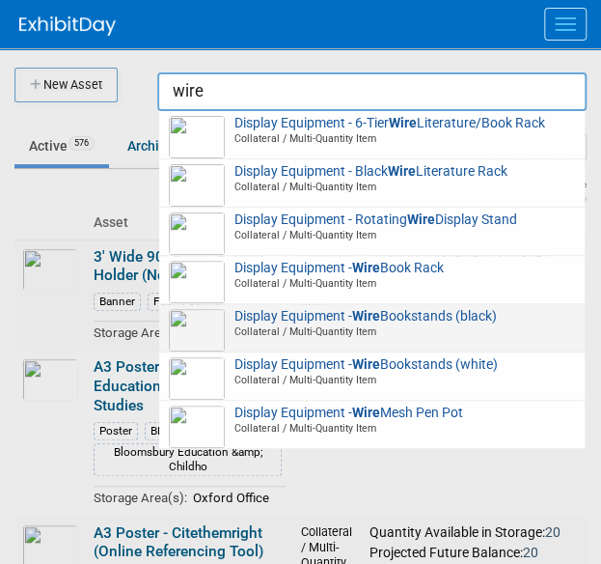
click at [335, 323] on span "Display Equipment - Wire Bookstands (black) Collateral / Multi-Quantity Item" at bounding box center [372, 324] width 406 height 31
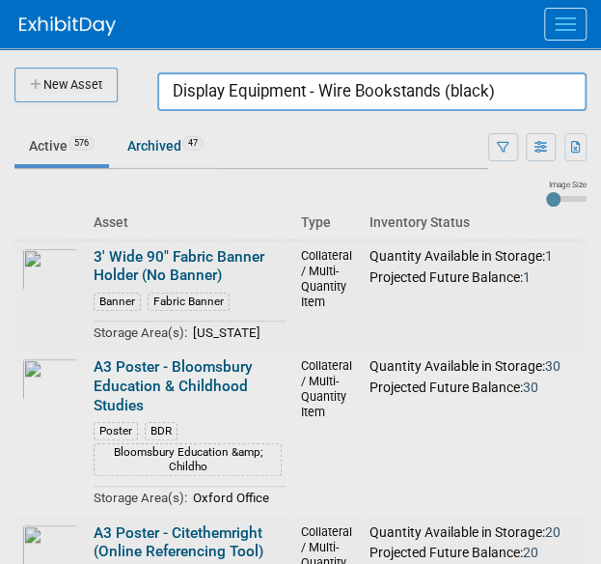
drag, startPoint x: 508, startPoint y: 94, endPoint x: 14, endPoint y: 138, distance: 495.2
click at [14, 138] on body "A&P Conference Workspace Events Task Board Assets New Asset Search Assets Bulk …" at bounding box center [300, 282] width 601 height 564
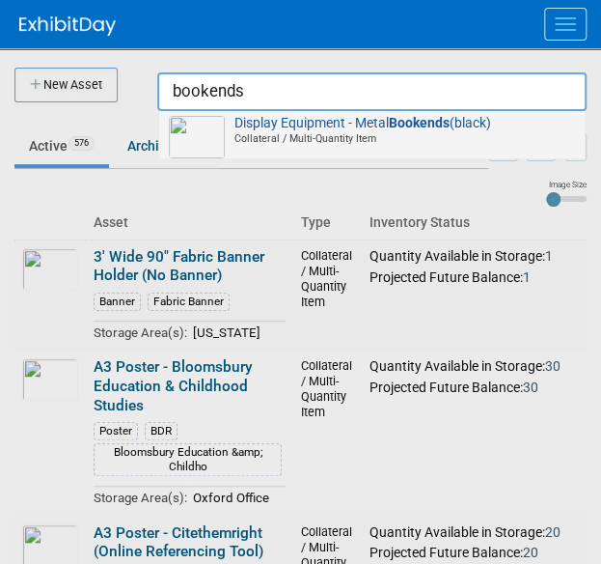
click at [234, 125] on span "Display Equipment - Metal Bookends (black) Collateral / Multi-Quantity Item" at bounding box center [372, 131] width 406 height 31
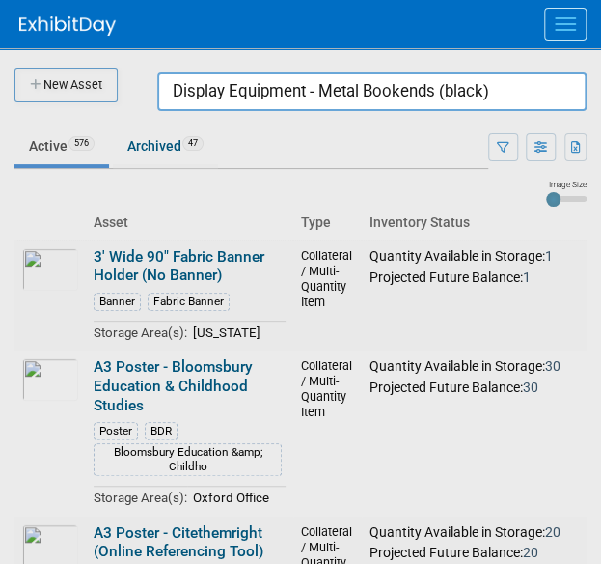
drag, startPoint x: 530, startPoint y: 97, endPoint x: 22, endPoint y: 37, distance: 511.3
click at [22, 37] on body "A&P Conference Workspace Events Task Board Assets New Asset Search Assets Bulk …" at bounding box center [300, 282] width 601 height 564
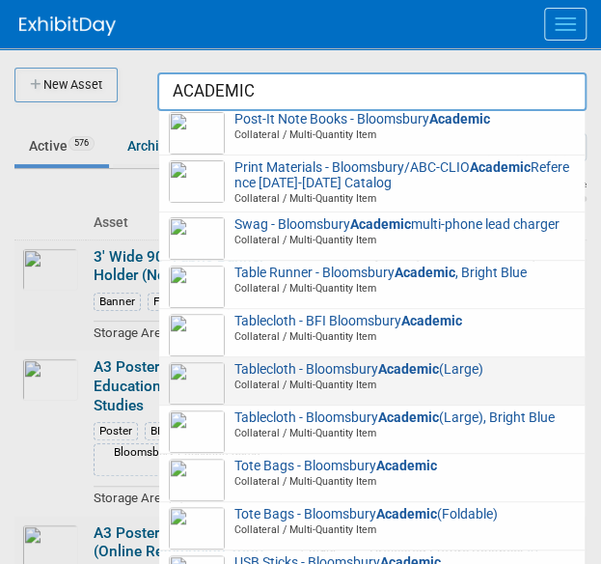
scroll to position [636, 0]
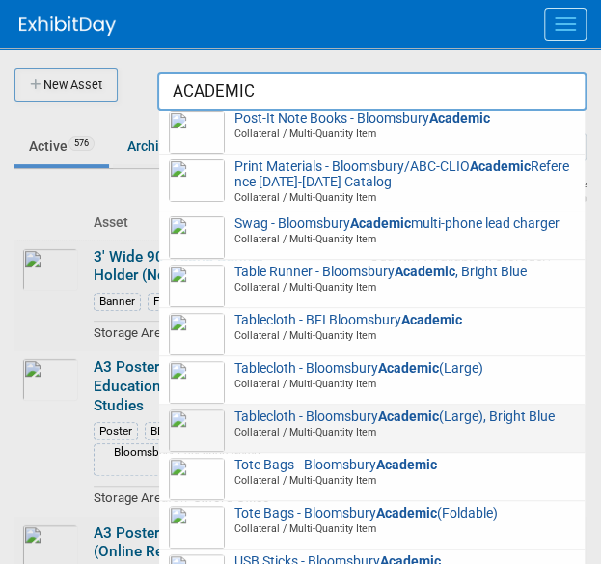
click at [282, 440] on span "Tablecloth - Bloomsbury Academic (Large), Bright Blue Collateral / Multi-Quanti…" at bounding box center [372, 424] width 406 height 31
type input "Tablecloth - Bloomsbury Academic (Large), Bright Blue"
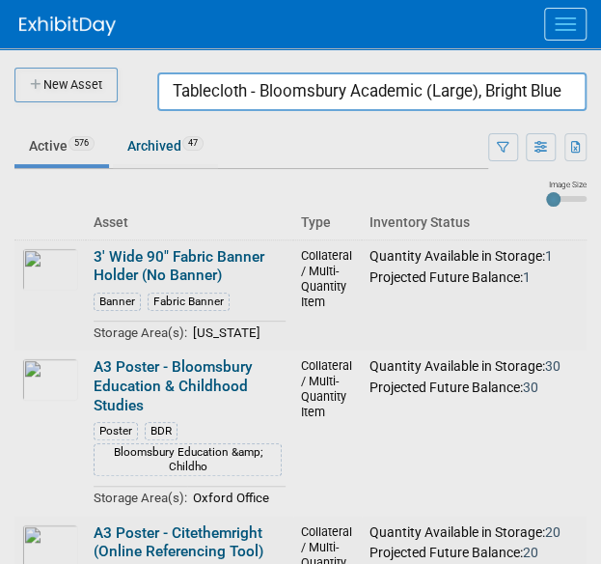
drag, startPoint x: 172, startPoint y: 75, endPoint x: 616, endPoint y: 54, distance: 444.5
click at [600, 54] on html "A&P Conference Workspace Events Task Board Assets New Asset Search Assets Bulk …" at bounding box center [300, 282] width 601 height 564
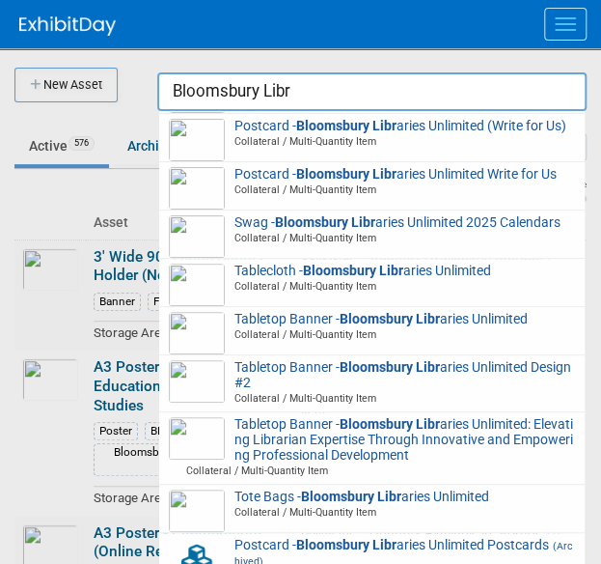
scroll to position [55, 0]
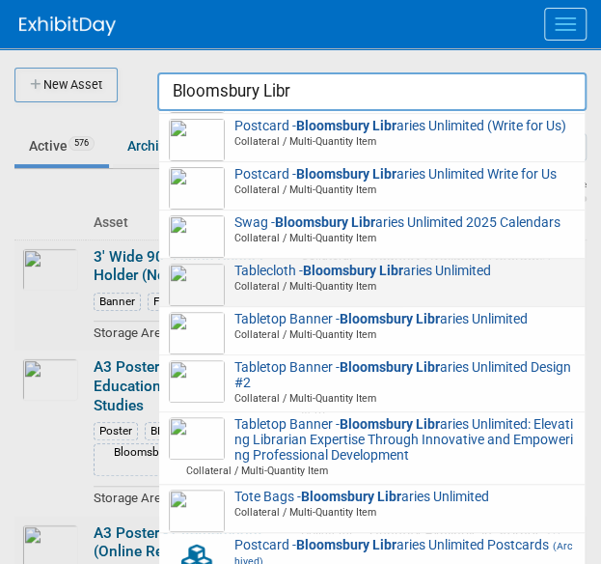
click at [336, 292] on span "Collateral / Multi-Quantity Item" at bounding box center [375, 286] width 401 height 14
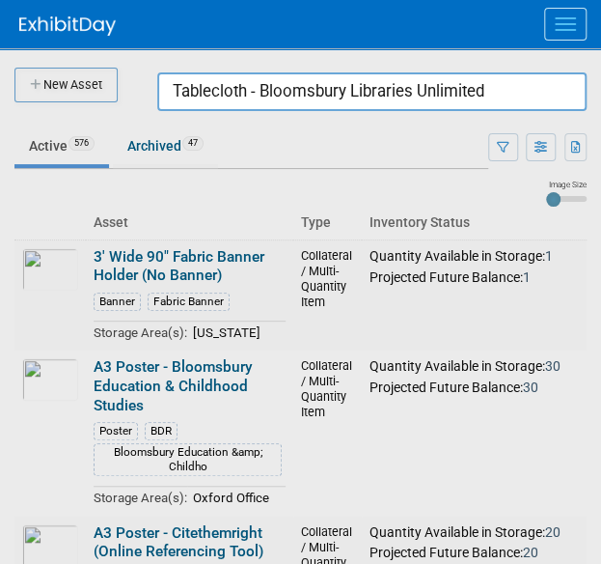
drag, startPoint x: 527, startPoint y: 99, endPoint x: -25, endPoint y: 48, distance: 554.5
click at [0, 48] on html "A&P Conference Workspace Events Task Board Assets New Asset Search Assets Bulk …" at bounding box center [300, 282] width 601 height 564
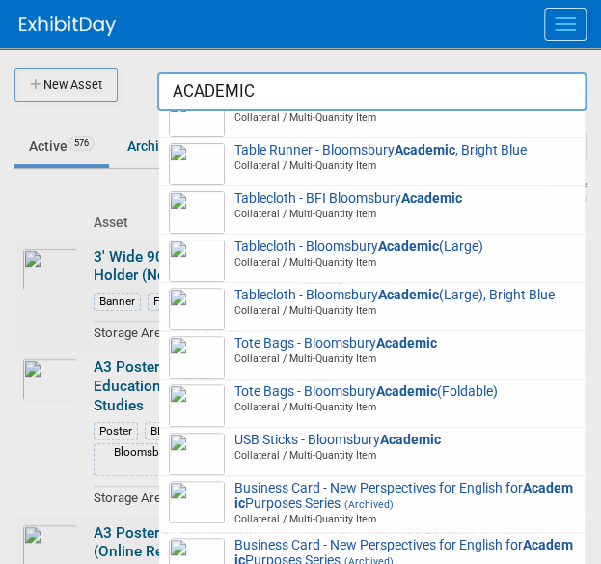
scroll to position [763, 0]
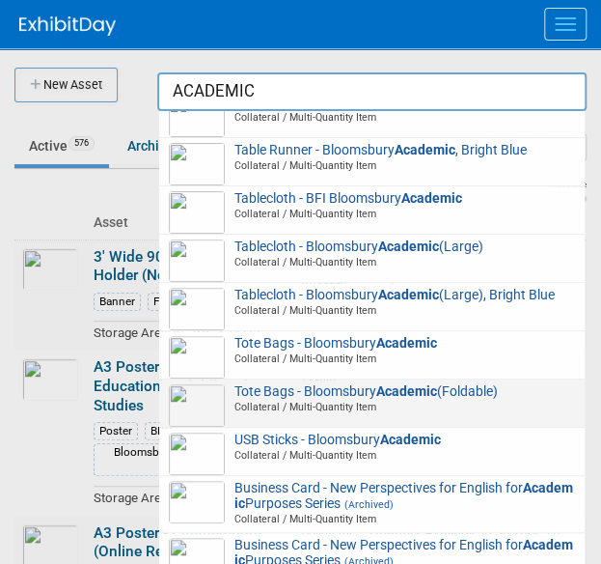
click at [266, 415] on span "Tote Bags - Bloomsbury Academic (Foldable) Collateral / Multi-Quantity Item" at bounding box center [372, 399] width 406 height 31
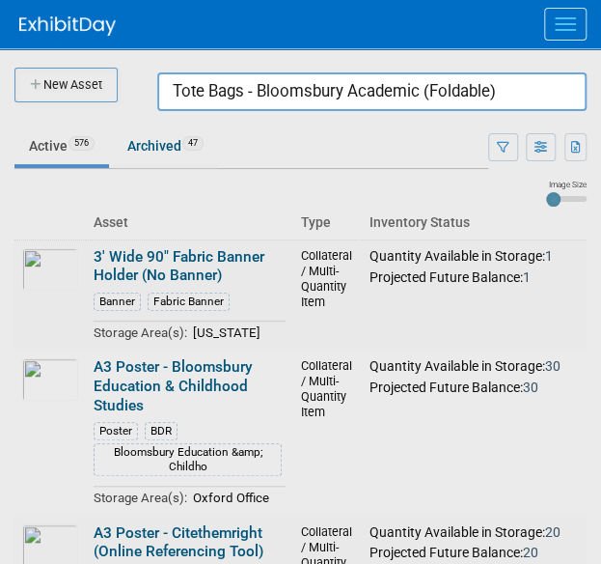
drag, startPoint x: 543, startPoint y: 93, endPoint x: 62, endPoint y: -7, distance: 491.8
click at [62, 0] on html "A&P Conference Workspace Events Task Board Assets New Asset Search Assets Bulk …" at bounding box center [300, 282] width 601 height 564
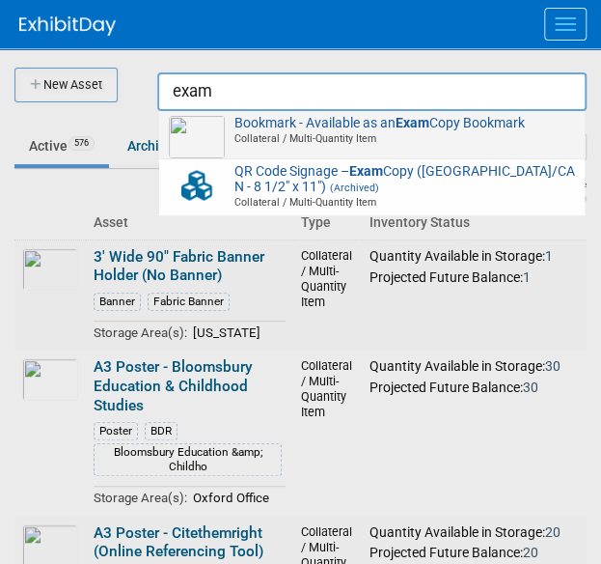
click at [199, 122] on img at bounding box center [197, 137] width 56 height 42
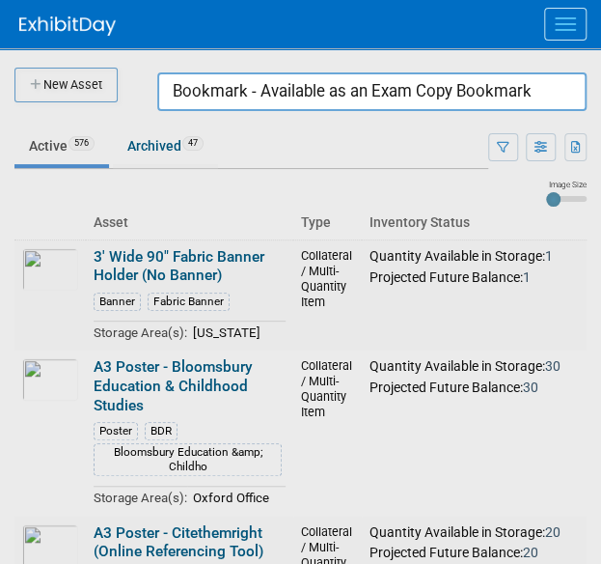
drag, startPoint x: 534, startPoint y: 90, endPoint x: 62, endPoint y: 95, distance: 472.0
click at [62, 95] on body "A&P Conference Workspace Events Task Board Assets New Asset Search Assets Bulk …" at bounding box center [300, 282] width 601 height 564
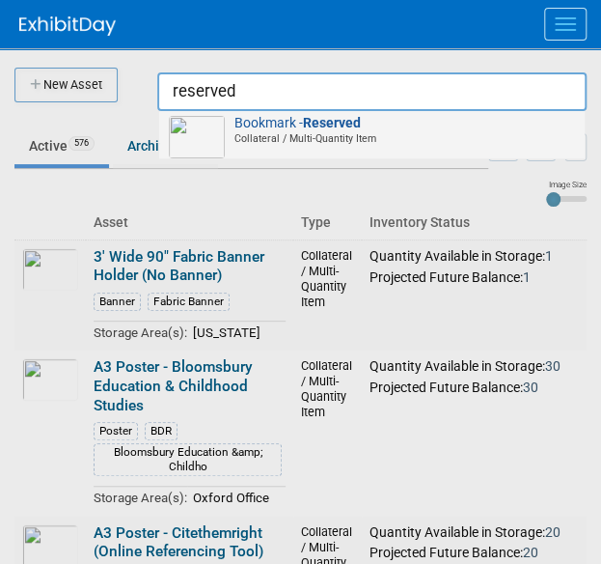
click at [168, 111] on div "Bookmark - Reserved Collateral / Multi-Quantity Item" at bounding box center [372, 135] width 426 height 48
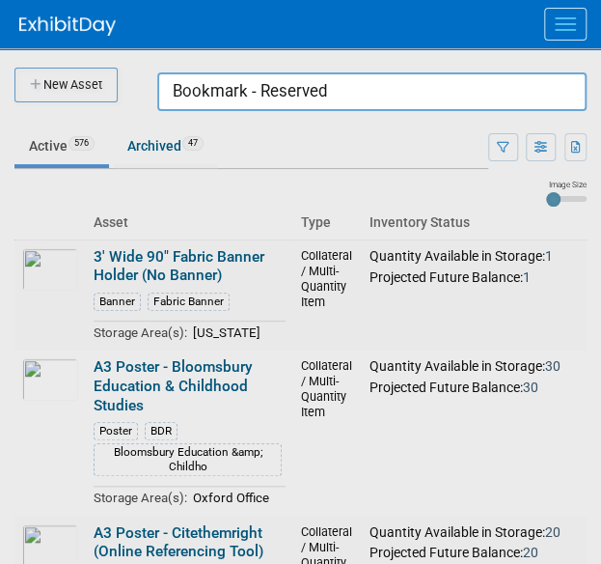
drag, startPoint x: 375, startPoint y: 99, endPoint x: 69, endPoint y: 33, distance: 312.2
click at [69, 33] on body "A&P Conference Workspace Events Task Board Assets New Asset Search Assets Bulk …" at bounding box center [300, 282] width 601 height 564
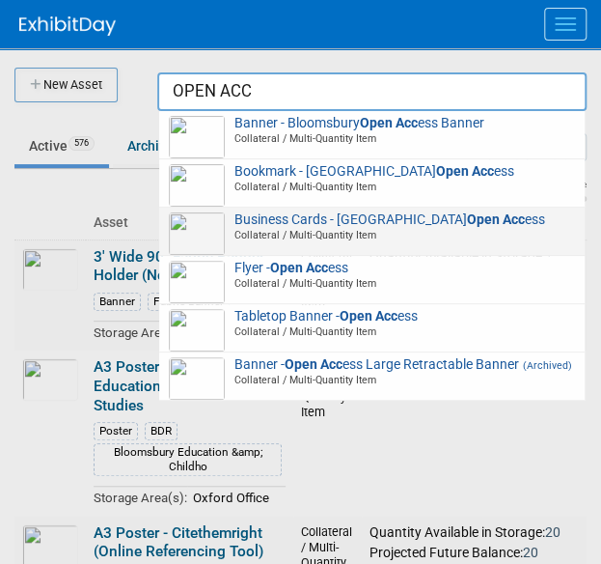
click at [213, 230] on img at bounding box center [197, 233] width 56 height 42
type input "Business Cards - Bloomsbury Open Access"
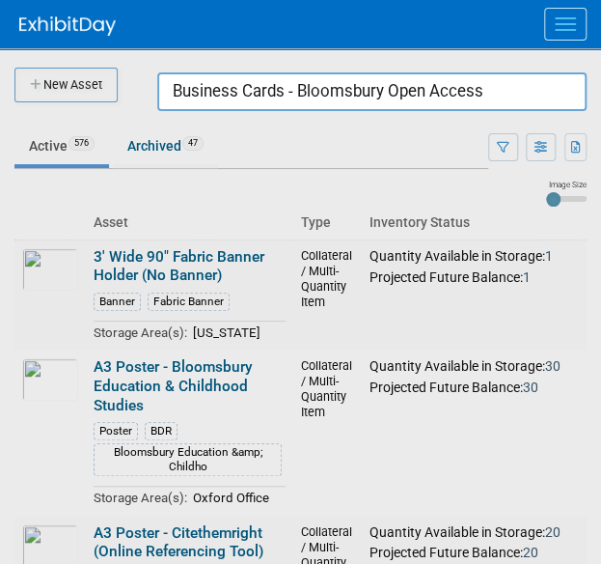
click at [301, 69] on div at bounding box center [301, 282] width 0 height 564
drag, startPoint x: 519, startPoint y: 74, endPoint x: 166, endPoint y: 18, distance: 357.7
click at [166, 18] on body "A&P Conference Workspace Events Task Board Assets New Asset Search Assets Bulk …" at bounding box center [300, 282] width 601 height 564
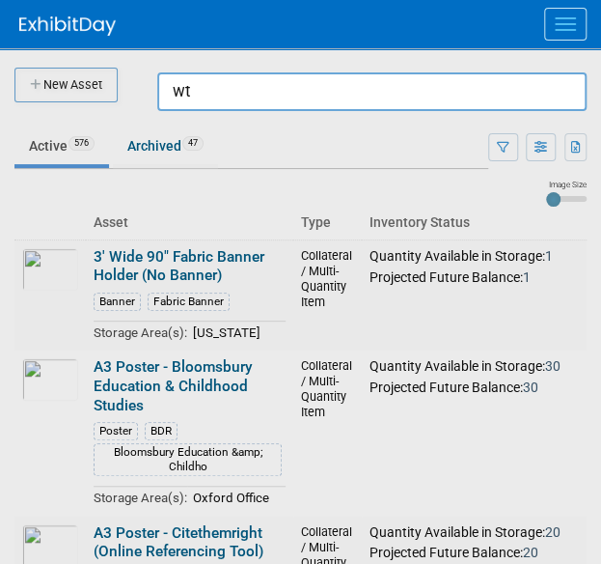
type input "w"
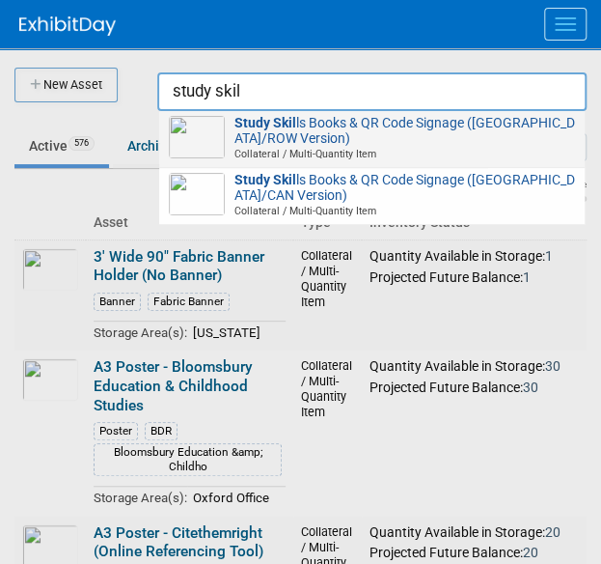
click at [259, 161] on span at bounding box center [375, 161] width 401 height 2
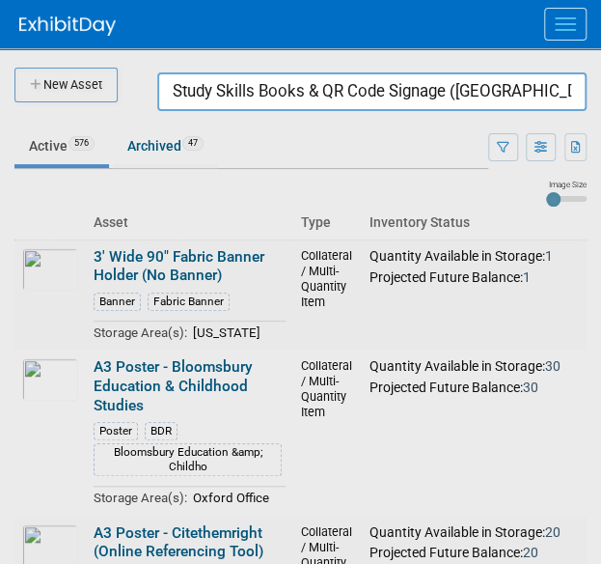
drag, startPoint x: 257, startPoint y: 88, endPoint x: 616, endPoint y: 148, distance: 364.0
click at [600, 148] on html "A&P Conference Workspace Events Task Board Assets New Asset Search Assets Bulk …" at bounding box center [300, 282] width 601 height 564
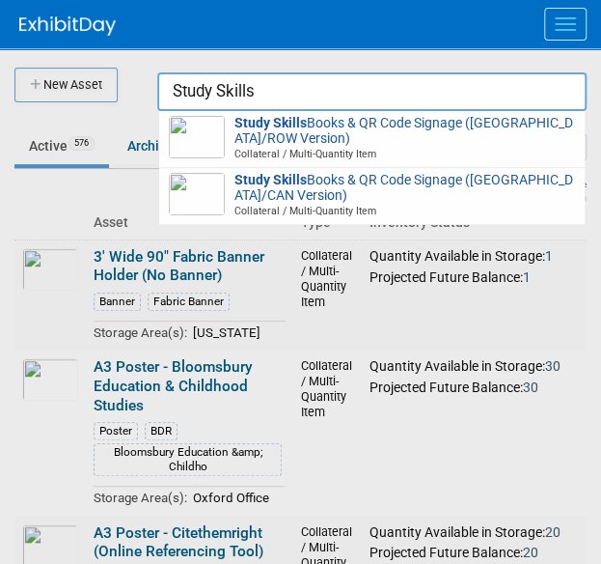
scroll to position [0, 0]
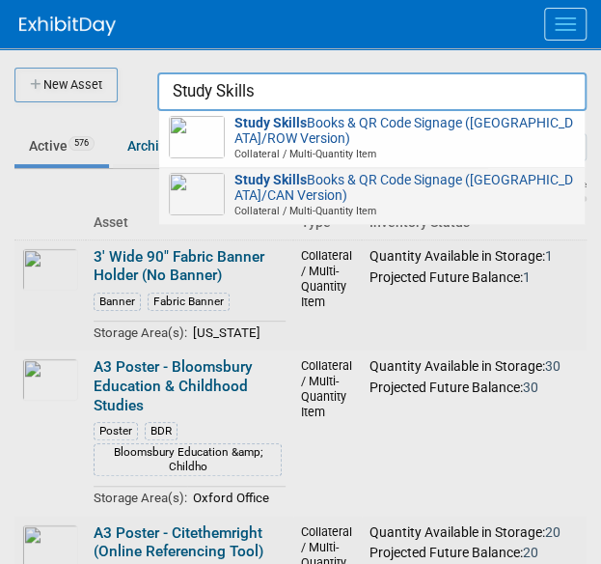
click at [355, 175] on span "Study Skills Books & QR Code Signage (US/CAN Version) Collateral / Multi-Quanti…" at bounding box center [372, 196] width 406 height 46
type input "Study Skills Books & QR Code Signage (US/CAN Version)"
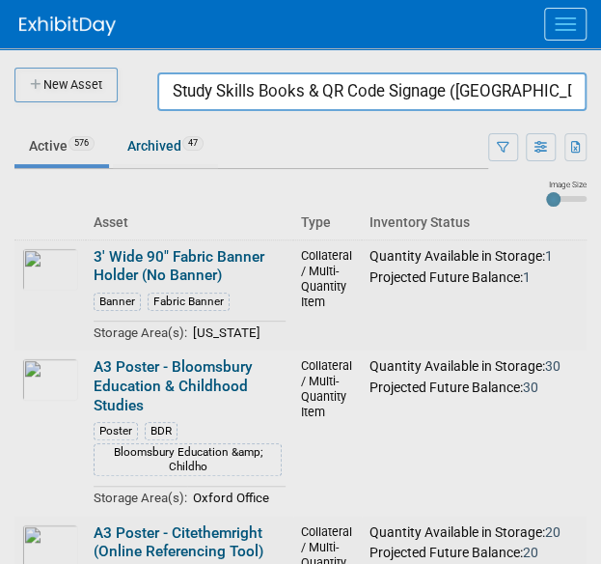
scroll to position [0, 10]
drag, startPoint x: 168, startPoint y: 94, endPoint x: 616, endPoint y: 188, distance: 457.7
click at [600, 188] on html "A&P Conference Workspace Events Task Board Assets New Asset Search Assets Bulk …" at bounding box center [300, 282] width 601 height 564
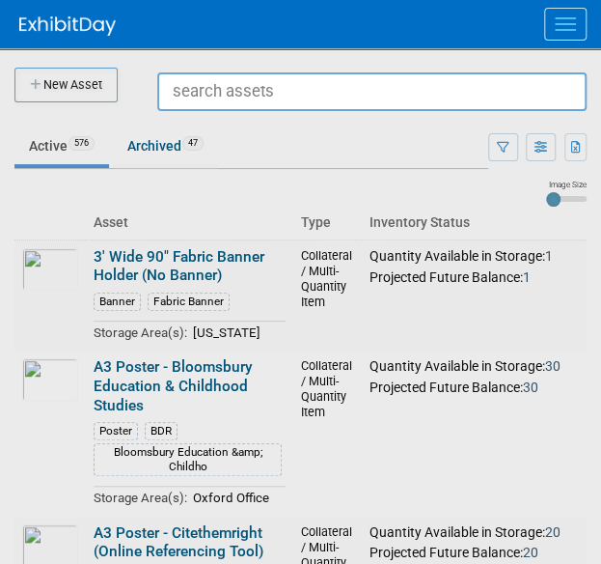
scroll to position [0, 0]
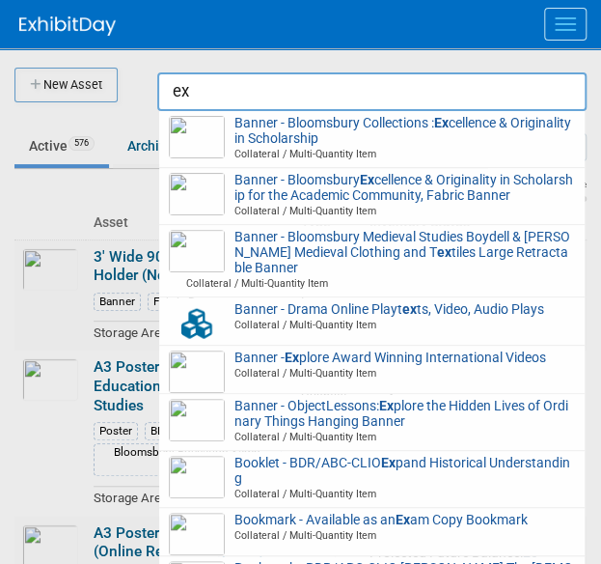
type input "e"
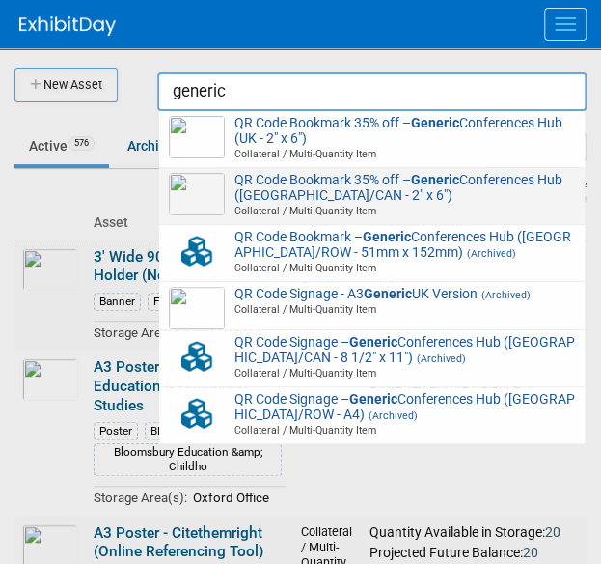
click at [402, 188] on span "QR Code Bookmark 35% off – Generic Conferences Hub (US/CAN - 2" x 6") Collatera…" at bounding box center [372, 196] width 406 height 46
type input "QR Code Bookmark 35% off – Generic Conferences Hub (US/CAN - 2" x 6")"
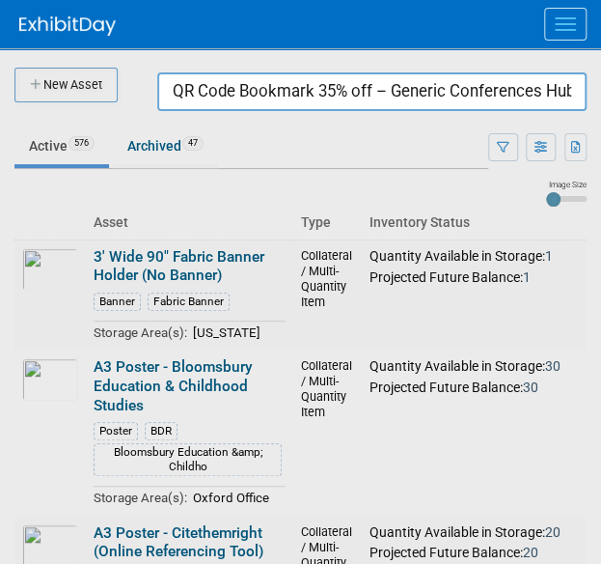
scroll to position [0, 134]
drag, startPoint x: 165, startPoint y: 96, endPoint x: 616, endPoint y: 142, distance: 453.1
click at [600, 142] on html "A&P Conference Workspace Events Task Board Assets New Asset Search Assets Bulk …" at bounding box center [300, 282] width 601 height 564
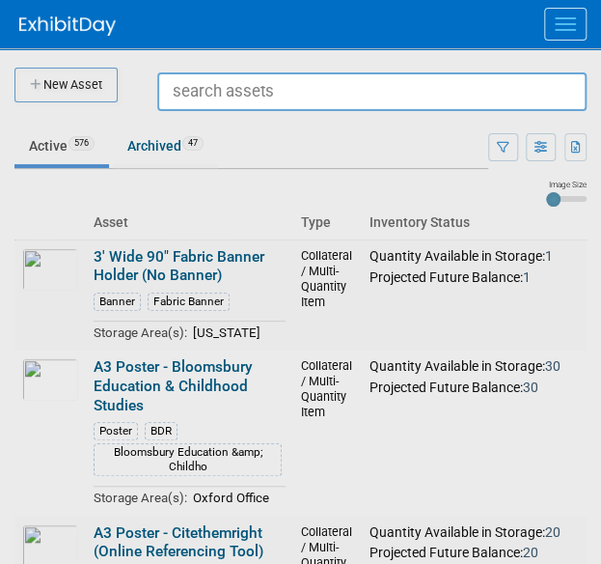
scroll to position [0, 0]
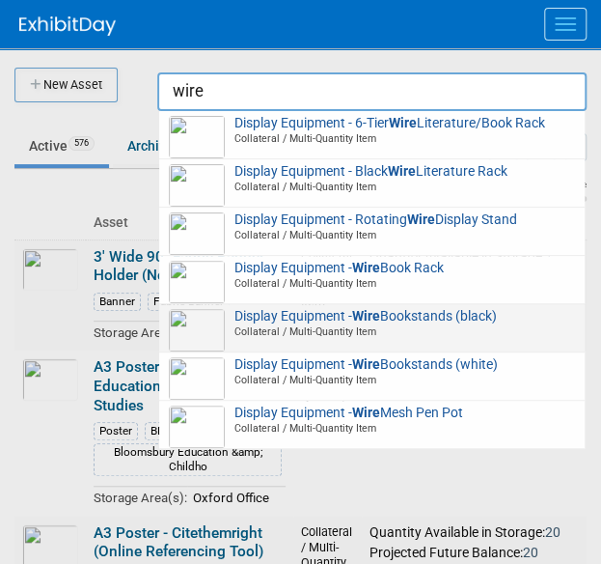
click at [328, 316] on span "Display Equipment - Wire Bookstands (black) Collateral / Multi-Quantity Item" at bounding box center [372, 324] width 406 height 31
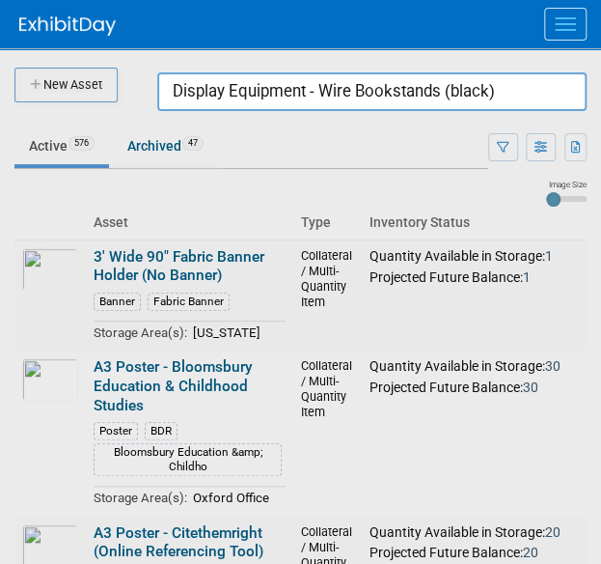
drag, startPoint x: 525, startPoint y: 106, endPoint x: 44, endPoint y: -43, distance: 503.4
click at [44, 0] on html "A&P Conference Workspace Events Task Board Assets New Asset Search Assets Bulk …" at bounding box center [300, 282] width 601 height 564
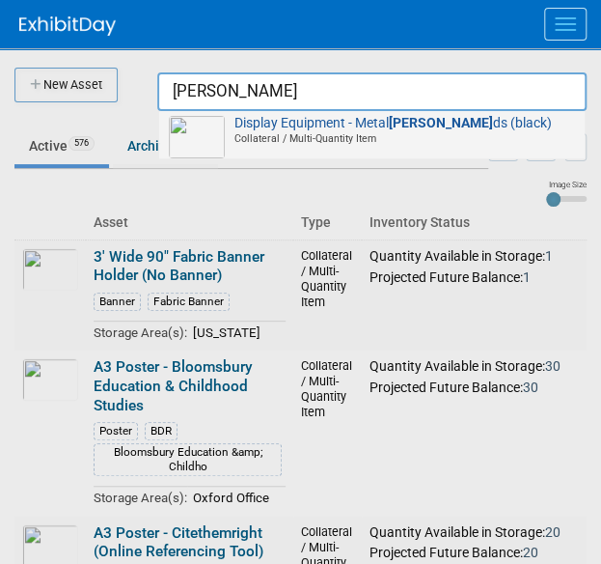
click at [292, 132] on span "Collateral / Multi-Quantity Item" at bounding box center [375, 138] width 401 height 14
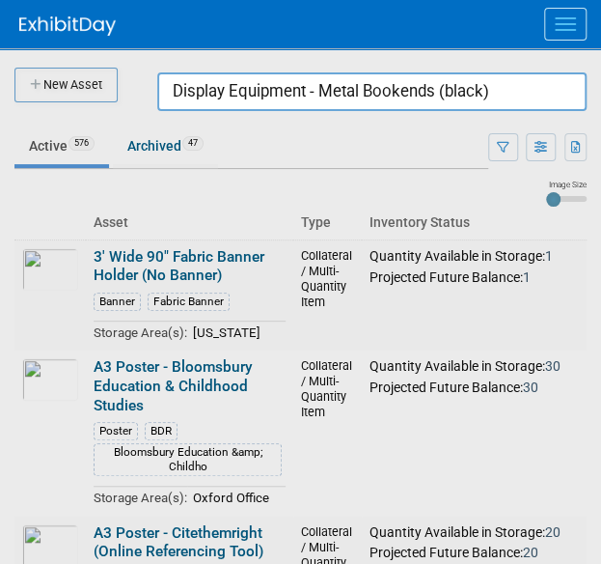
drag, startPoint x: 522, startPoint y: 92, endPoint x: 75, endPoint y: 47, distance: 449.1
click at [75, 47] on body "A&P Conference Workspace Events Task Board Assets New Asset Search Assets Bulk …" at bounding box center [300, 282] width 601 height 564
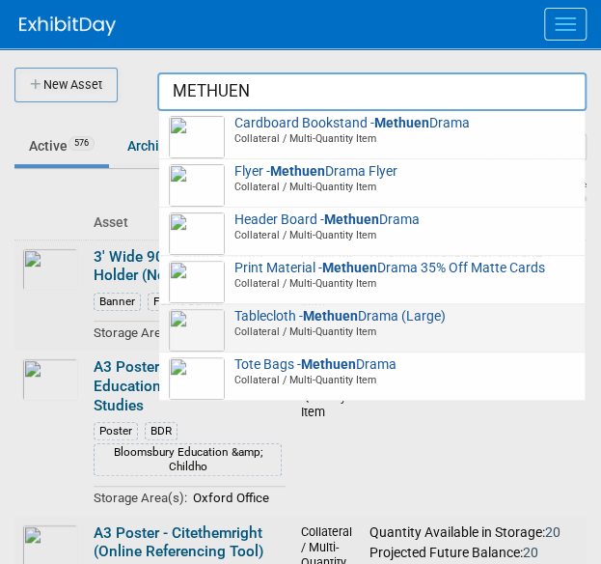
click at [269, 316] on span "Tablecloth - Methuen Drama (Large) Collateral / Multi-Quantity Item" at bounding box center [372, 324] width 406 height 31
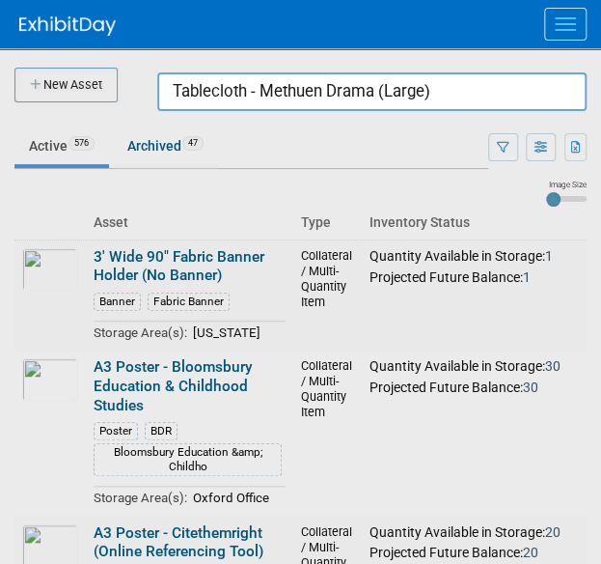
drag, startPoint x: 442, startPoint y: 97, endPoint x: -8, endPoint y: 49, distance: 452.4
click at [0, 49] on html "A&P Conference Workspace Events Task Board Assets New Asset Search Assets Bulk …" at bounding box center [300, 282] width 601 height 564
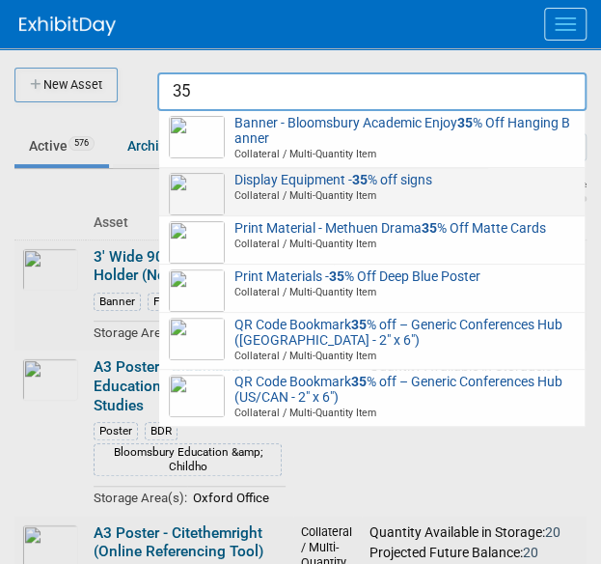
click at [257, 189] on span "Collateral / Multi-Quantity Item" at bounding box center [375, 195] width 401 height 14
type input "Display Equipment - 35% off signs"
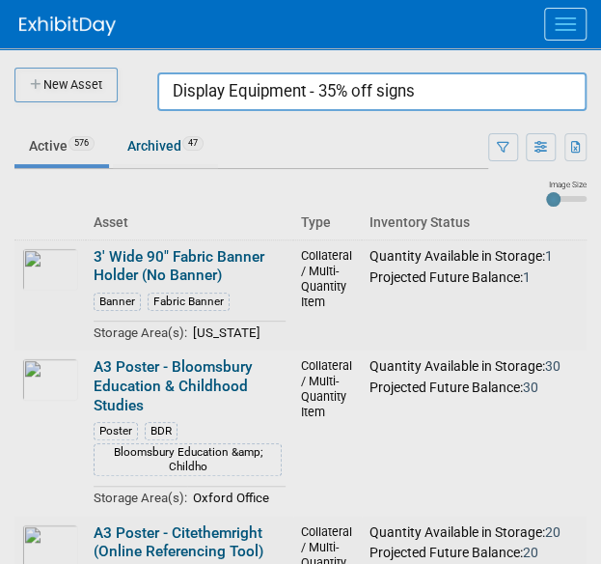
drag, startPoint x: 450, startPoint y: 97, endPoint x: 56, endPoint y: 61, distance: 395.5
click at [56, 61] on body "A&P Conference Workspace Events Task Board Assets New Asset Search Assets Bulk …" at bounding box center [300, 282] width 601 height 564
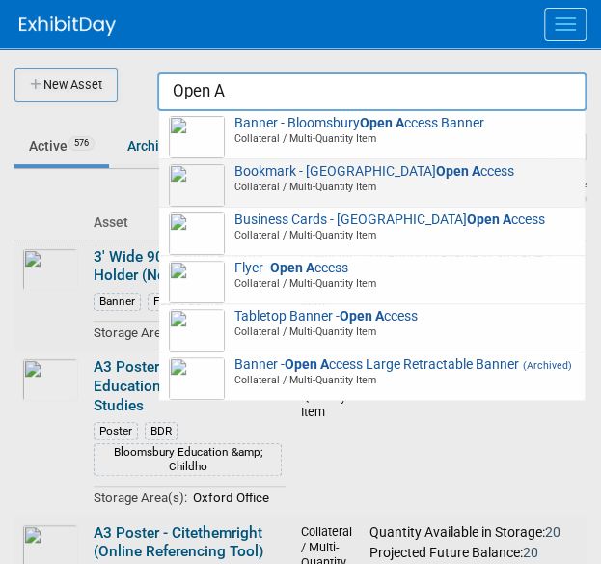
click at [236, 189] on span "Collateral / Multi-Quantity Item" at bounding box center [375, 187] width 401 height 14
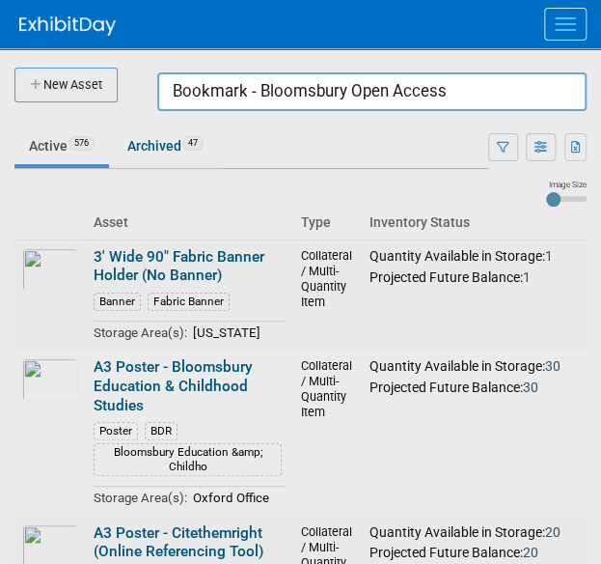
drag, startPoint x: 462, startPoint y: 101, endPoint x: -12, endPoint y: 45, distance: 477.2
click at [0, 45] on html "A&P Conference Workspace Events Task Board Assets New Asset Search Assets Bulk …" at bounding box center [300, 282] width 601 height 564
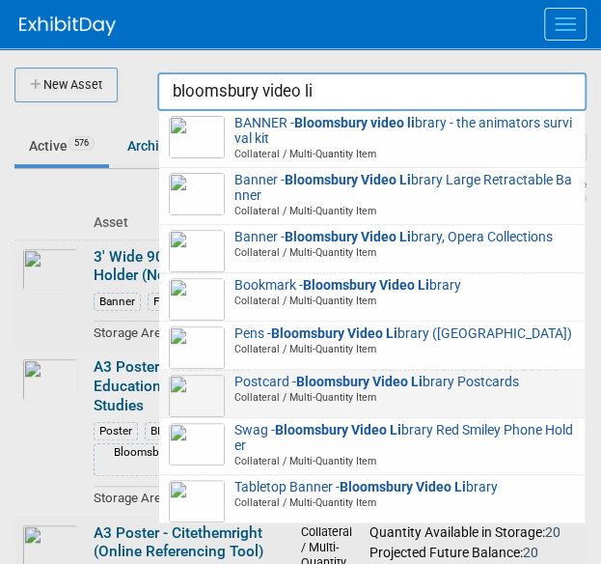
click at [280, 388] on span "Postcard - Bloomsbury Video Li brary Postcards Collateral / Multi-Quantity Item" at bounding box center [372, 390] width 406 height 31
type input "Postcard - Bloomsbury Video Library Postcards"
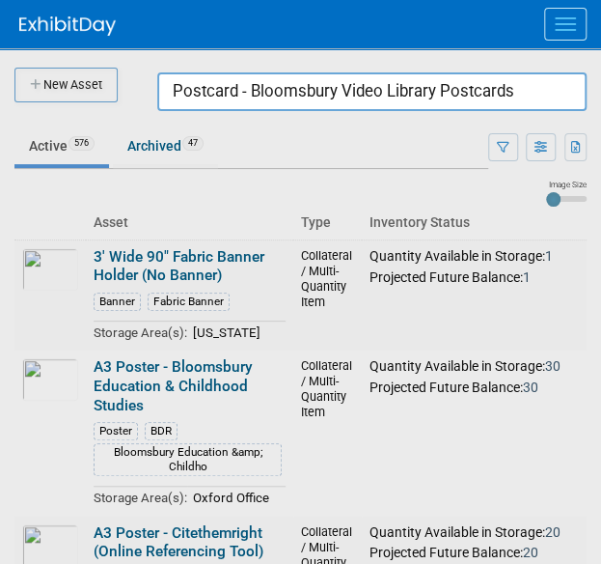
drag, startPoint x: 523, startPoint y: 97, endPoint x: 64, endPoint y: 99, distance: 459.5
click at [64, 99] on body "A&P Conference Workspace Events Task Board Assets New Asset Search Assets Bulk …" at bounding box center [300, 282] width 601 height 564
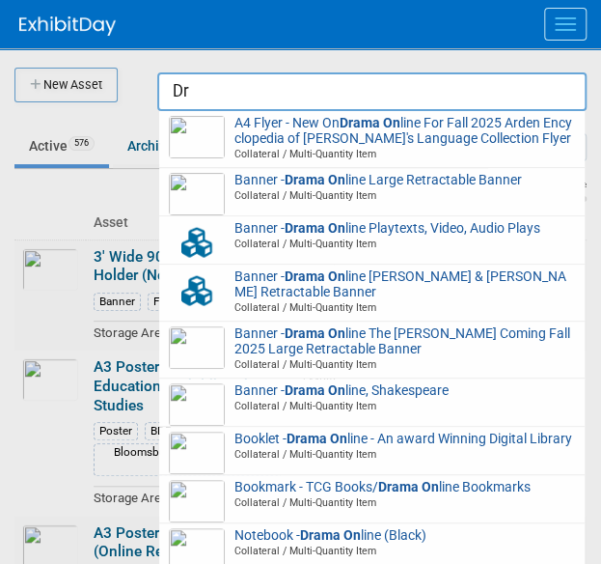
type input "D"
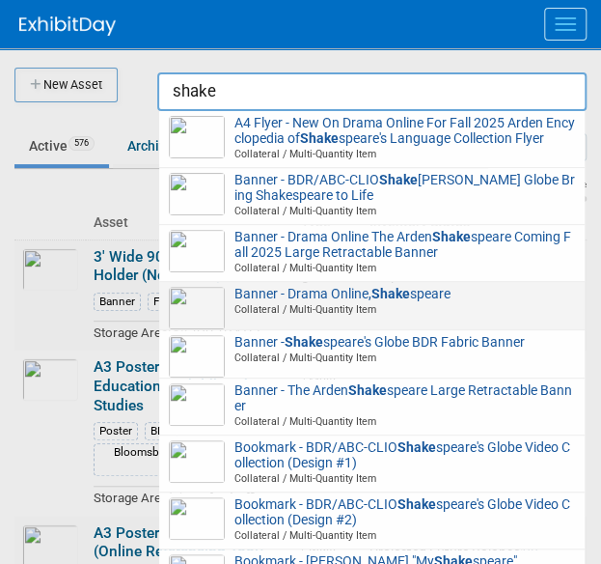
click at [305, 316] on span "Collateral / Multi-Quantity Item" at bounding box center [375, 309] width 401 height 14
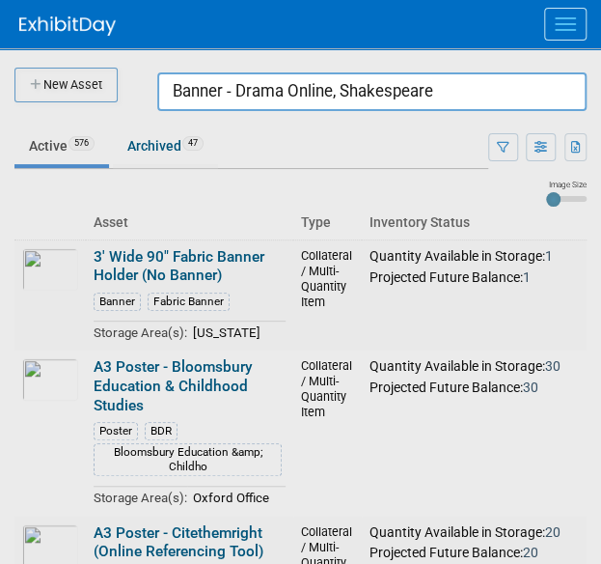
drag, startPoint x: 427, startPoint y: 91, endPoint x: 52, endPoint y: 72, distance: 375.0
click at [52, 72] on body "A&P Conference Workspace Events Task Board Assets New Asset Search Assets Bulk …" at bounding box center [300, 282] width 601 height 564
drag, startPoint x: 517, startPoint y: 89, endPoint x: 89, endPoint y: -10, distance: 439.7
click at [89, 0] on html "A&P Conference Workspace Events Task Board Assets New Asset Search Assets Bulk …" at bounding box center [300, 282] width 601 height 564
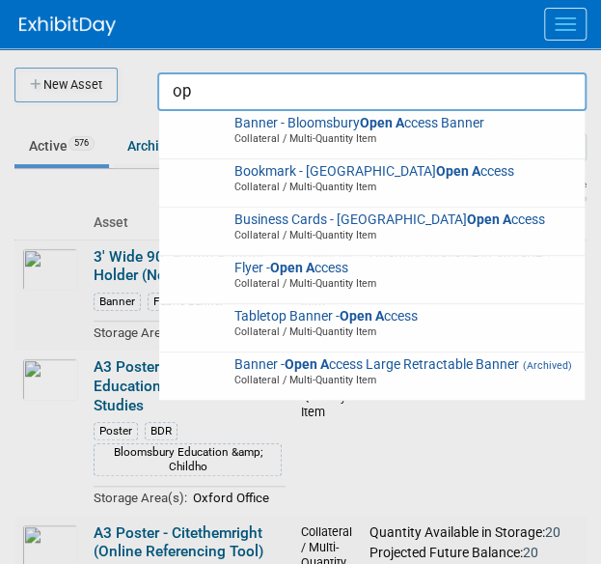
type input "o"
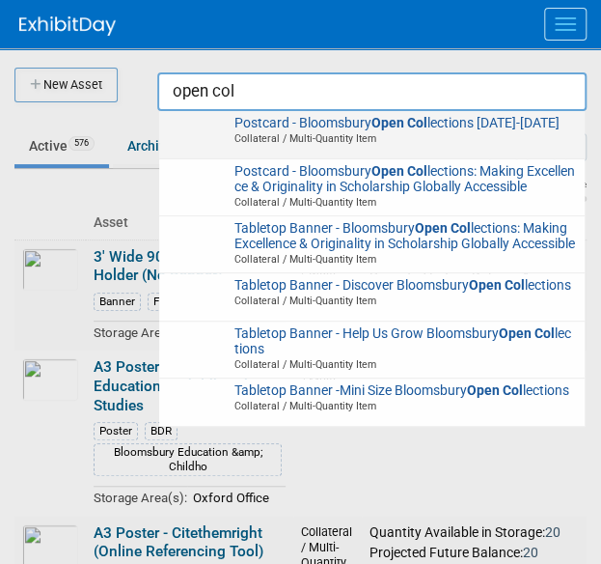
click at [292, 139] on span "Collateral / Multi-Quantity Item" at bounding box center [375, 138] width 401 height 14
type input "Postcard - Bloomsbury Open Collections 2025-2026"
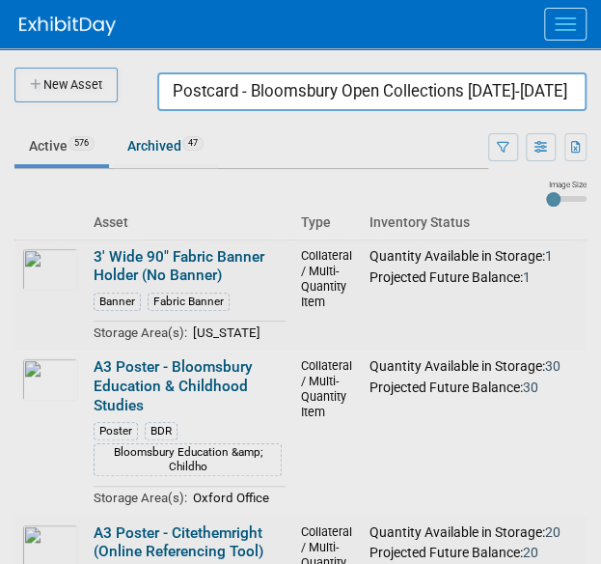
drag, startPoint x: 164, startPoint y: 94, endPoint x: 616, endPoint y: 163, distance: 457.0
click at [600, 163] on html "A&P Conference Workspace Events Task Board Assets New Asset Search Assets Bulk …" at bounding box center [300, 282] width 601 height 564
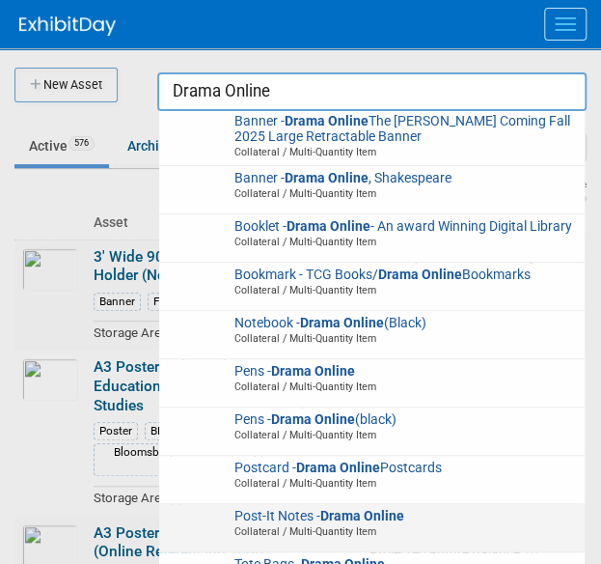
scroll to position [212, 0]
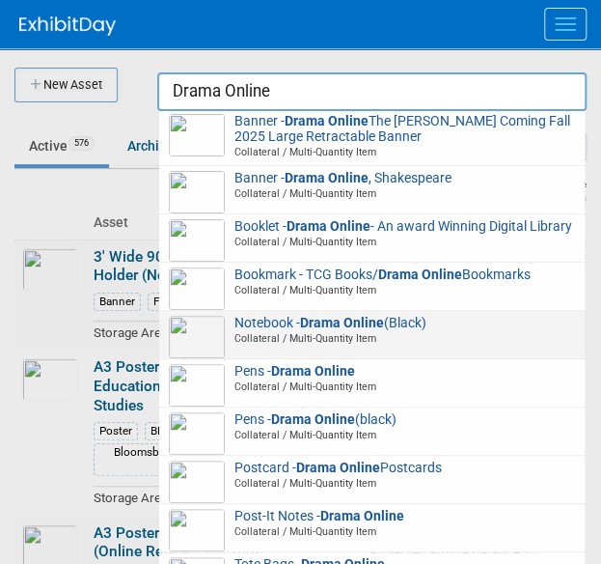
click at [249, 337] on span "Notebook - Drama Online (Black) Collateral / Multi-Quantity Item" at bounding box center [372, 331] width 406 height 31
type input "Notebook - Drama Online (Black)"
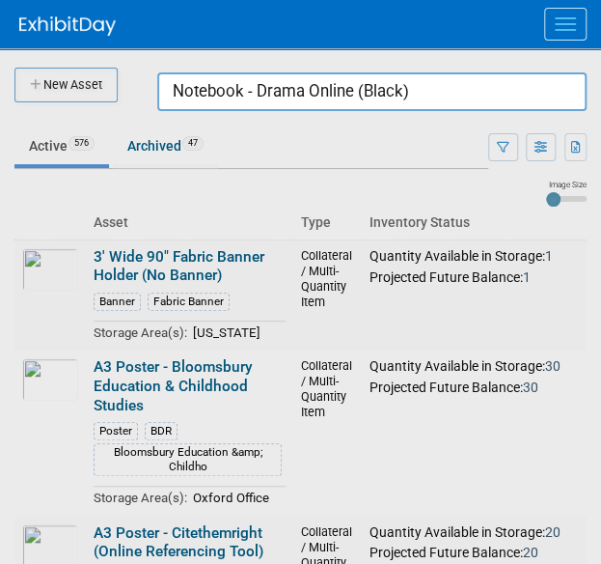
drag, startPoint x: 421, startPoint y: 82, endPoint x: -33, endPoint y: -22, distance: 465.5
click at [0, 0] on html "A&P Conference Workspace Events Task Board Assets New Asset Search Assets Bulk …" at bounding box center [300, 282] width 601 height 564
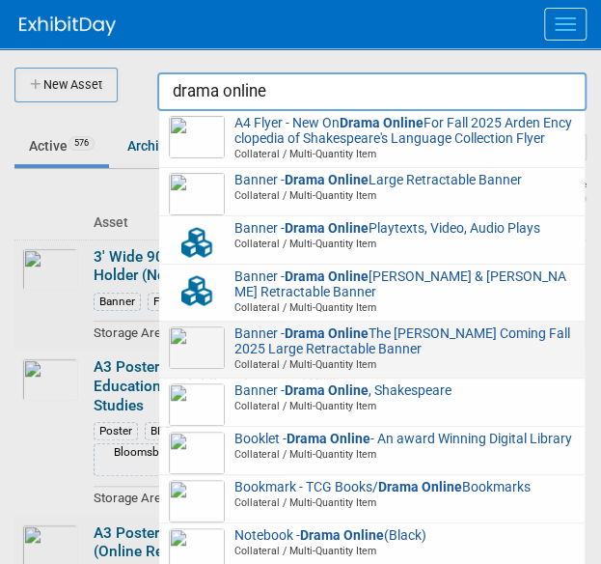
scroll to position [349, 0]
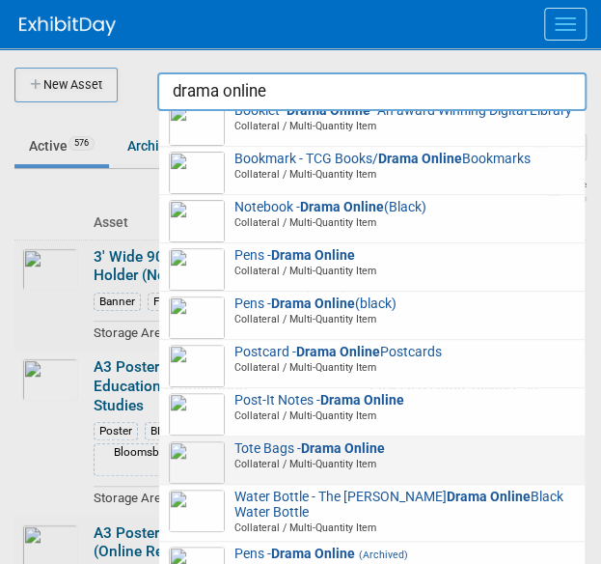
click at [303, 484] on div "Tote Bags - Drama Online Collateral / Multi-Quantity Item" at bounding box center [372, 460] width 426 height 48
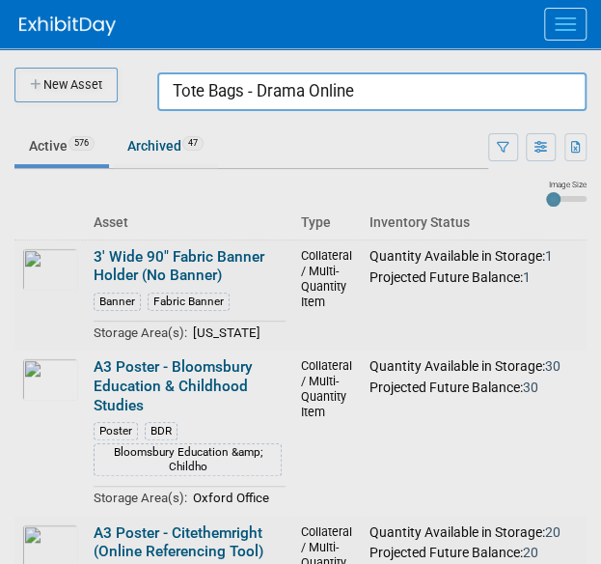
drag, startPoint x: 397, startPoint y: 94, endPoint x: -46, endPoint y: 28, distance: 447.9
click at [0, 28] on html "A&P Conference Workspace Events Task Board Assets New Asset Search Assets Bulk …" at bounding box center [300, 282] width 601 height 564
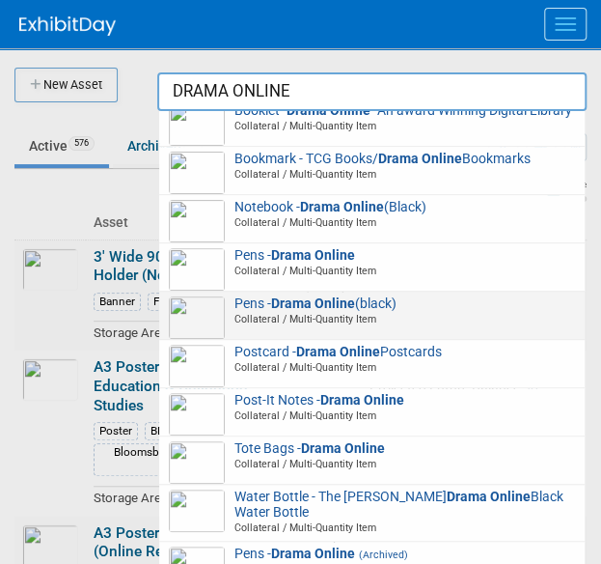
click at [247, 318] on span "Collateral / Multi-Quantity Item" at bounding box center [375, 319] width 401 height 14
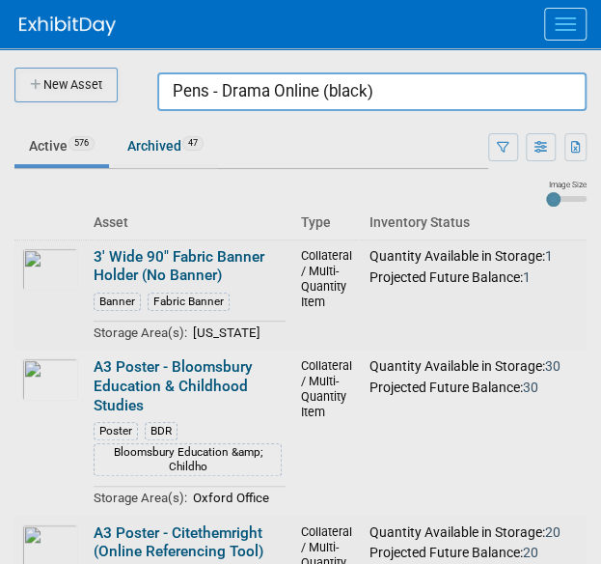
drag, startPoint x: 396, startPoint y: 96, endPoint x: 50, endPoint y: 75, distance: 346.1
click at [75, 86] on body "A&P Conference Workspace Events Task Board Assets New Asset Search Assets Bulk …" at bounding box center [300, 282] width 601 height 564
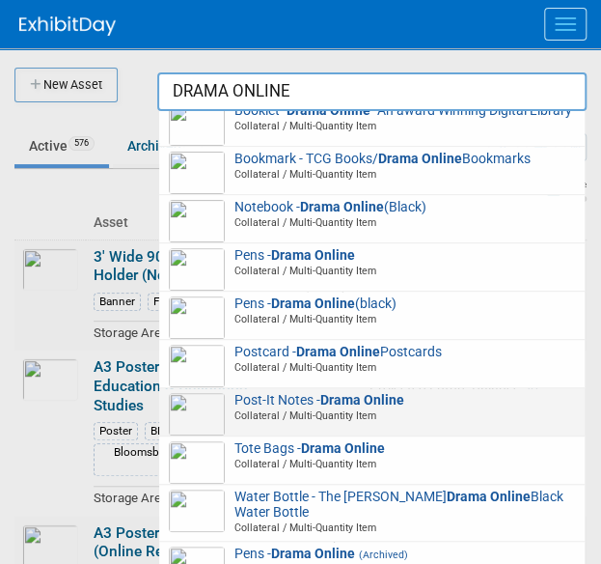
scroll to position [0, 0]
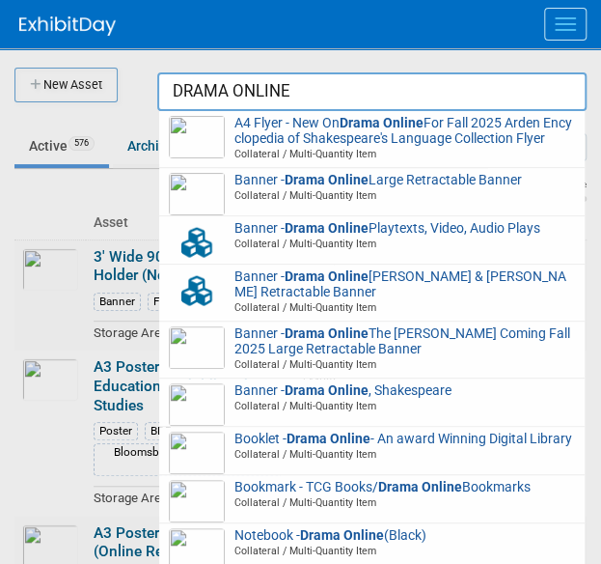
drag, startPoint x: 346, startPoint y: 109, endPoint x: -117, endPoint y: 21, distance: 470.6
click at [0, 21] on html "A&P Conference Workspace Events Task Board Assets New Asset Search Assets Bulk …" at bounding box center [300, 282] width 601 height 564
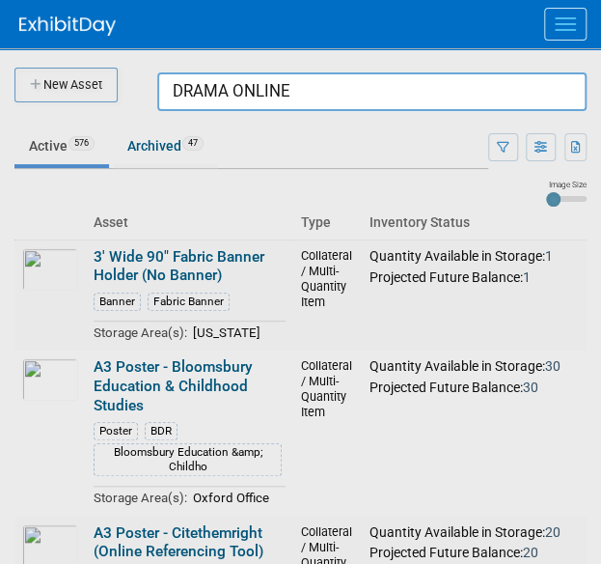
type input "\"
click at [301, 128] on div at bounding box center [301, 282] width 0 height 564
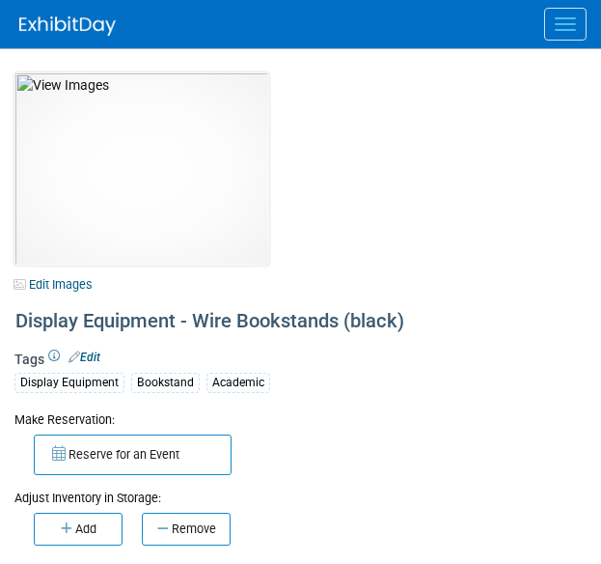
select select "[GEOGRAPHIC_DATA], [US_STATE]"
select select "A&P"
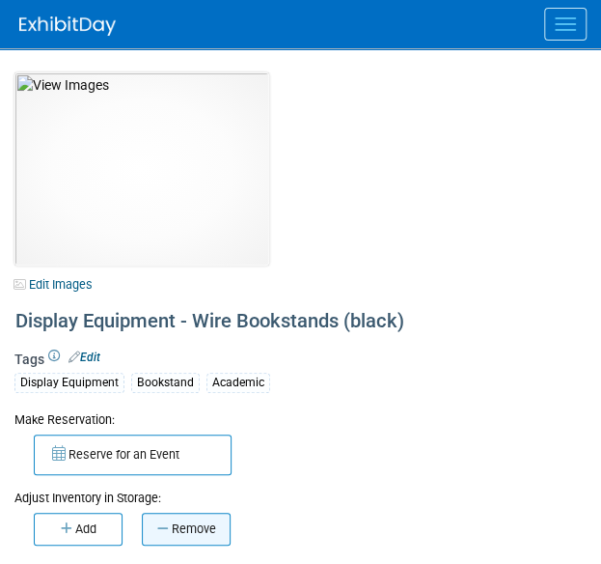
click at [191, 526] on button "Remove" at bounding box center [186, 529] width 89 height 33
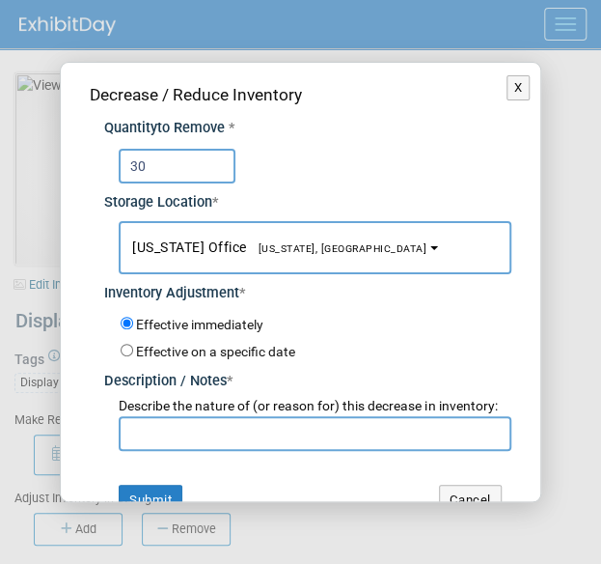
type input "30"
click at [169, 437] on input "text" at bounding box center [315, 433] width 392 height 35
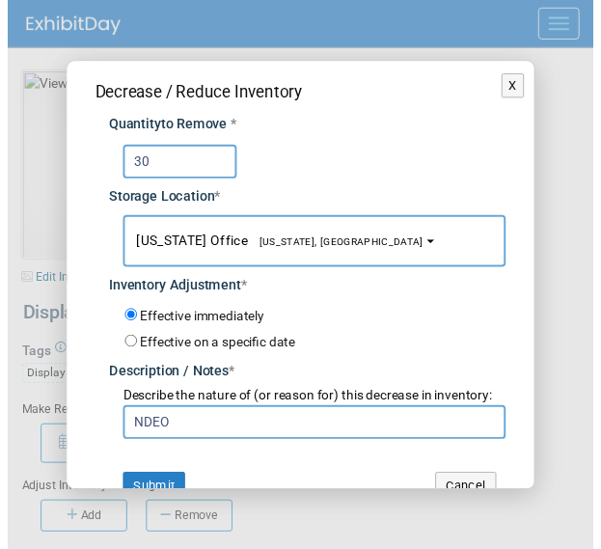
scroll to position [50, 0]
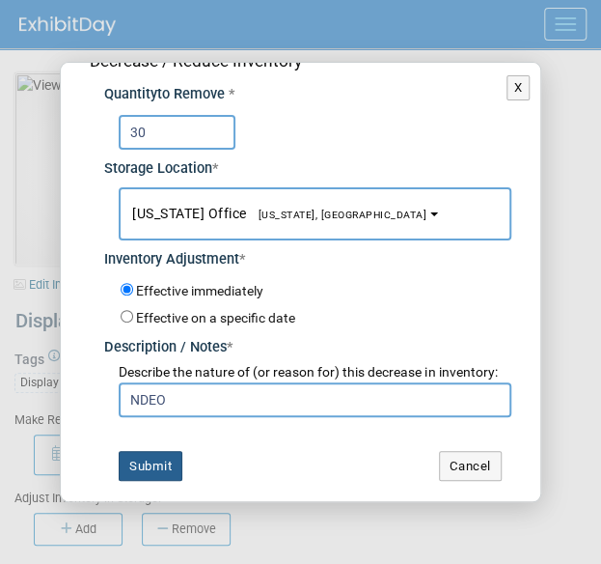
type input "NDEO"
click at [147, 458] on button "Submit" at bounding box center [151, 466] width 64 height 31
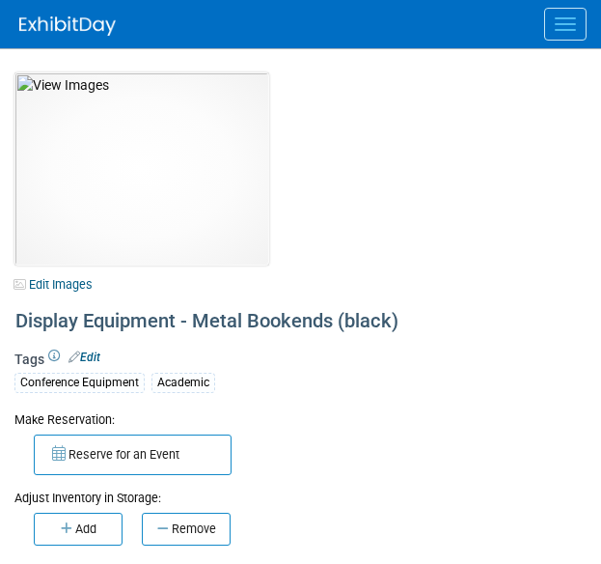
select select "[US_STATE]"
select select "A&P"
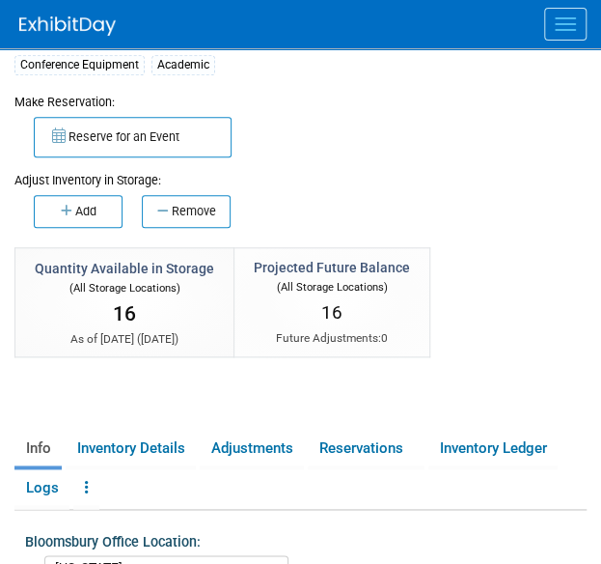
scroll to position [319, 0]
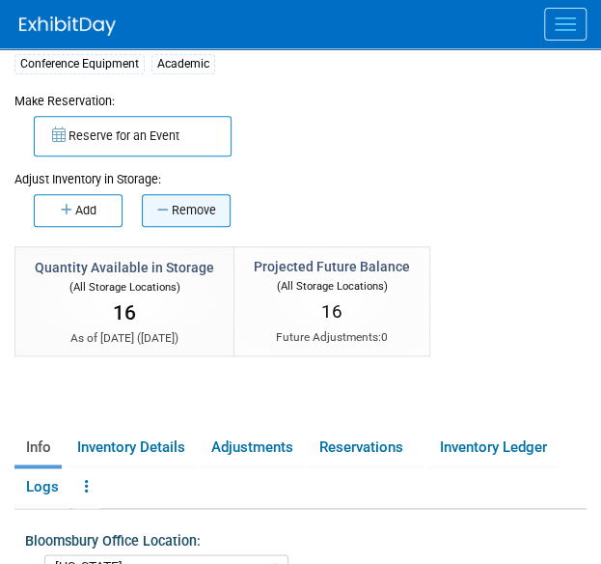
click at [180, 213] on button "Remove" at bounding box center [186, 210] width 89 height 33
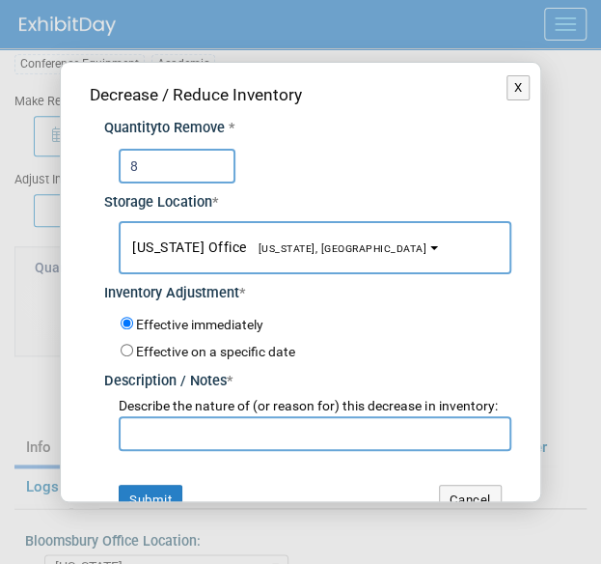
type input "8"
click at [195, 451] on input "text" at bounding box center [315, 433] width 392 height 35
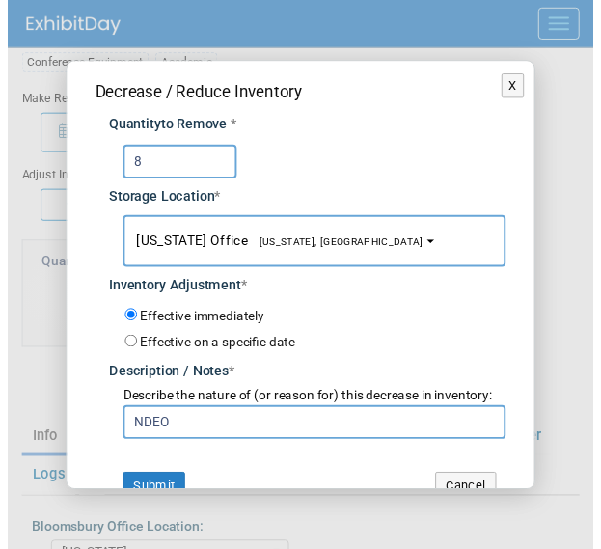
scroll to position [50, 0]
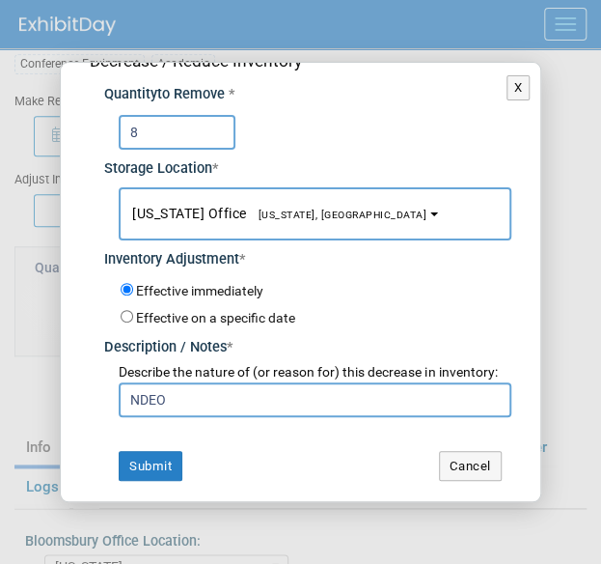
type input "NDEO"
click at [129, 495] on div "Decrease / Reduce Inventory Quantity to Remove * 8 Storage Location * New York …" at bounding box center [300, 265] width 479 height 472
click at [140, 474] on button "Submit" at bounding box center [151, 466] width 64 height 31
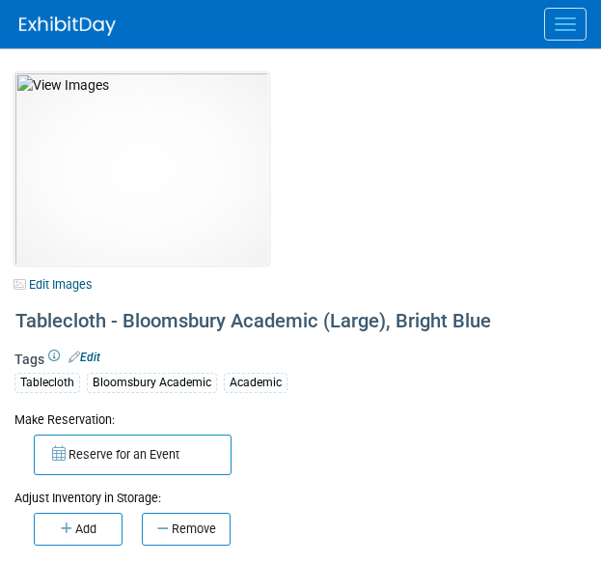
select select "[US_STATE]"
select select "A&P"
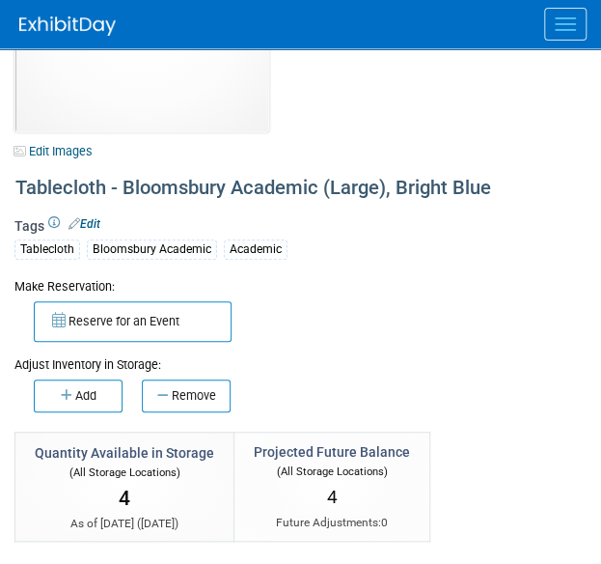
scroll to position [135, 0]
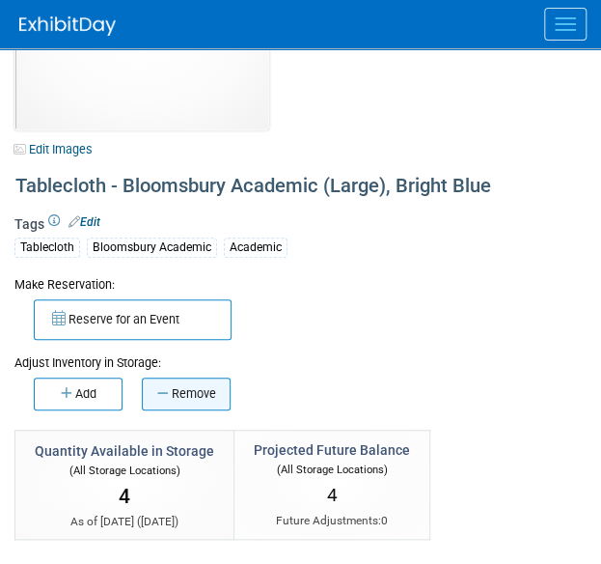
click at [164, 400] on button "Remove" at bounding box center [186, 393] width 89 height 33
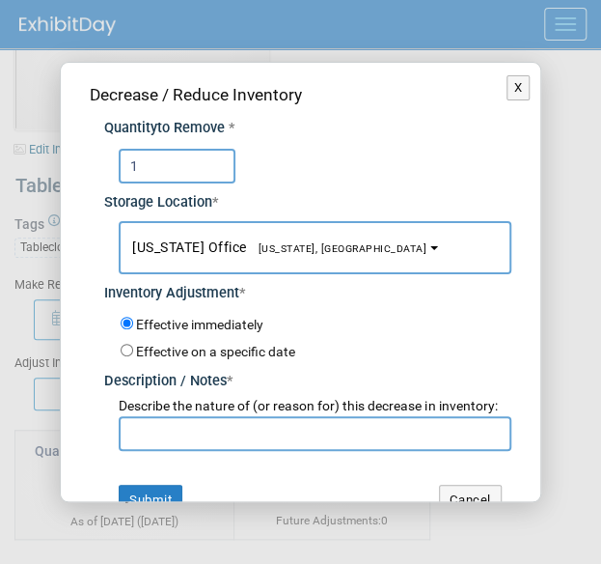
type input "1"
click at [182, 432] on input "text" at bounding box center [315, 433] width 392 height 35
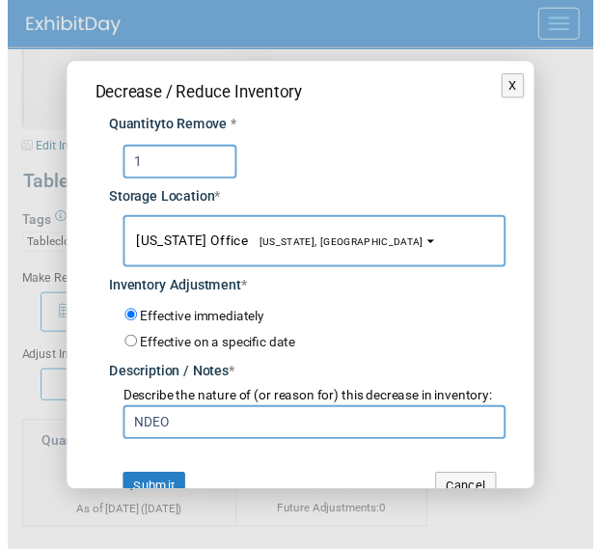
scroll to position [50, 0]
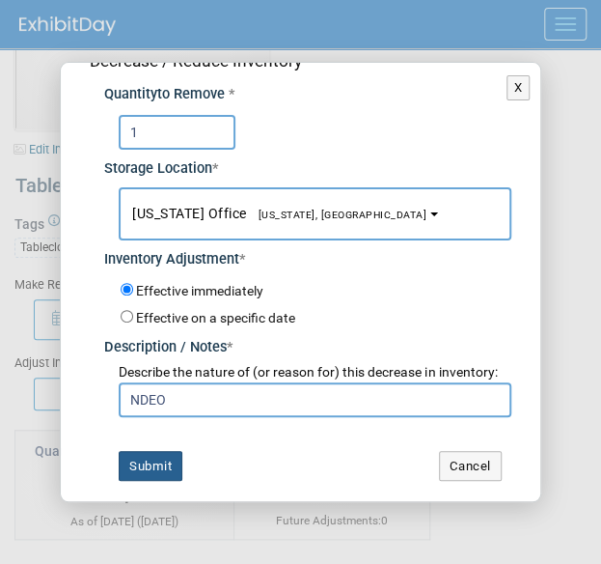
type input "NDEO"
click at [144, 460] on button "Submit" at bounding box center [151, 466] width 64 height 31
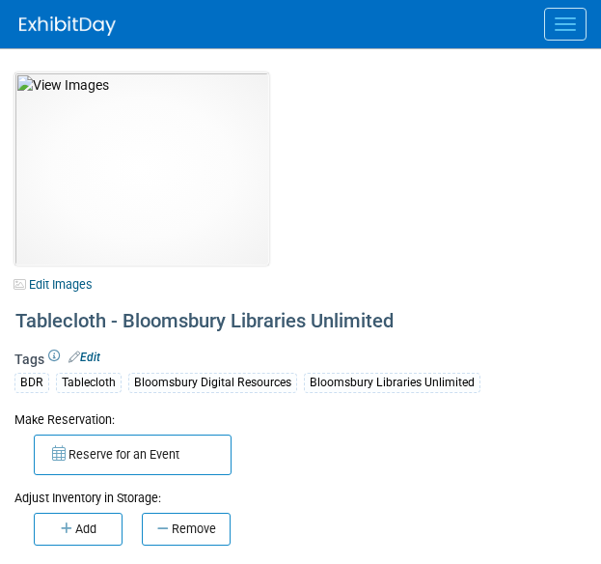
select select "[US_STATE]"
select select "BDR - Libraries"
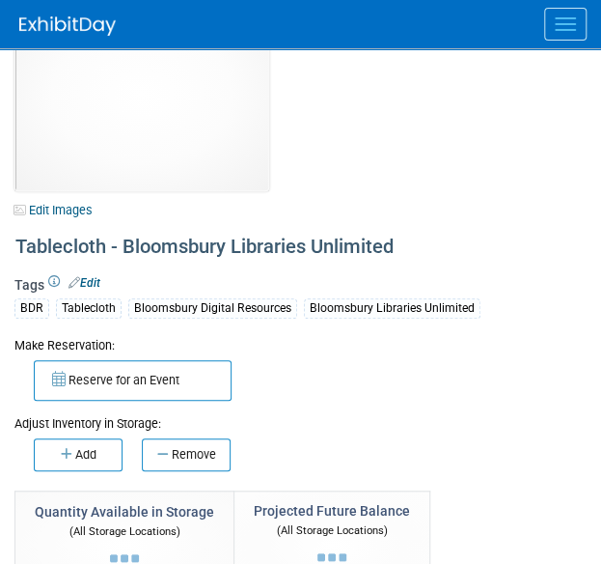
scroll to position [78, 0]
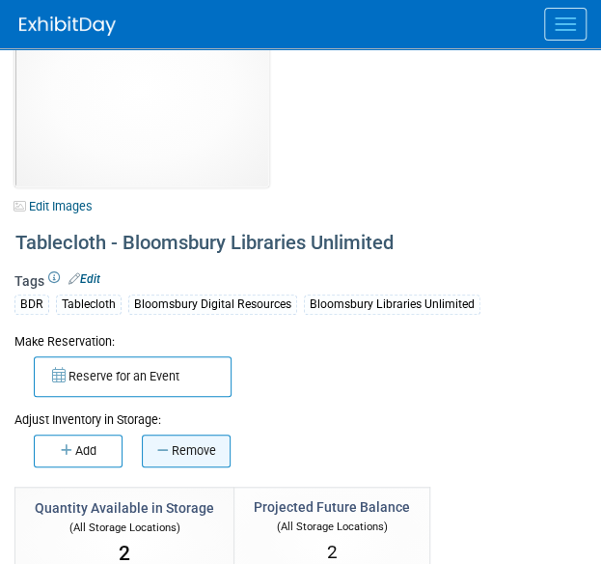
click at [160, 449] on icon "button" at bounding box center [164, 450] width 14 height 13
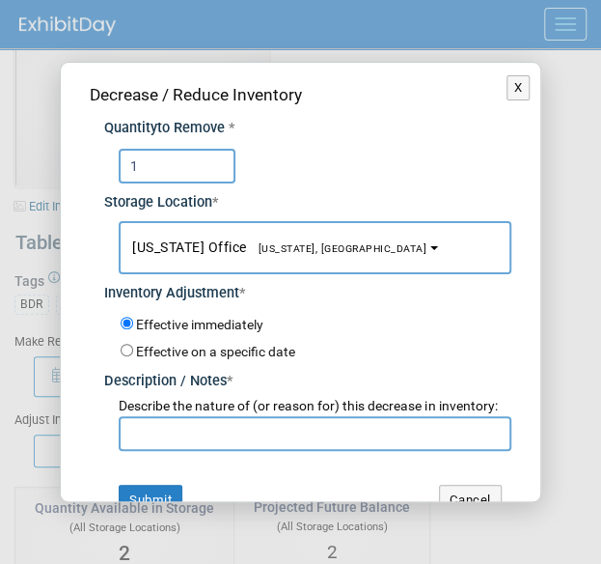
type input "1"
click at [158, 451] on input "text" at bounding box center [315, 433] width 392 height 35
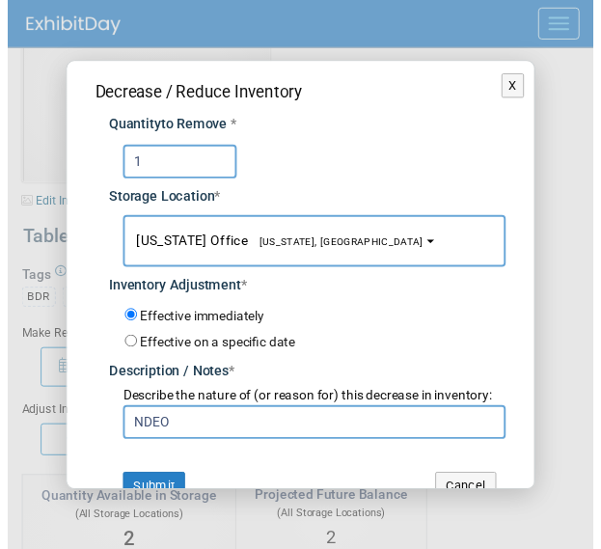
scroll to position [50, 0]
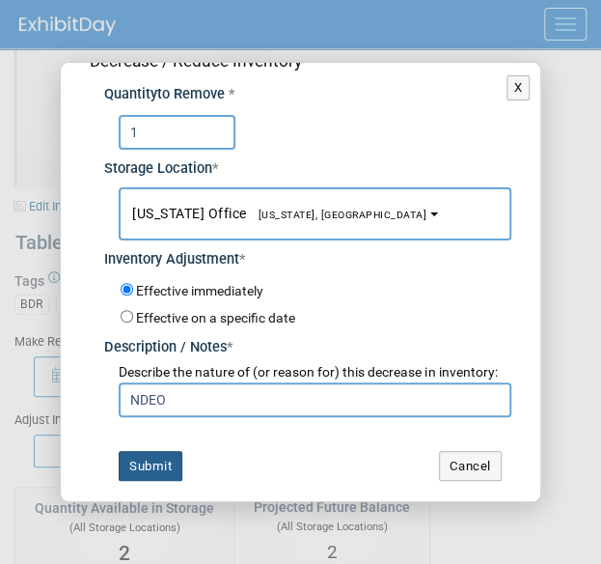
type input "NDEO"
click at [145, 465] on button "Submit" at bounding box center [151, 466] width 64 height 31
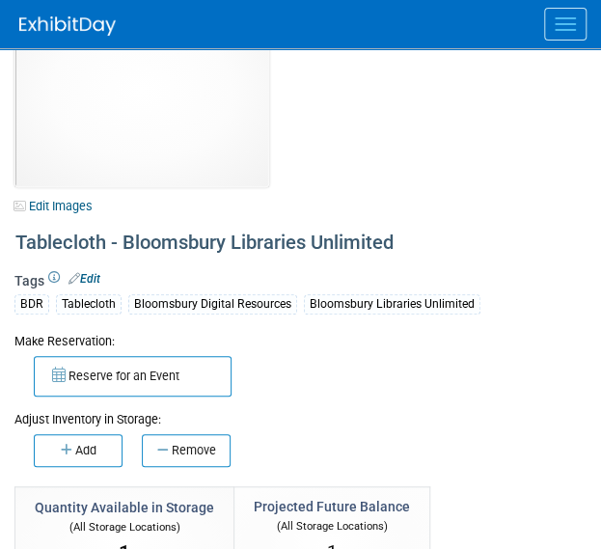
click at [302, 338] on div "Make Reservation:" at bounding box center [300, 340] width 572 height 19
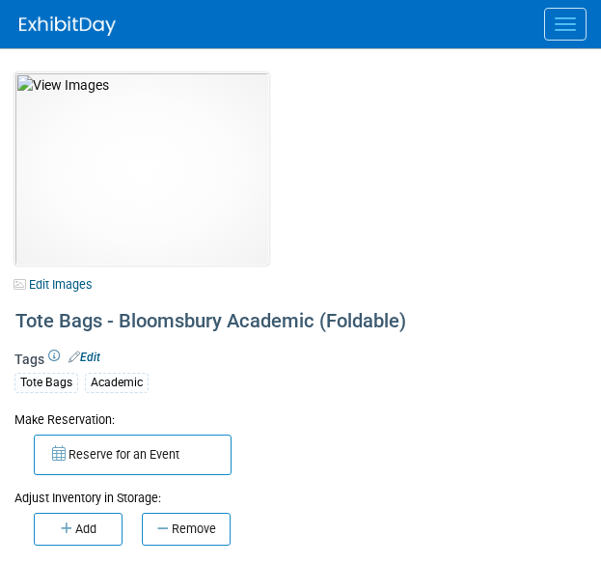
select select "[US_STATE]"
select select "A&P"
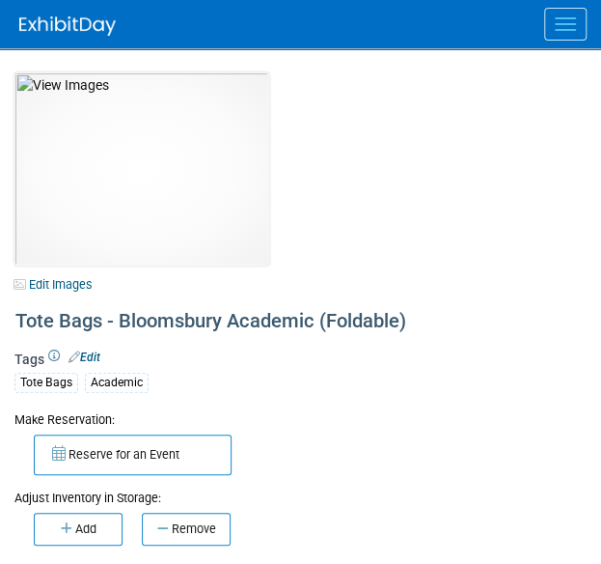
scroll to position [200, 0]
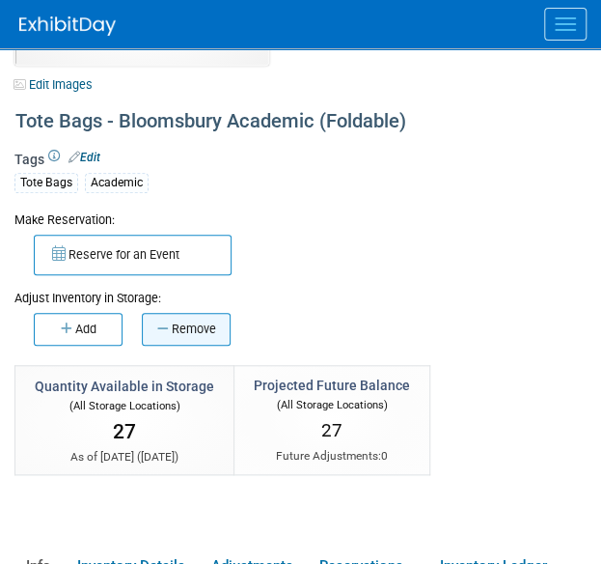
click at [153, 331] on button "Remove" at bounding box center [186, 329] width 89 height 33
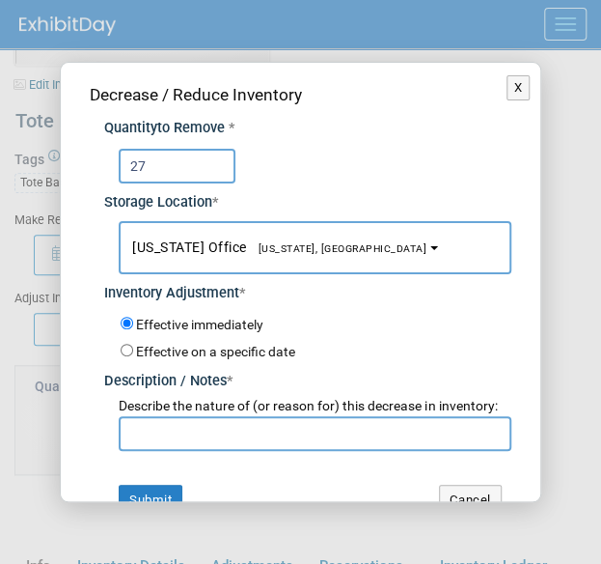
type input "27"
click at [164, 451] on input "text" at bounding box center [315, 433] width 392 height 35
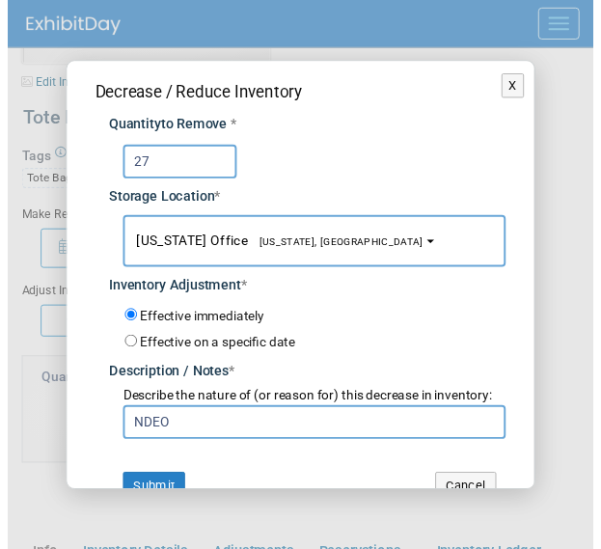
scroll to position [50, 0]
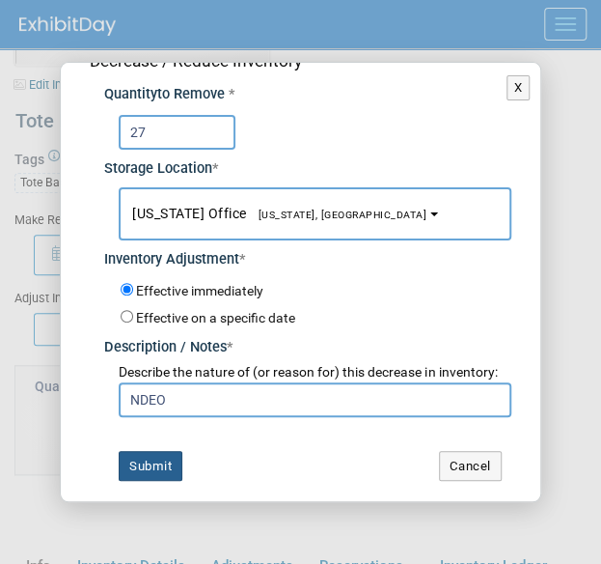
type input "NDEO"
click at [147, 470] on button "Submit" at bounding box center [151, 466] width 64 height 31
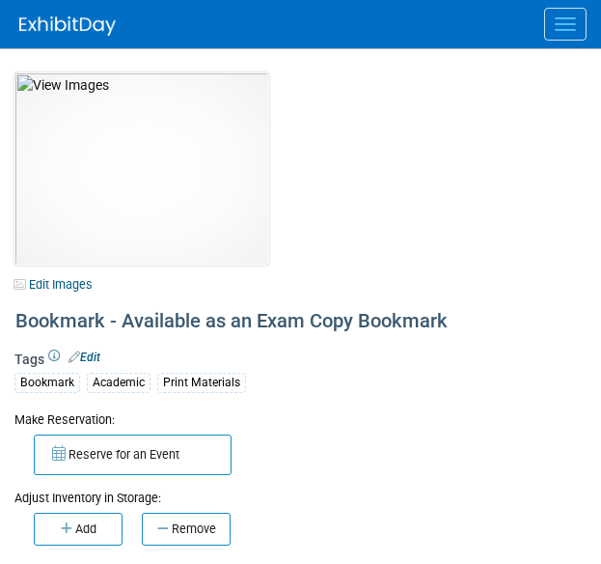
select select "[US_STATE]"
select select "A&P"
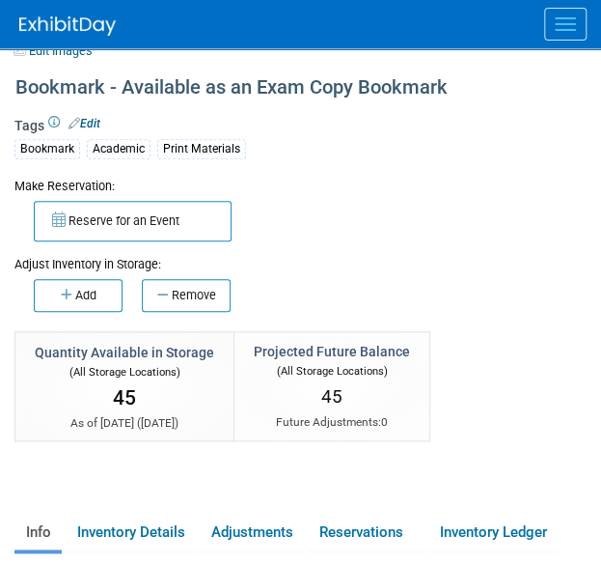
scroll to position [237, 0]
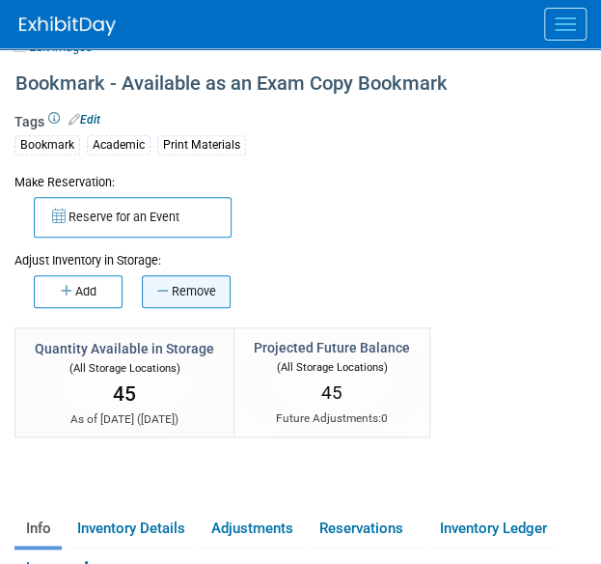
click at [159, 295] on icon "button" at bounding box center [164, 291] width 14 height 13
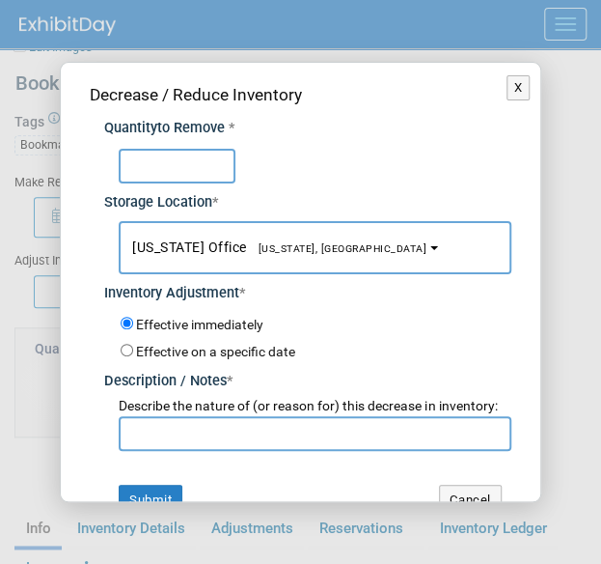
type input "0"
type input "2"
drag, startPoint x: 197, startPoint y: 173, endPoint x: 21, endPoint y: 128, distance: 181.2
click at [21, 128] on div "X Decrease / Reduce Inventory Quantity to Remove * 30 * [US_STATE] Office *" at bounding box center [300, 282] width 601 height 564
type input "20"
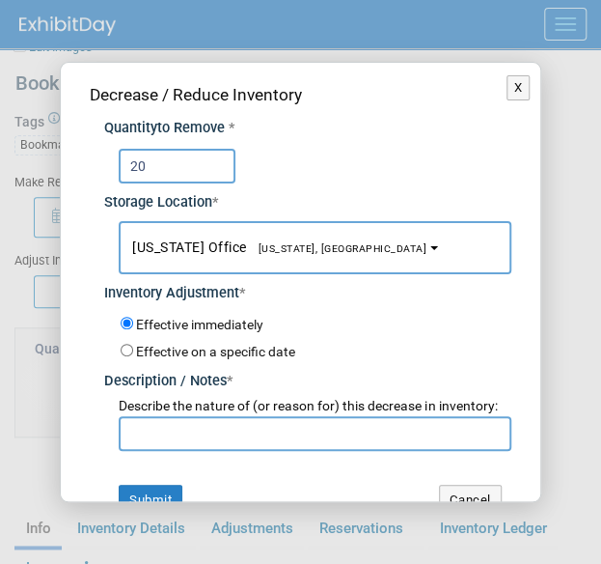
click at [163, 443] on input "text" at bounding box center [315, 433] width 392 height 35
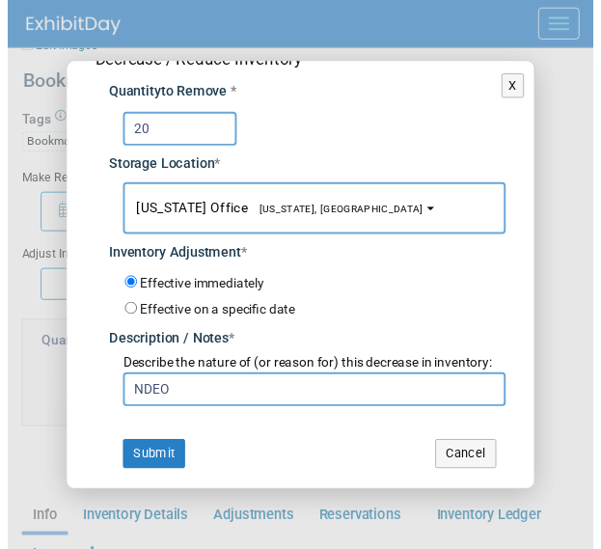
scroll to position [50, 0]
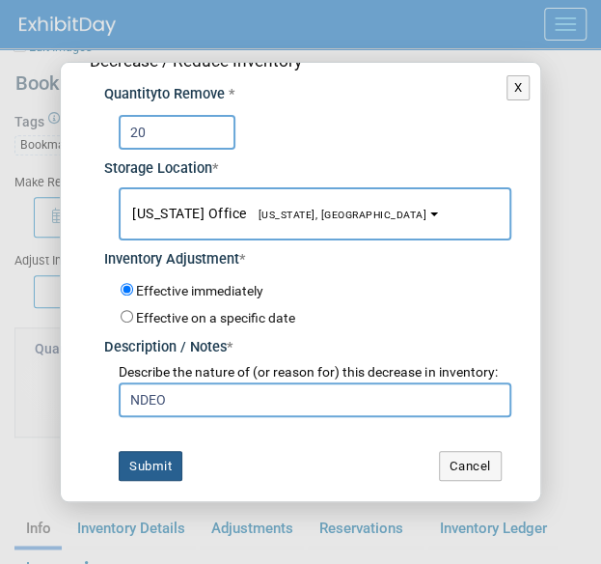
type input "NDEO"
click at [156, 461] on button "Submit" at bounding box center [151, 466] width 64 height 31
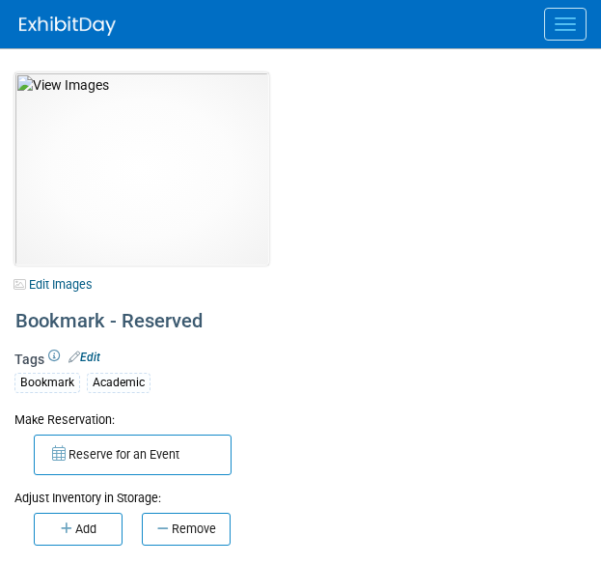
select select "[US_STATE]"
select select "A&P"
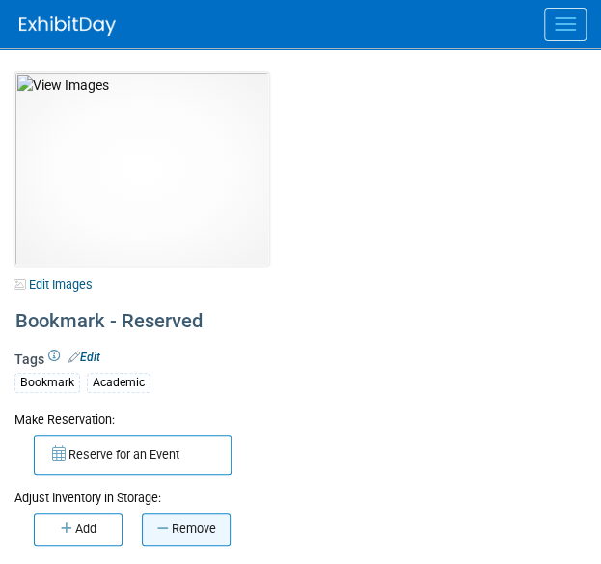
click at [181, 519] on button "Remove" at bounding box center [186, 529] width 89 height 33
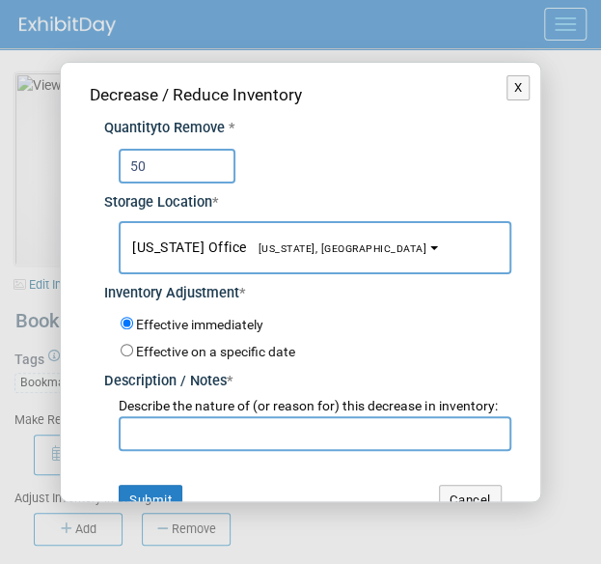
type input "50"
click at [194, 451] on input "text" at bounding box center [315, 433] width 392 height 35
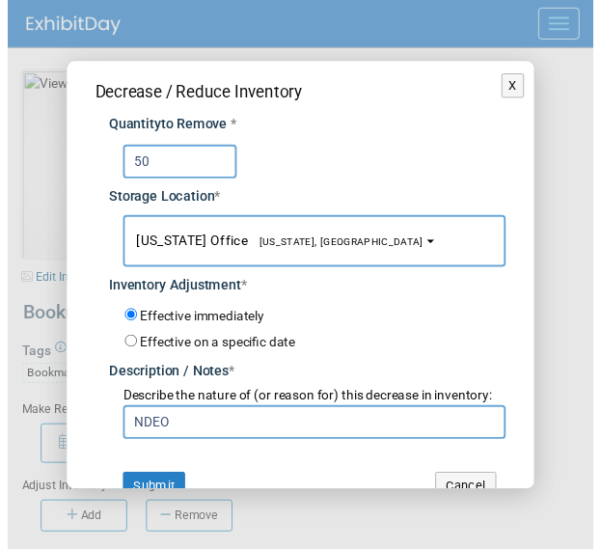
scroll to position [50, 0]
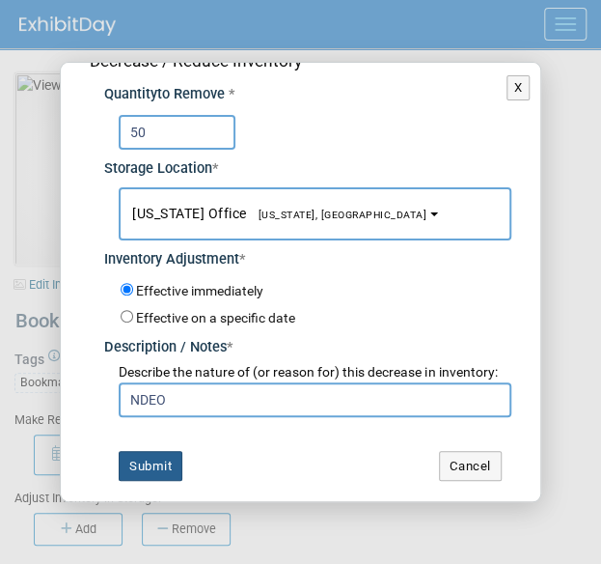
type input "NDEO"
click at [148, 474] on button "Submit" at bounding box center [151, 466] width 64 height 31
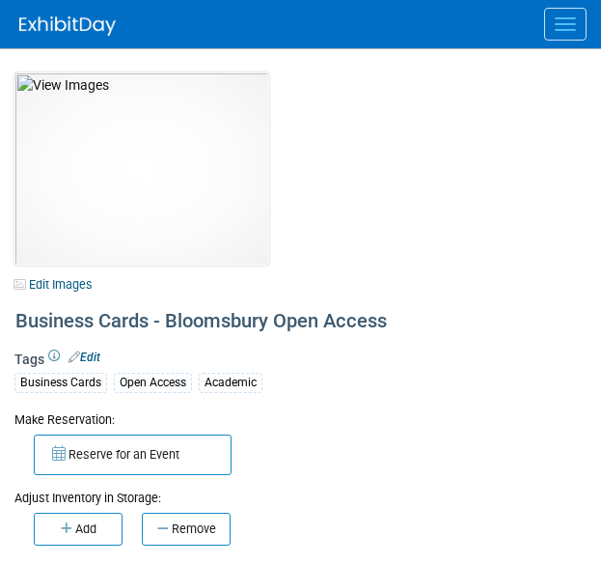
select select "[GEOGRAPHIC_DATA], [US_STATE]"
select select "A&P"
select select "[PERSON_NAME]"
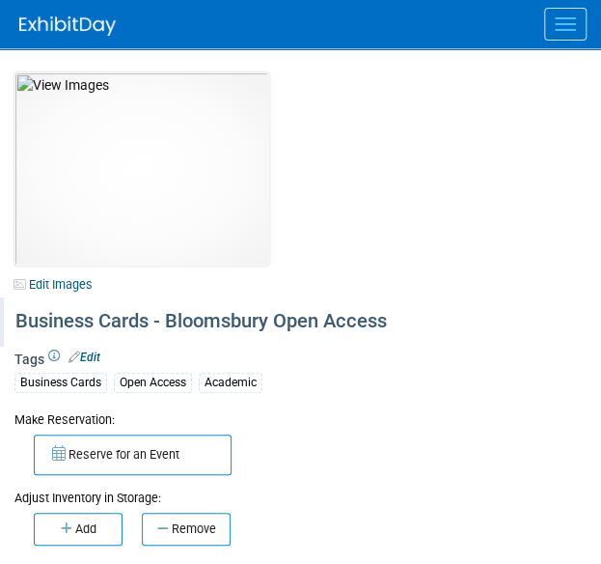
scroll to position [236, 0]
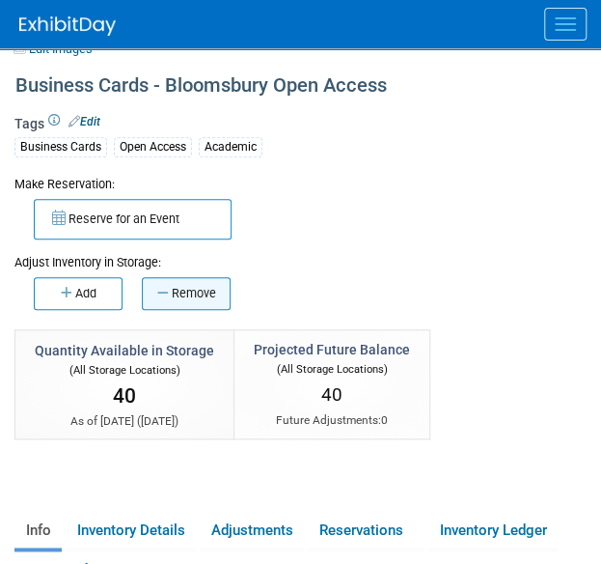
click at [170, 294] on button "Remove" at bounding box center [186, 293] width 89 height 33
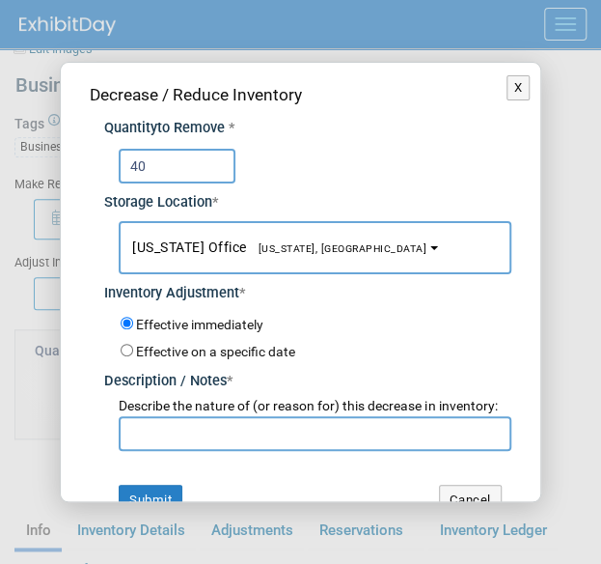
type input "40"
click at [168, 449] on input "text" at bounding box center [315, 433] width 392 height 35
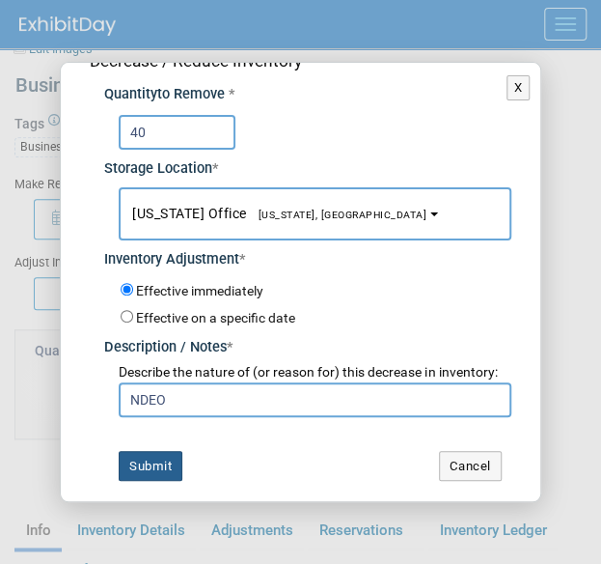
type input "NDEO"
click at [121, 459] on button "Submit" at bounding box center [151, 466] width 64 height 31
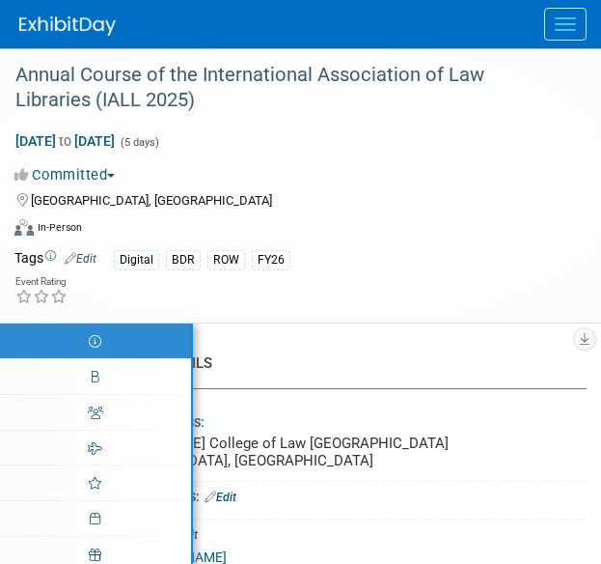
select select "Annual"
select select "Level 2"
select select "In-Person Booth"
select select "Libraries"
select select "Bloomsbury Digital Resources"
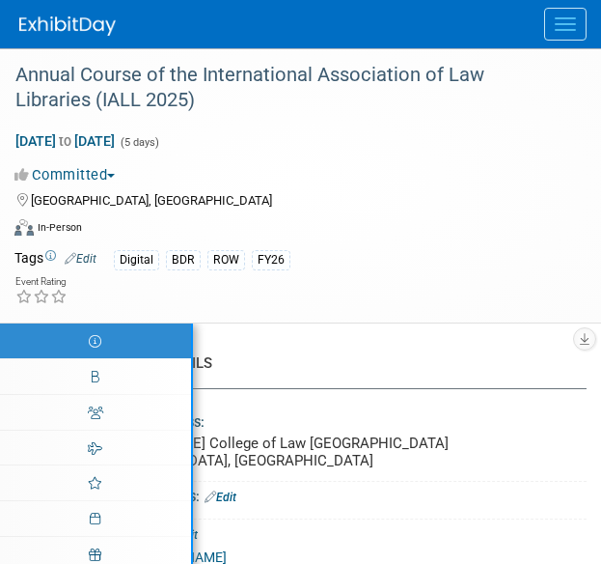
select select "[PERSON_NAME]"
select select "BDR Product Awareness and Trial Generation​"
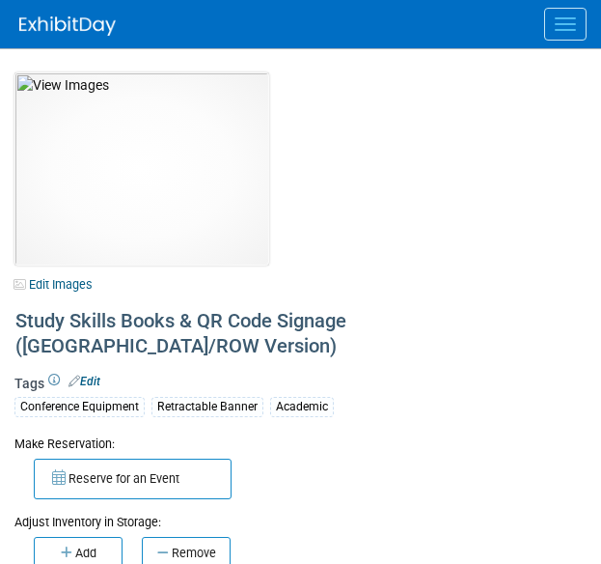
select select "[US_STATE]"
select select "A&P"
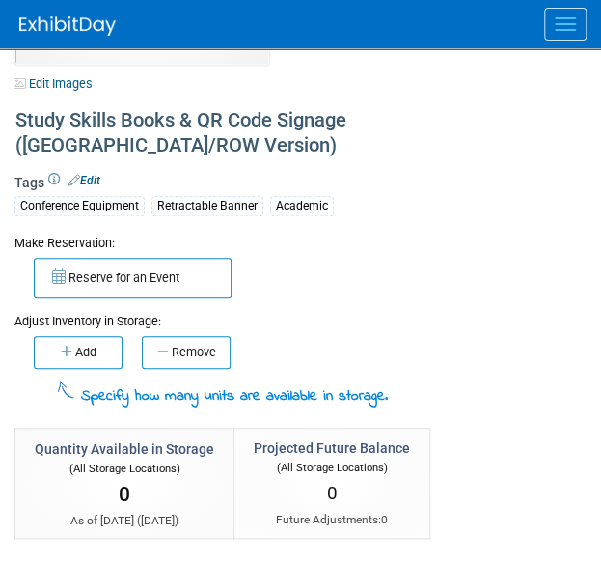
scroll to position [214, 0]
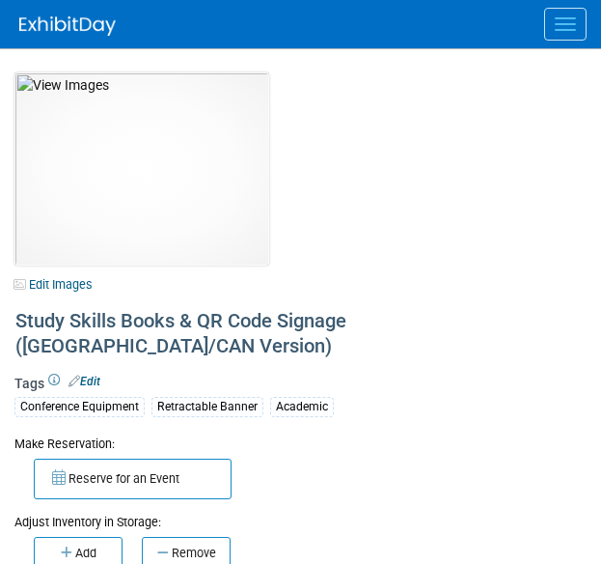
select select "[US_STATE]"
select select "A&P"
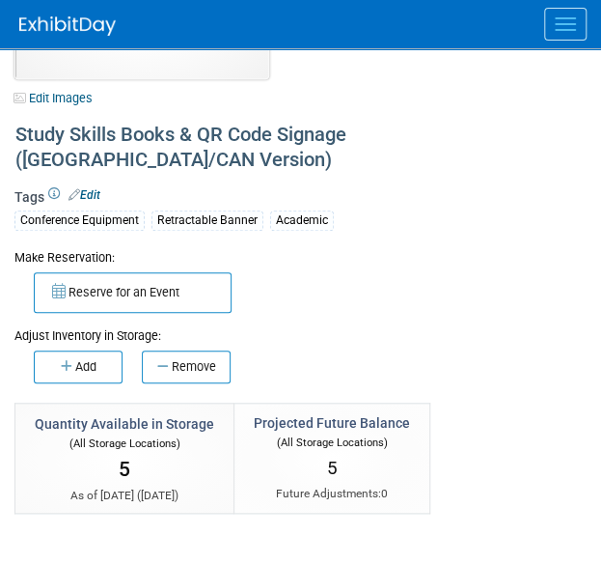
scroll to position [187, 0]
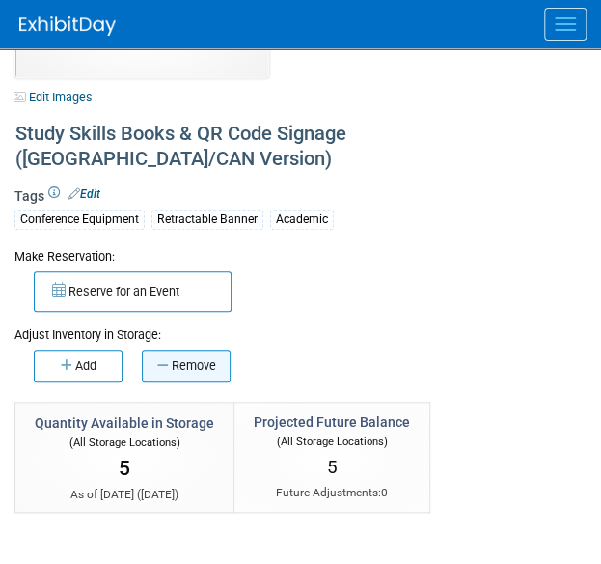
click at [185, 349] on button "Remove" at bounding box center [186, 365] width 89 height 33
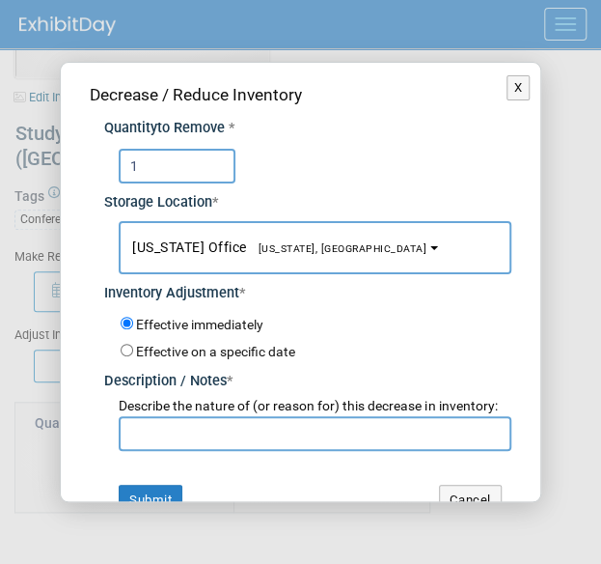
type input "1"
click at [187, 451] on input "text" at bounding box center [315, 433] width 392 height 35
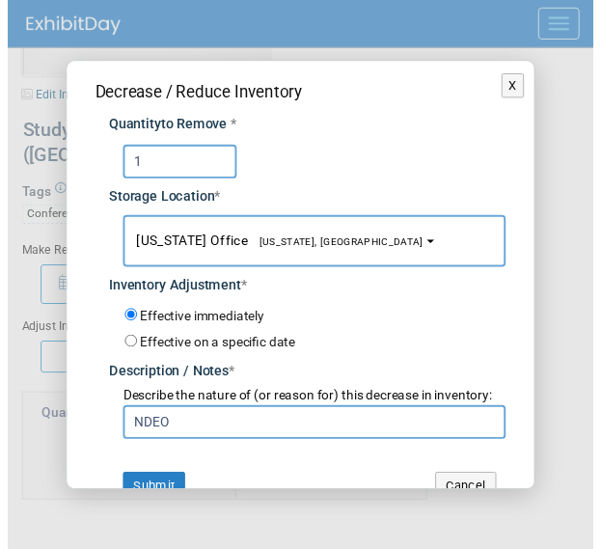
scroll to position [50, 0]
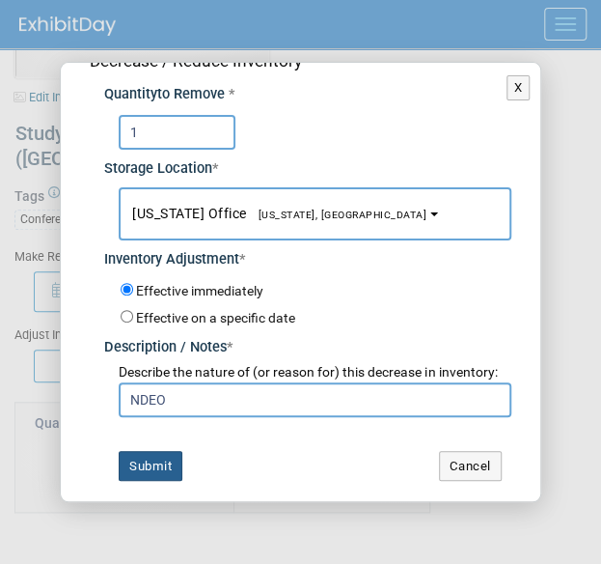
type input "NDEO"
click at [153, 464] on button "Submit" at bounding box center [151, 466] width 64 height 31
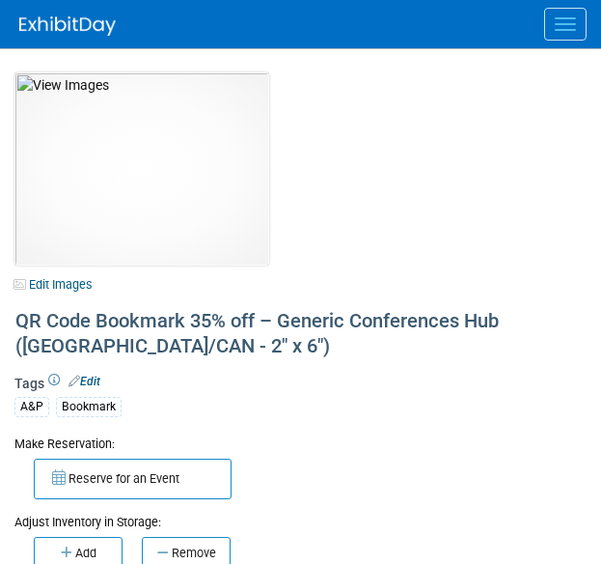
select select "[US_STATE]"
select select "A&P"
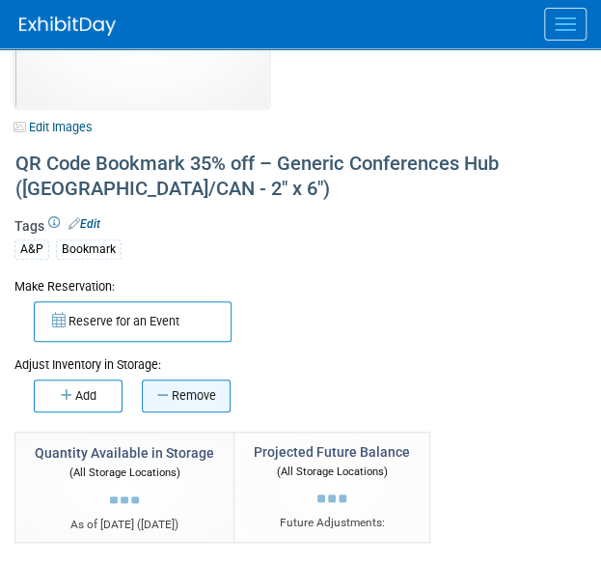
scroll to position [158, 0]
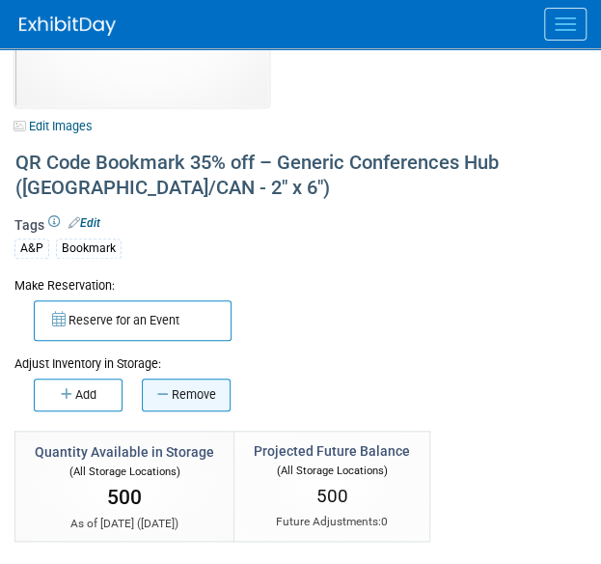
click at [186, 396] on button "Remove" at bounding box center [186, 394] width 89 height 33
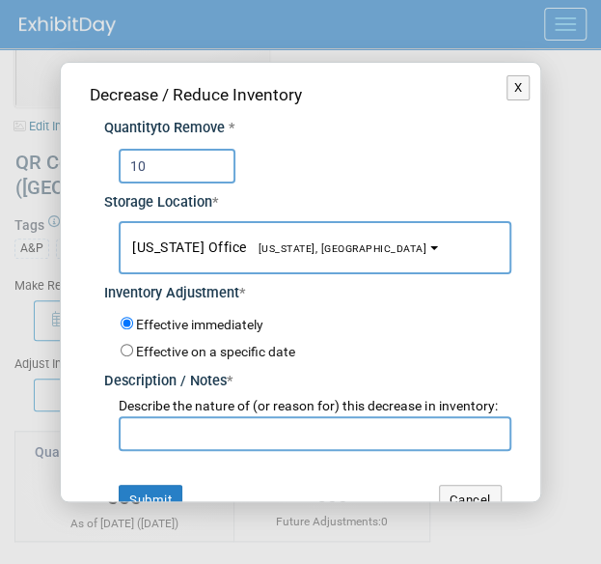
type input "10"
click at [149, 447] on input "text" at bounding box center [315, 433] width 392 height 35
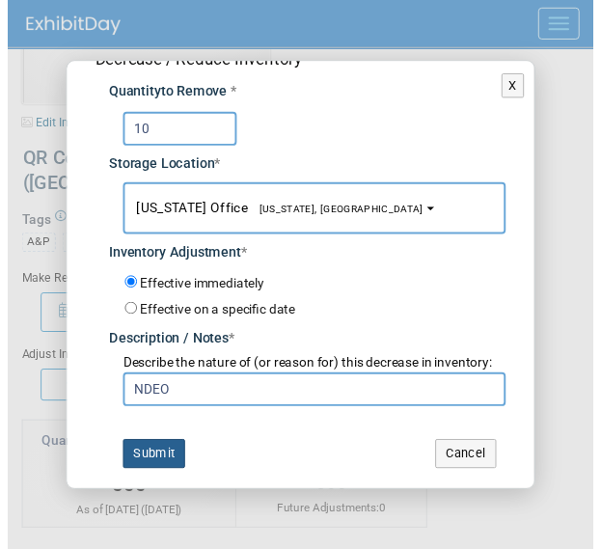
scroll to position [50, 0]
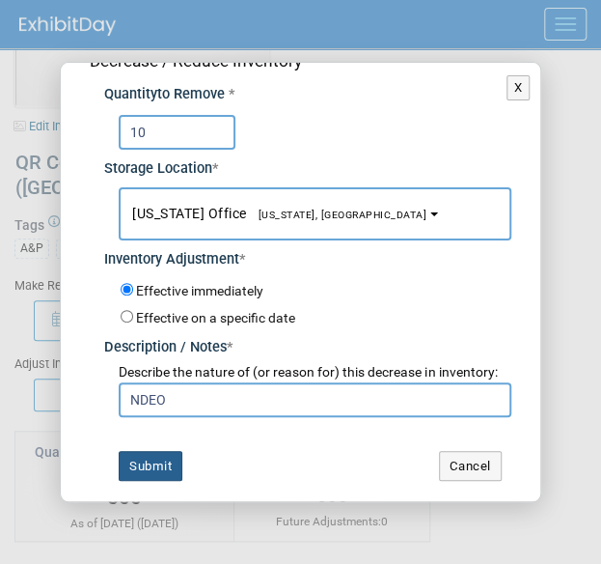
type input "NDEO"
click at [143, 456] on button "Submit" at bounding box center [151, 466] width 64 height 31
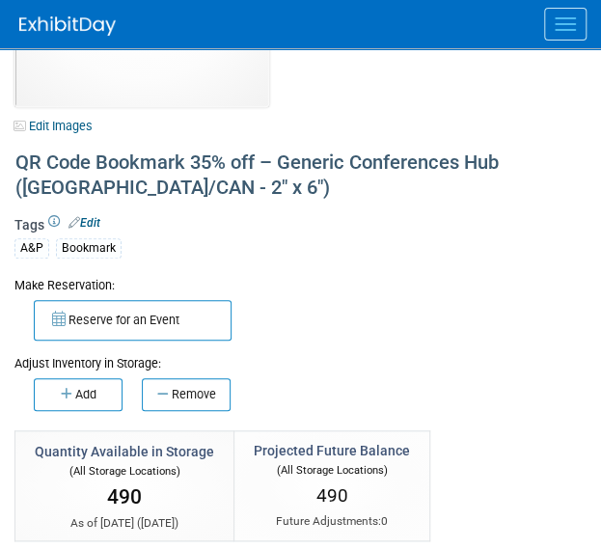
scroll to position [0, 0]
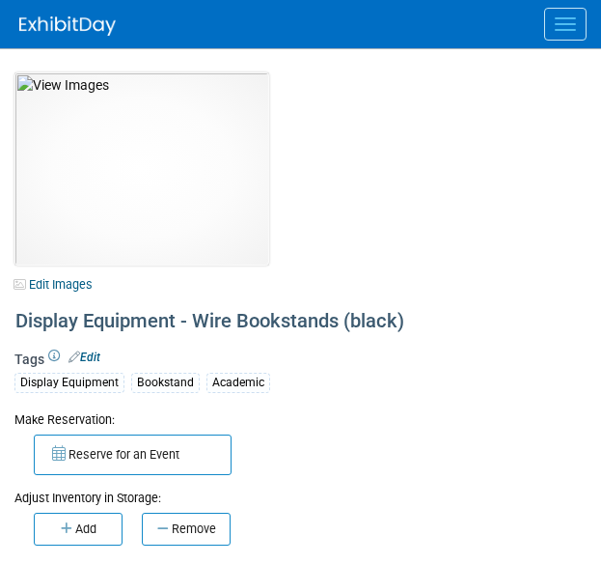
select select "[GEOGRAPHIC_DATA], [US_STATE]"
select select "A&P"
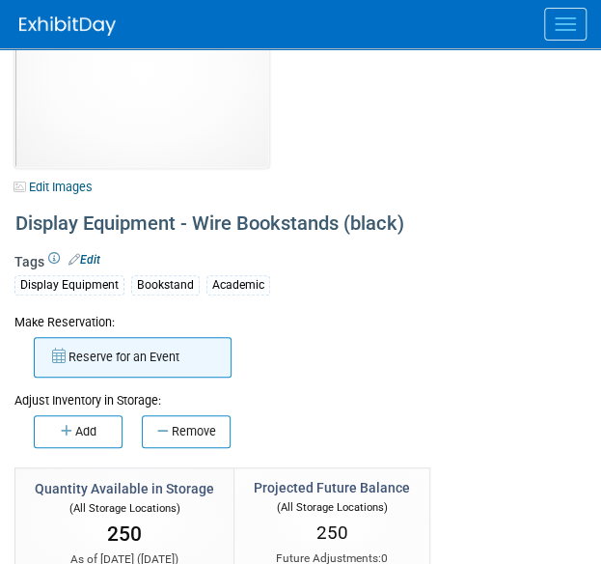
scroll to position [98, 0]
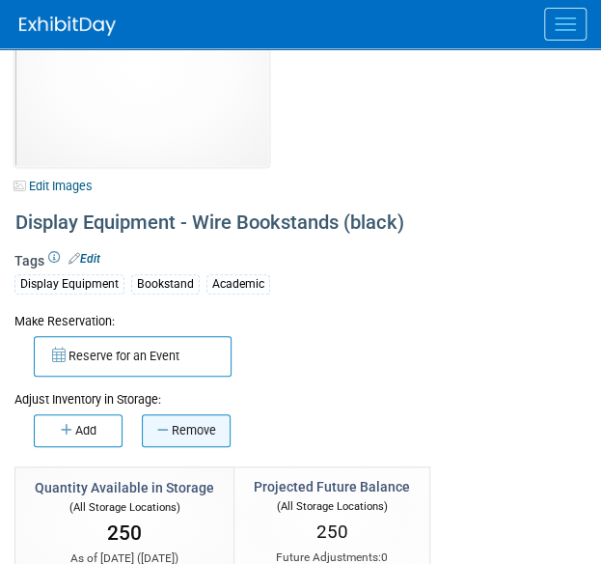
click at [189, 434] on button "Remove" at bounding box center [186, 430] width 89 height 33
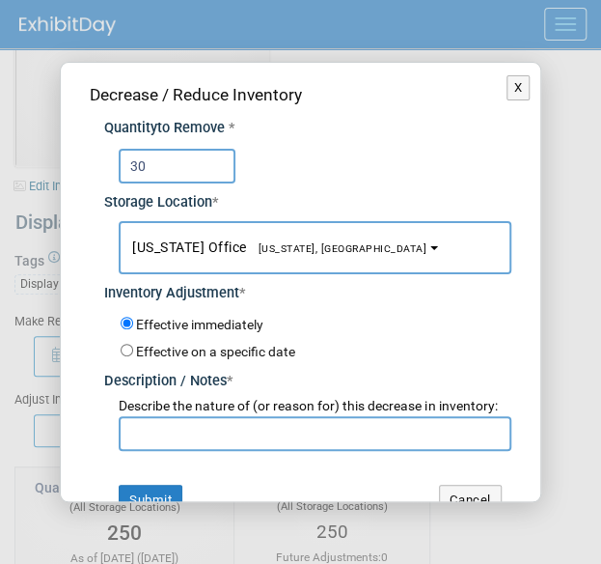
type input "30"
click at [195, 446] on input "text" at bounding box center [315, 433] width 392 height 35
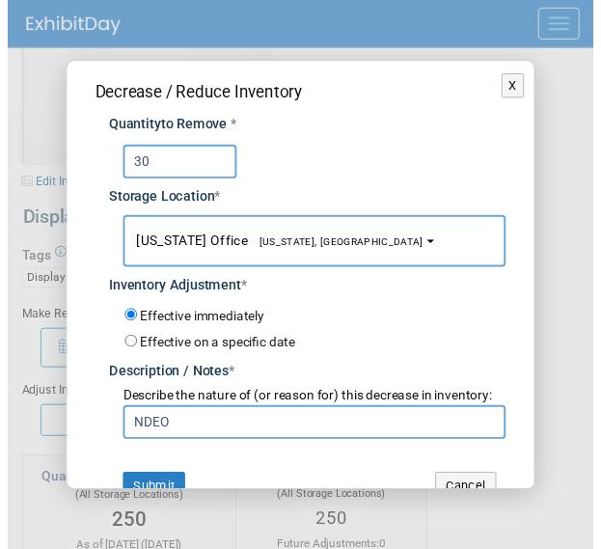
scroll to position [50, 0]
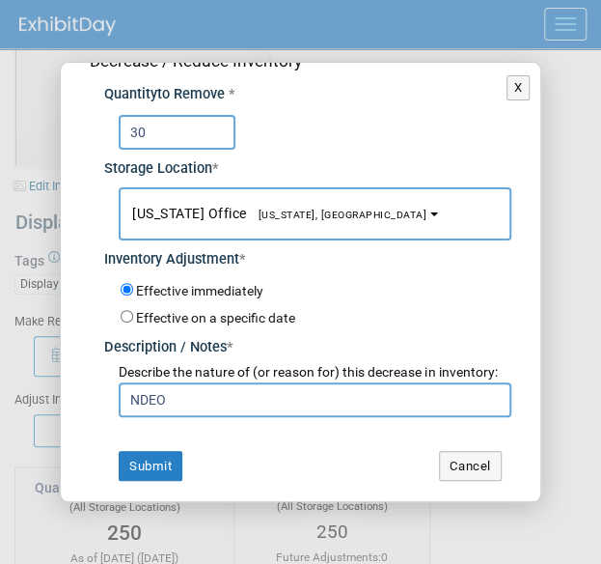
drag, startPoint x: 176, startPoint y: 395, endPoint x: 46, endPoint y: 377, distance: 130.5
click at [46, 377] on div "X Decrease / Reduce Inventory Quantity to Remove * 30 * [US_STATE] Office *" at bounding box center [300, 282] width 601 height 564
type input "[PERSON_NAME]"
click at [148, 464] on button "Submit" at bounding box center [151, 466] width 64 height 31
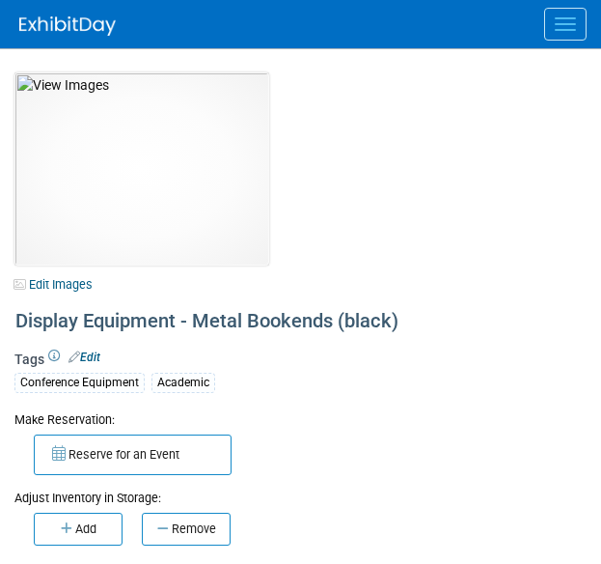
select select "[US_STATE]"
select select "A&P"
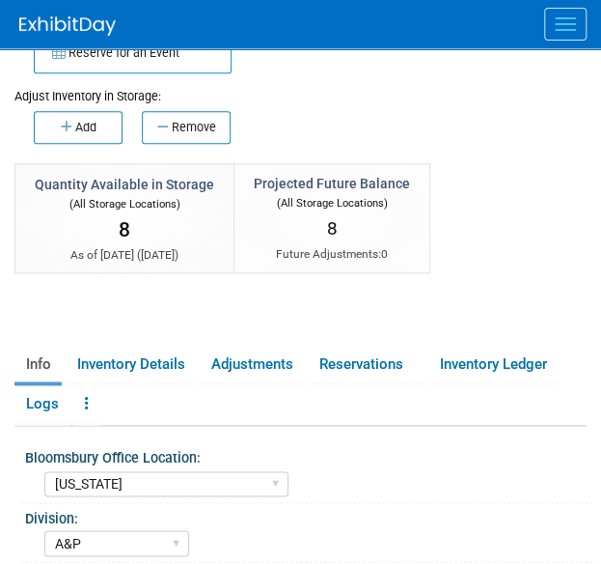
scroll to position [405, 0]
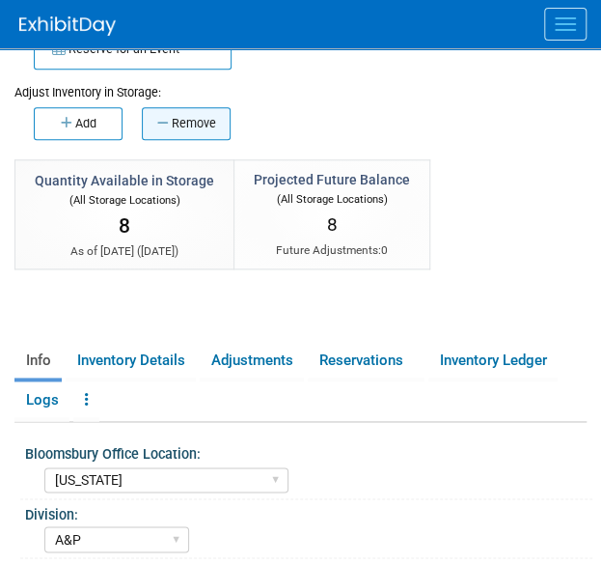
click at [195, 117] on button "Remove" at bounding box center [186, 123] width 89 height 33
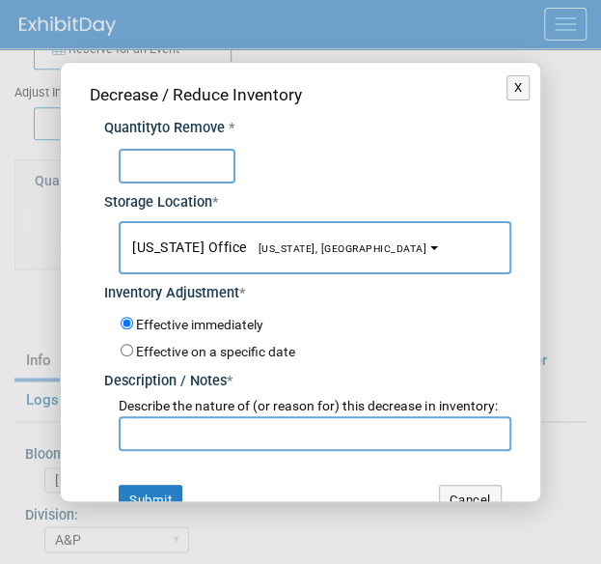
type input "1"
type input "2"
click at [187, 444] on input "text" at bounding box center [315, 433] width 392 height 35
type input "N"
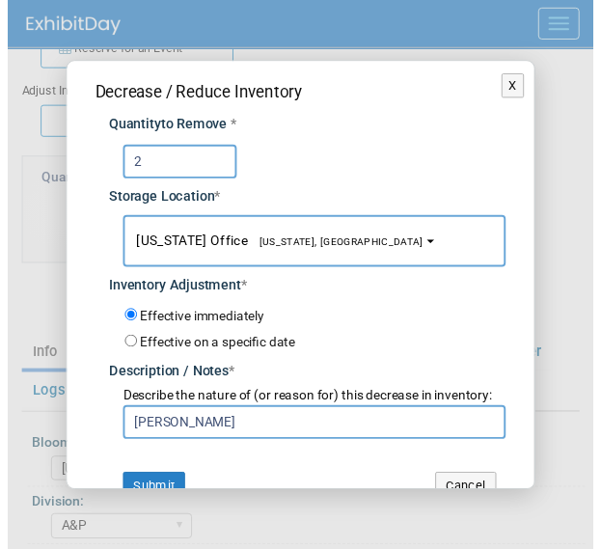
scroll to position [50, 0]
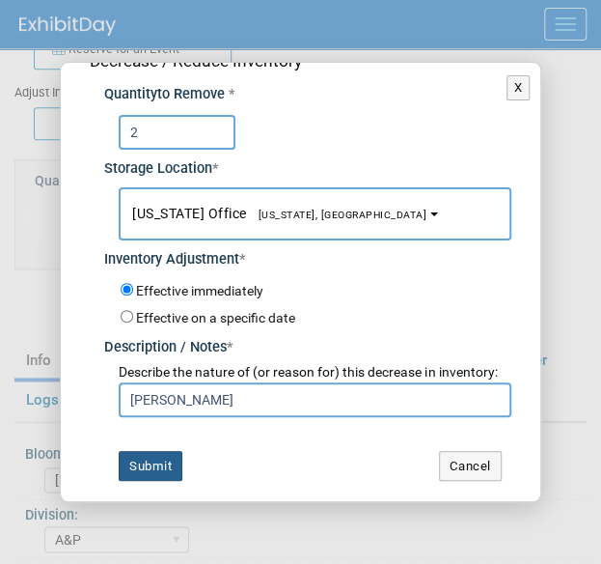
type input "[PERSON_NAME]"
click at [147, 470] on button "Submit" at bounding box center [151, 466] width 64 height 31
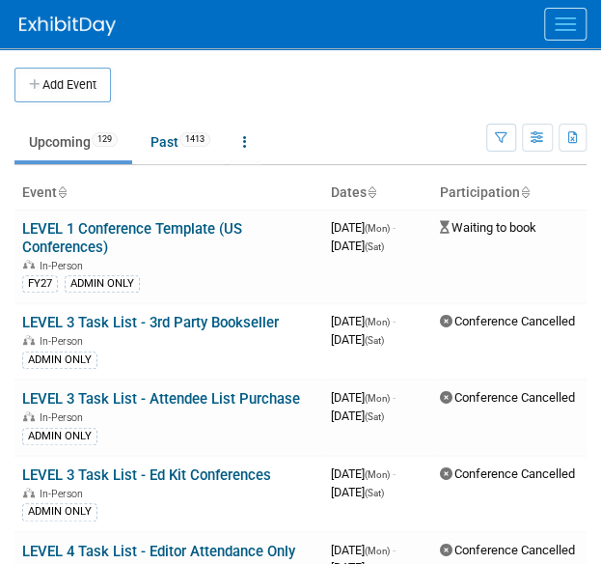
click at [562, 38] on button "Menu" at bounding box center [565, 24] width 42 height 33
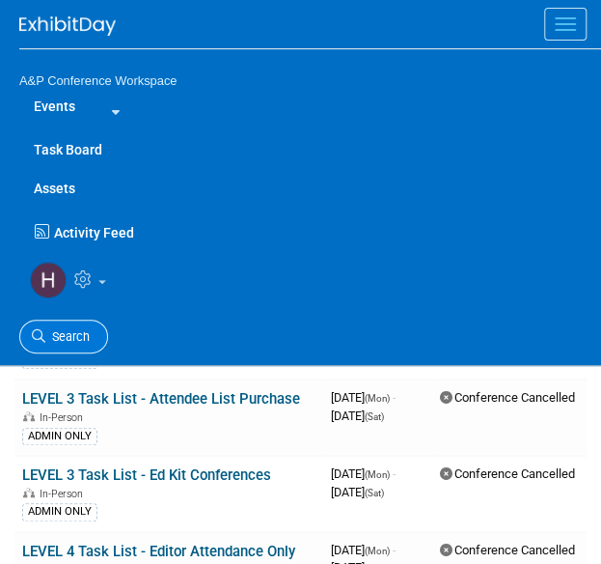
click at [69, 326] on link "Search" at bounding box center [63, 336] width 89 height 34
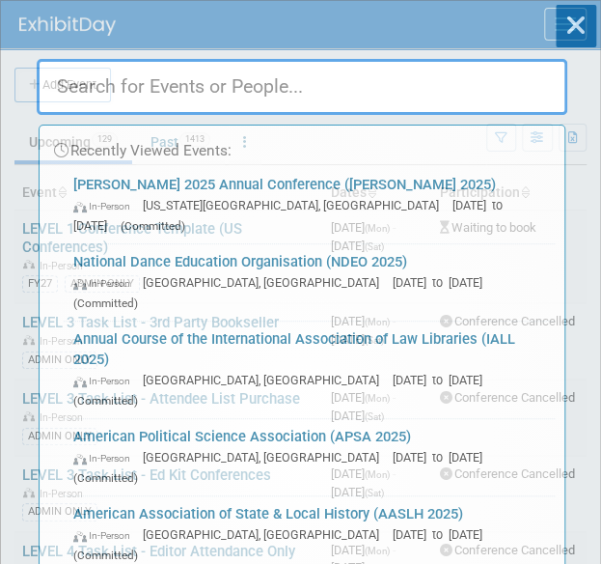
type input "A"
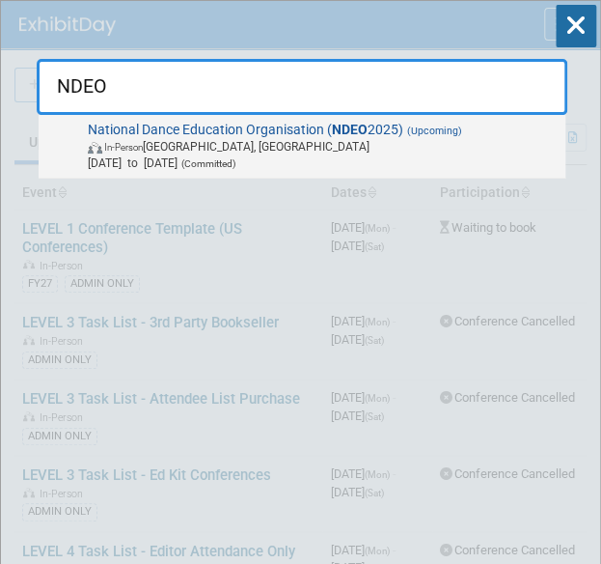
type input "NDEO"
click at [235, 174] on div "National Dance Education Organisation ( NDEO 2025) (Upcoming) In-Person Detroit…" at bounding box center [302, 147] width 527 height 65
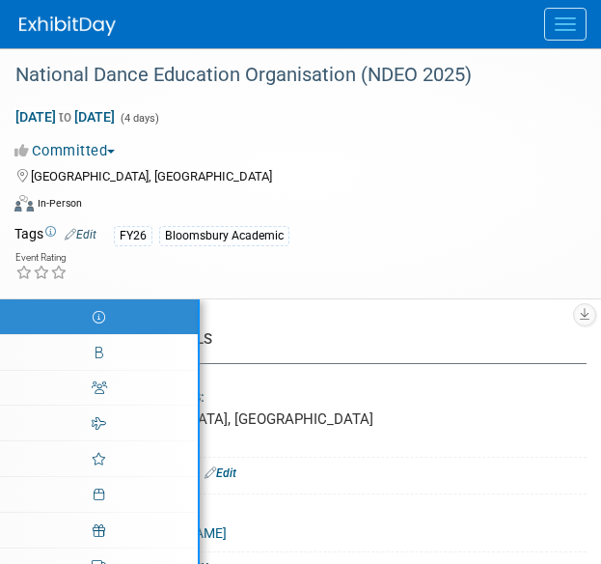
select select "Annual"
select select "Level 2"
select select "In-Person Booth"
select select "Drama & Performance Studies"
select select "Methuen Drama"
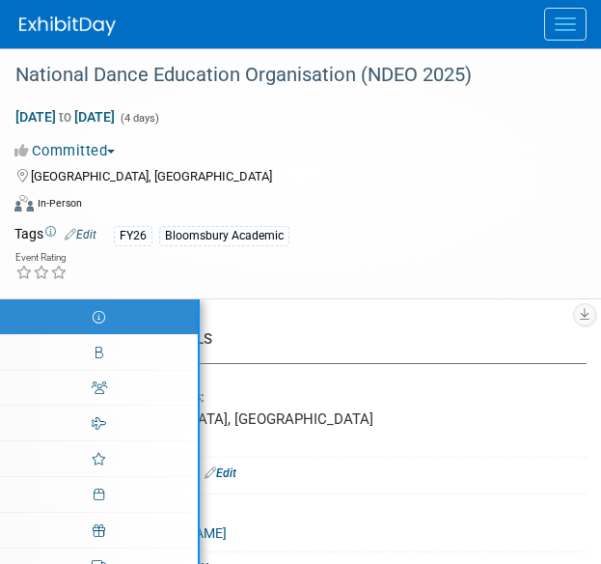
select select "Amanda Oney"
select select "Paige Papandrea"
select select "[PERSON_NAME]"
select select "Networking/Commissioning"
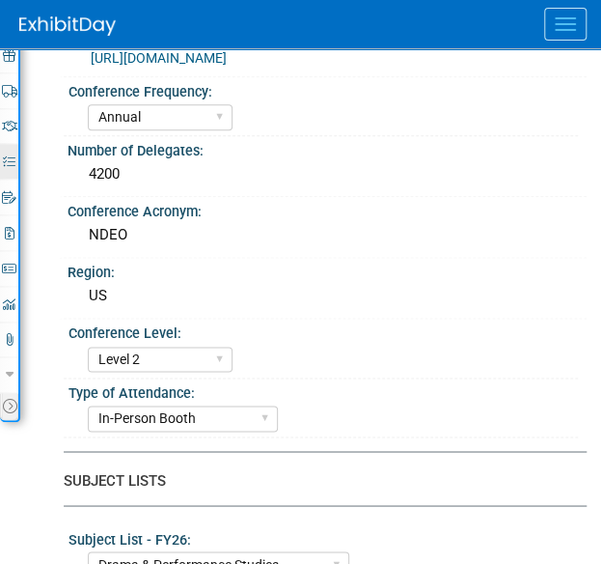
scroll to position [474, 0]
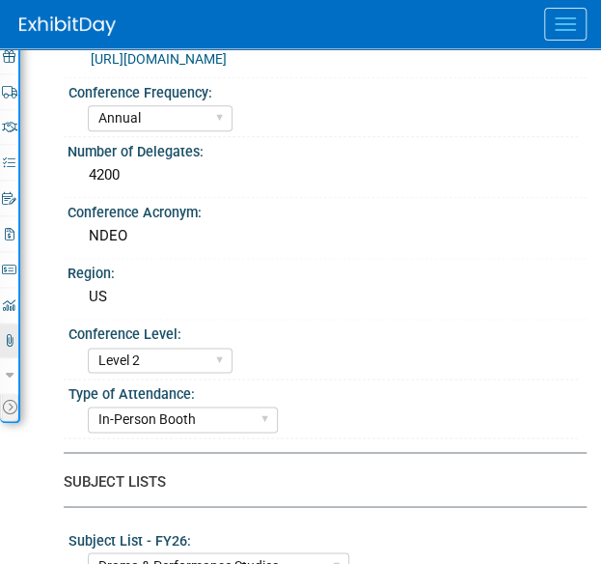
click at [10, 342] on link "10 Attachments 10" at bounding box center [9, 340] width 18 height 35
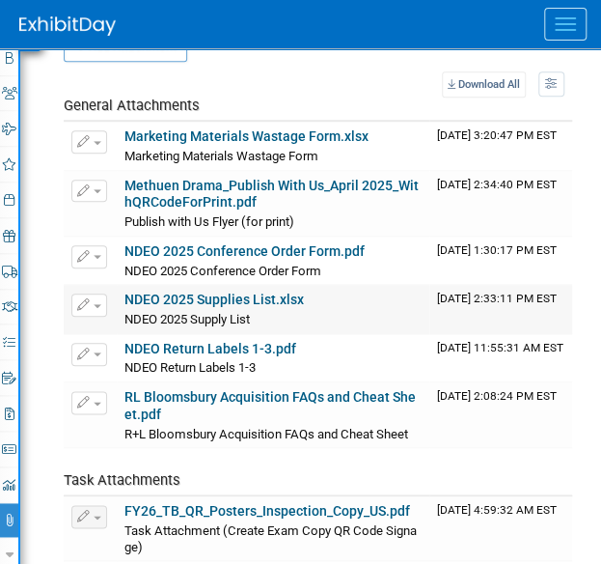
scroll to position [296, 0]
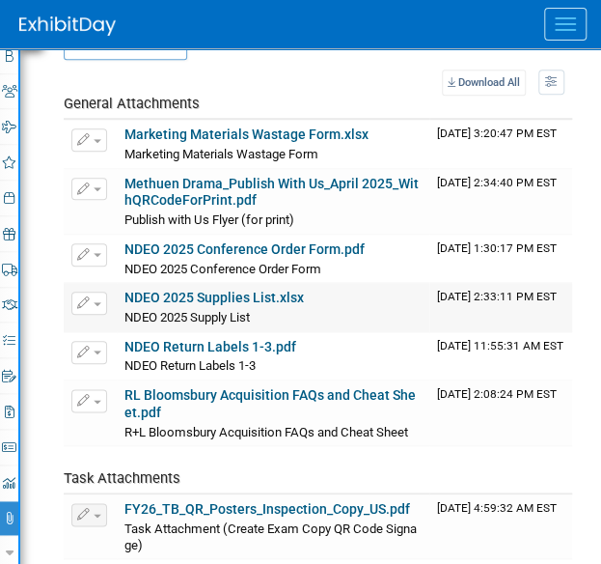
click at [189, 290] on link "NDEO 2025 Supplies List.xlsx" at bounding box center [215, 297] width 180 height 15
click at [376, 76] on table "Download All View Preference: Show file name, then description Show description…" at bounding box center [318, 420] width 509 height 703
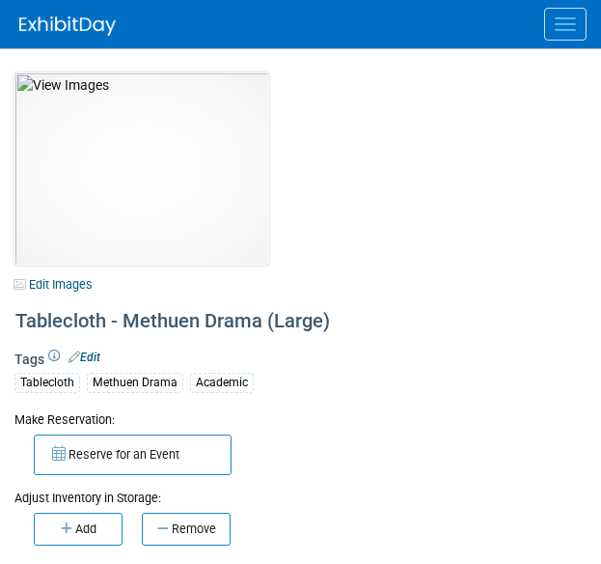
select select "[GEOGRAPHIC_DATA], [US_STATE]"
select select "A&P"
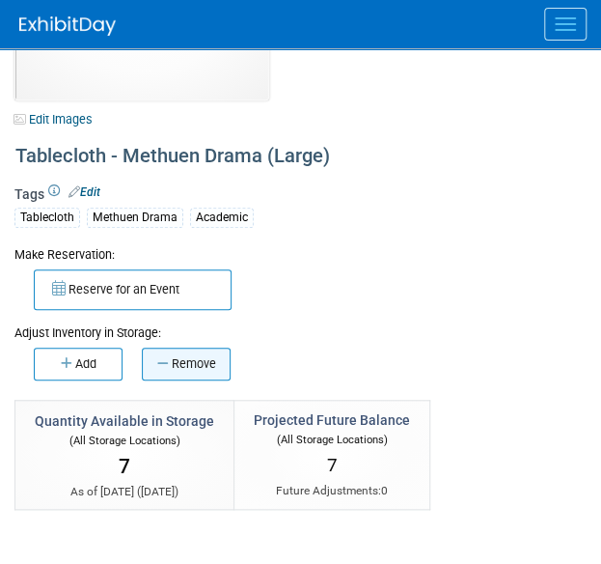
scroll to position [162, 0]
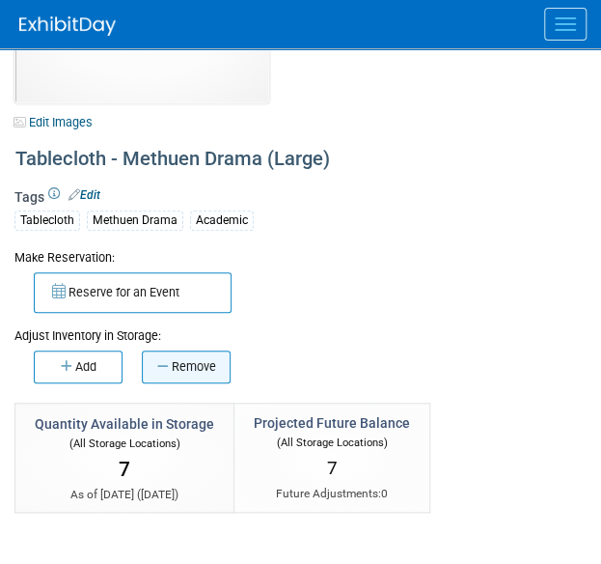
click at [180, 364] on button "Remove" at bounding box center [186, 366] width 89 height 33
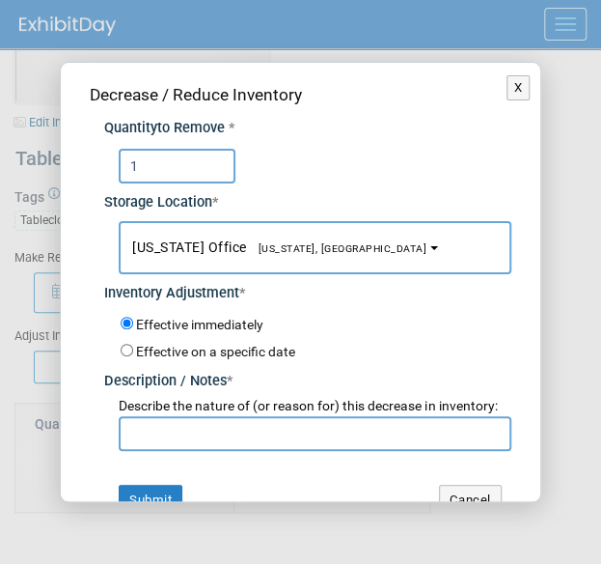
type input "1"
click at [202, 451] on input "text" at bounding box center [315, 433] width 392 height 35
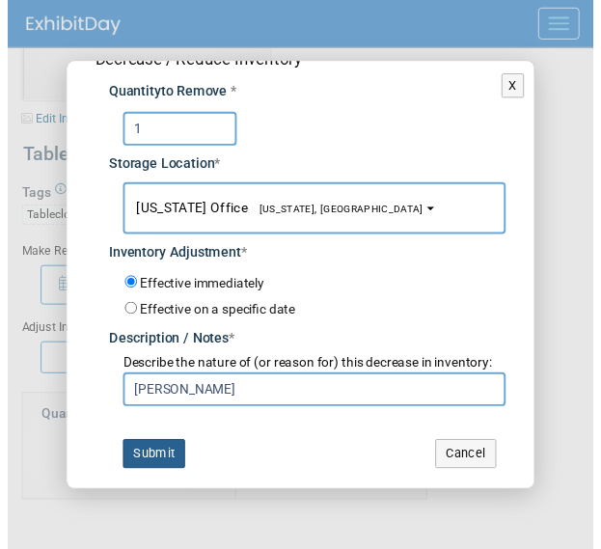
scroll to position [50, 0]
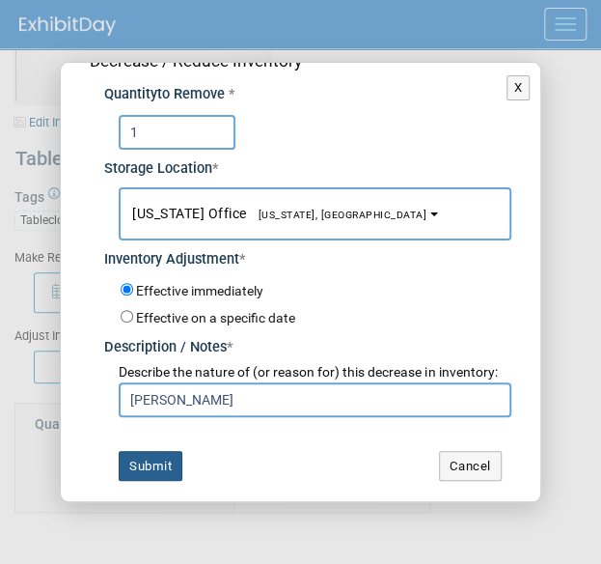
type input "[PERSON_NAME]"
click at [160, 462] on button "Submit" at bounding box center [151, 466] width 64 height 31
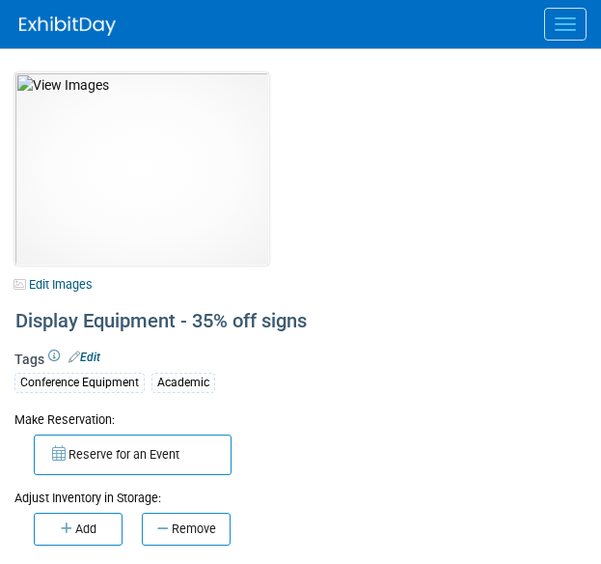
select select "[US_STATE]"
select select "A&P"
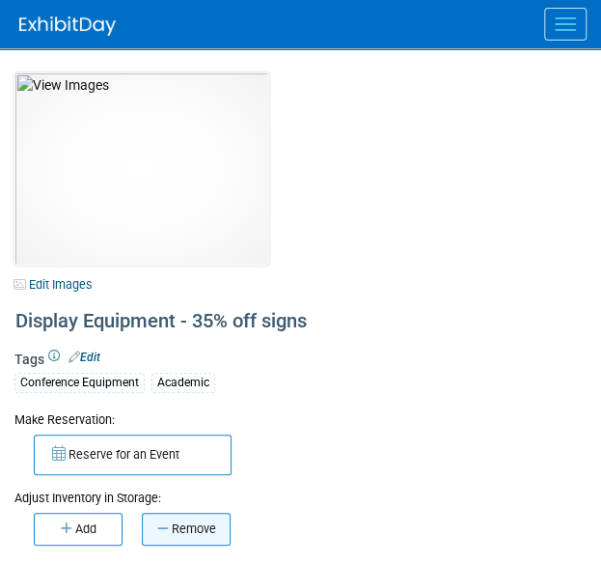
click at [169, 534] on button "Remove" at bounding box center [186, 529] width 89 height 33
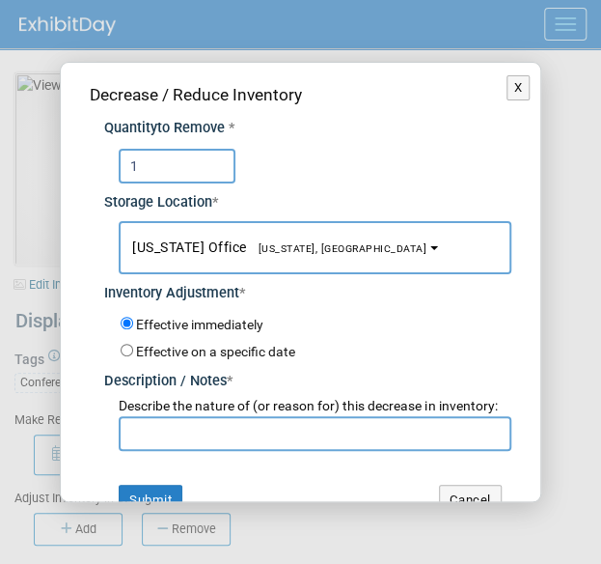
type input "1"
click at [196, 438] on input "text" at bounding box center [315, 433] width 392 height 35
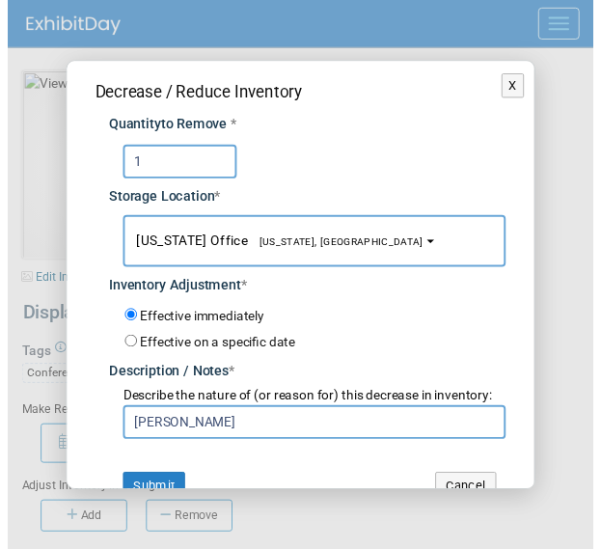
scroll to position [14, 0]
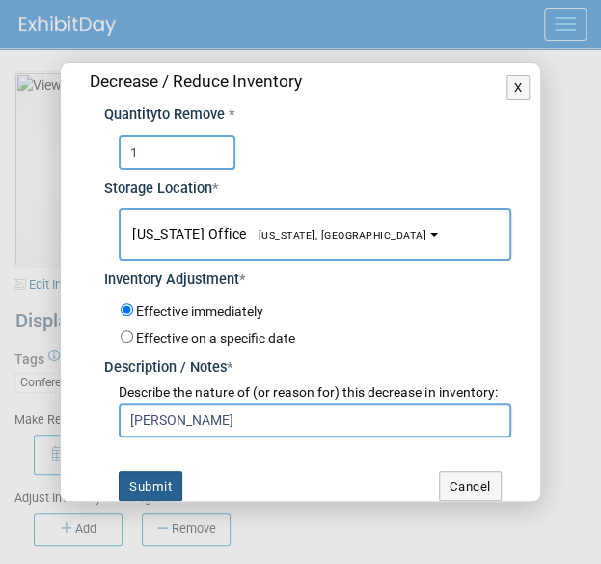
type input "[PERSON_NAME]"
click at [146, 496] on button "Submit" at bounding box center [151, 486] width 64 height 31
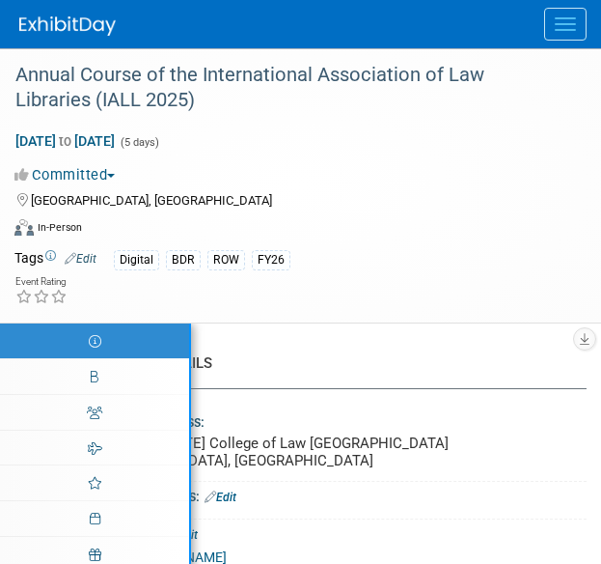
select select "Annual"
select select "Level 2"
select select "In-Person Booth"
select select "Libraries"
select select "Bloomsbury Digital Resources"
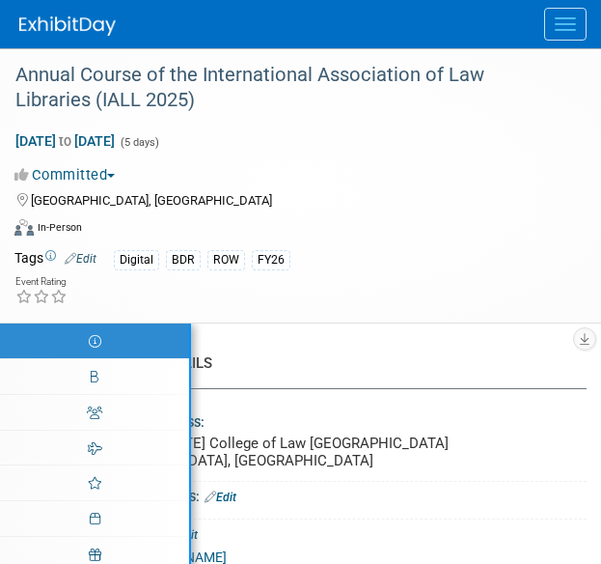
select select "Amanda Oney"
select select "[PERSON_NAME]"
select select "BDR Product Awareness and Trial Generation​"
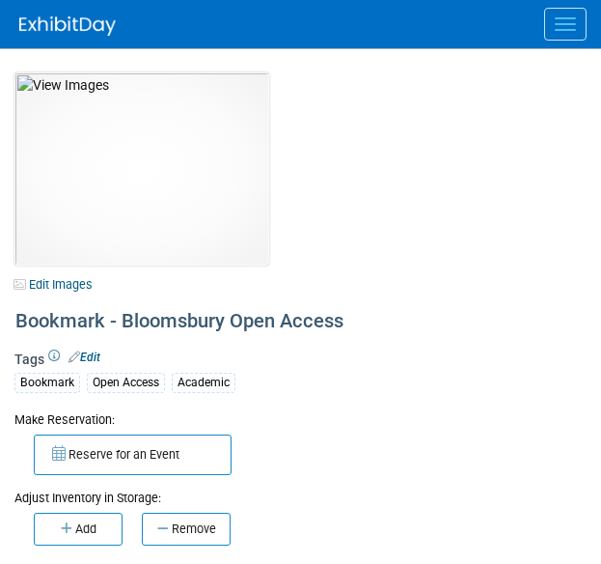
select select "[GEOGRAPHIC_DATA], [US_STATE]"
select select "A&P"
select select "[PERSON_NAME]"
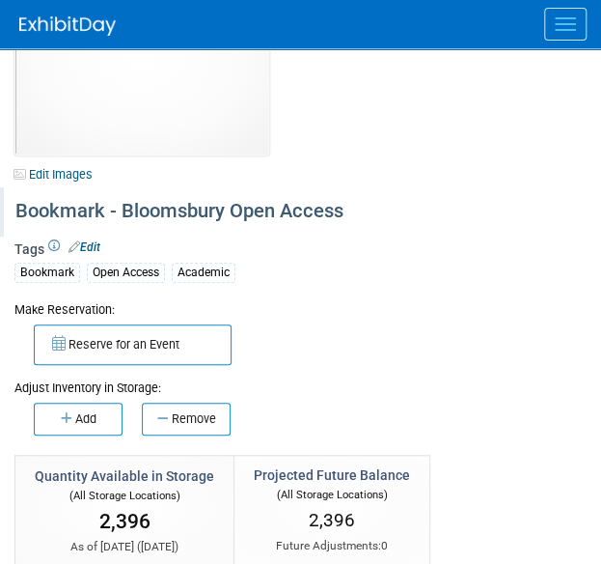
scroll to position [124, 0]
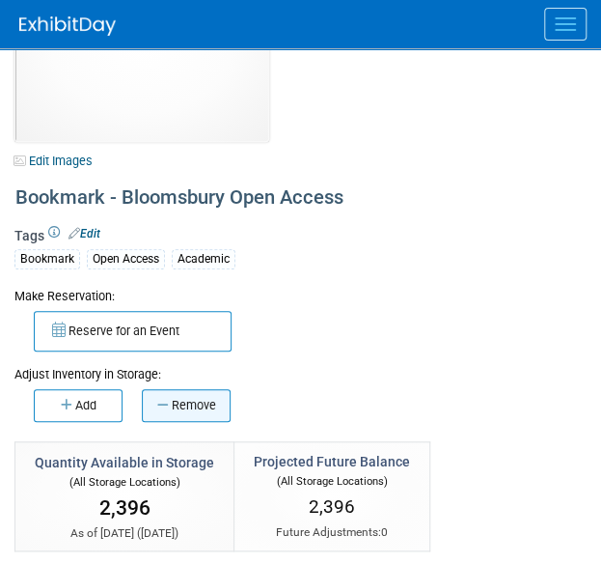
click at [162, 407] on icon "button" at bounding box center [164, 405] width 14 height 13
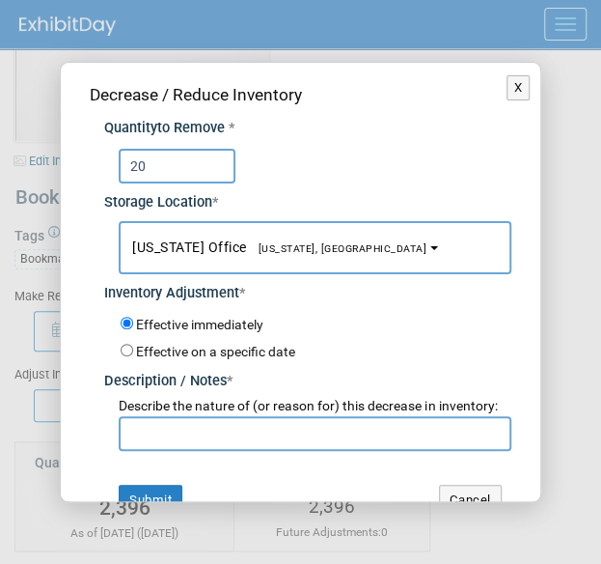
type input "20"
click at [180, 451] on input "text" at bounding box center [315, 433] width 392 height 35
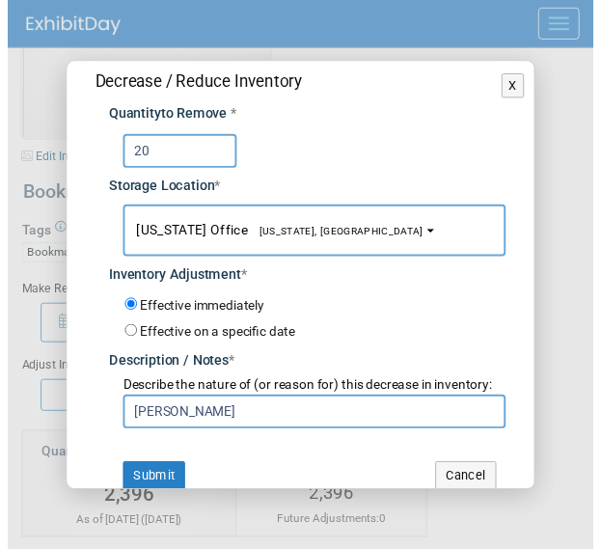
scroll to position [50, 0]
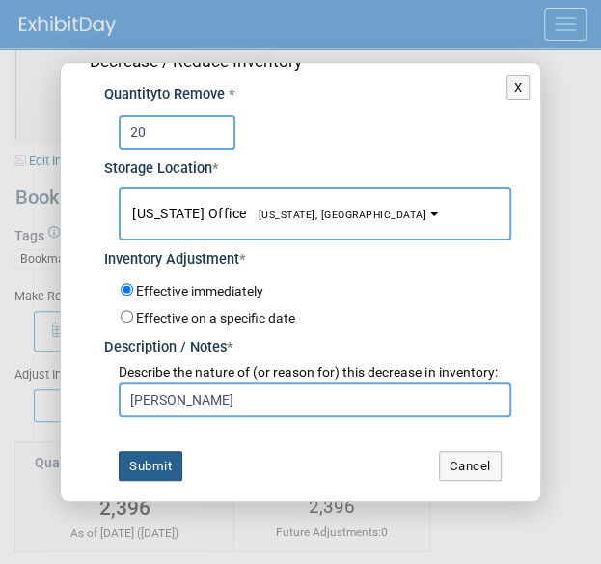
type input "[PERSON_NAME]"
click at [158, 455] on button "Submit" at bounding box center [151, 466] width 64 height 31
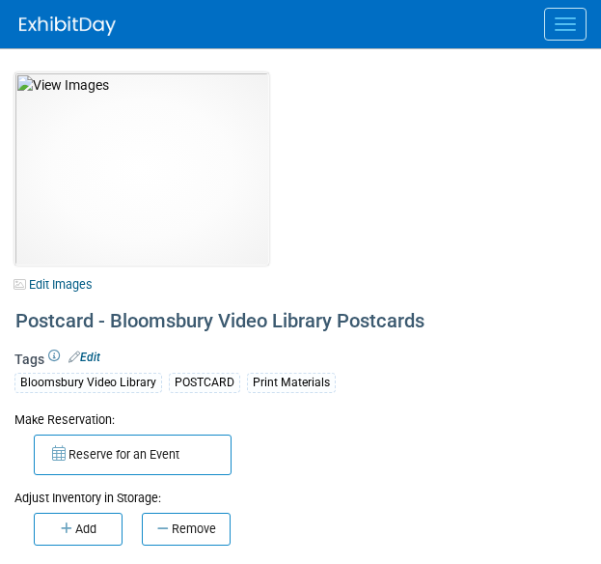
select select "[US_STATE]"
select select "BDR - Libraries"
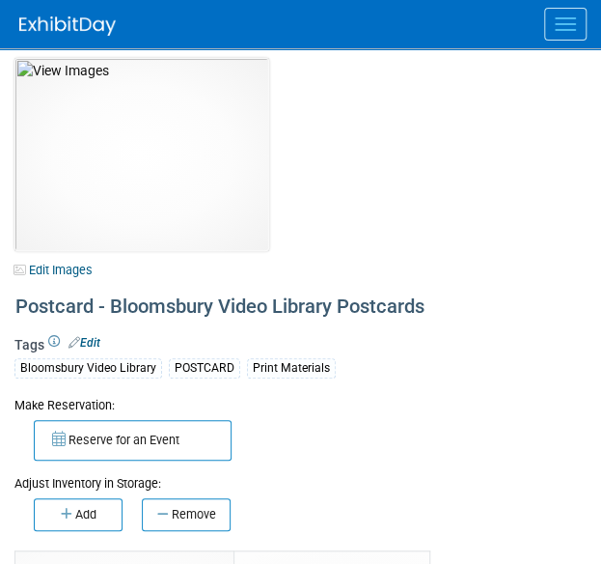
scroll to position [14, 0]
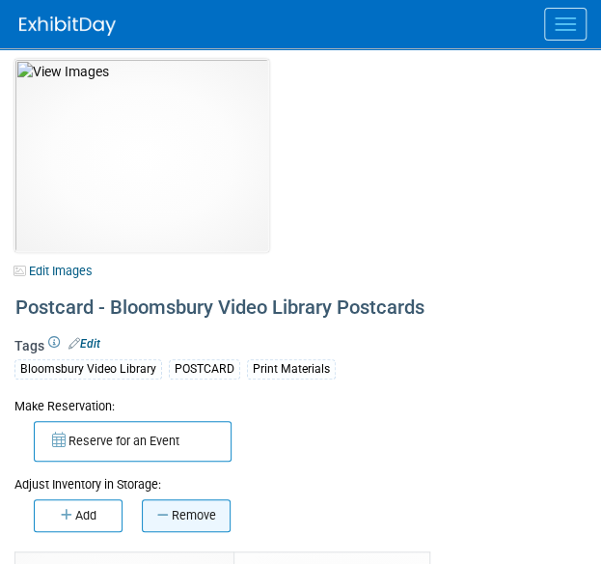
click at [203, 506] on button "Remove" at bounding box center [186, 515] width 89 height 33
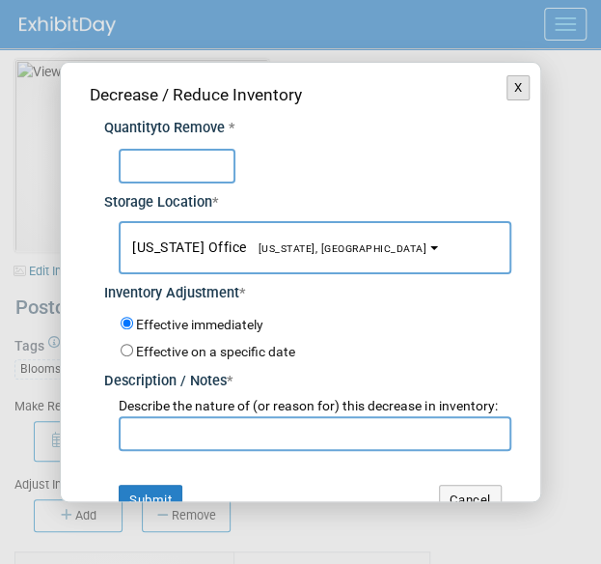
click at [507, 80] on button "X" at bounding box center [519, 87] width 24 height 25
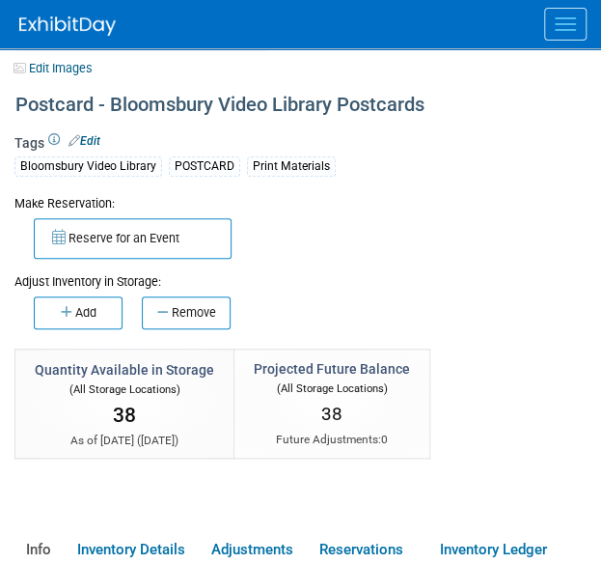
scroll to position [204, 0]
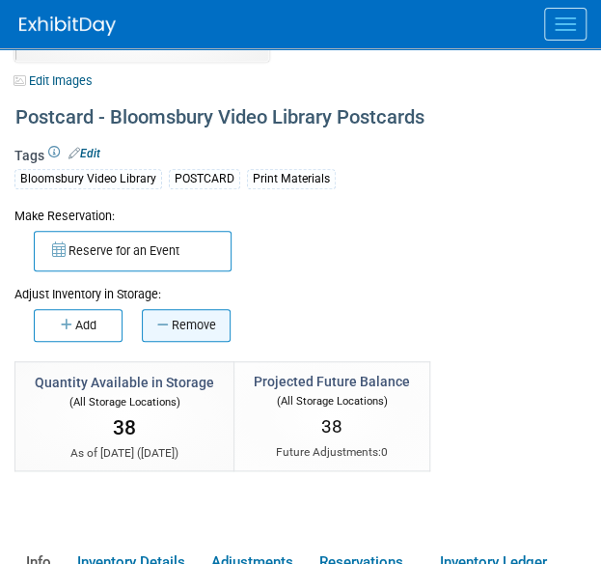
click at [207, 316] on button "Remove" at bounding box center [186, 325] width 89 height 33
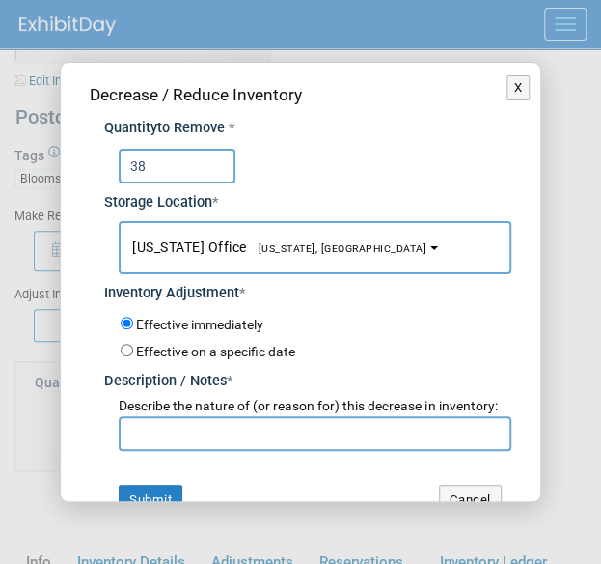
type input "38"
click at [166, 441] on input "text" at bounding box center [315, 433] width 392 height 35
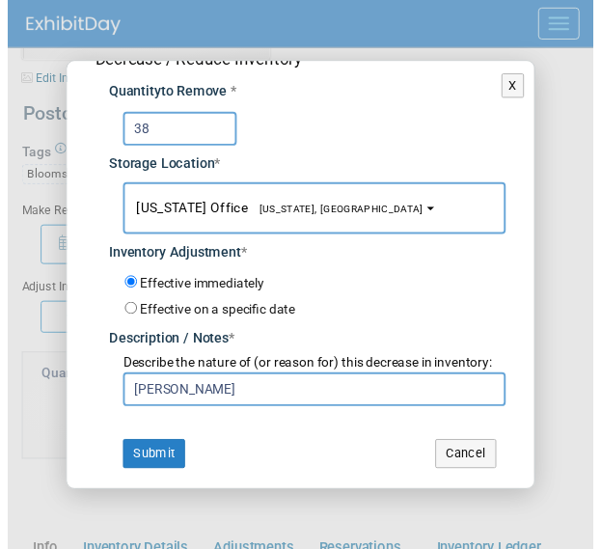
scroll to position [50, 0]
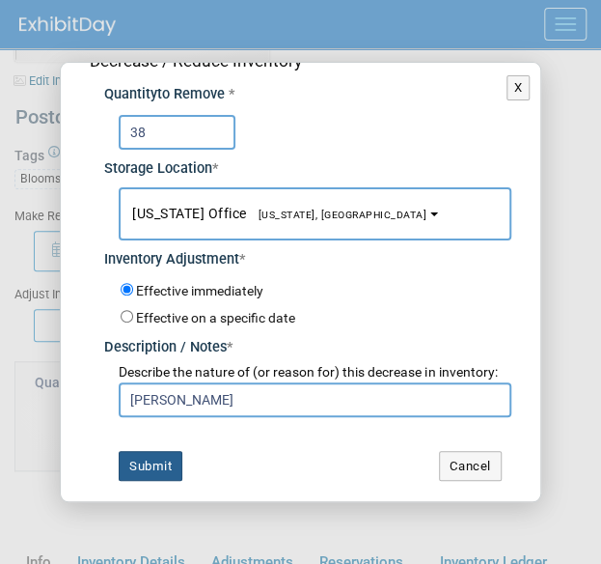
type input "ALISE"
click at [153, 453] on button "Submit" at bounding box center [151, 466] width 64 height 31
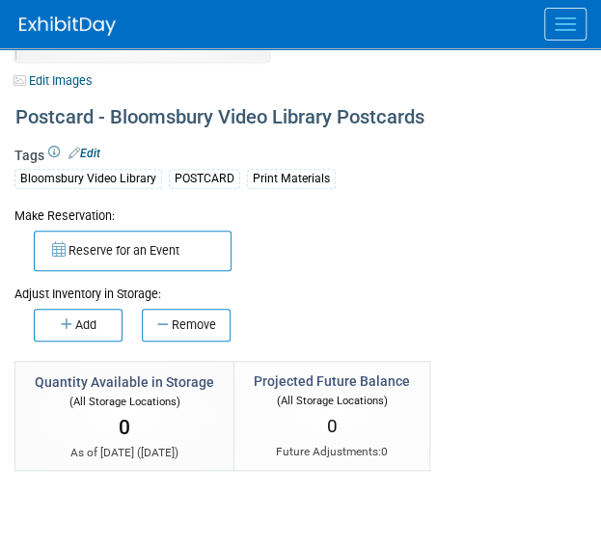
click at [315, 265] on div "Reserve for an Event" at bounding box center [300, 248] width 572 height 46
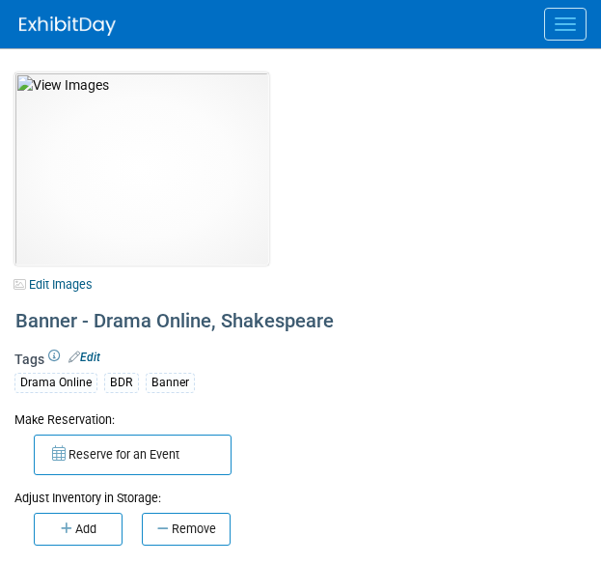
select select "[GEOGRAPHIC_DATA]"
select select "A&P"
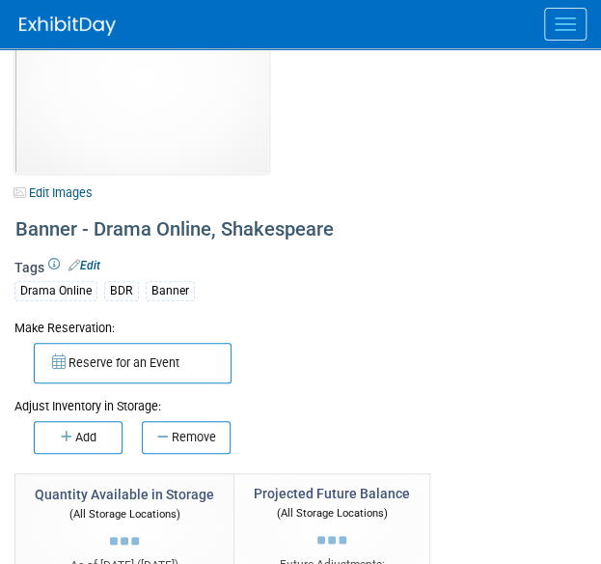
scroll to position [94, 0]
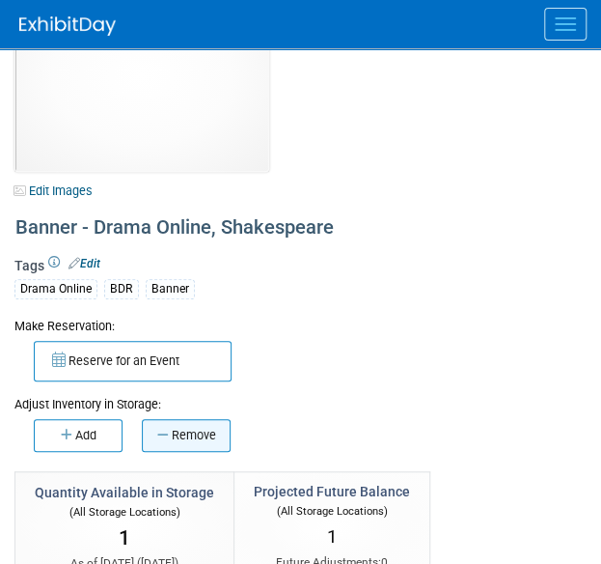
click at [187, 419] on button "Remove" at bounding box center [186, 435] width 89 height 33
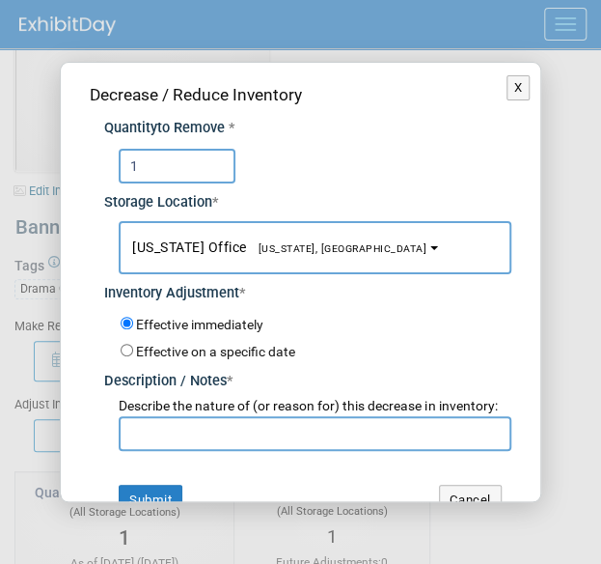
type input "1"
click at [187, 416] on div "Describe the nature of (or reason for) this decrease in inventory:" at bounding box center [315, 406] width 392 height 19
click at [160, 437] on input "text" at bounding box center [315, 433] width 392 height 35
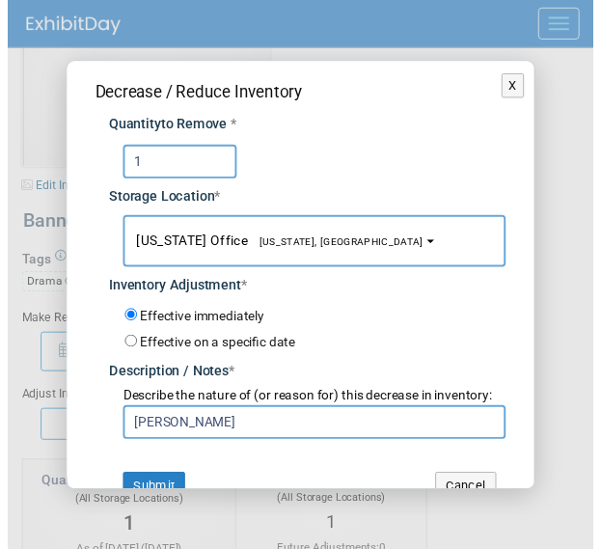
scroll to position [50, 0]
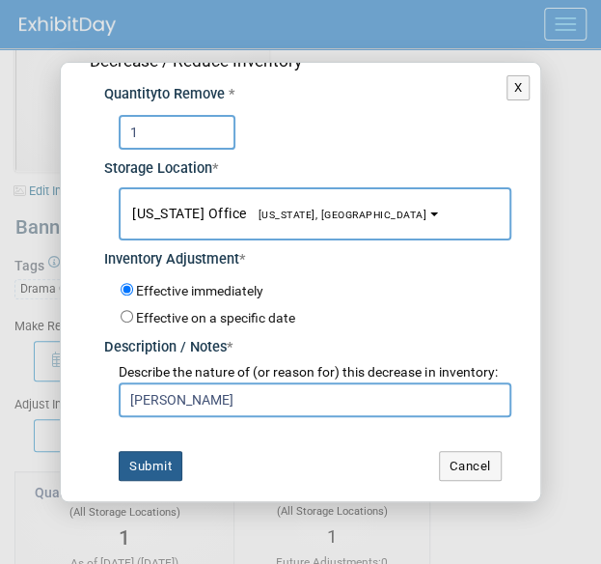
type input "[PERSON_NAME]"
click at [145, 467] on button "Submit" at bounding box center [151, 466] width 64 height 31
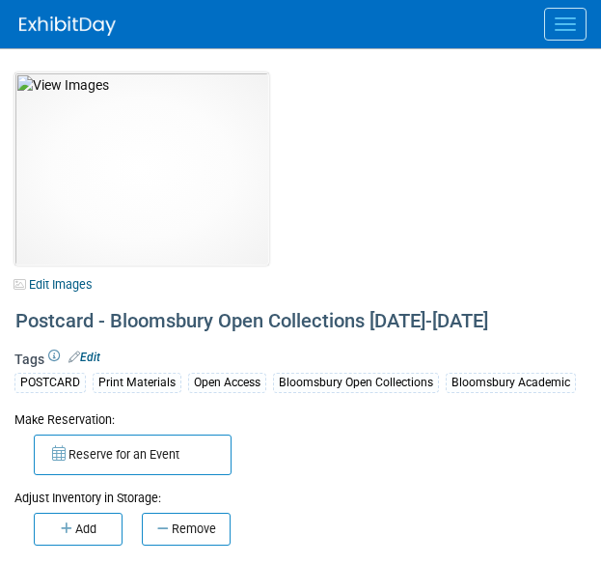
select select "[US_STATE]"
select select "A&P"
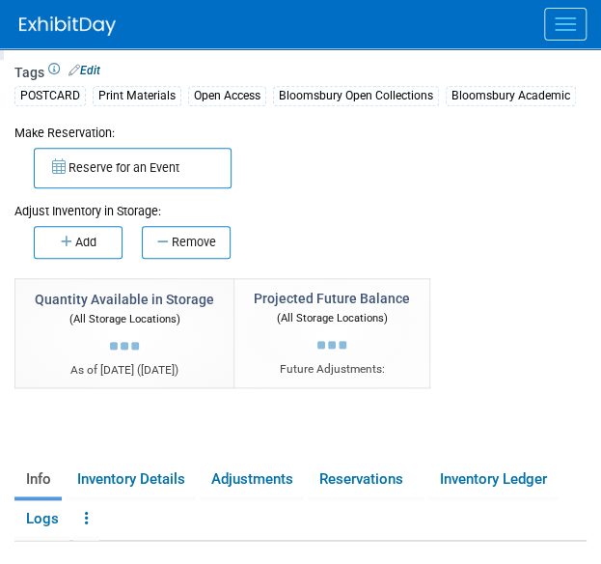
scroll to position [291, 0]
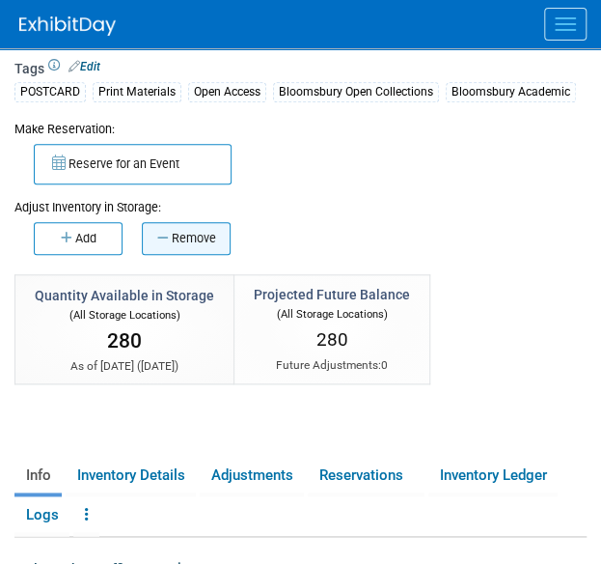
click at [182, 245] on button "Remove" at bounding box center [186, 238] width 89 height 33
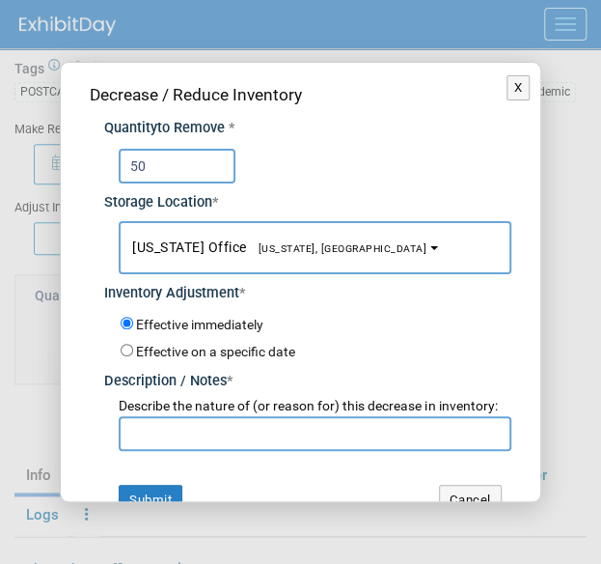
type input "50"
click at [170, 439] on input "text" at bounding box center [315, 433] width 392 height 35
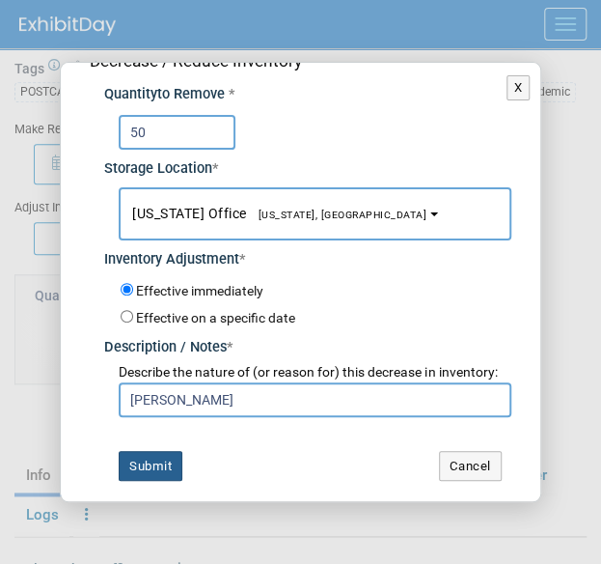
type input "[PERSON_NAME]"
click at [146, 474] on button "Submit" at bounding box center [151, 466] width 64 height 31
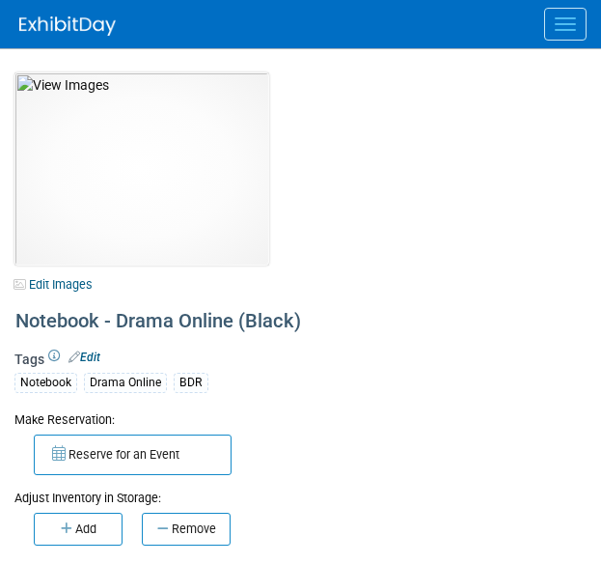
select select "[GEOGRAPHIC_DATA], [US_STATE]"
select select "BDR - Libraries"
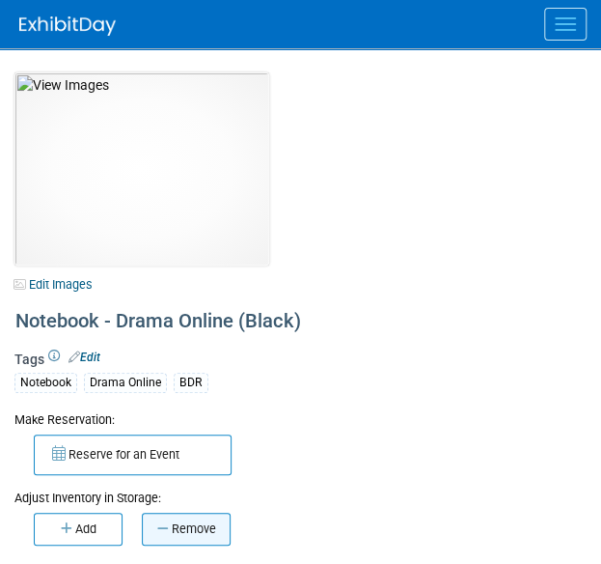
click at [184, 518] on button "Remove" at bounding box center [186, 529] width 89 height 33
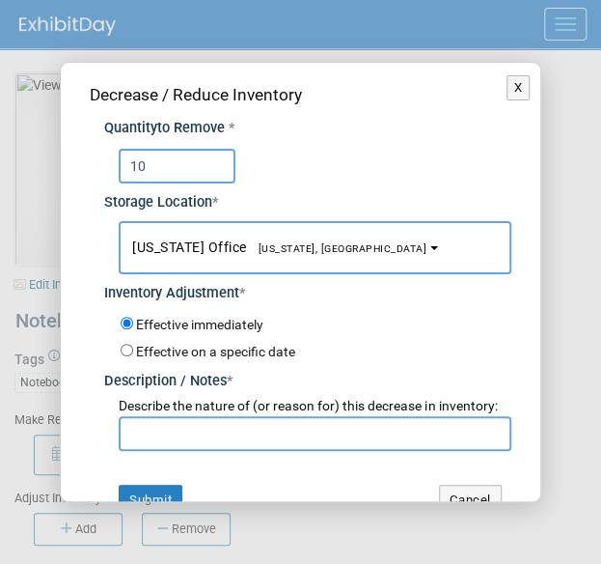
type input "10"
click at [172, 448] on input "text" at bounding box center [315, 433] width 392 height 35
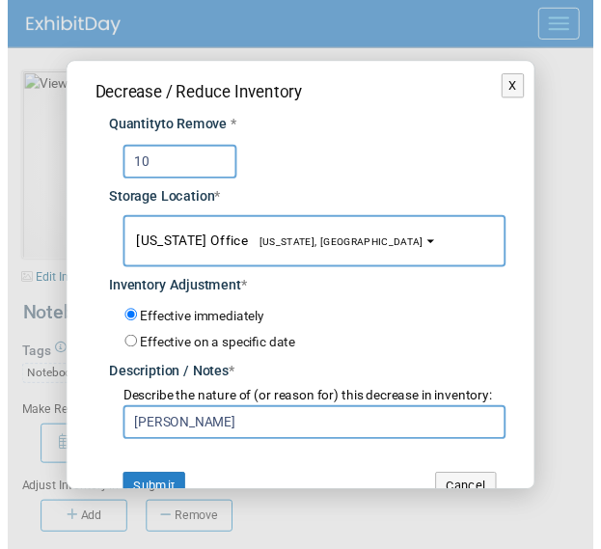
scroll to position [50, 0]
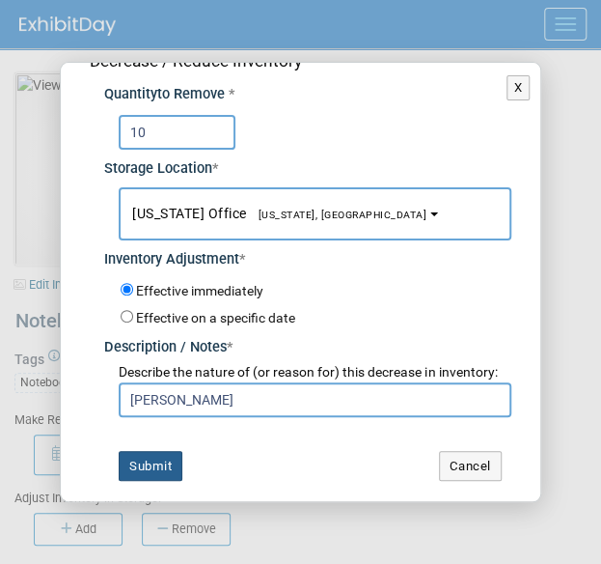
type input "[PERSON_NAME]"
click at [141, 469] on button "Submit" at bounding box center [151, 466] width 64 height 31
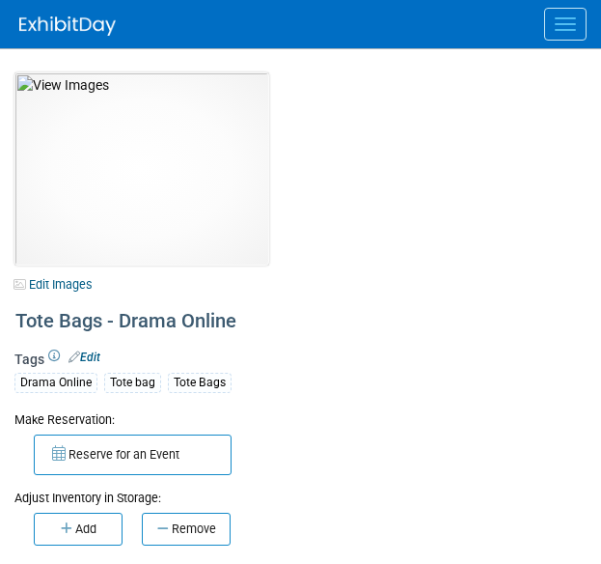
select select "[GEOGRAPHIC_DATA], [US_STATE]"
select select "BDR - Libraries"
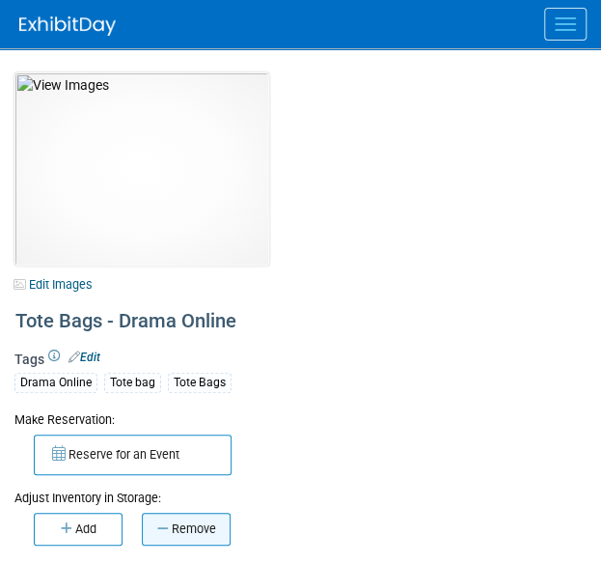
click at [174, 533] on button "Remove" at bounding box center [186, 529] width 89 height 33
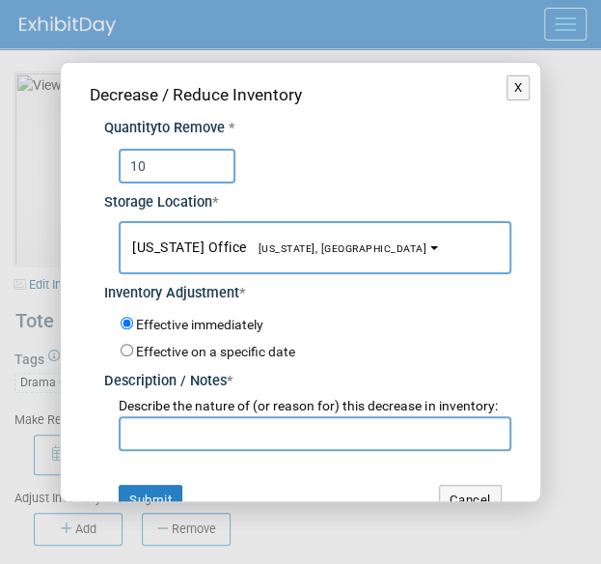
type input "10"
click at [131, 445] on input "text" at bounding box center [315, 433] width 392 height 35
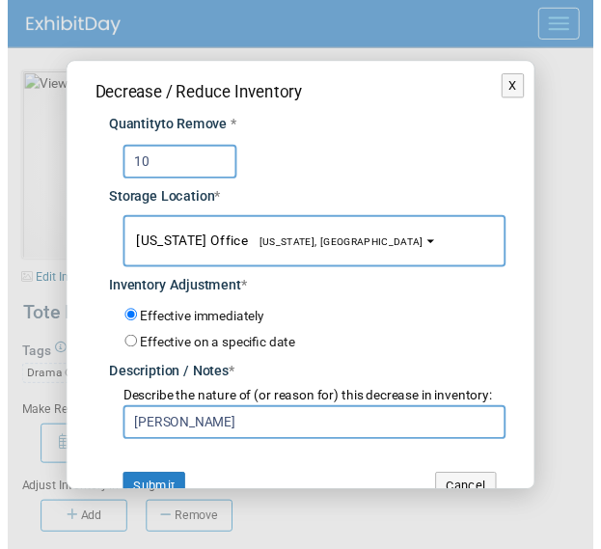
scroll to position [50, 0]
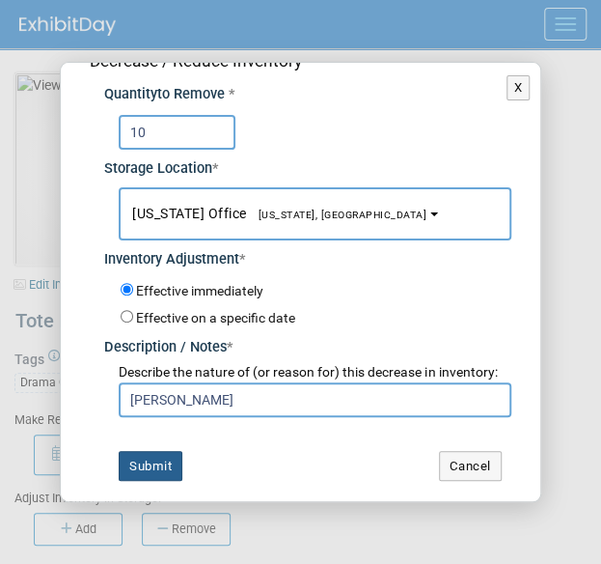
type input "[PERSON_NAME]"
click at [151, 479] on button "Submit" at bounding box center [151, 466] width 64 height 31
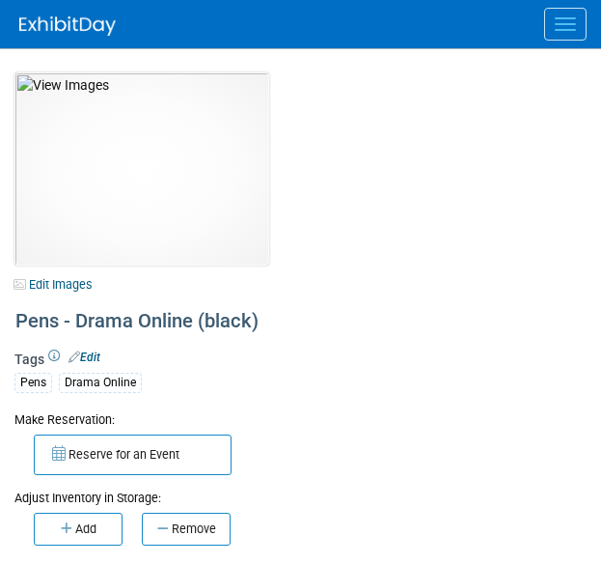
select select "[GEOGRAPHIC_DATA]"
select select "A&P"
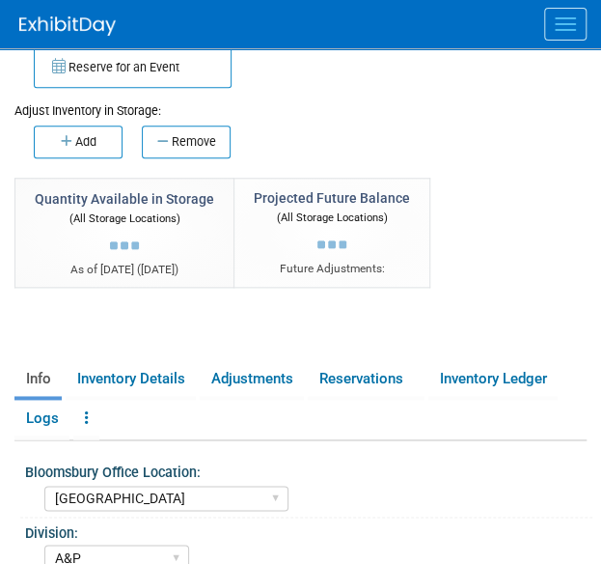
scroll to position [388, 0]
